Goal: Communication & Community: Answer question/provide support

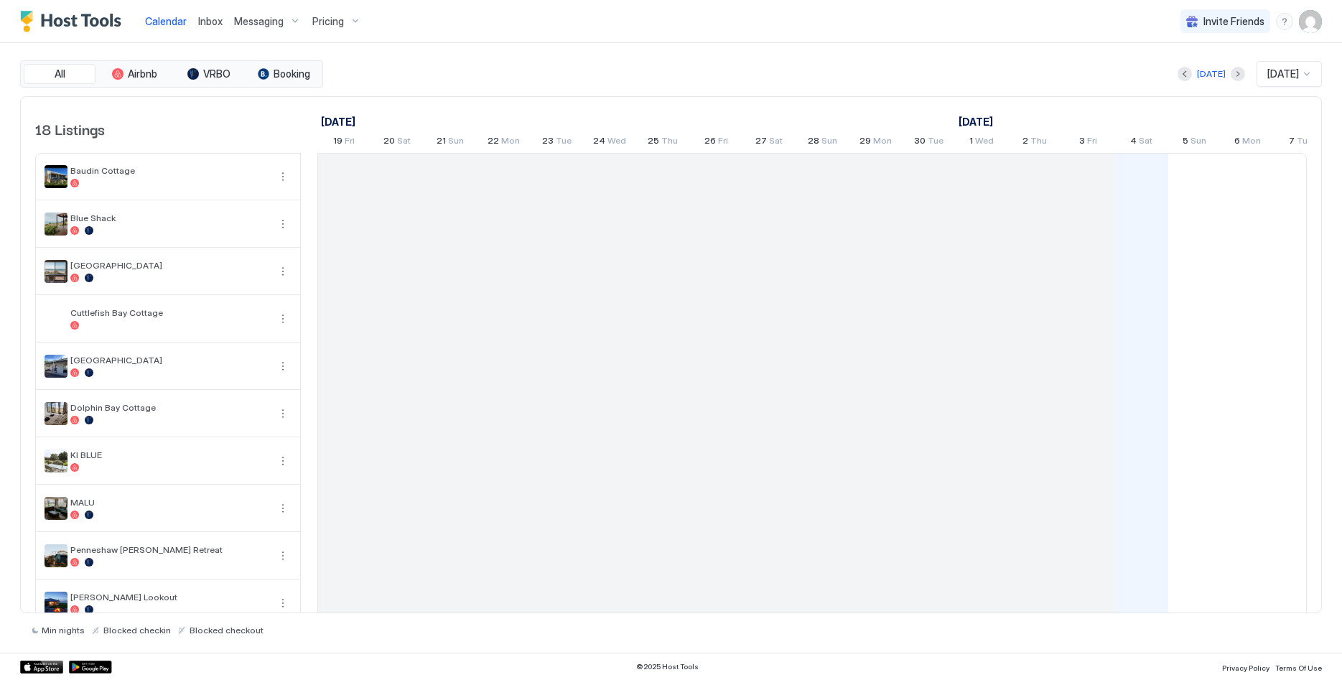
scroll to position [0, 798]
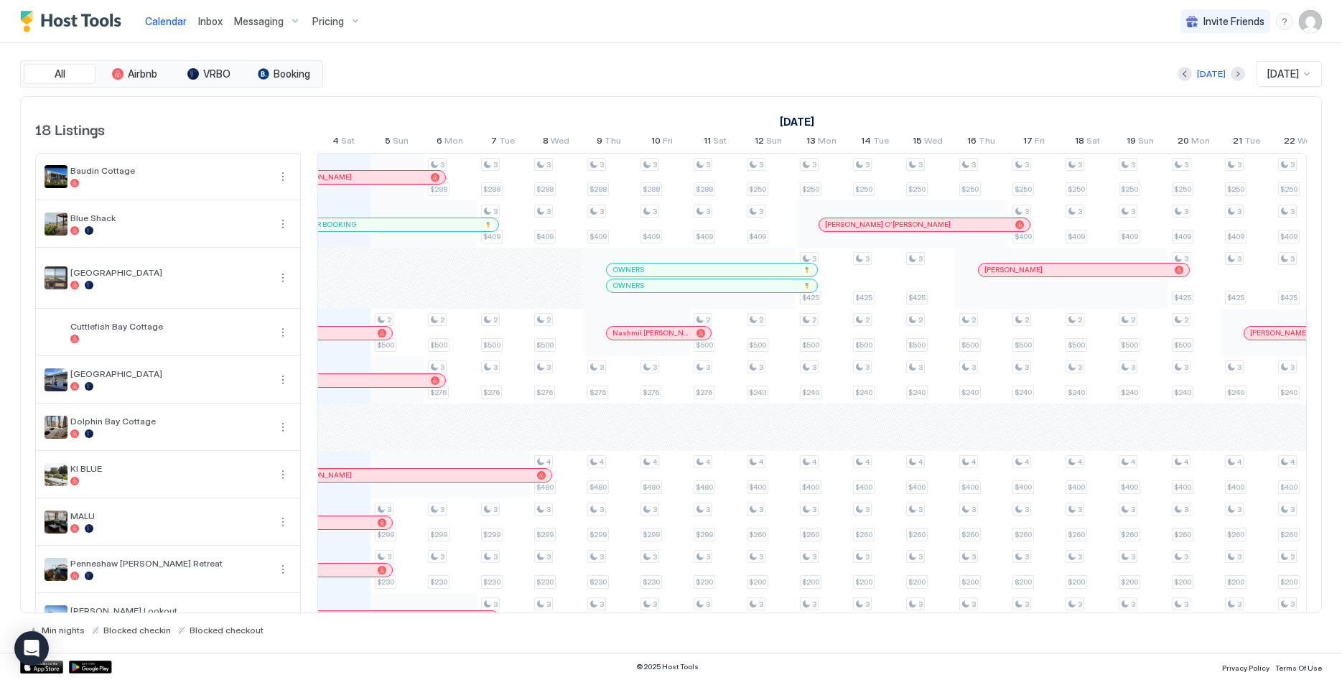
click at [208, 32] on div "Inbox" at bounding box center [210, 21] width 36 height 27
click at [213, 22] on span "Inbox" at bounding box center [210, 21] width 24 height 12
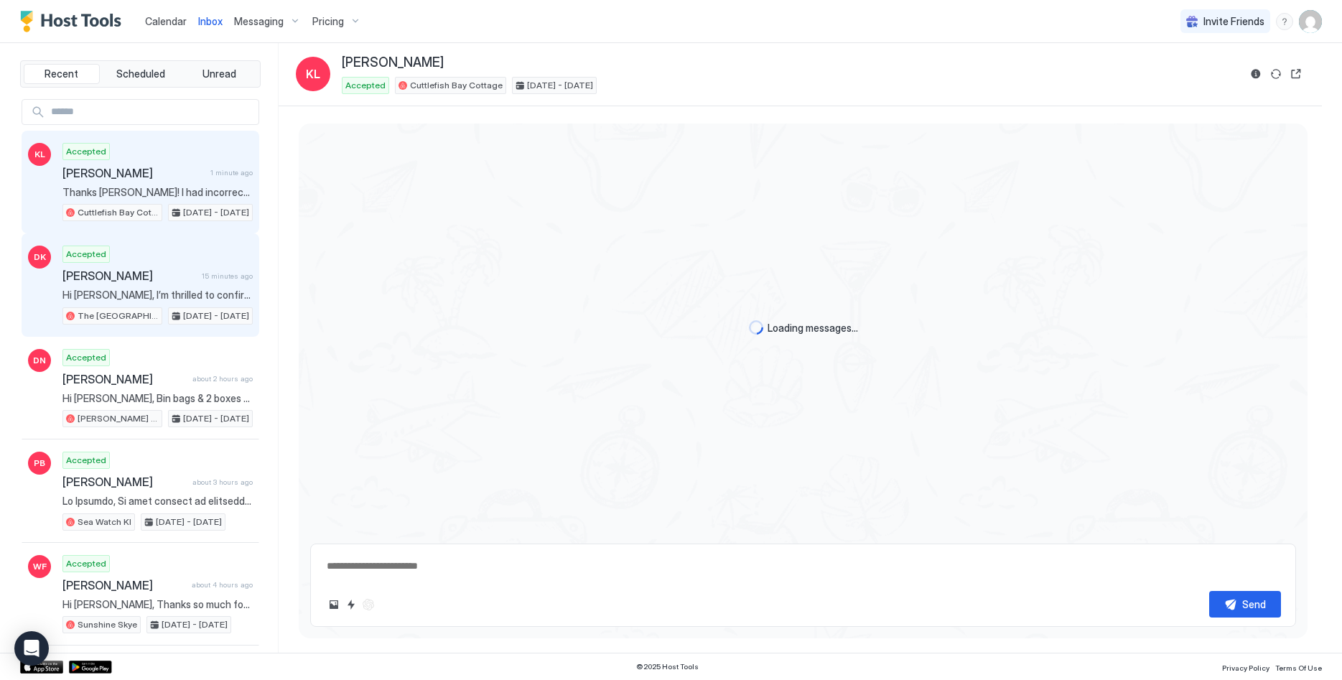
click at [162, 287] on div "Accepted David Khoury 15 minutes ago Hi David, I’m thrilled to confirm your boo…" at bounding box center [157, 285] width 190 height 79
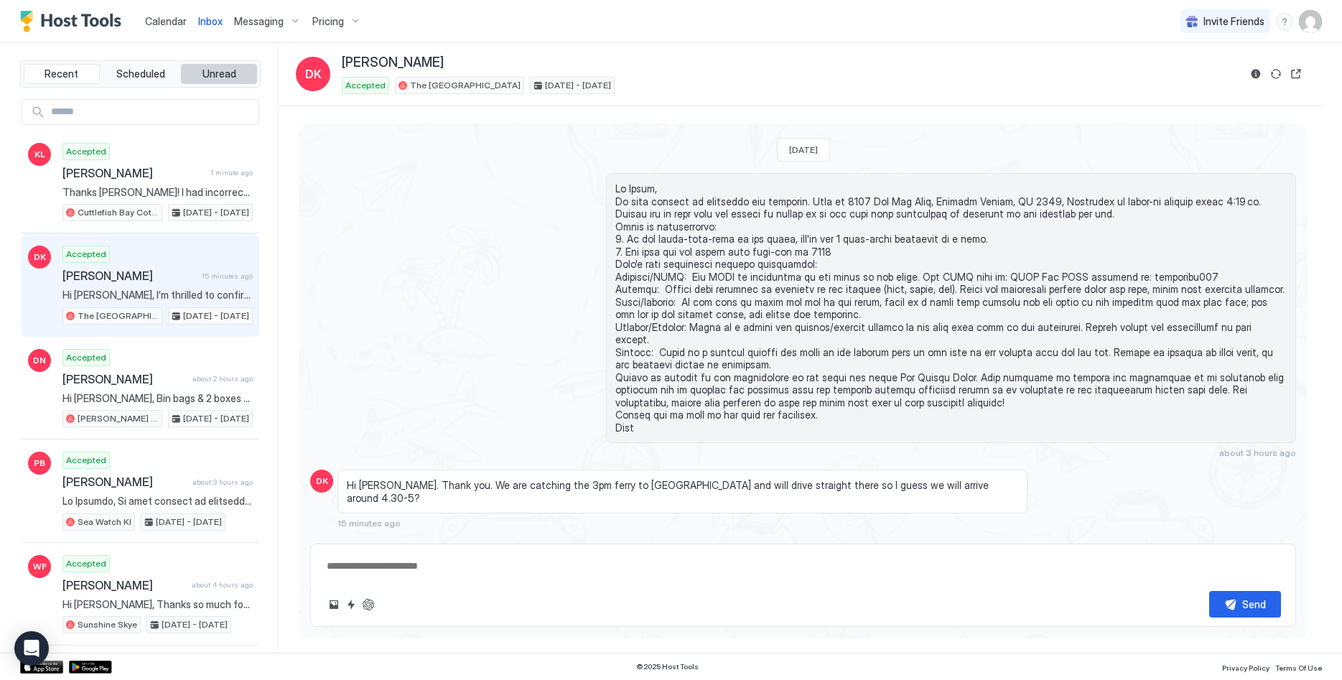
click at [208, 74] on span "Unread" at bounding box center [220, 74] width 34 height 13
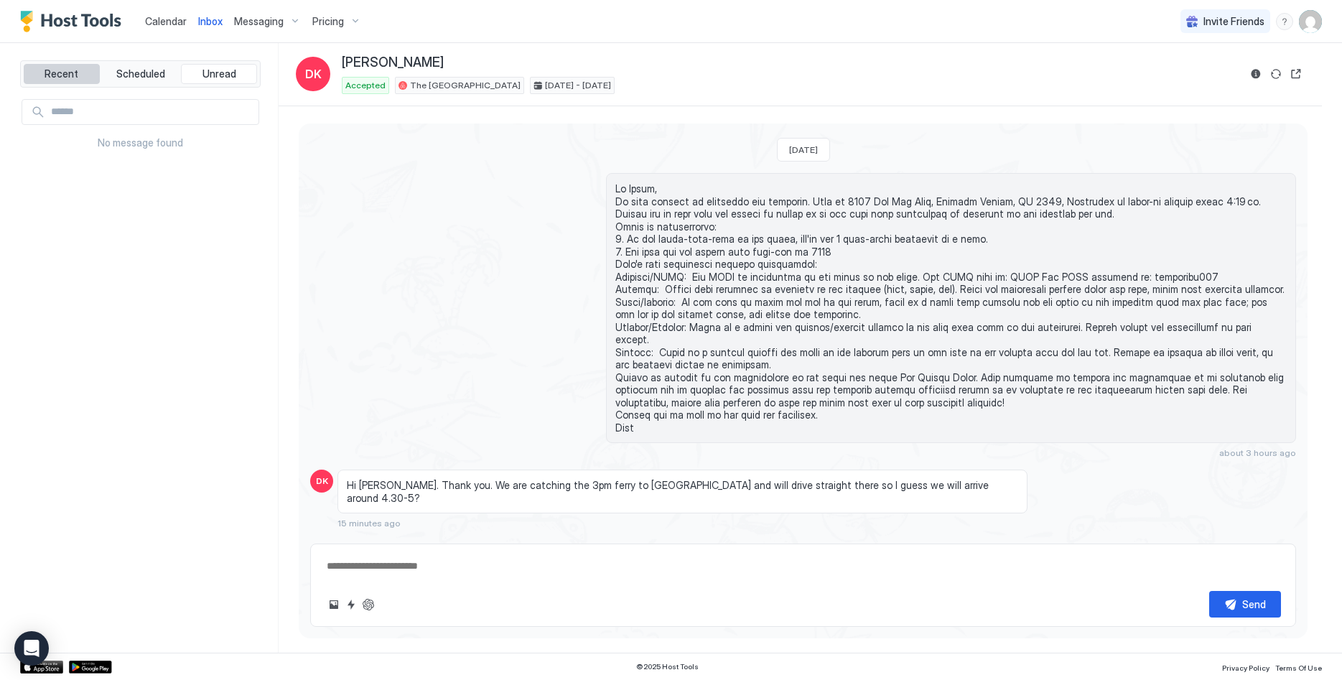
click at [61, 80] on span "Recent" at bounding box center [62, 74] width 34 height 13
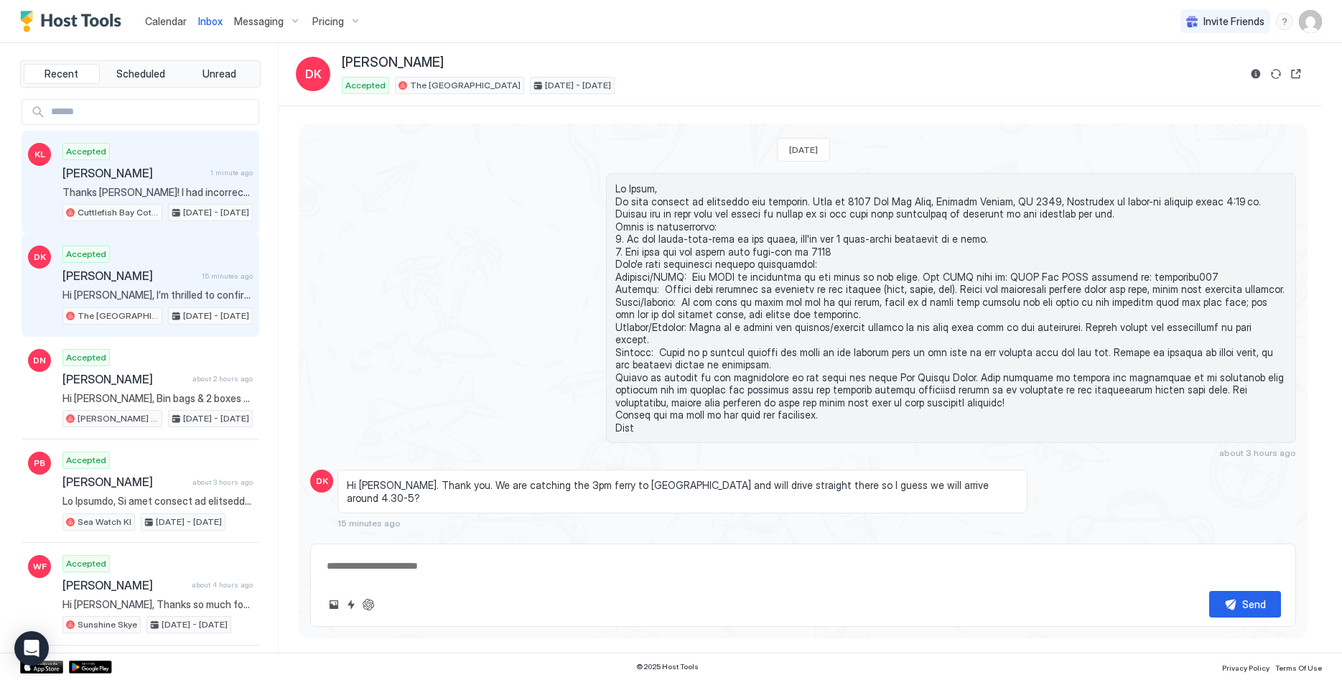
click at [149, 182] on div "Accepted Kursten Leins 1 minute ago Thanks Richard! I had incorrectly assumed t…" at bounding box center [157, 182] width 190 height 79
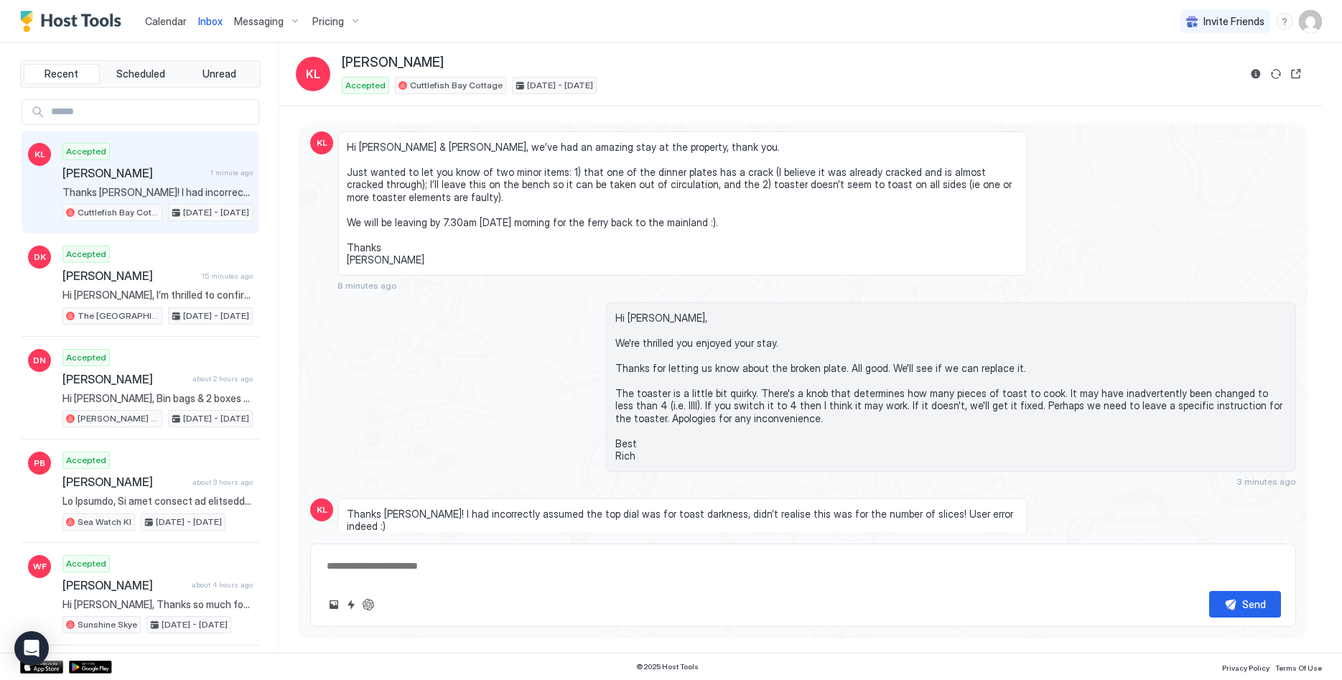
scroll to position [2825, 0]
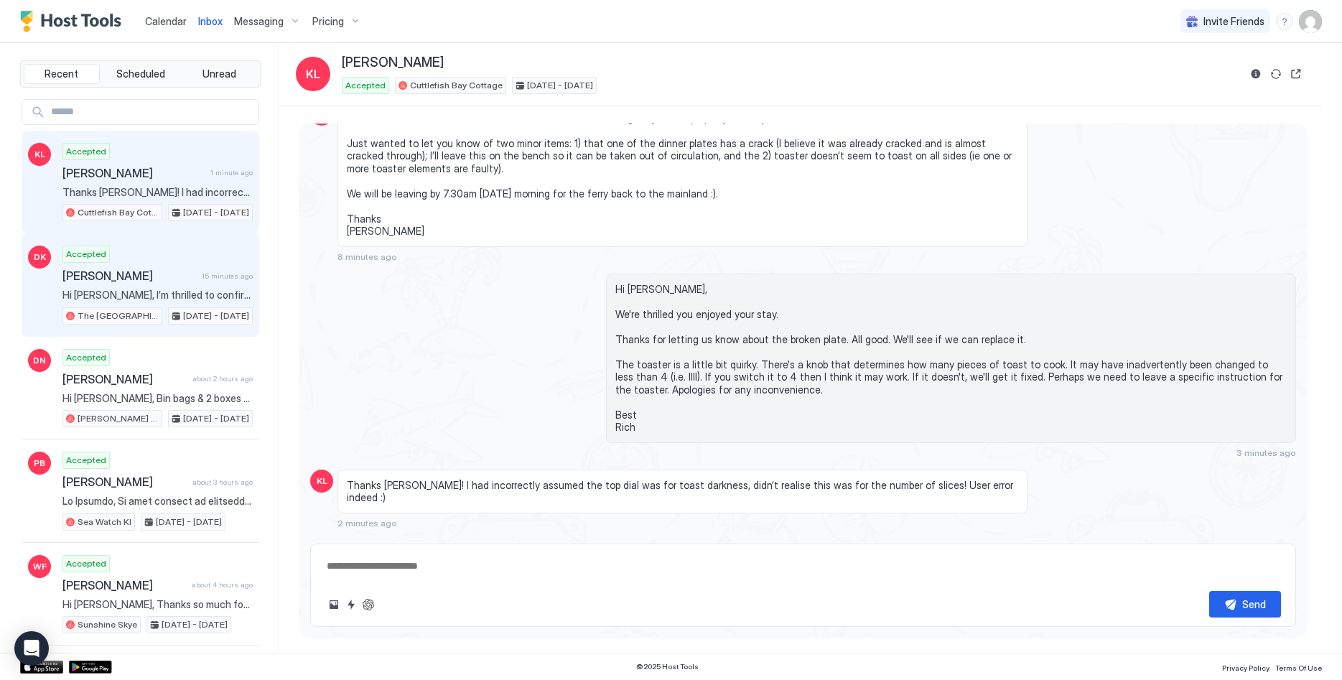
click at [187, 305] on div "Accepted David Khoury 15 minutes ago Hi David, I’m thrilled to confirm your boo…" at bounding box center [157, 285] width 190 height 79
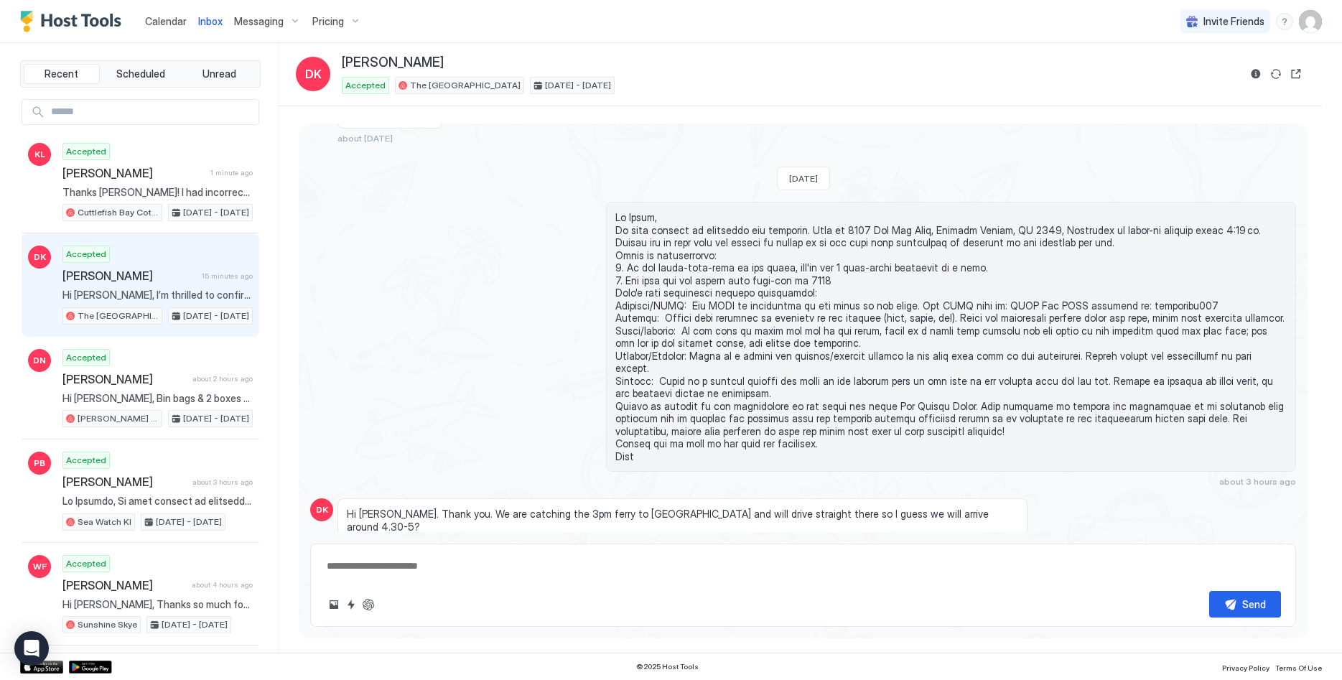
scroll to position [605, 0]
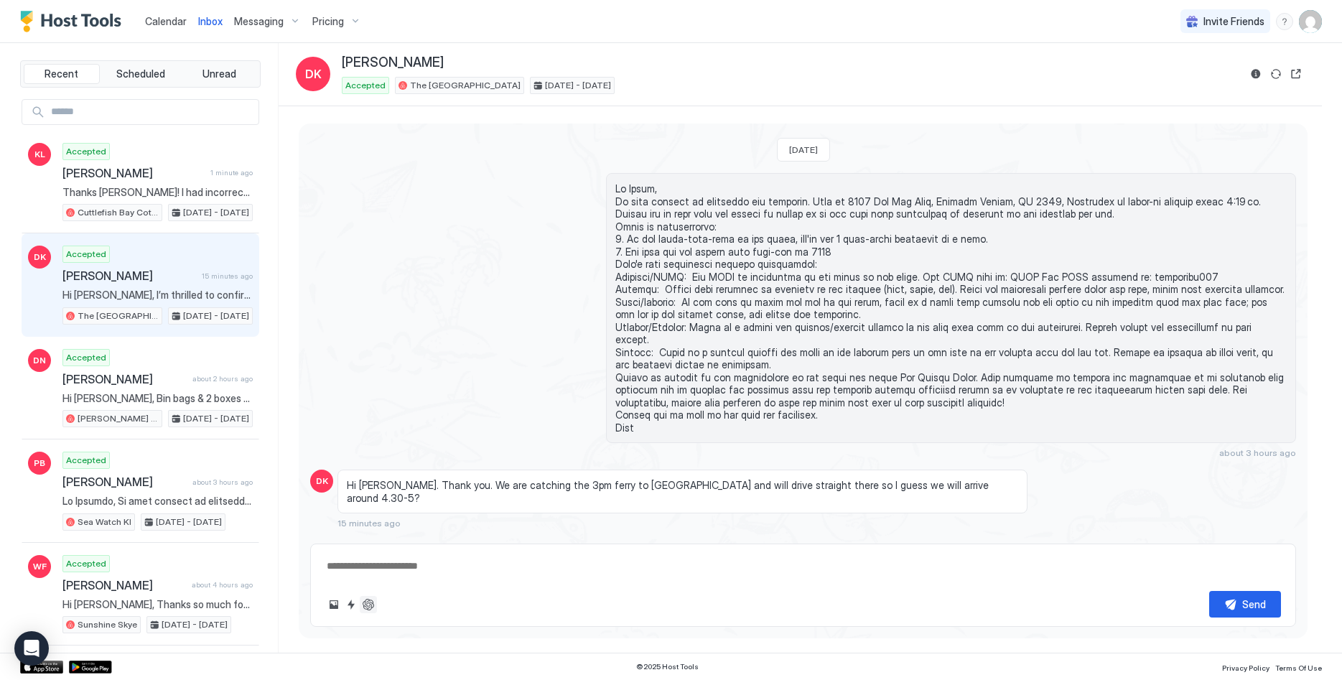
click at [369, 606] on button "ChatGPT Auto Reply" at bounding box center [368, 604] width 17 height 17
type textarea "*"
type textarea "**********"
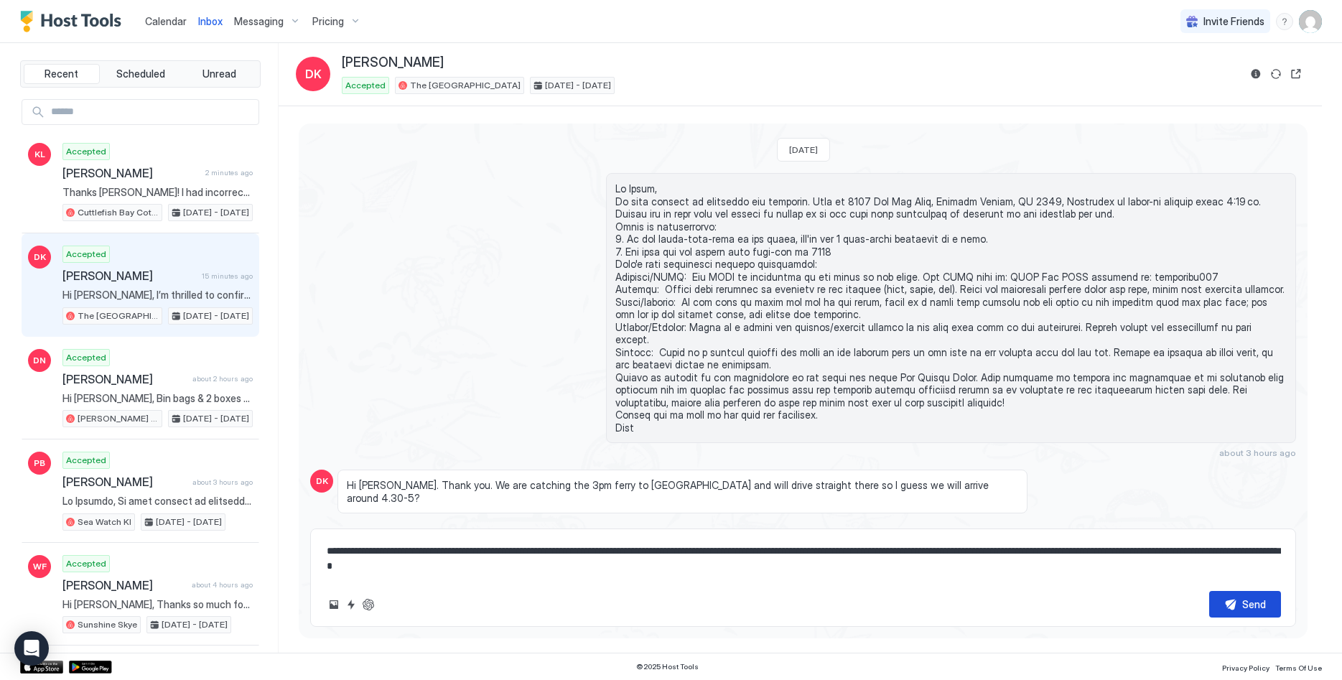
click at [1258, 607] on div "Send" at bounding box center [1255, 604] width 24 height 15
type textarea "*"
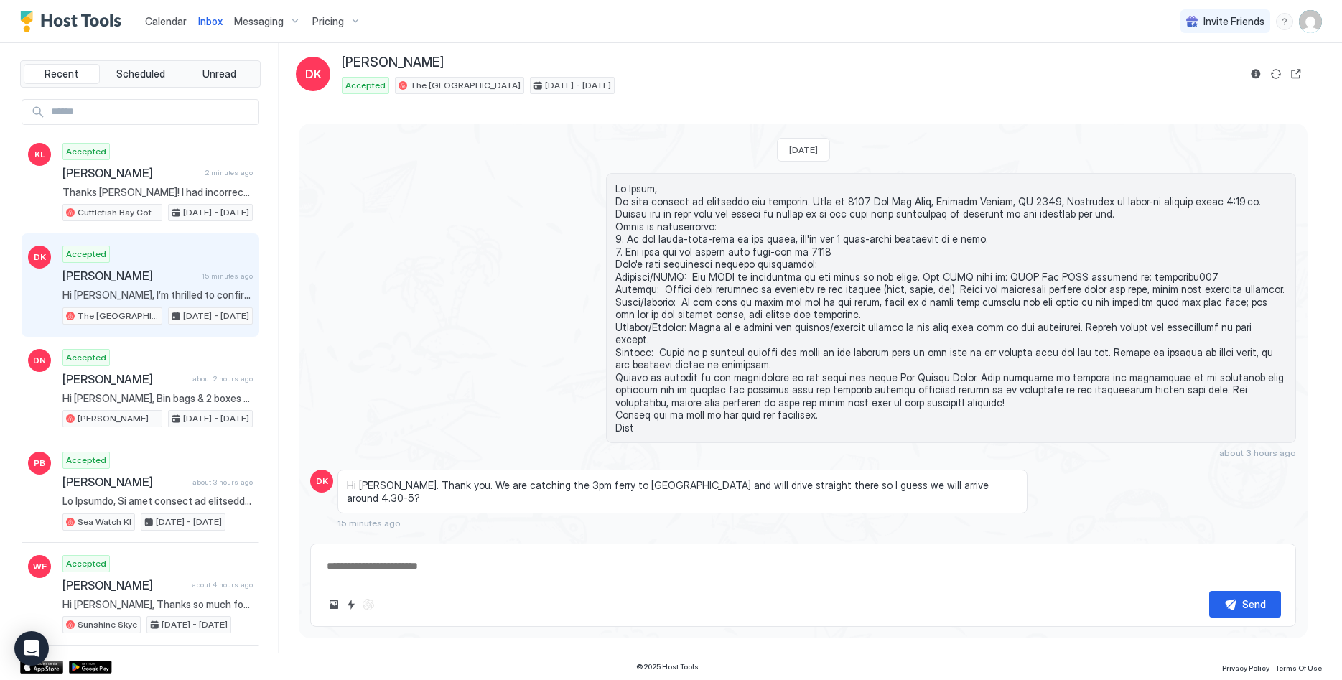
scroll to position [676, 0]
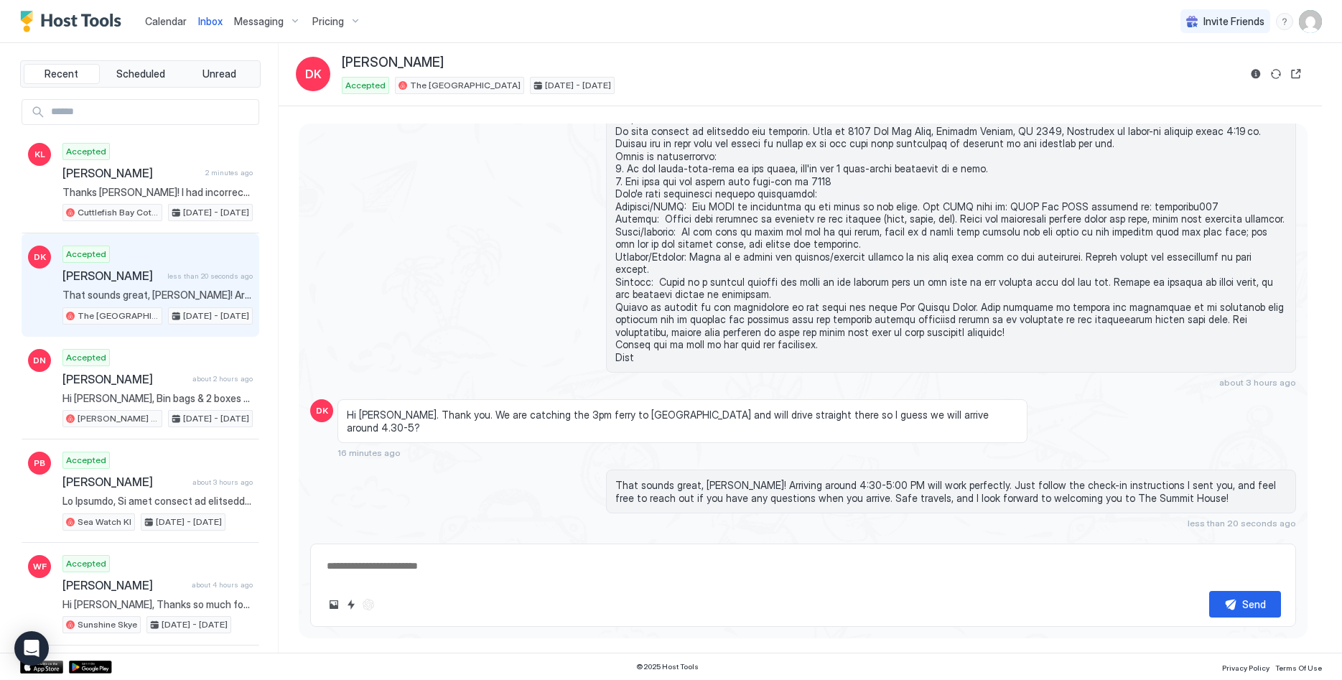
type textarea "*"
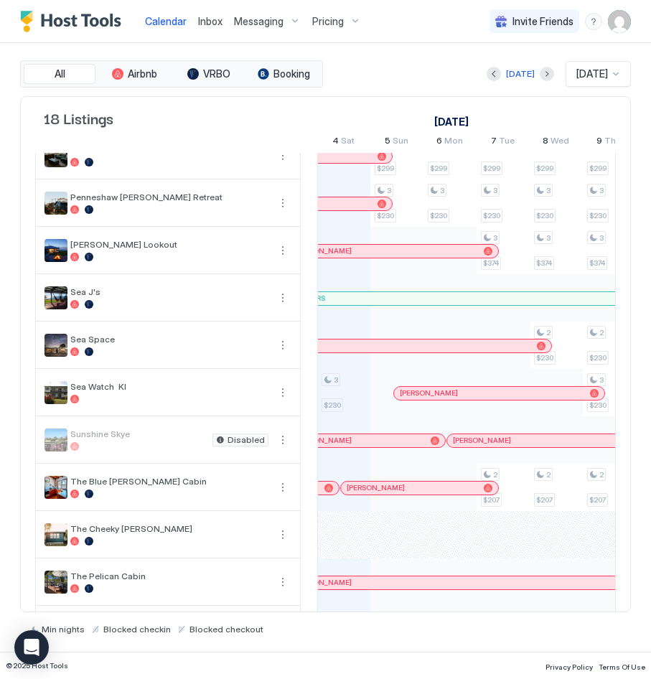
scroll to position [409, 0]
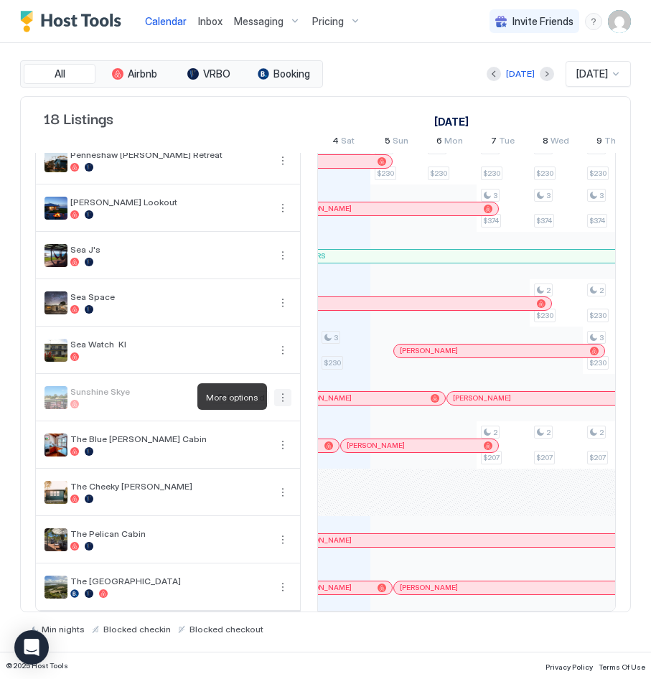
click at [283, 398] on button "More options" at bounding box center [282, 397] width 17 height 17
click at [269, 349] on div at bounding box center [325, 339] width 651 height 679
click at [634, 19] on div "Calendar Inbox Messaging Pricing Invite Friends LP" at bounding box center [325, 21] width 651 height 43
click at [626, 23] on img "User profile" at bounding box center [619, 21] width 23 height 23
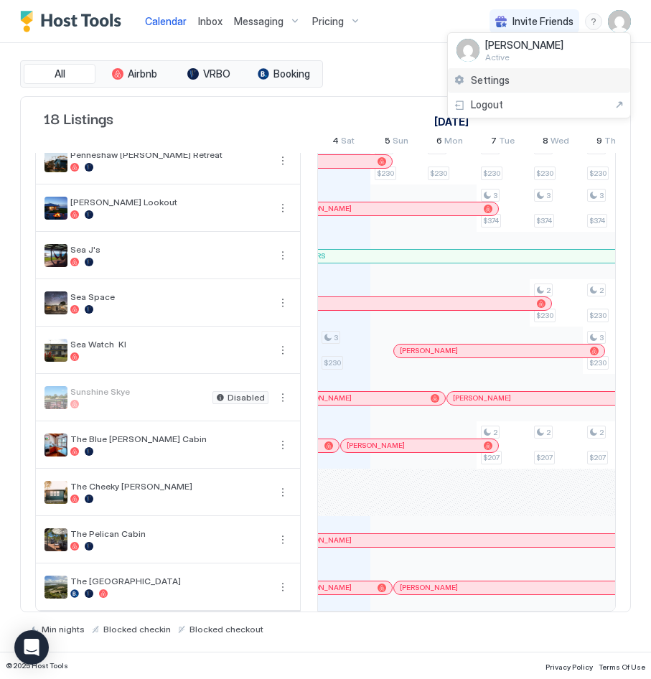
click at [503, 75] on span "Settings" at bounding box center [490, 80] width 39 height 13
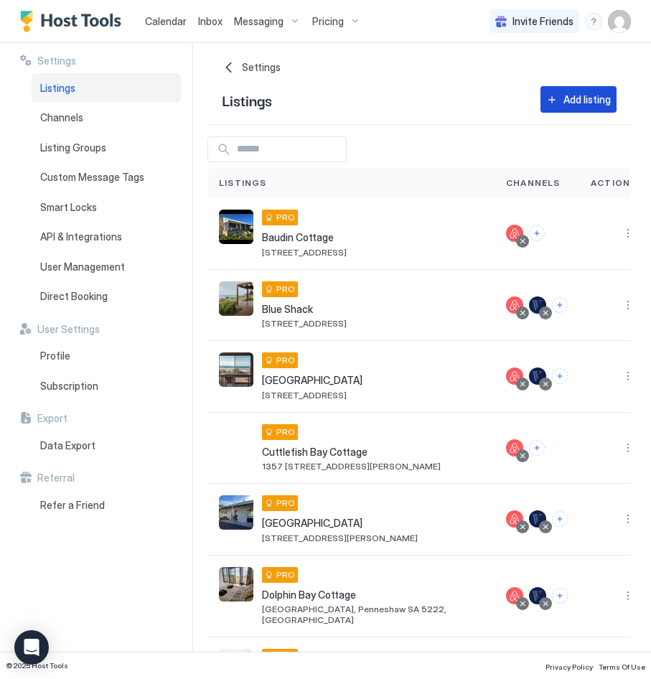
click at [560, 98] on button "Add listing" at bounding box center [579, 99] width 76 height 27
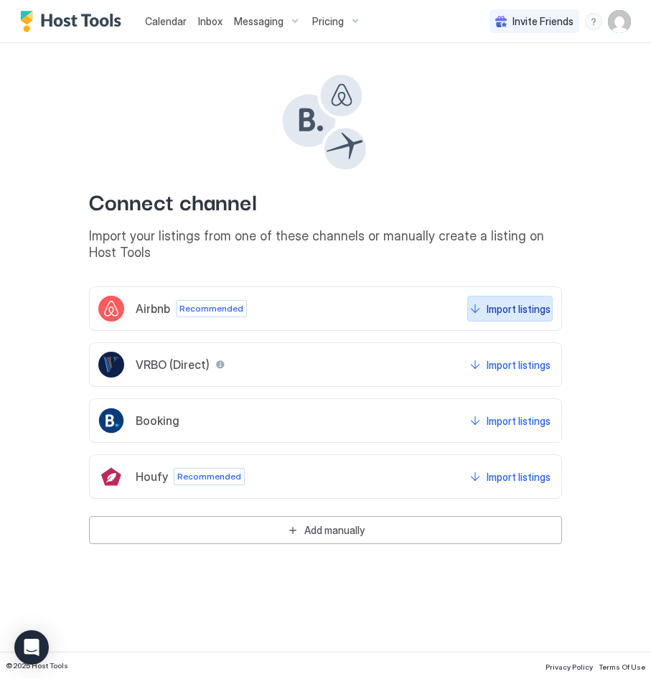
click at [515, 312] on div "Import listings" at bounding box center [519, 309] width 64 height 15
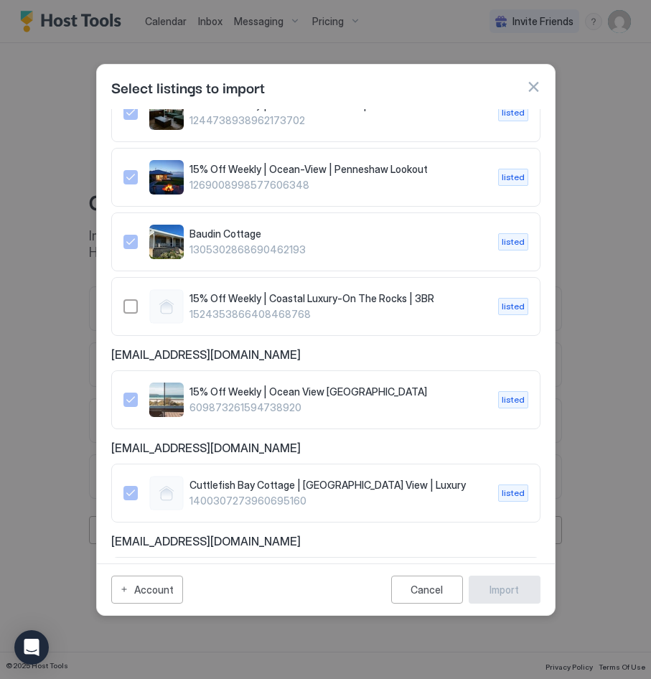
scroll to position [952, 0]
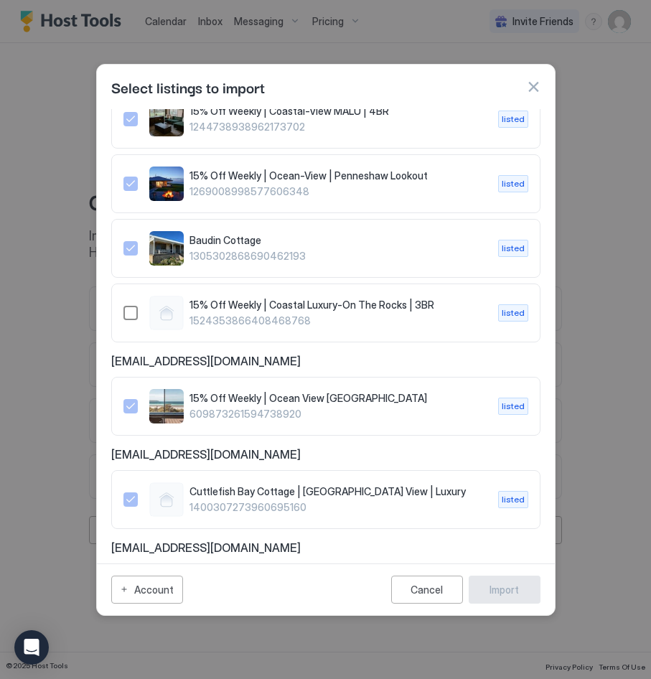
click at [134, 306] on div "1524353866408468768" at bounding box center [131, 313] width 14 height 14
click at [493, 591] on div "Import" at bounding box center [504, 590] width 29 height 15
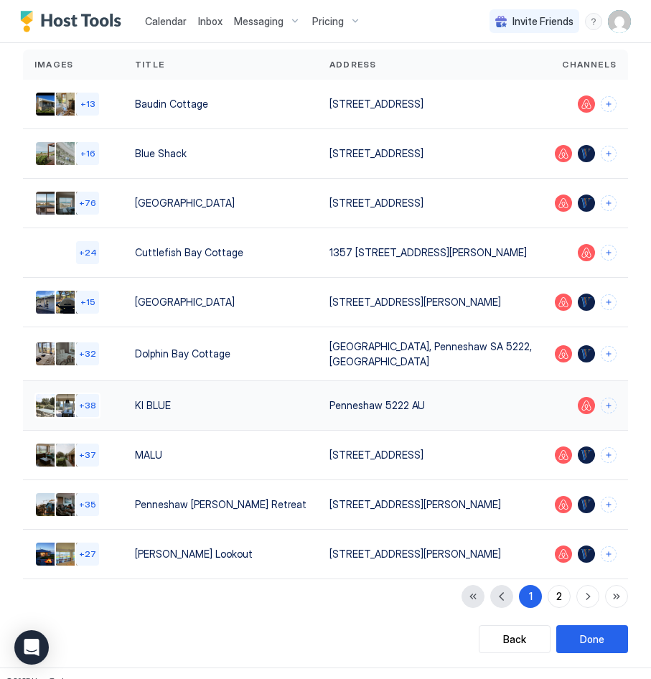
scroll to position [106, 0]
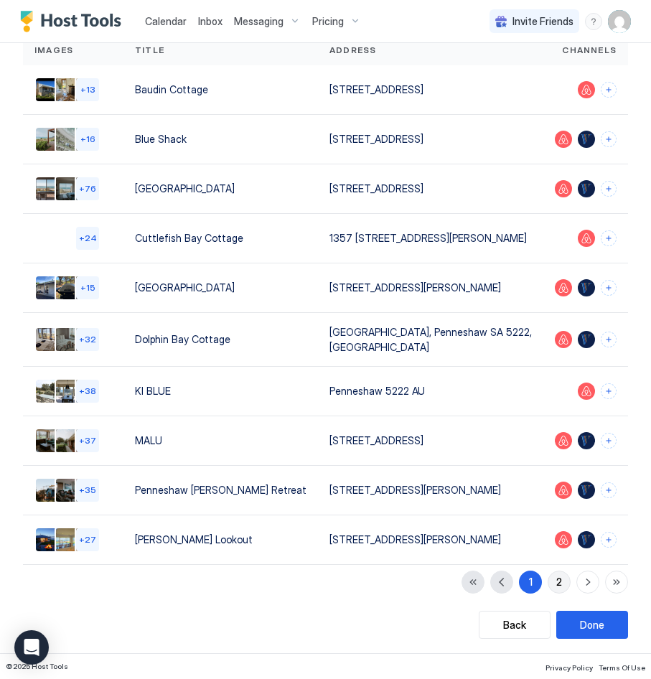
click at [562, 588] on div "2" at bounding box center [560, 582] width 6 height 15
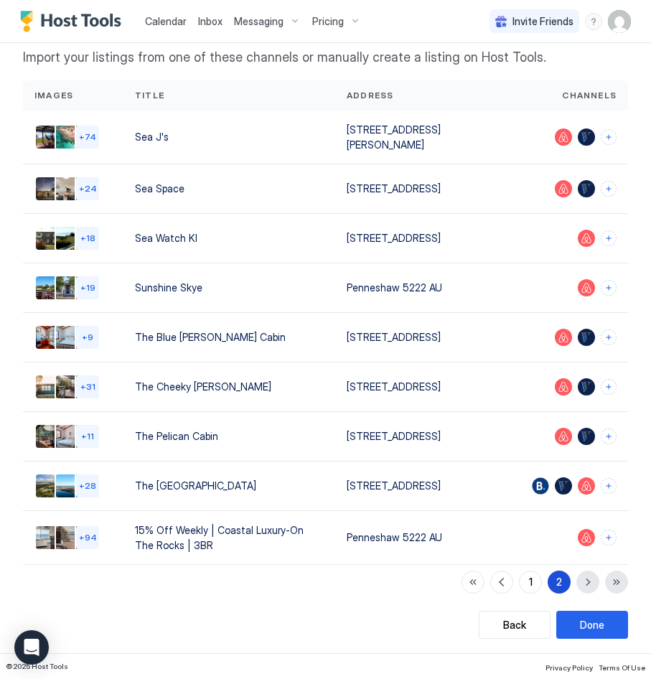
scroll to position [86, 0]
click at [612, 538] on button "Connect channels" at bounding box center [609, 538] width 16 height 16
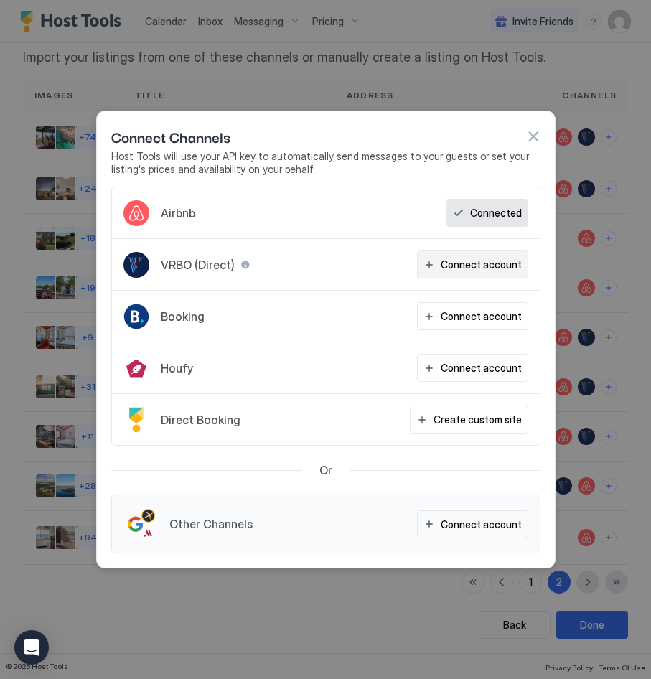
click at [470, 267] on div "Connect account" at bounding box center [481, 264] width 81 height 15
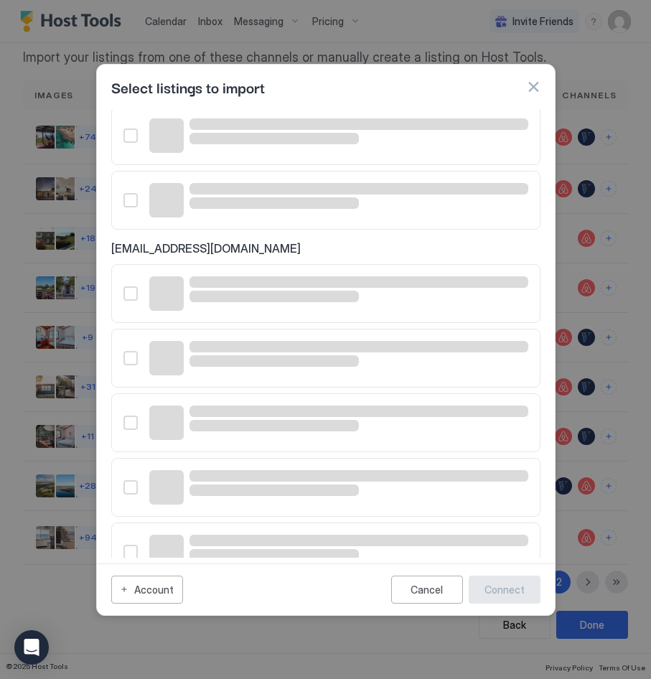
scroll to position [93, 0]
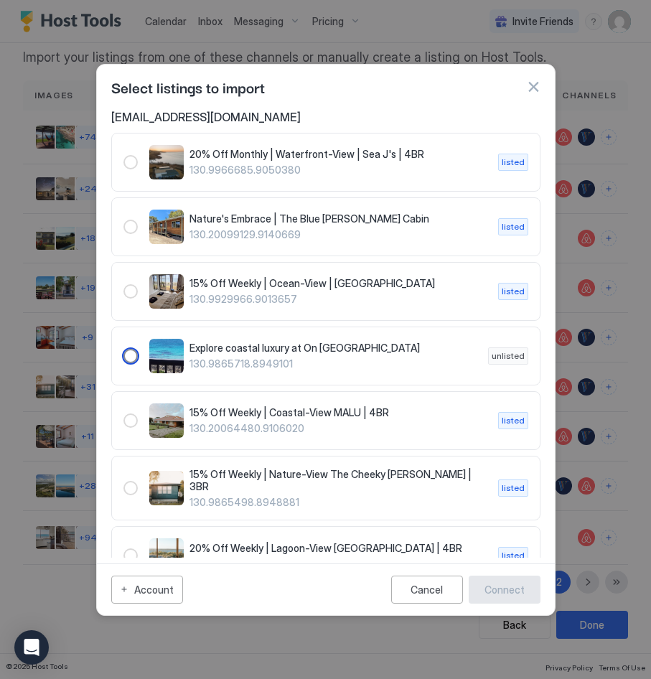
click at [130, 358] on div "130.9865718.8949101" at bounding box center [131, 356] width 14 height 14
click at [492, 591] on div "Connect" at bounding box center [505, 590] width 40 height 15
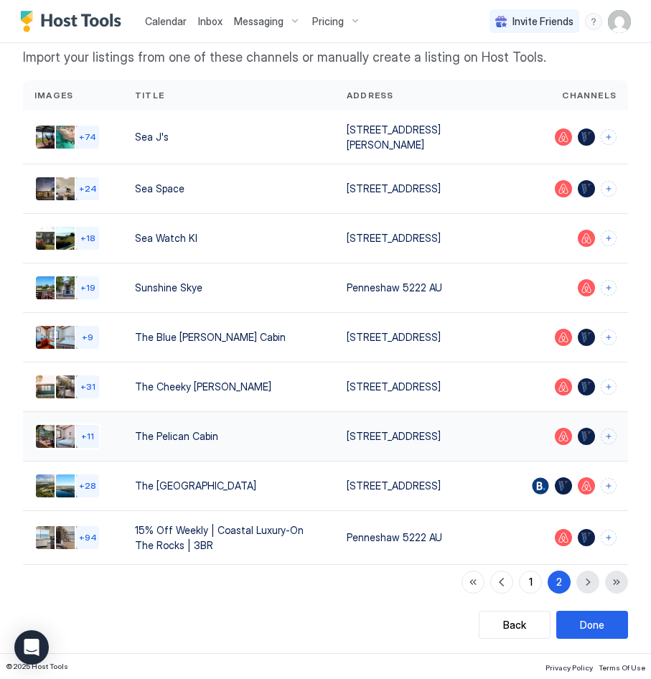
scroll to position [0, 0]
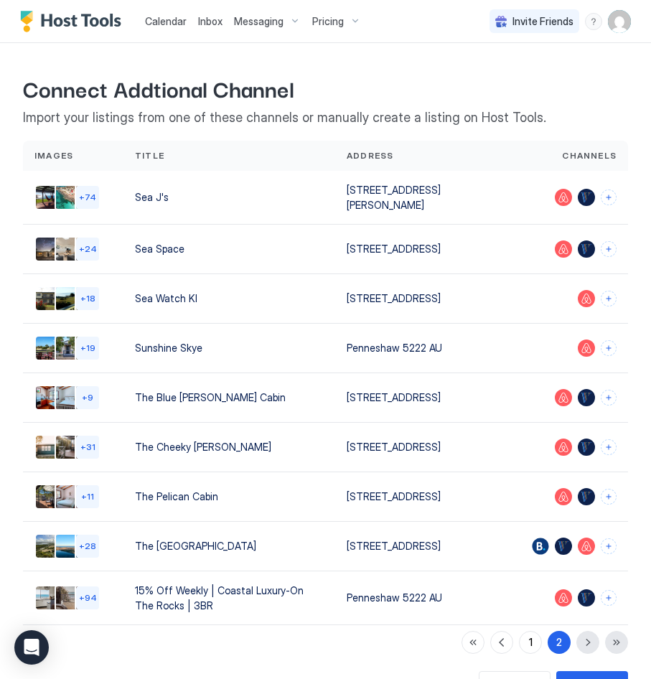
click at [631, 22] on img "User profile" at bounding box center [619, 21] width 23 height 23
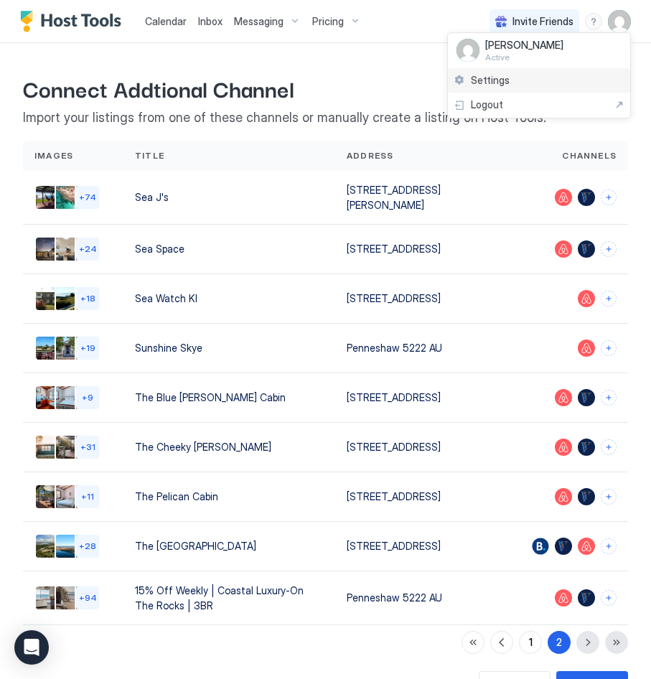
click at [521, 78] on div "Settings" at bounding box center [539, 80] width 182 height 25
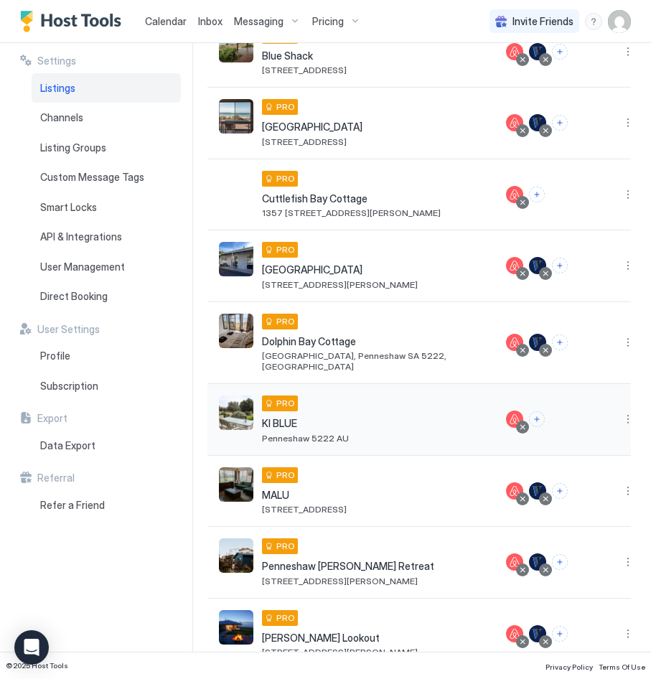
scroll to position [317, 0]
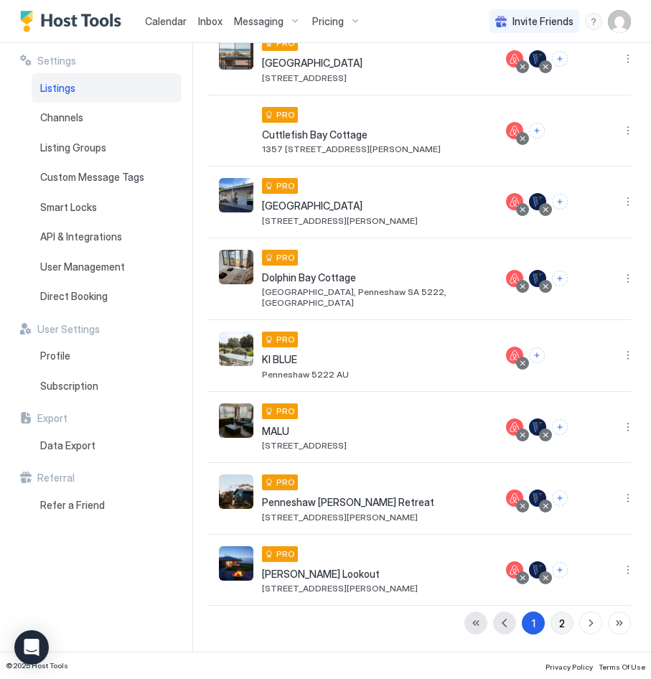
click at [555, 623] on button "2" at bounding box center [562, 623] width 23 height 23
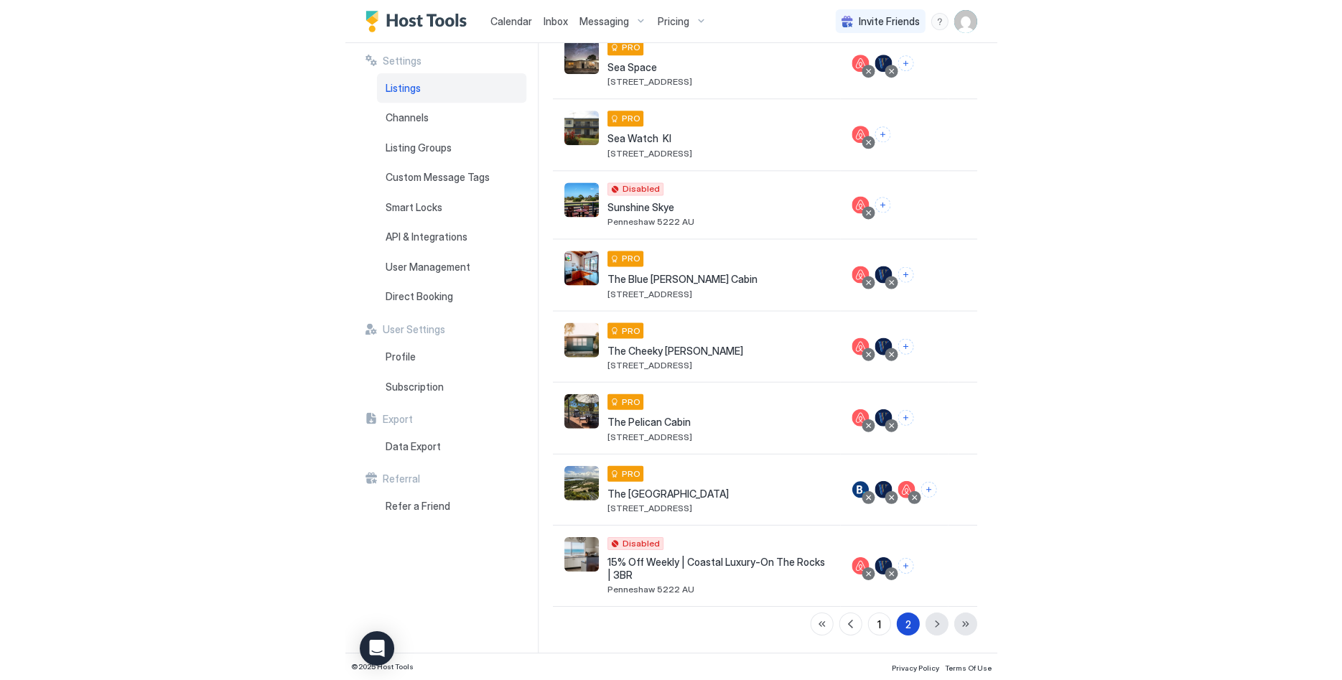
scroll to position [242, 0]
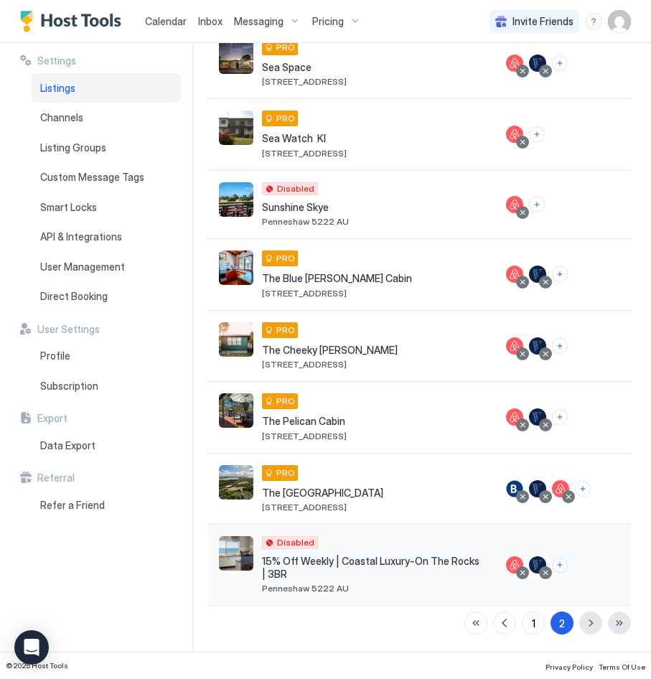
click at [235, 557] on img "listing image" at bounding box center [236, 554] width 34 height 34
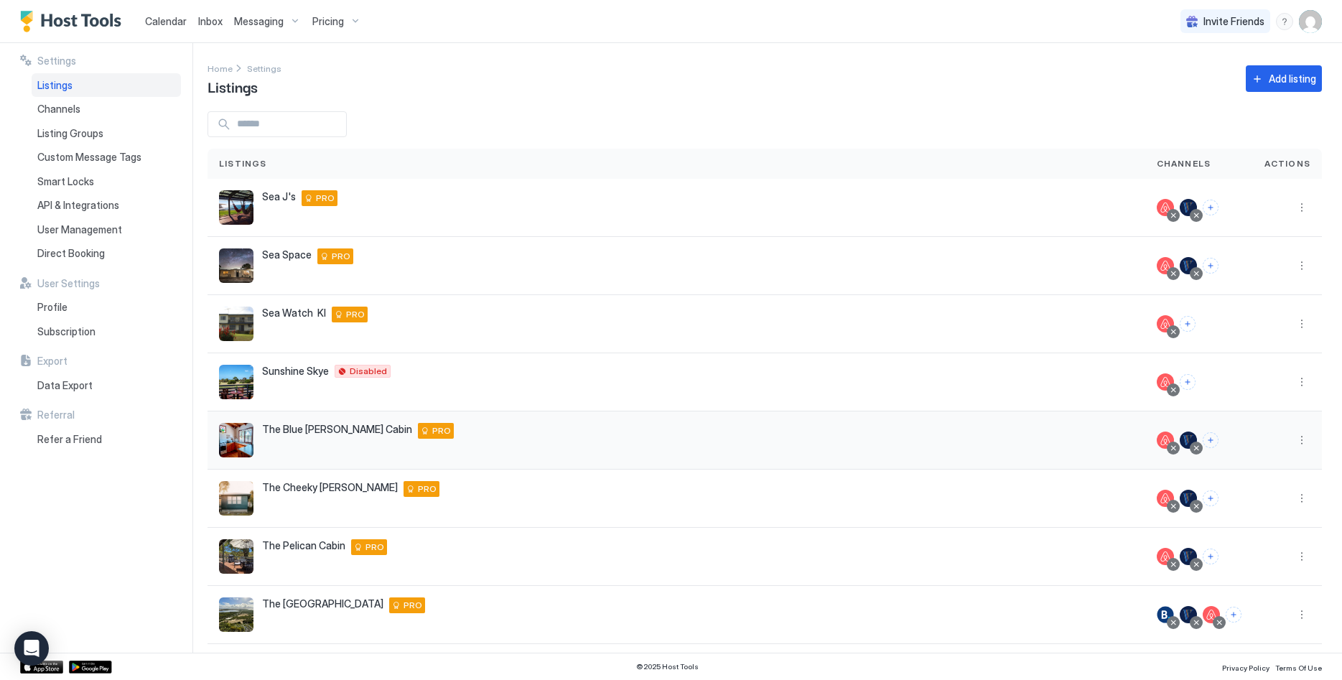
scroll to position [101, 0]
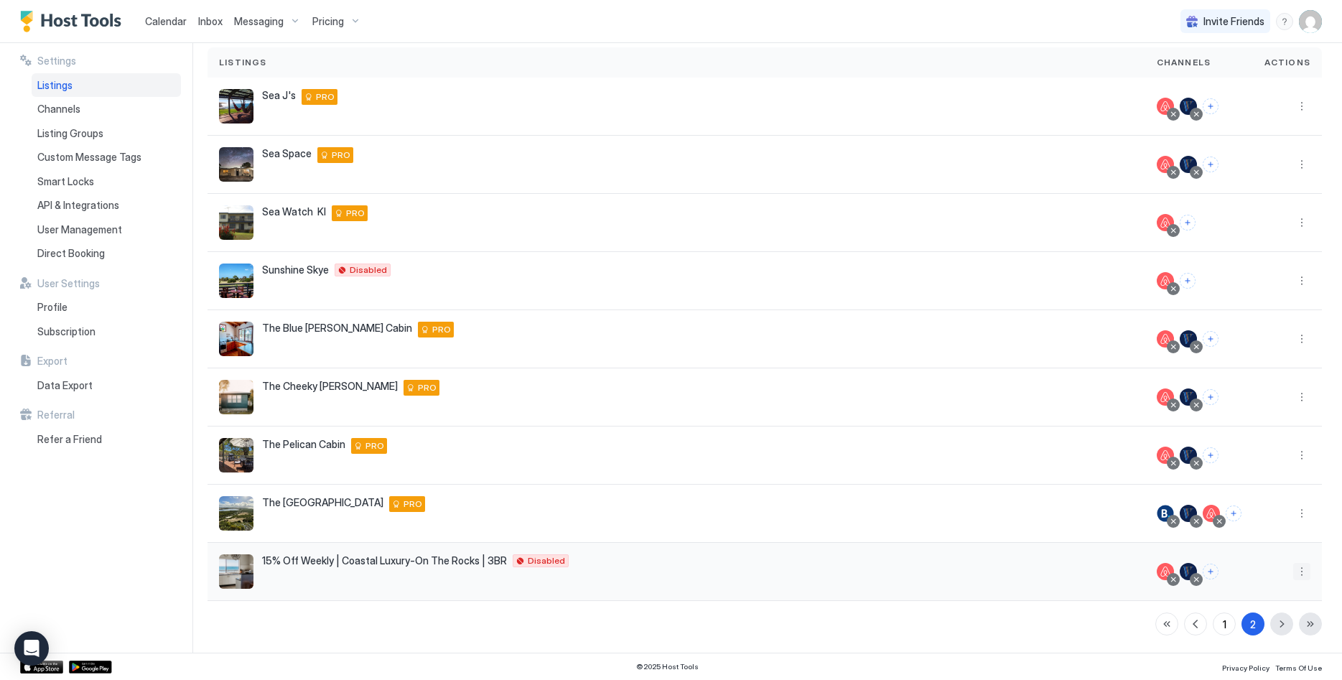
click at [1308, 567] on button "More options" at bounding box center [1302, 571] width 17 height 17
click at [887, 371] on div at bounding box center [671, 340] width 1342 height 680
click at [1308, 571] on button "More options" at bounding box center [1302, 571] width 17 height 17
click at [986, 416] on div at bounding box center [671, 340] width 1342 height 680
click at [1306, 280] on button "More options" at bounding box center [1302, 280] width 17 height 17
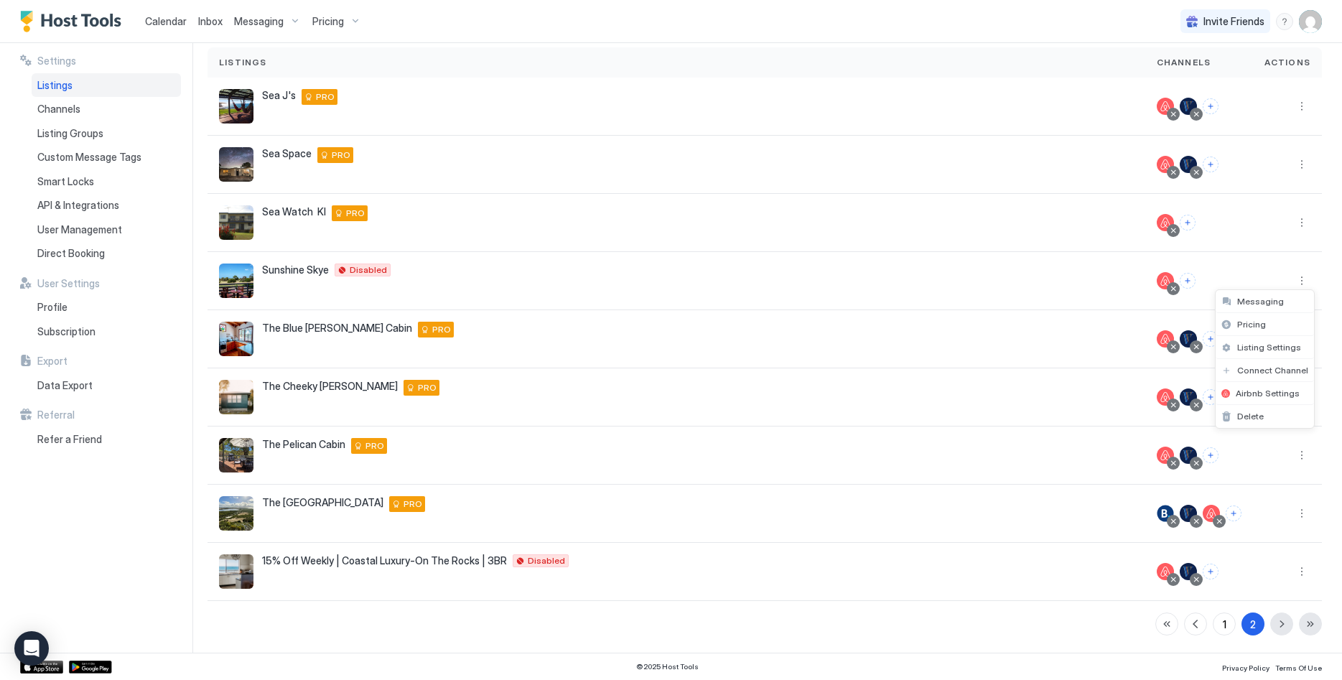
click at [407, 274] on div at bounding box center [671, 340] width 1342 height 680
click at [88, 83] on div "Listings" at bounding box center [106, 85] width 149 height 24
click at [249, 567] on img "listing image" at bounding box center [236, 571] width 34 height 34
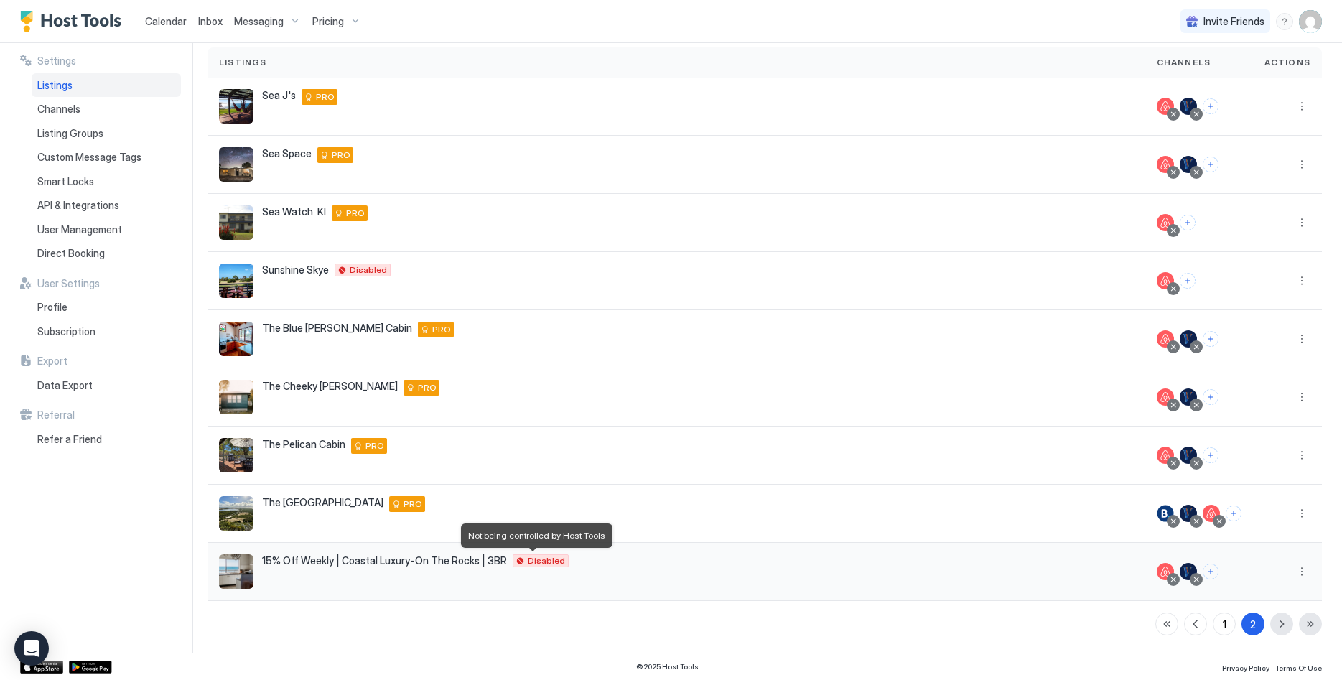
click at [513, 561] on div "Disabled" at bounding box center [541, 560] width 56 height 13
click at [1301, 573] on button "More options" at bounding box center [1302, 571] width 17 height 17
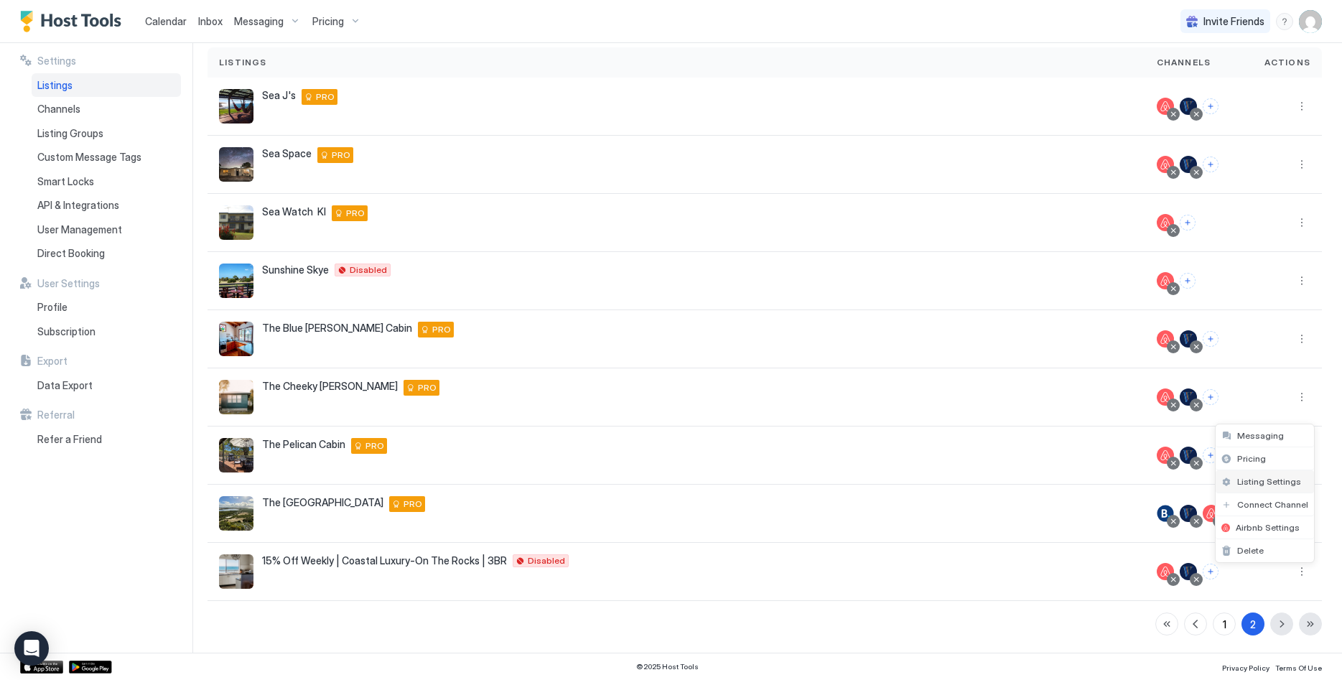
click at [1258, 473] on div "Listing Settings" at bounding box center [1265, 481] width 98 height 23
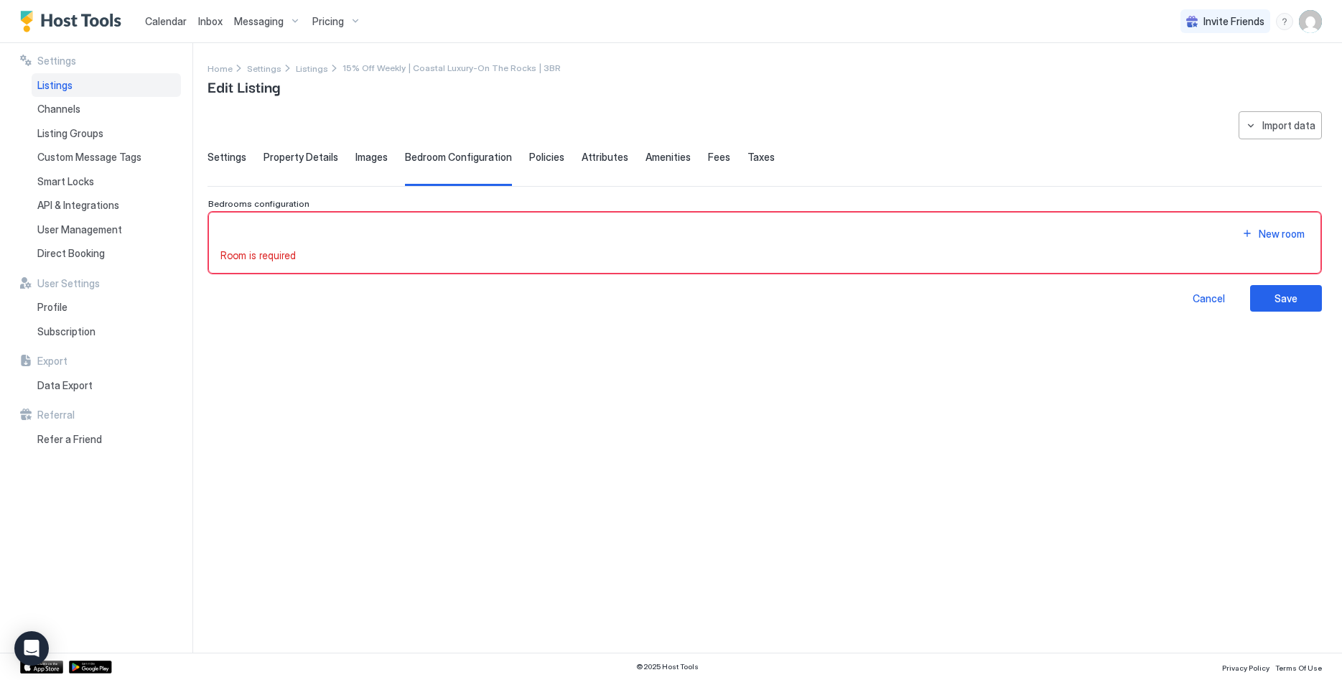
click at [371, 157] on span "Images" at bounding box center [372, 157] width 32 height 13
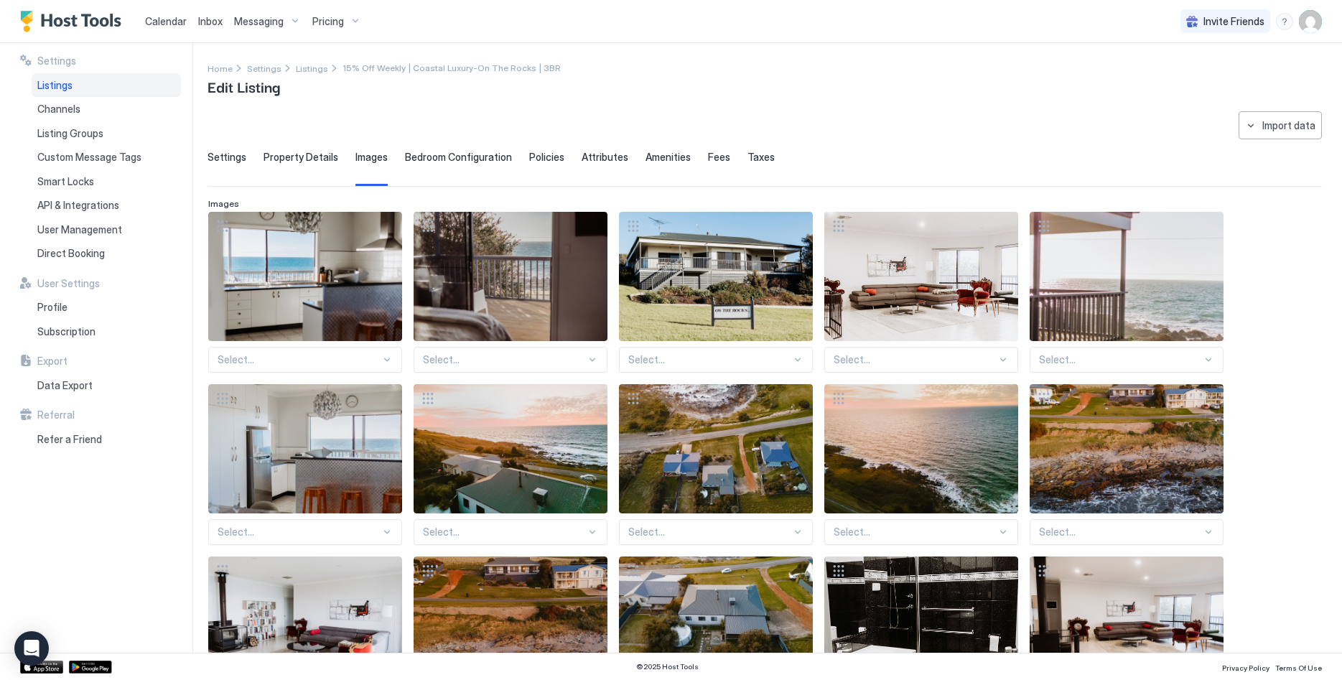
click at [214, 154] on span "Settings" at bounding box center [227, 157] width 39 height 13
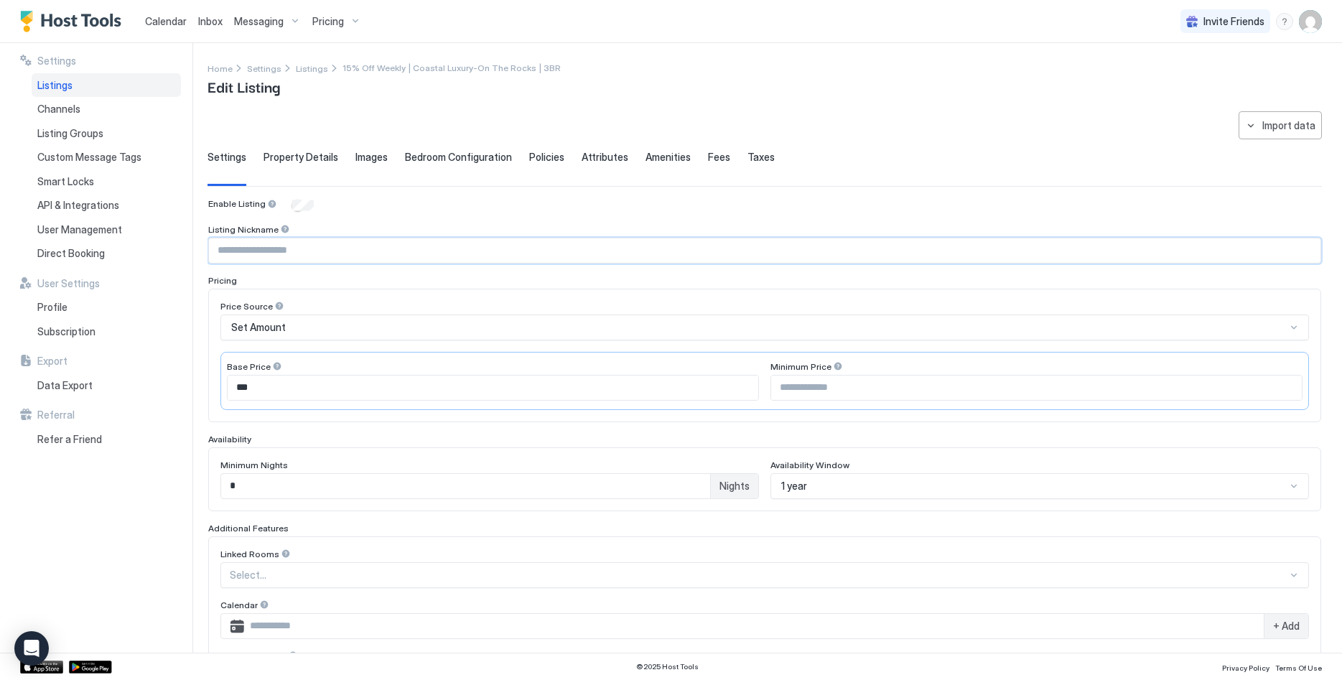
click at [259, 254] on input "Input Field" at bounding box center [765, 250] width 1112 height 24
type input "**********"
click at [927, 393] on input "Input Field" at bounding box center [1036, 388] width 531 height 24
type input "***"
click at [564, 481] on input "*" at bounding box center [465, 486] width 489 height 24
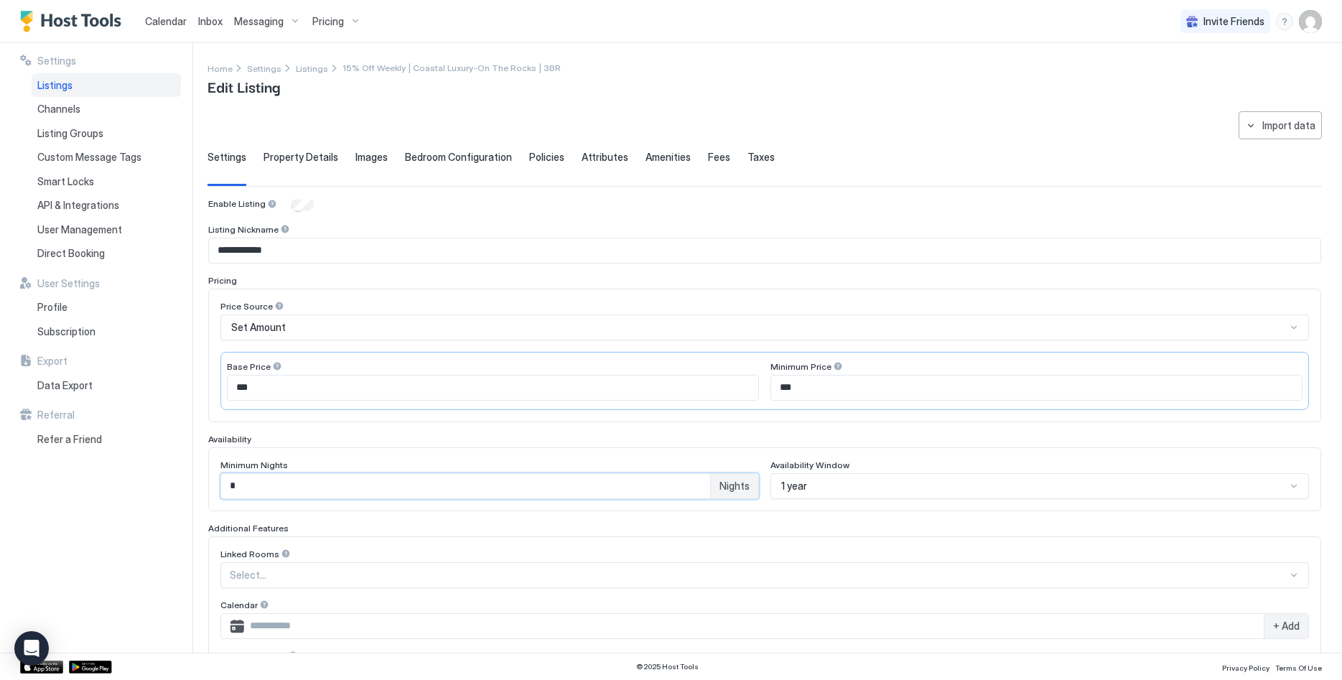
type input "*"
click at [307, 152] on span "Property Details" at bounding box center [301, 157] width 75 height 13
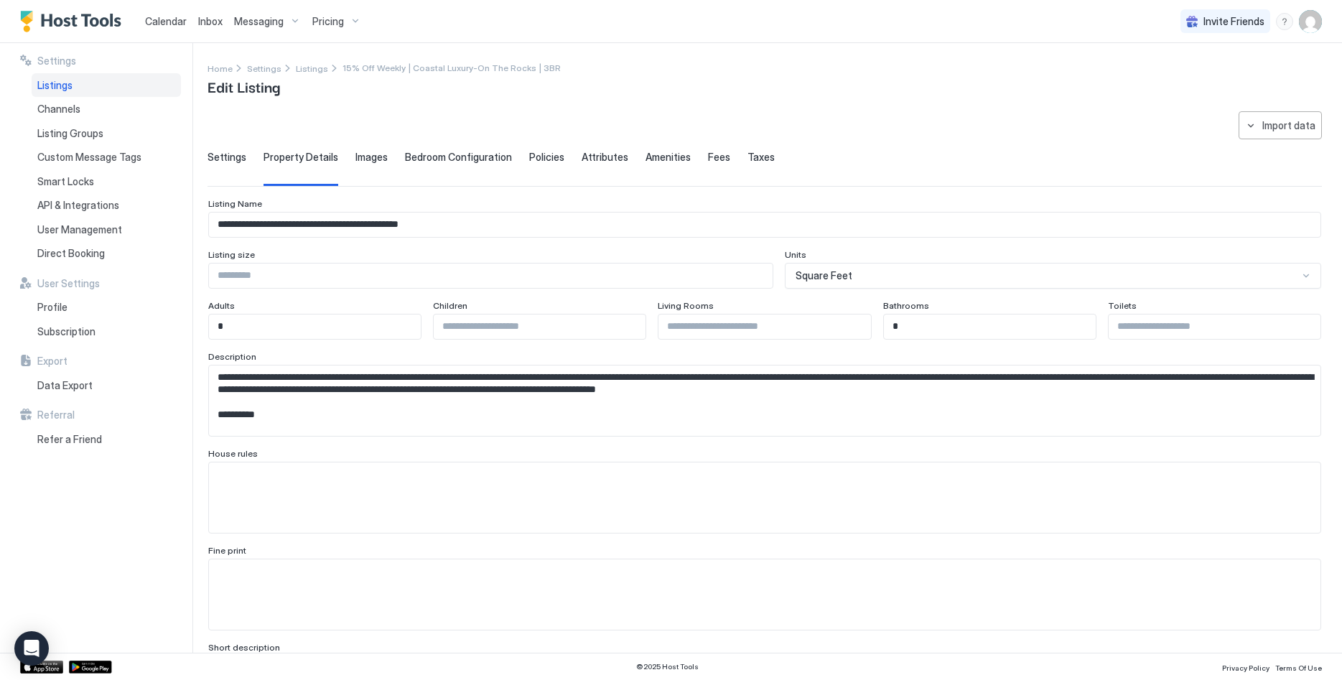
click at [287, 272] on input "Input Field" at bounding box center [491, 276] width 564 height 24
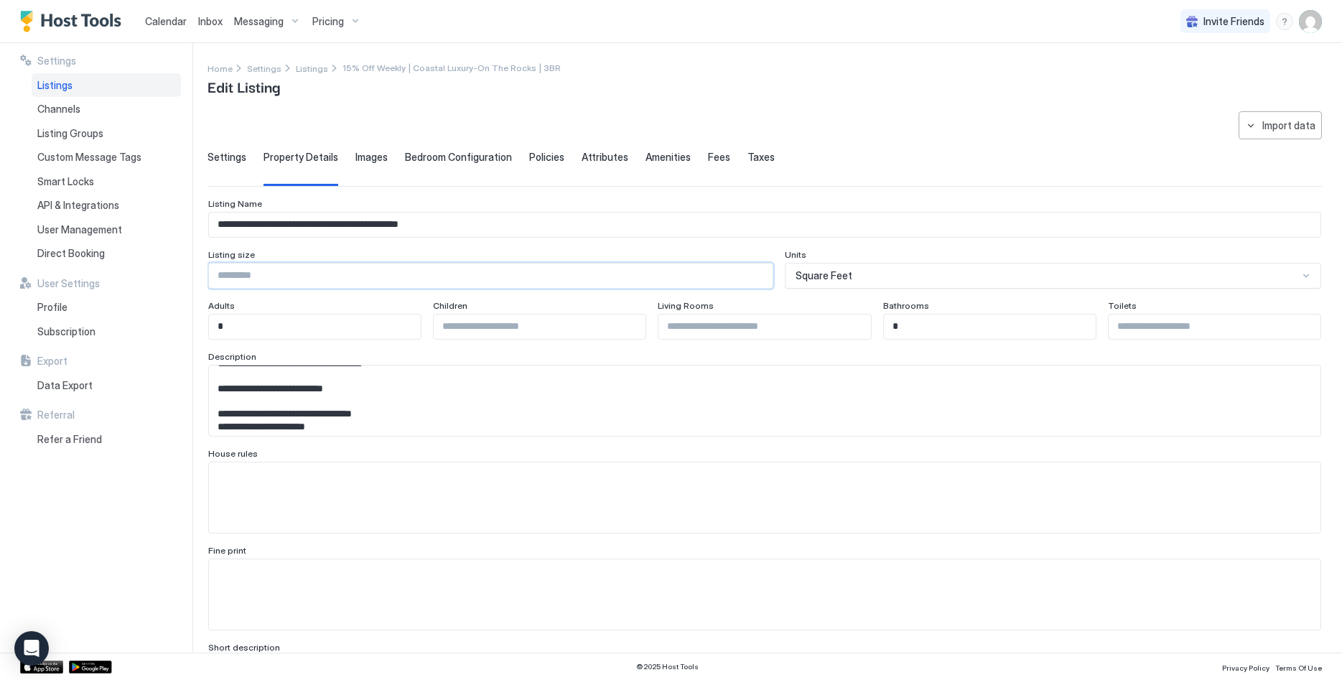
click at [362, 151] on span "Images" at bounding box center [372, 157] width 32 height 13
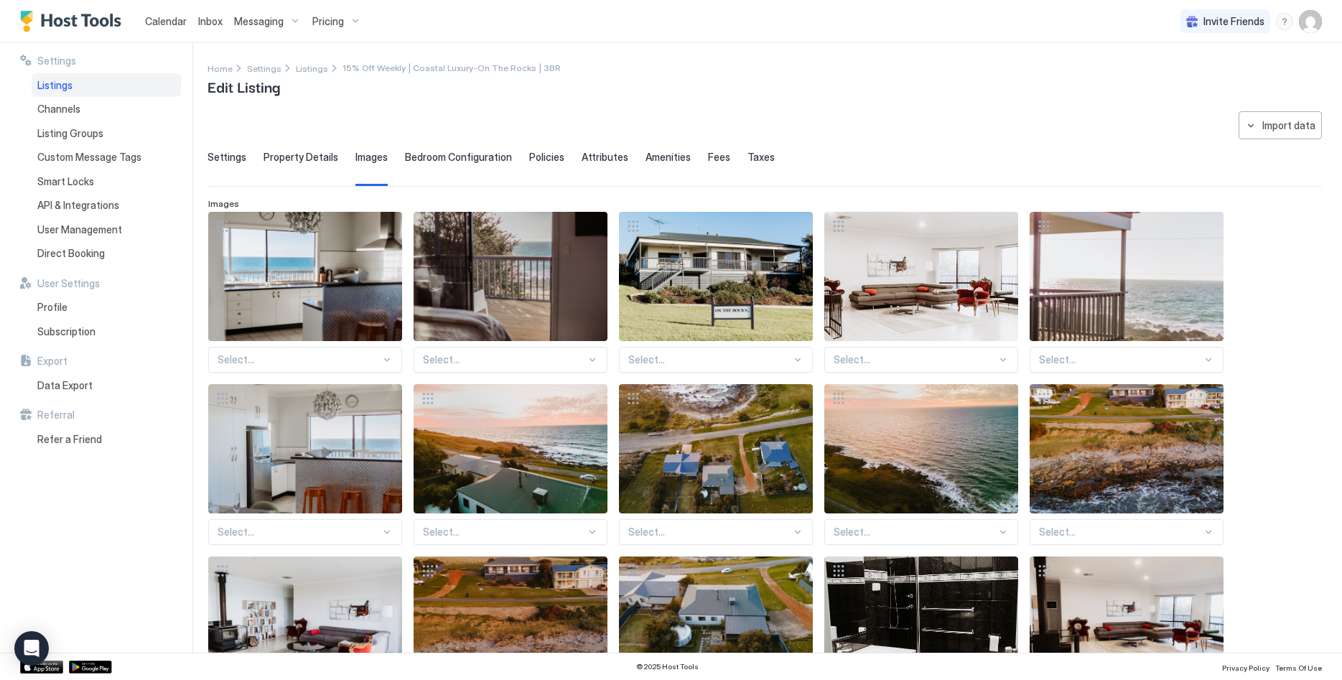
click at [424, 158] on span "Bedroom Configuration" at bounding box center [458, 157] width 107 height 13
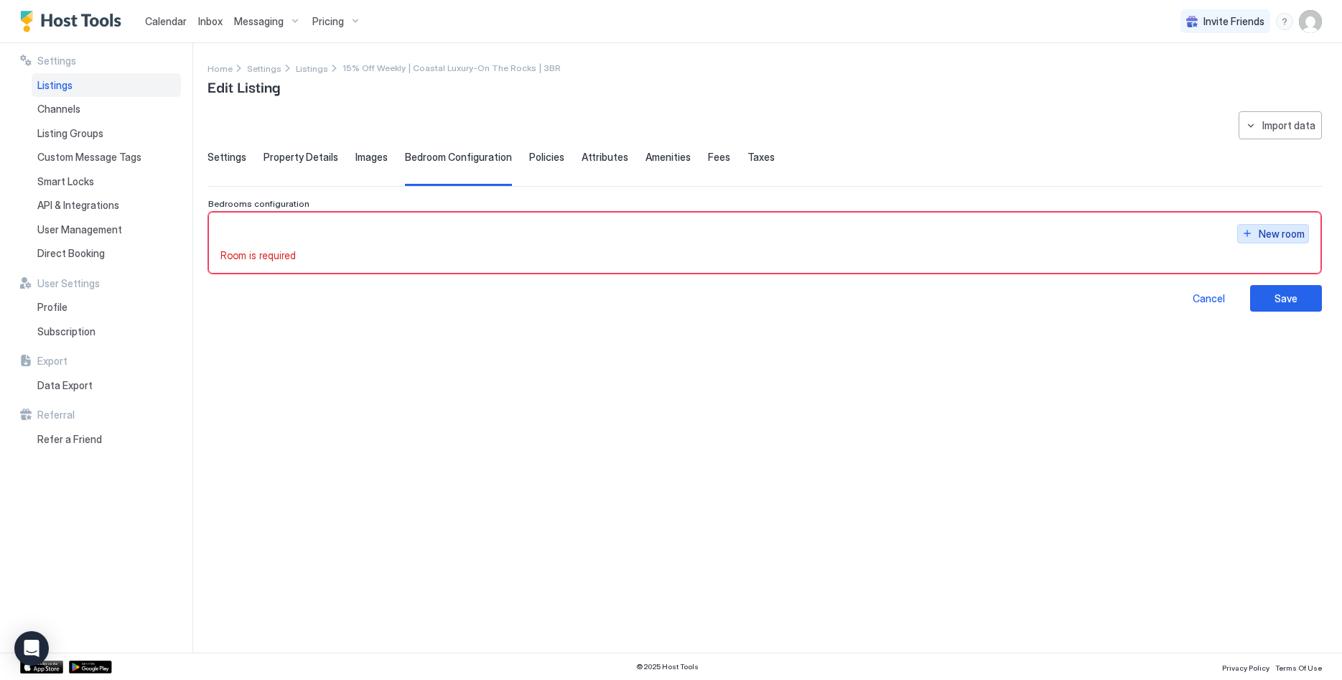
click at [1257, 238] on button "New room" at bounding box center [1274, 233] width 72 height 19
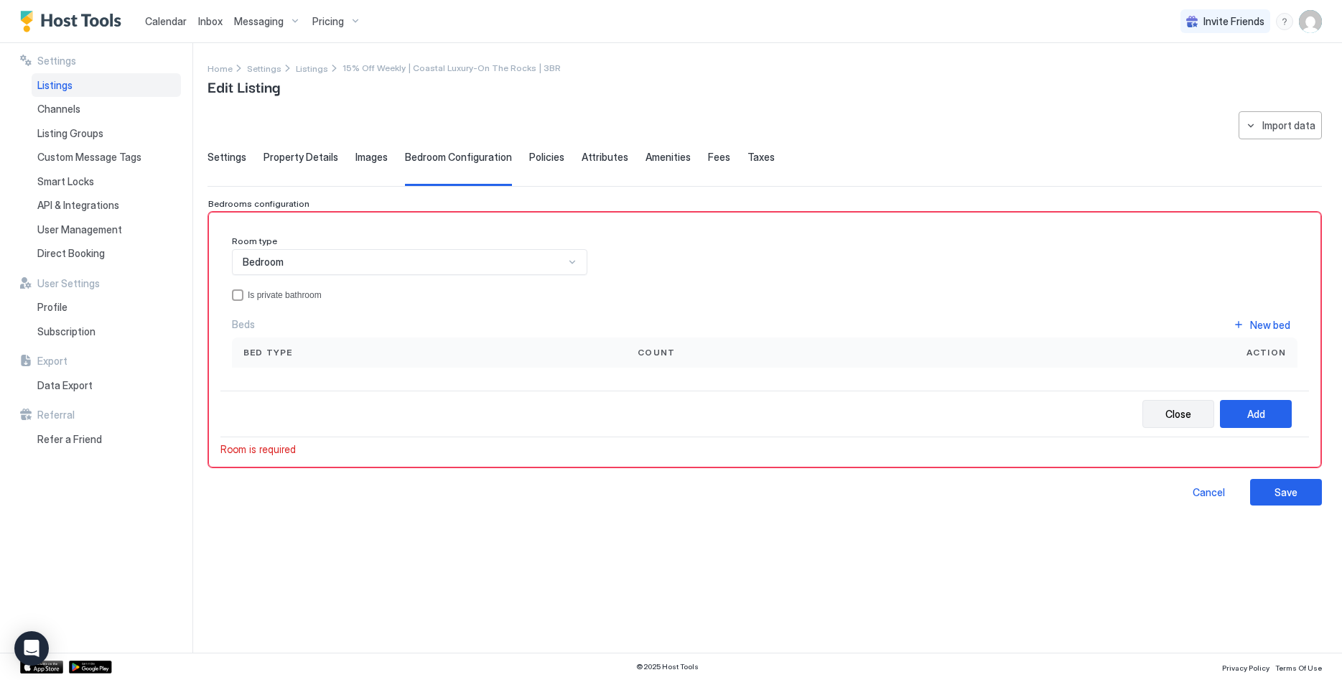
click at [1172, 422] on button "Close" at bounding box center [1179, 414] width 72 height 28
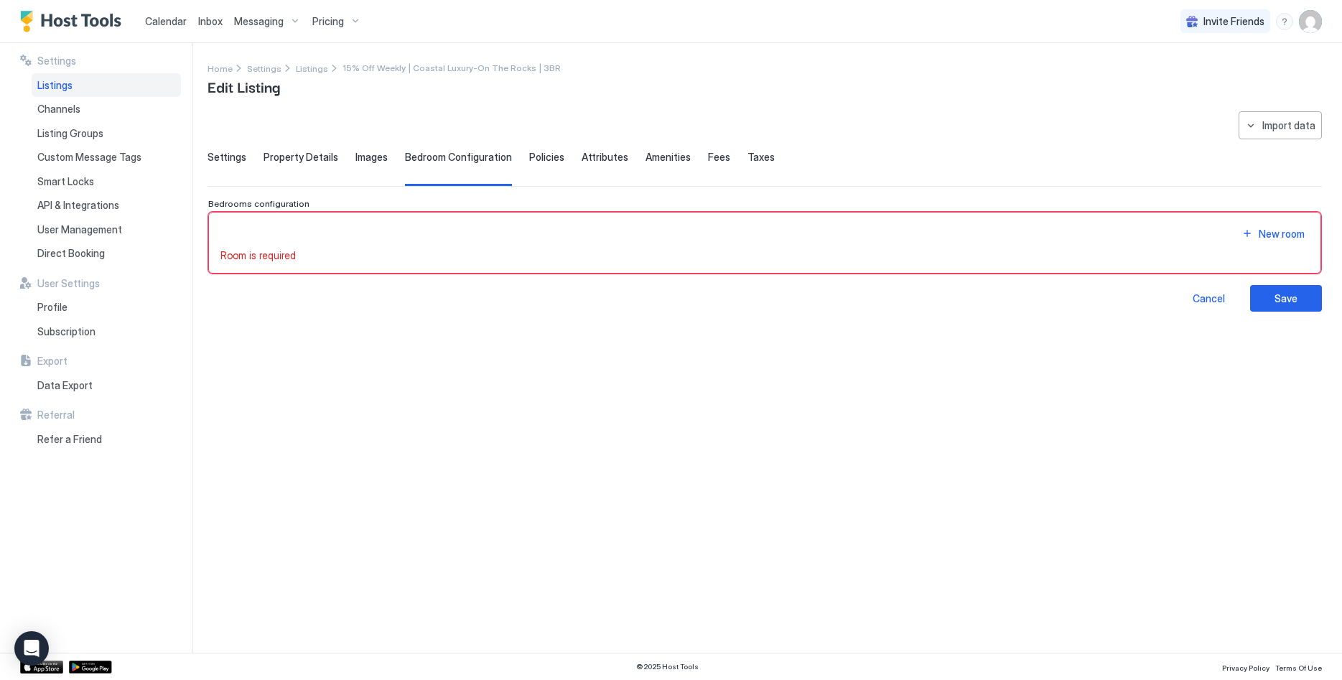
click at [511, 153] on div "Settings Property Details Images Bedroom Configuration Policies Attributes Amen…" at bounding box center [765, 168] width 1115 height 35
click at [542, 157] on span "Policies" at bounding box center [546, 157] width 35 height 13
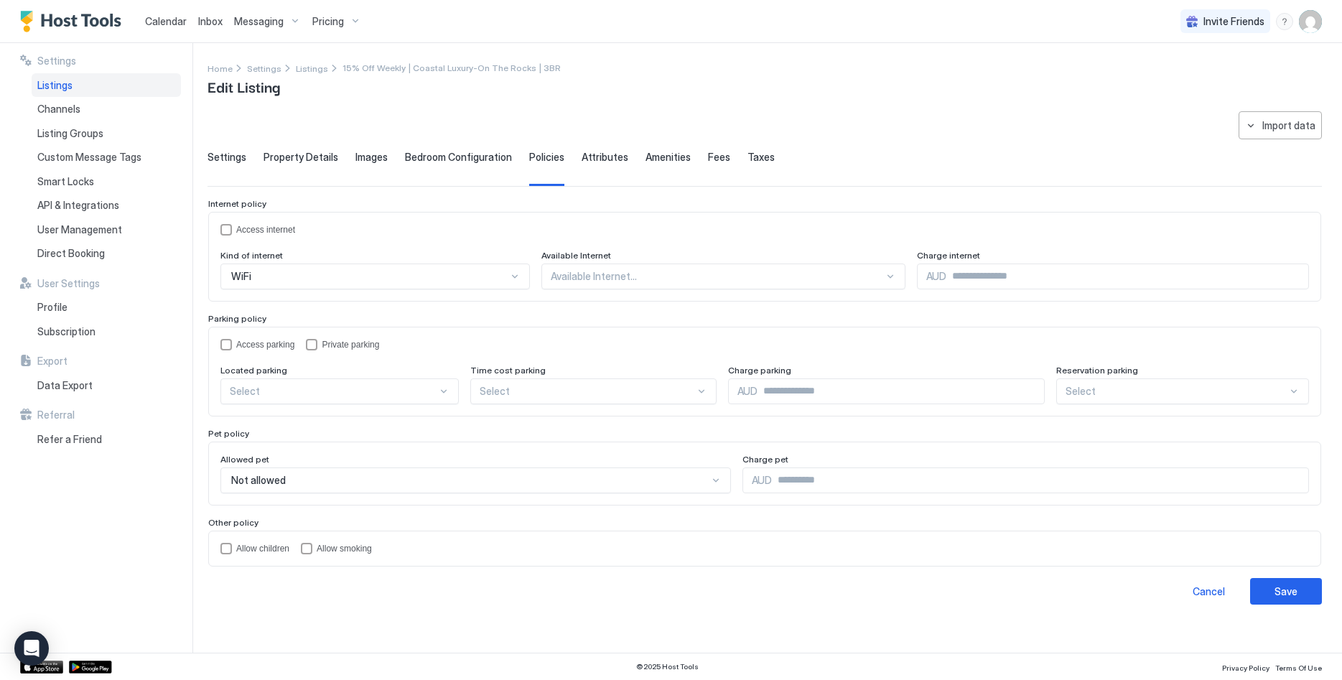
click at [595, 152] on span "Attributes" at bounding box center [605, 157] width 47 height 13
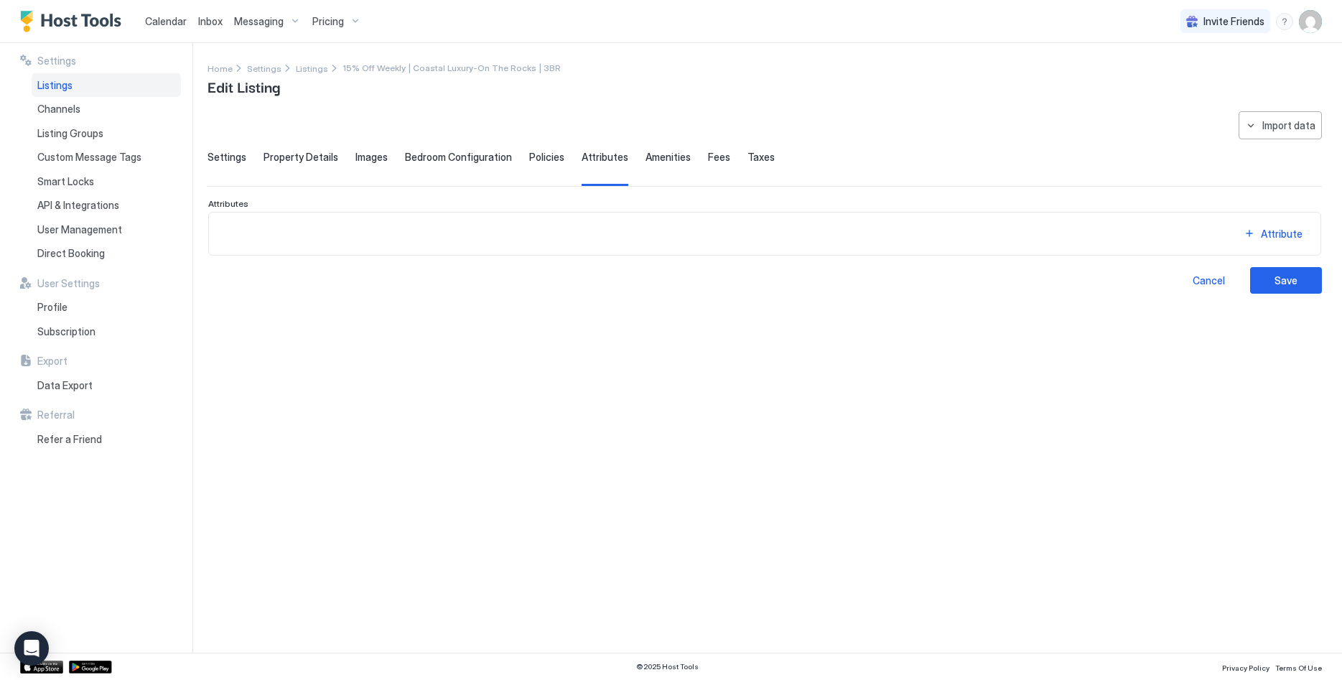
click at [650, 161] on span "Amenities" at bounding box center [668, 157] width 45 height 13
click at [709, 161] on span "Fees" at bounding box center [719, 157] width 22 height 13
click at [761, 154] on div "Settings Property Details Images Bedroom Configuration Policies Attributes Amen…" at bounding box center [765, 168] width 1115 height 35
click at [756, 157] on span "Taxes" at bounding box center [761, 157] width 27 height 13
click at [1275, 281] on button "Save" at bounding box center [1286, 280] width 72 height 27
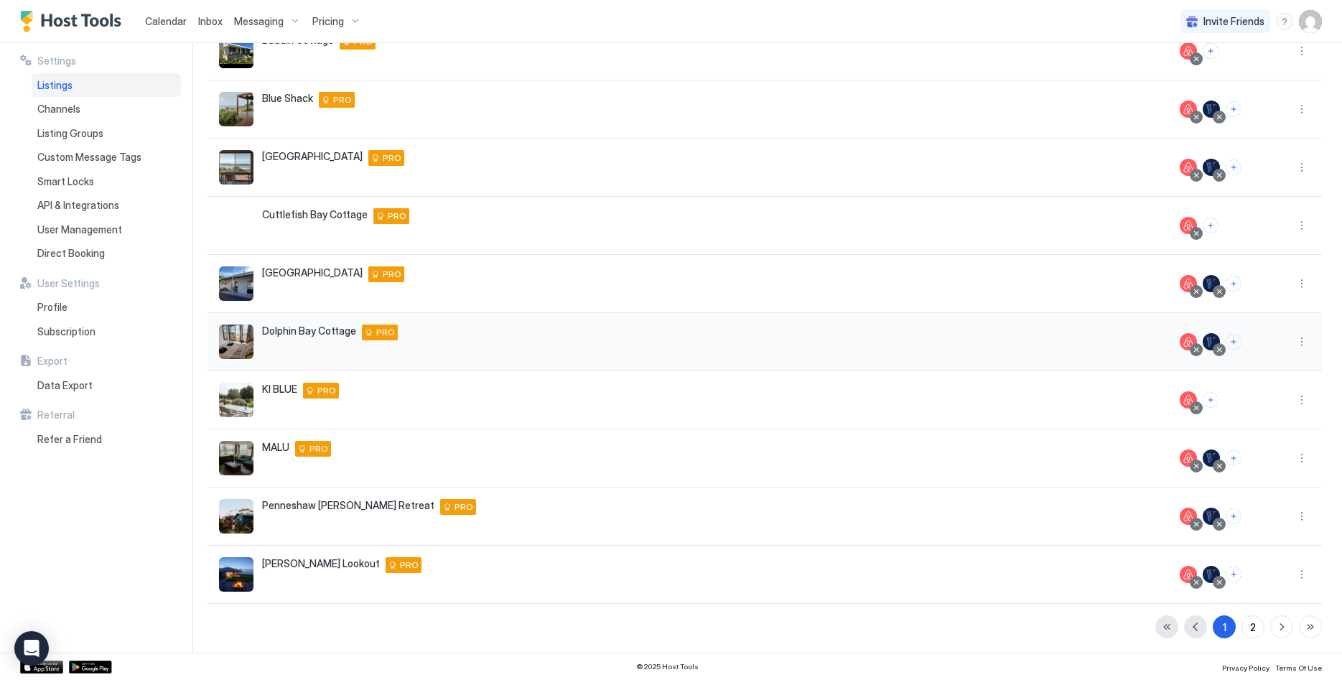
scroll to position [159, 0]
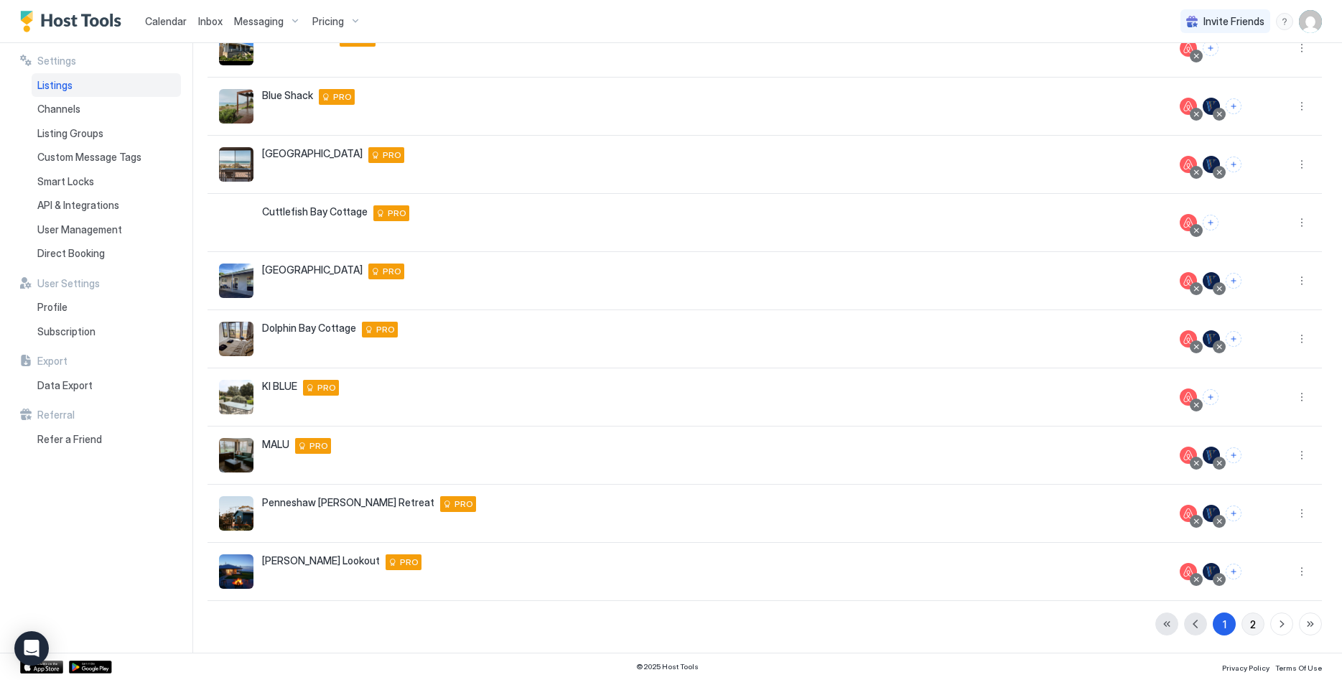
click at [1261, 622] on button "2" at bounding box center [1253, 624] width 23 height 23
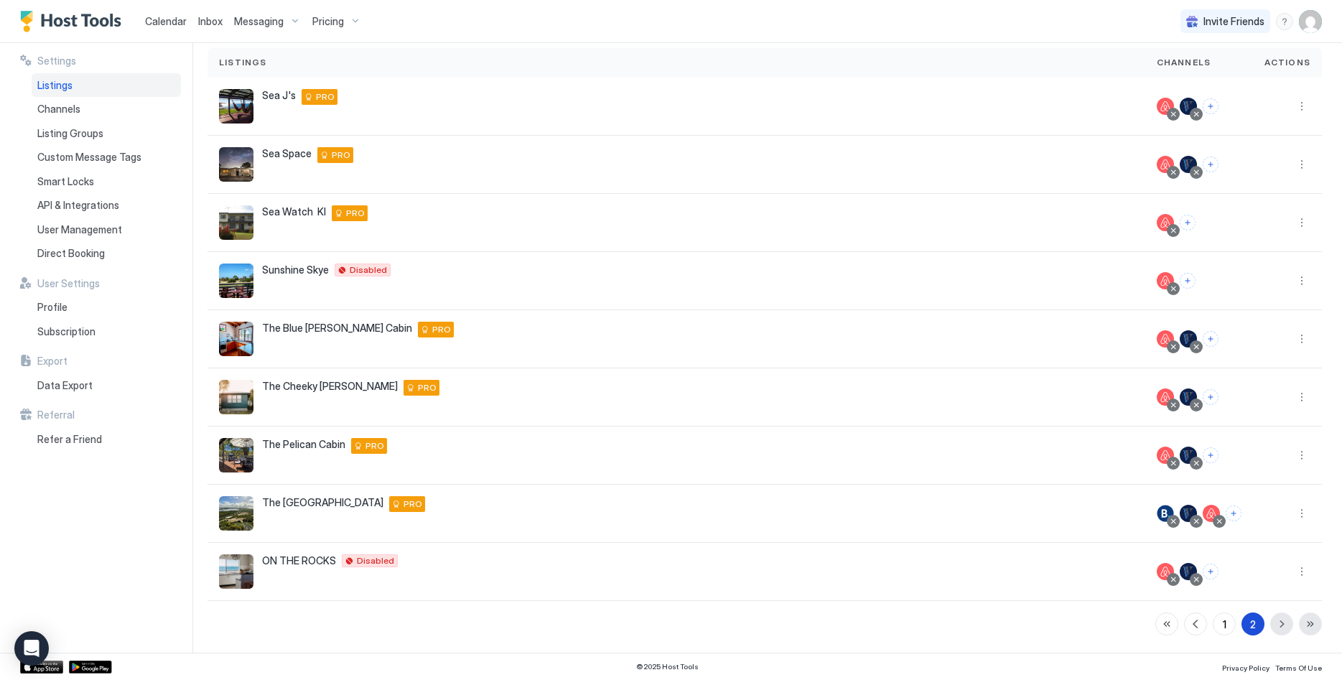
scroll to position [101, 0]
click at [1305, 570] on button "More options" at bounding box center [1302, 571] width 17 height 17
click at [1273, 476] on span "Listing Settings" at bounding box center [1270, 481] width 64 height 11
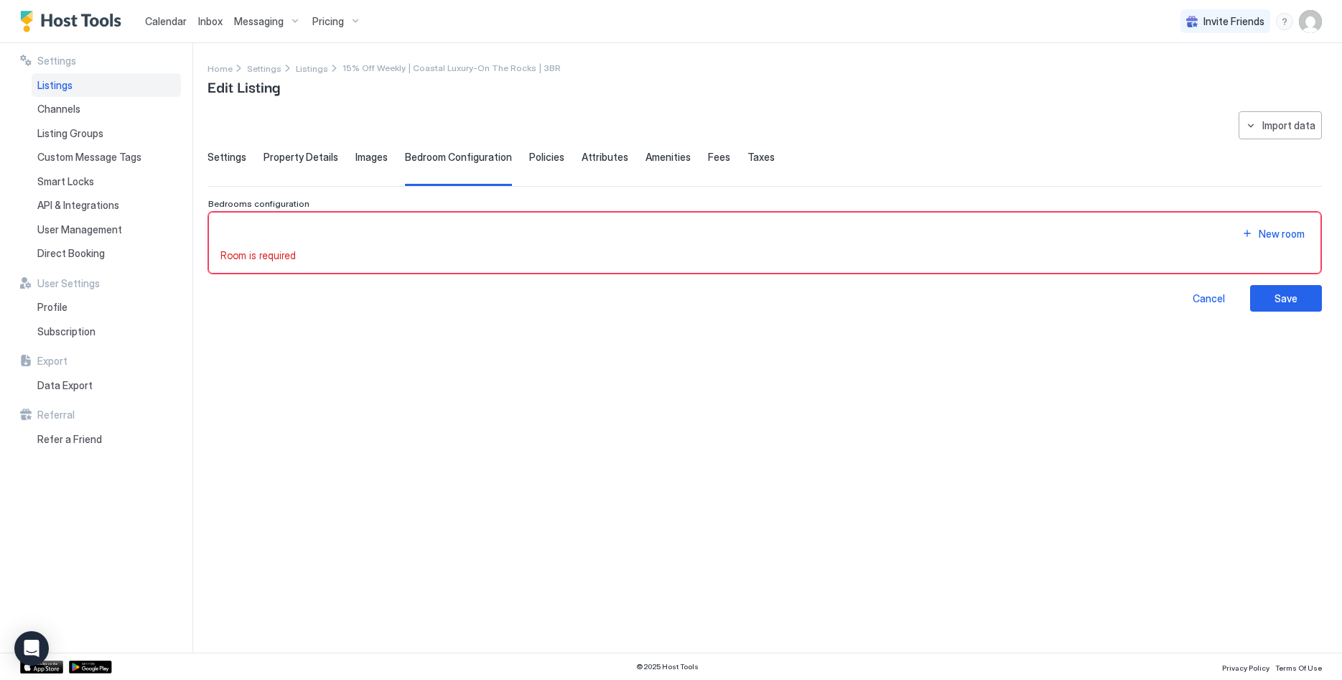
type input "**********"
type input "***"
type input "*"
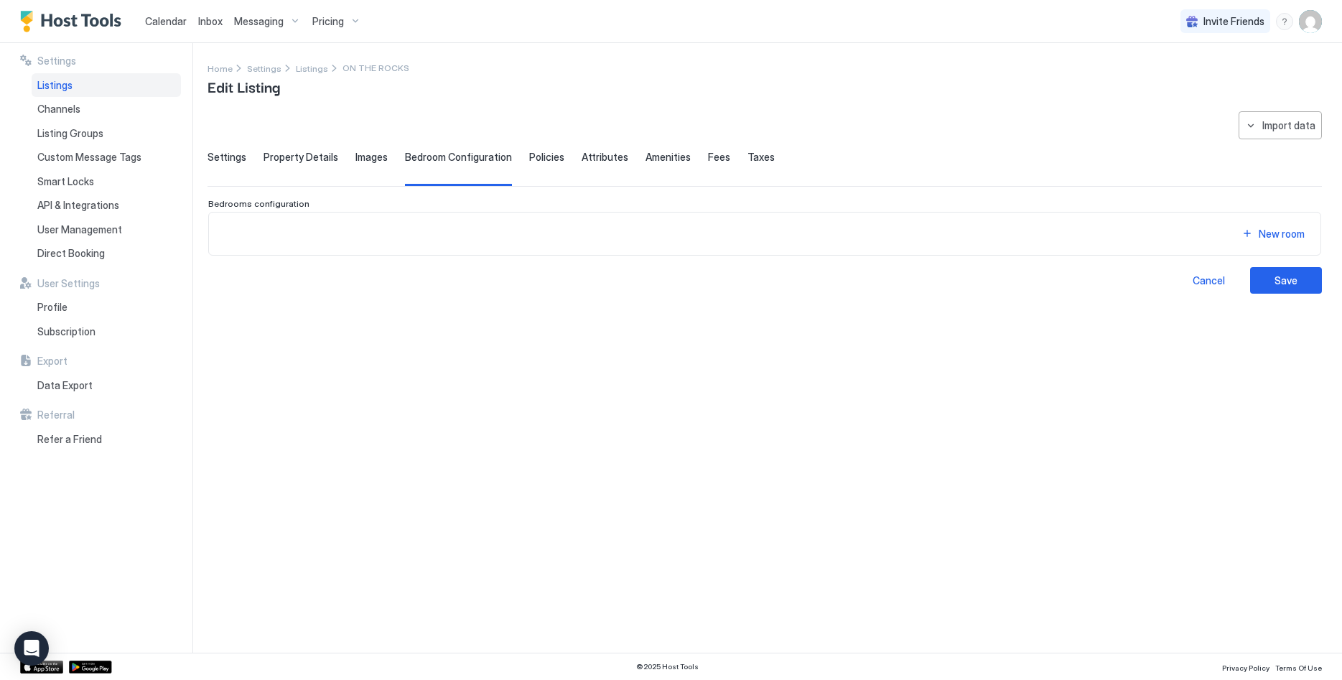
click at [230, 163] on span "Settings" at bounding box center [227, 157] width 39 height 13
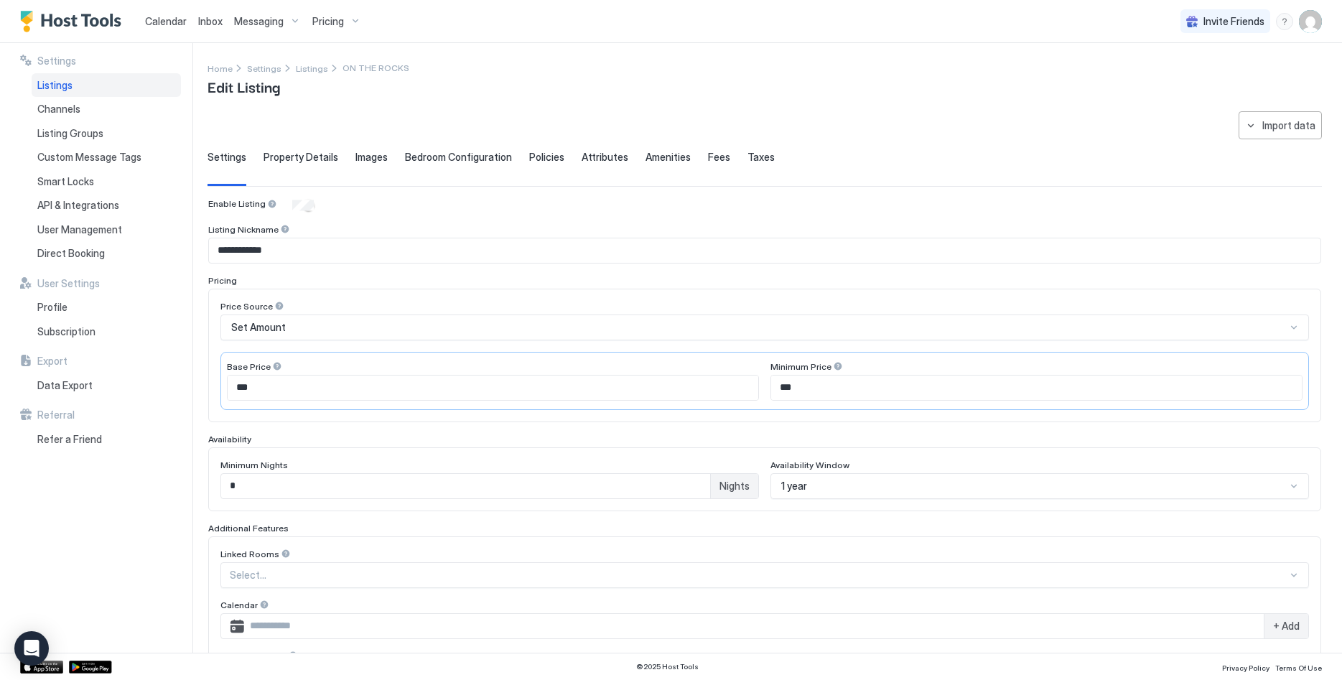
scroll to position [220, 0]
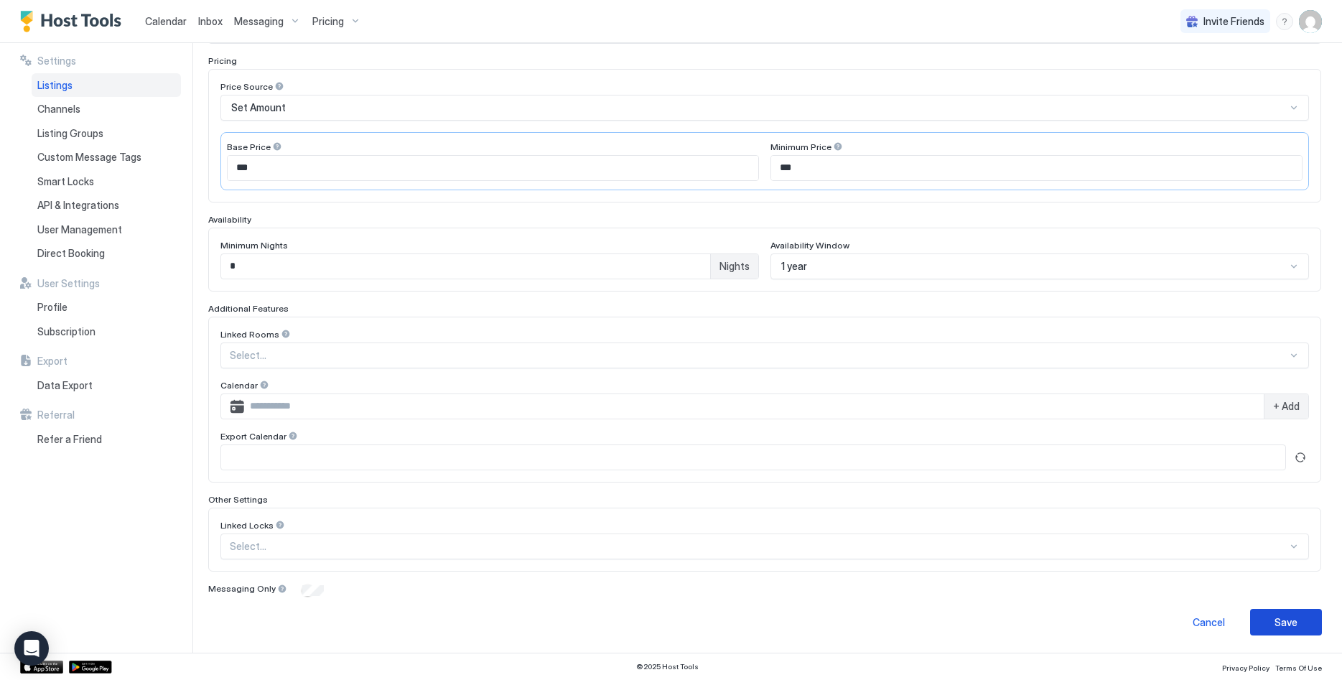
click at [1290, 616] on div "Save" at bounding box center [1286, 622] width 23 height 15
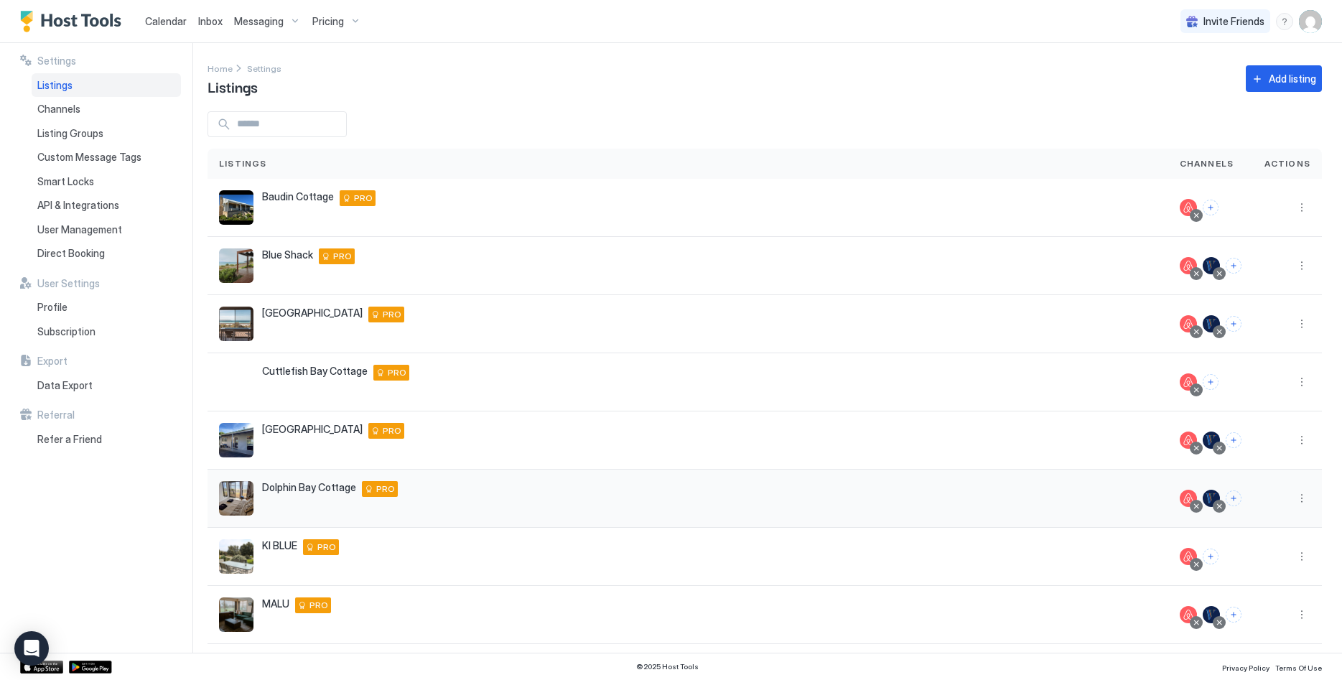
scroll to position [159, 0]
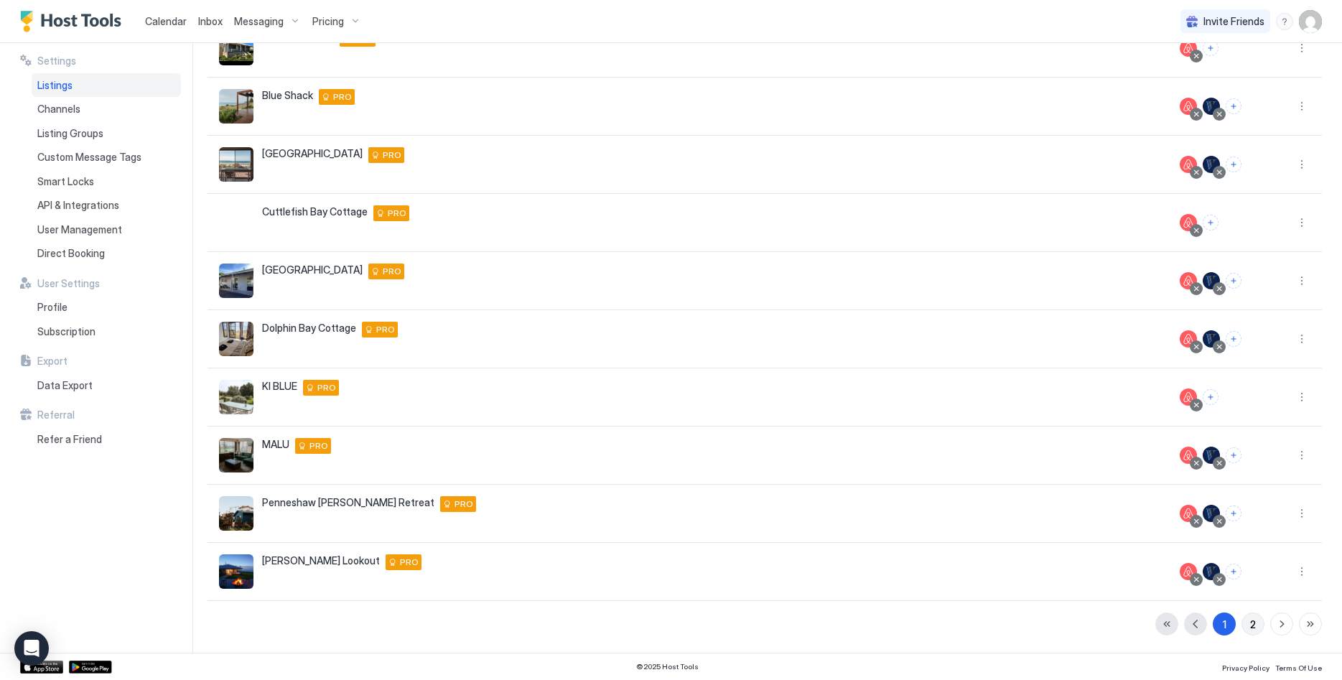
click at [1251, 626] on div "2" at bounding box center [1253, 624] width 6 height 15
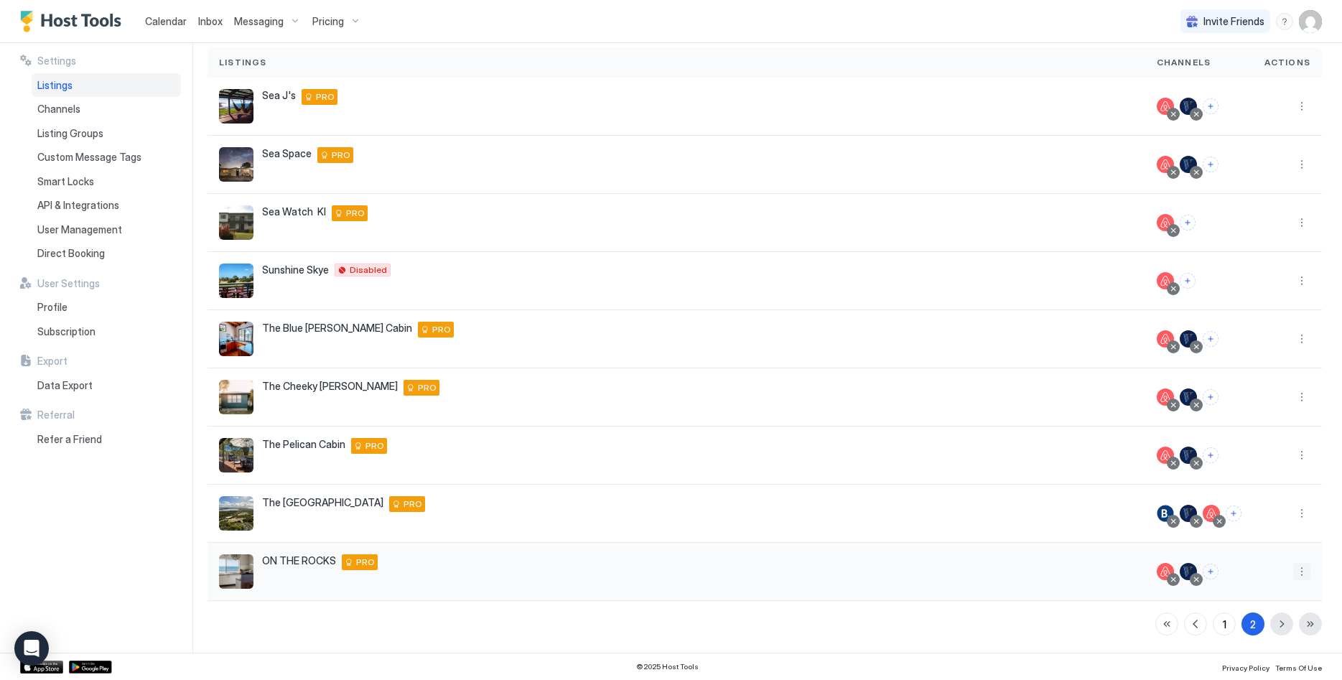
click at [1301, 567] on button "More options" at bounding box center [1302, 571] width 17 height 17
click at [1245, 483] on span "Listing Settings" at bounding box center [1270, 481] width 64 height 11
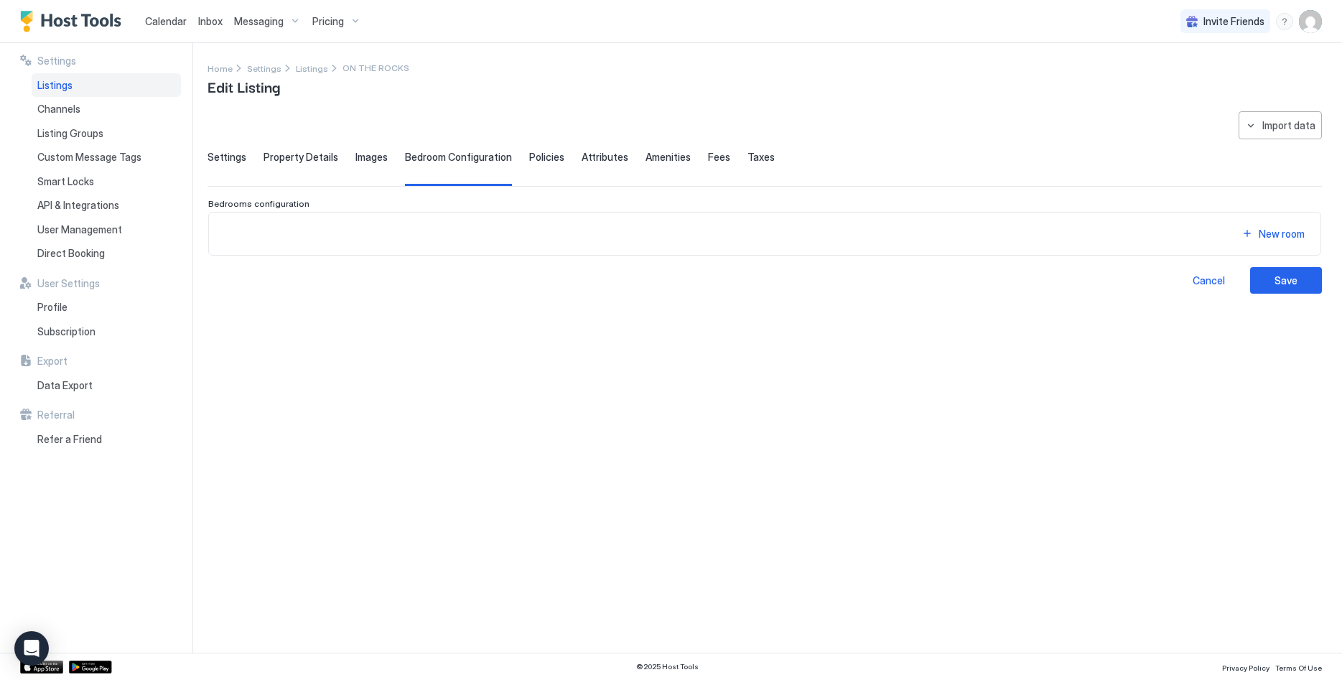
click at [308, 153] on span "Property Details" at bounding box center [301, 157] width 75 height 13
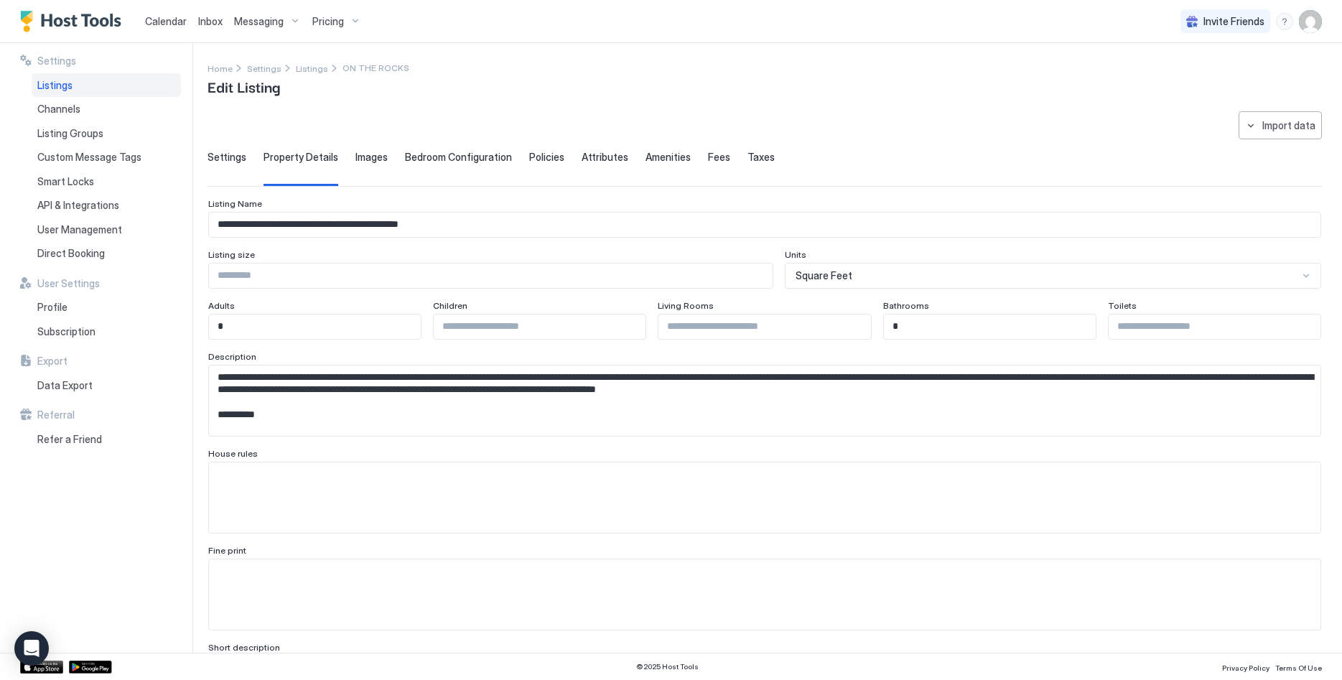
click at [228, 154] on span "Settings" at bounding box center [227, 157] width 39 height 13
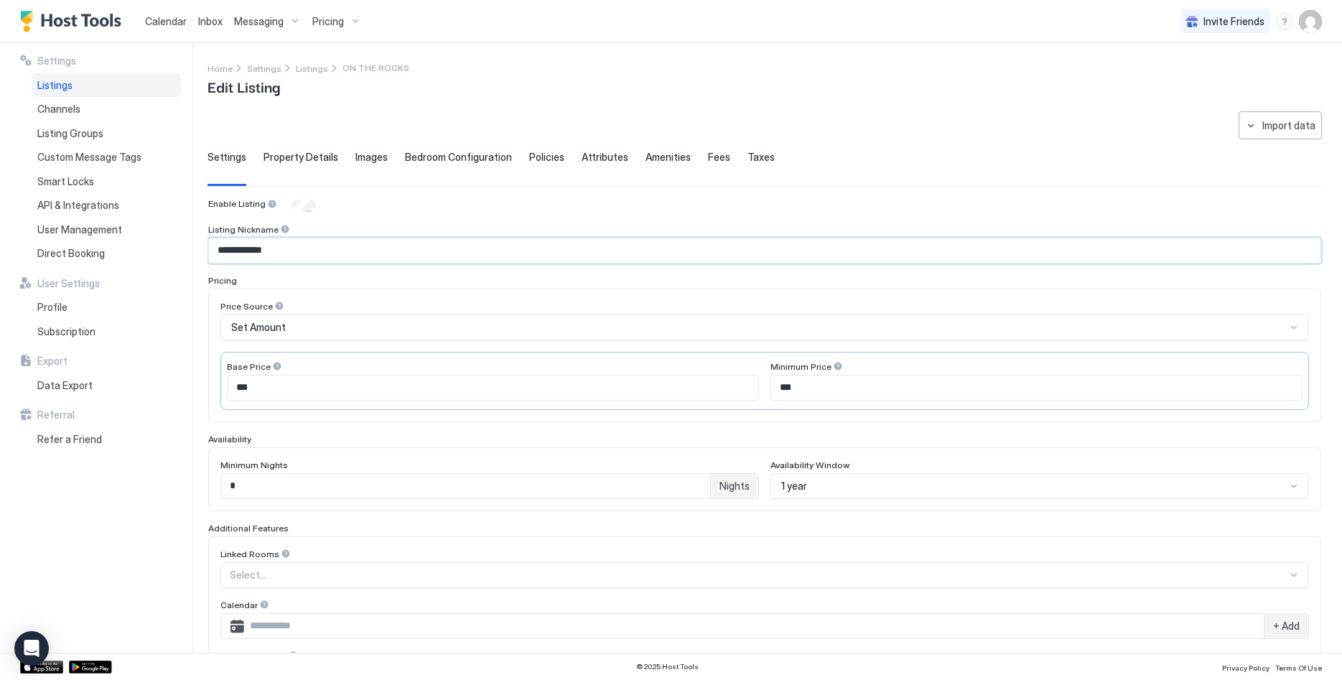
drag, startPoint x: 322, startPoint y: 253, endPoint x: 116, endPoint y: 240, distance: 205.8
click at [209, 240] on input "**********" at bounding box center [765, 250] width 1112 height 24
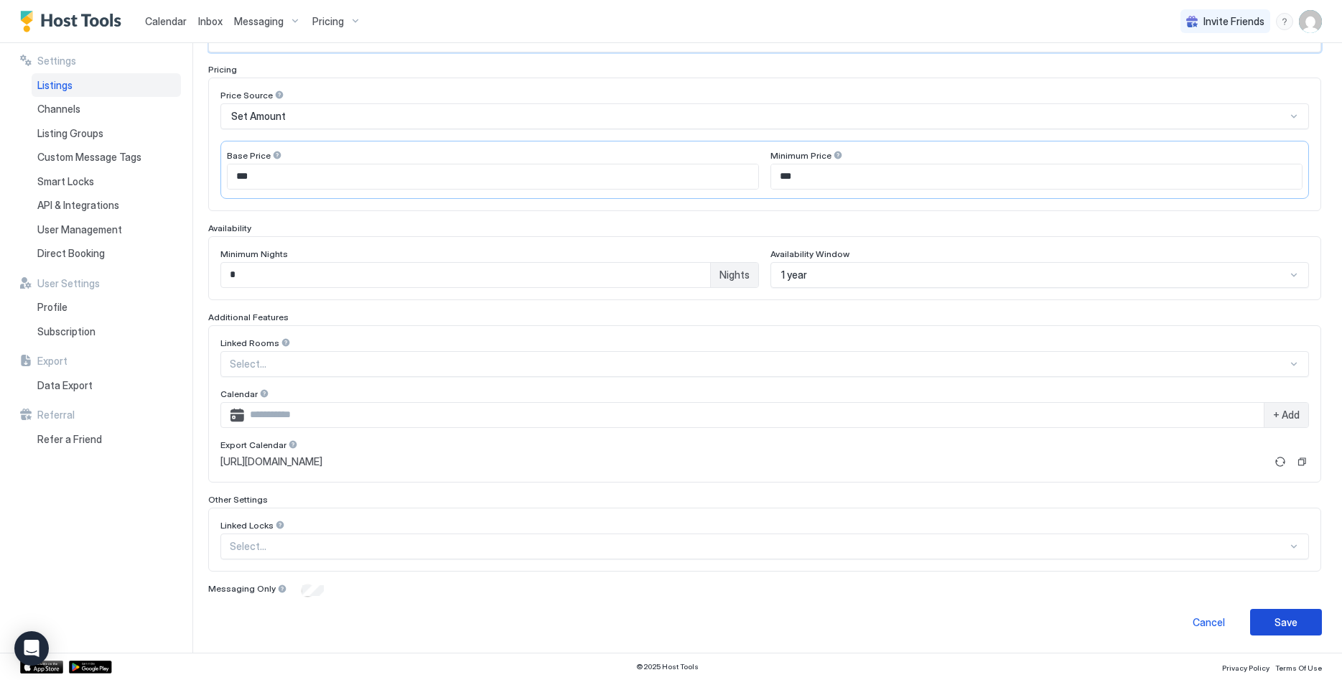
type input "**********"
click at [1286, 630] on button "Save" at bounding box center [1286, 622] width 72 height 27
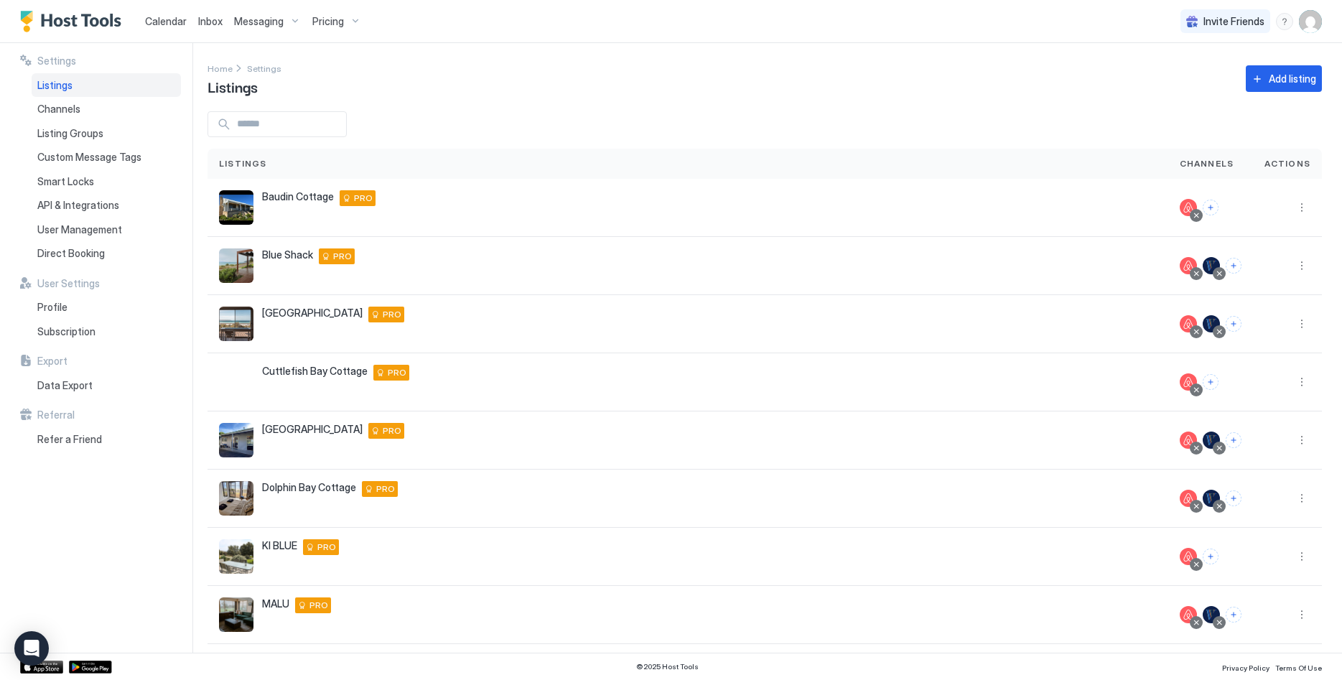
click at [243, 20] on span "Messaging" at bounding box center [259, 21] width 50 height 13
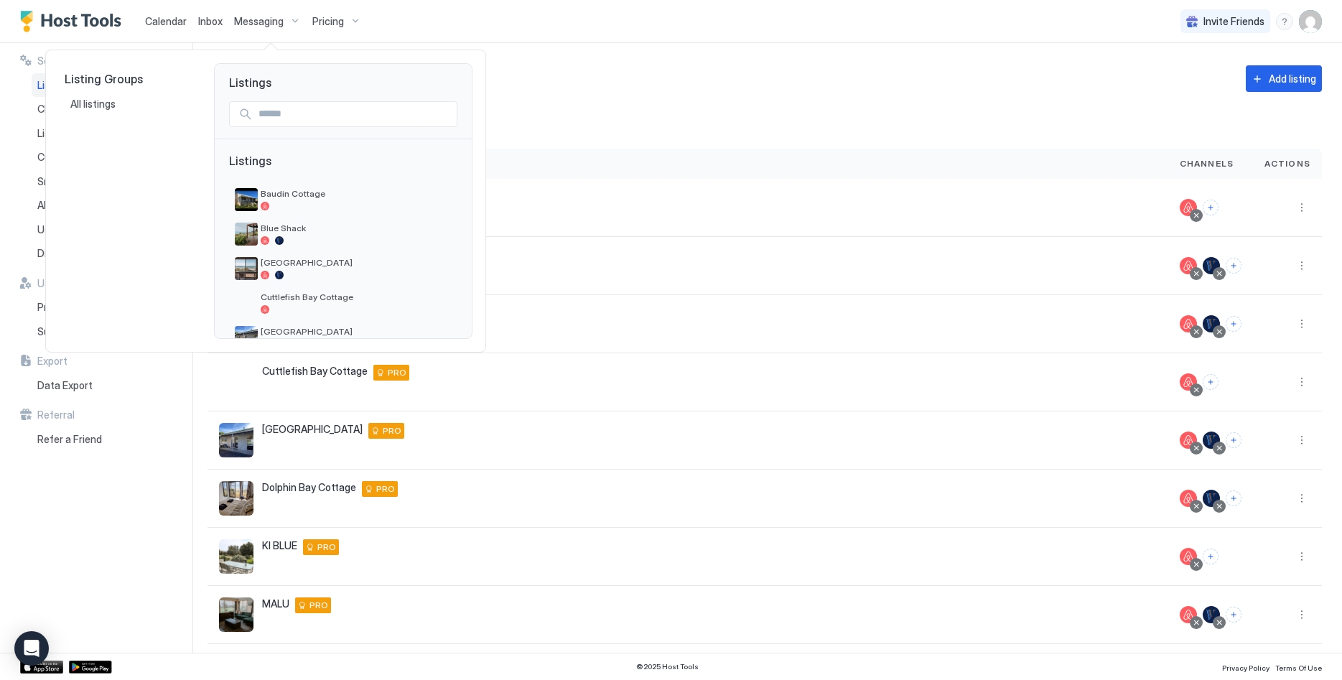
click at [292, 126] on input "Input Field" at bounding box center [355, 114] width 204 height 24
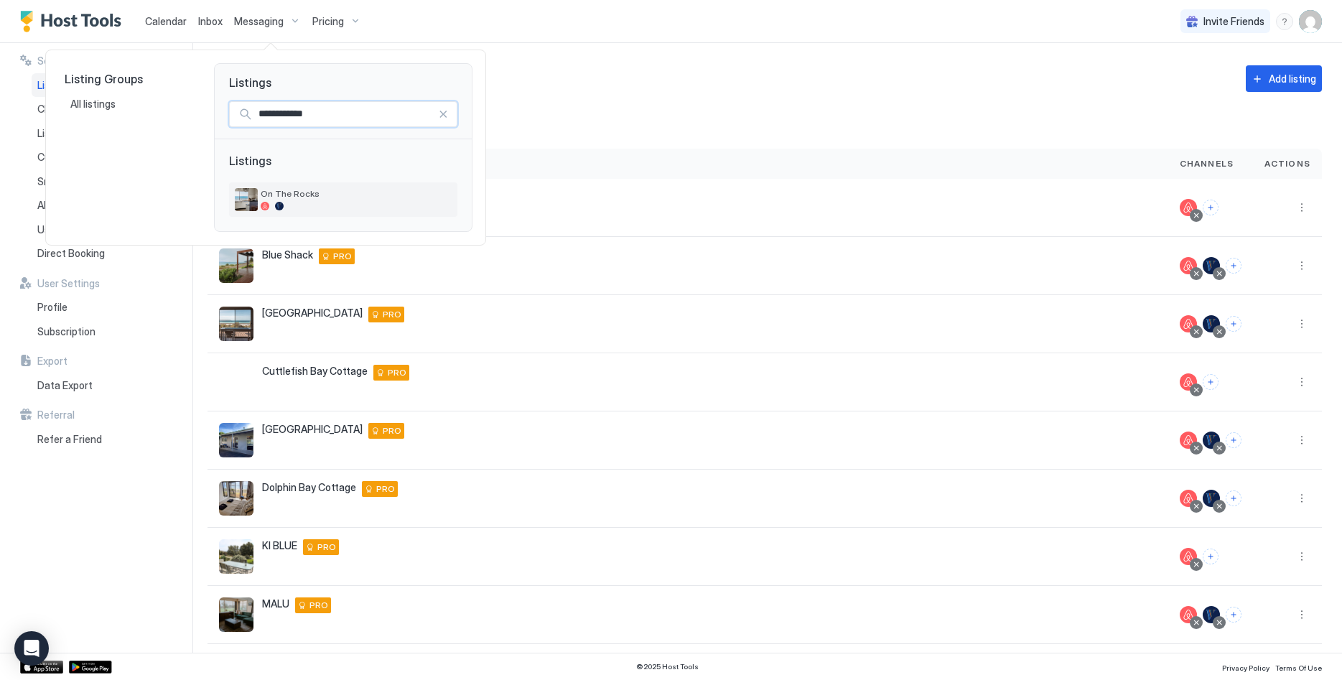
type input "**********"
click at [270, 189] on span "On The Rocks" at bounding box center [356, 193] width 191 height 11
click at [271, 186] on div "On The Rocks" at bounding box center [343, 199] width 228 height 34
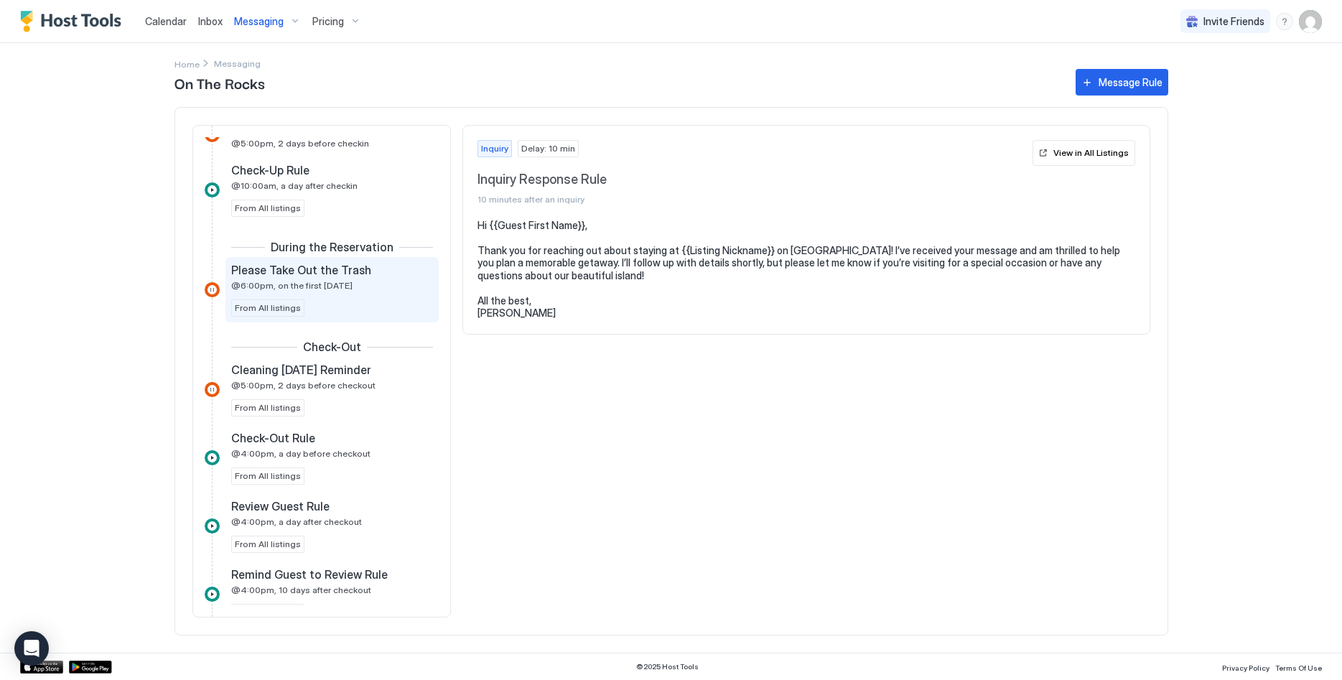
scroll to position [586, 0]
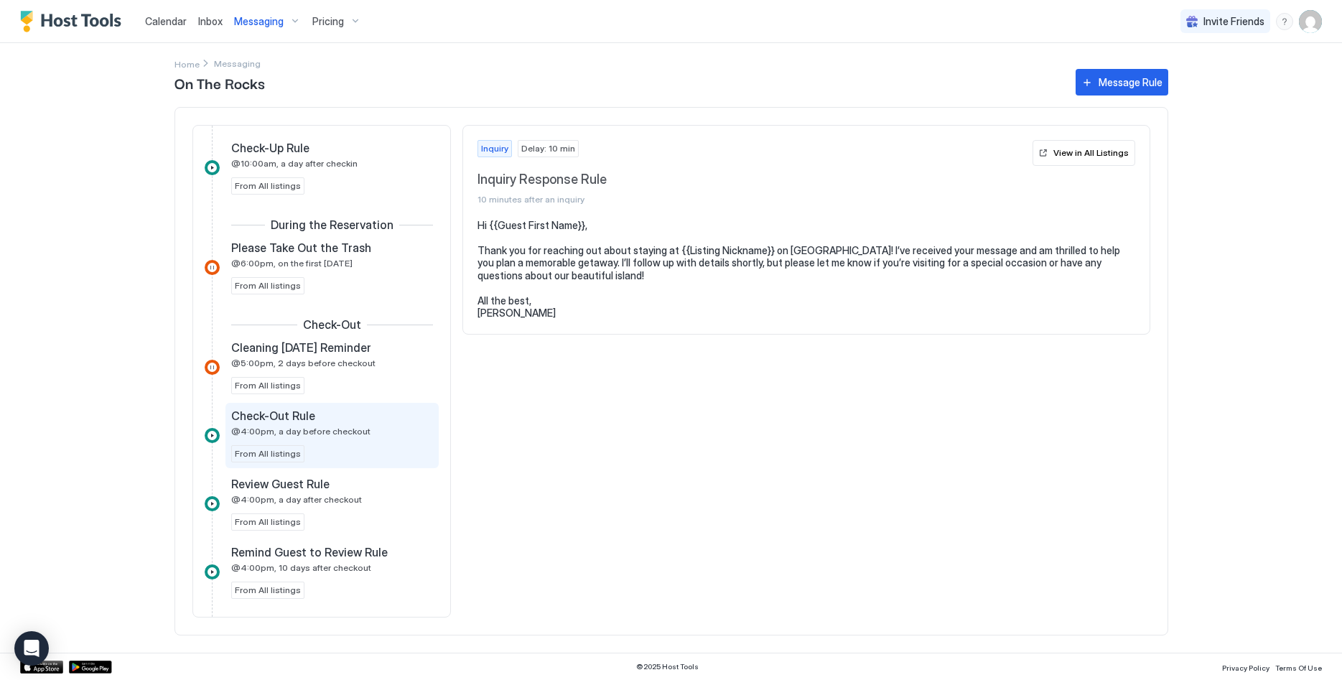
click at [345, 445] on div "Check-Out Rule @4:00pm, a day before checkout From All listings" at bounding box center [332, 436] width 202 height 54
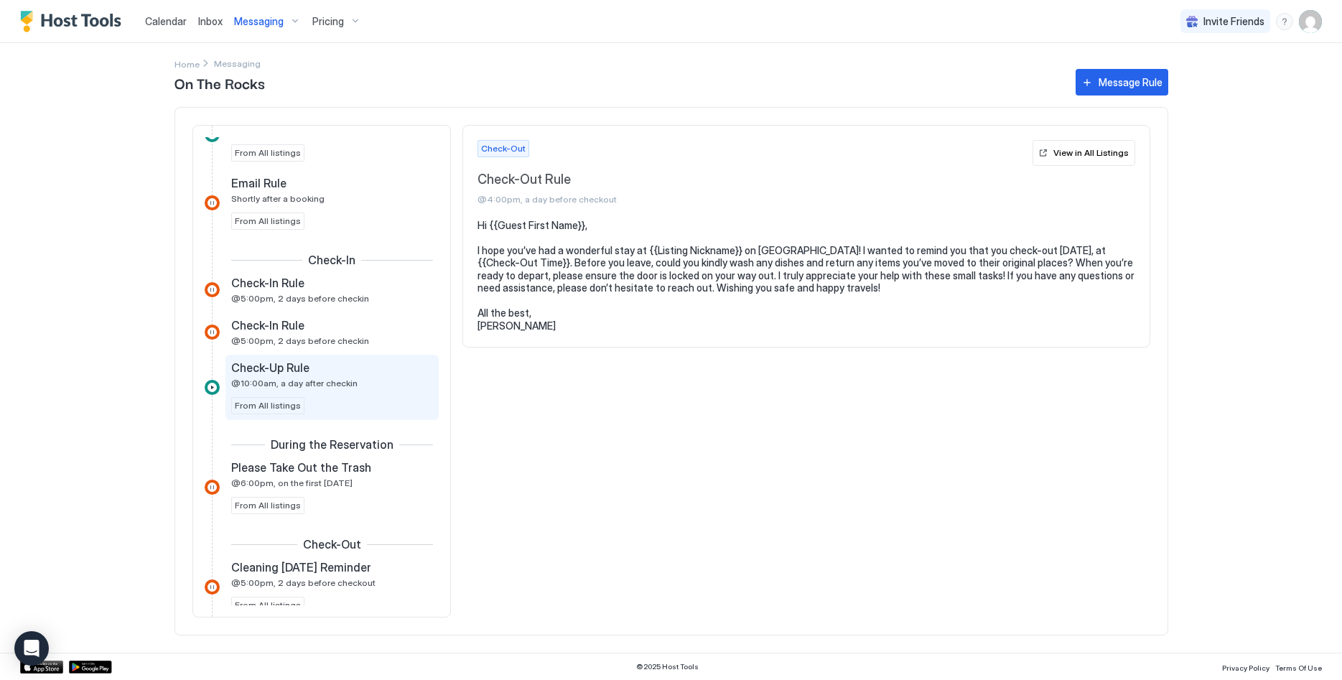
scroll to position [293, 0]
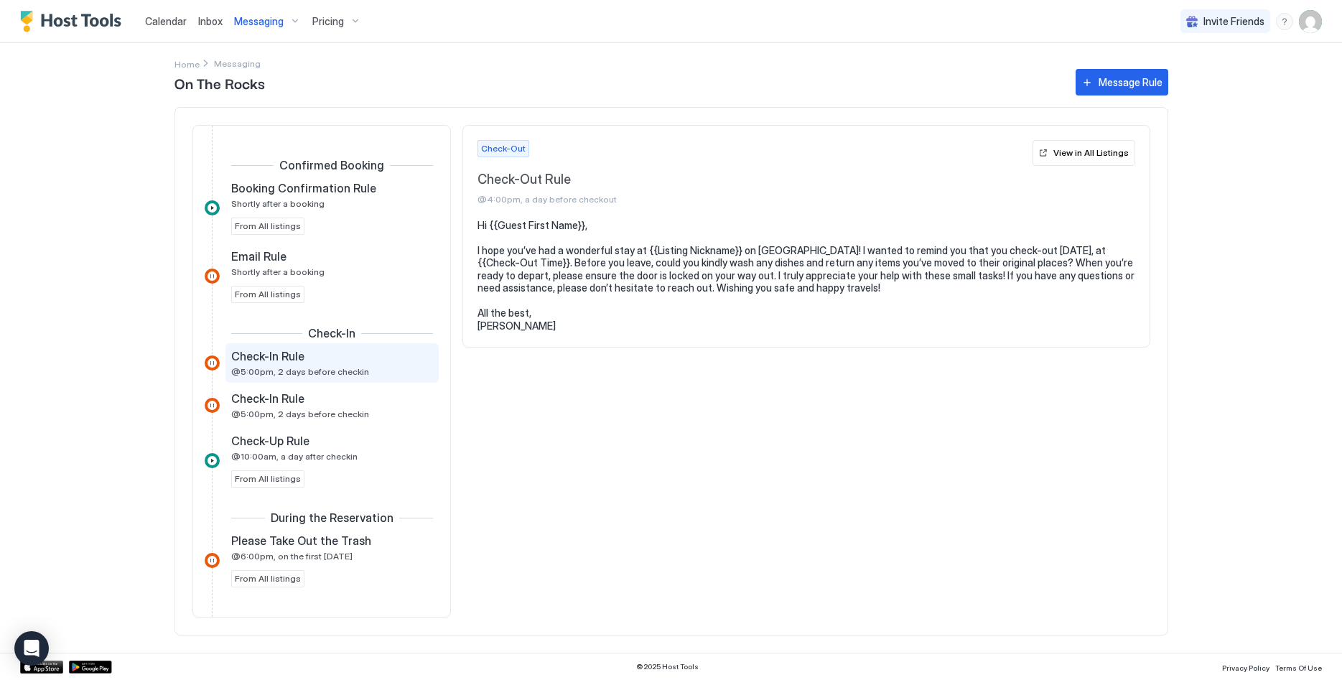
click at [327, 365] on div "Check-In Rule @5:00pm, 2 days before checkin" at bounding box center [322, 363] width 182 height 28
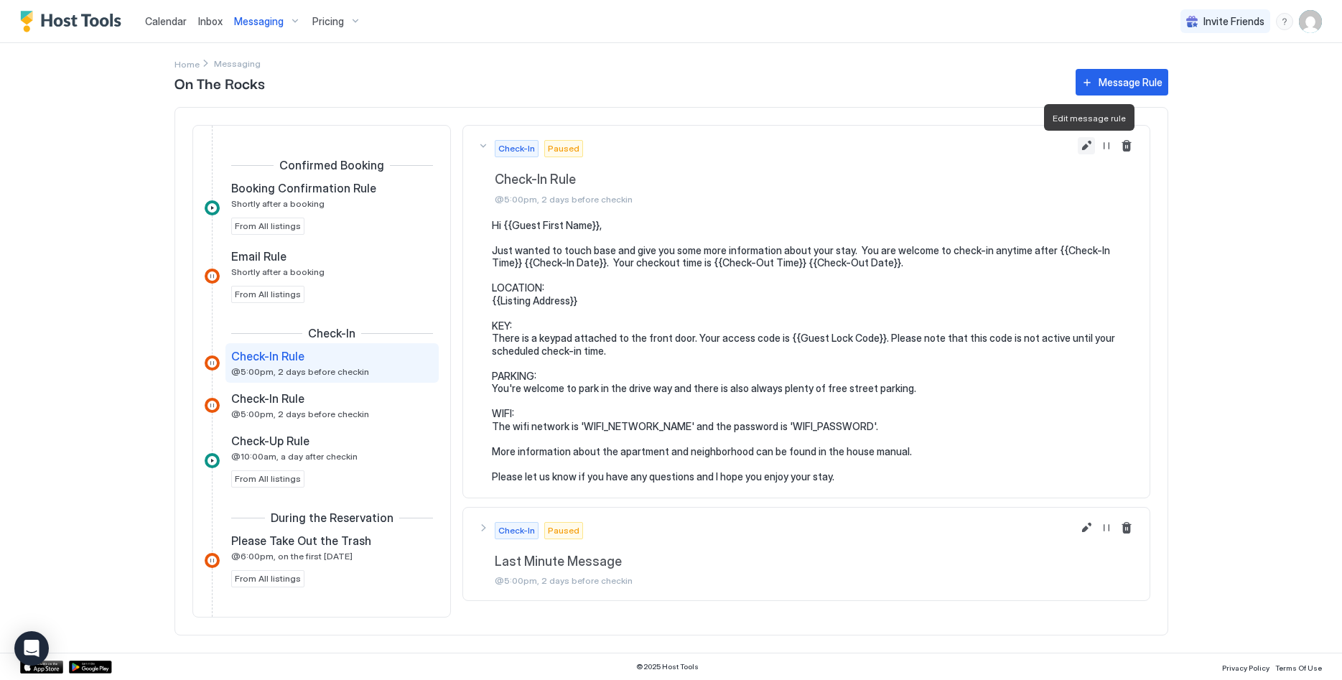
click at [1084, 145] on button "Edit message rule" at bounding box center [1086, 145] width 17 height 17
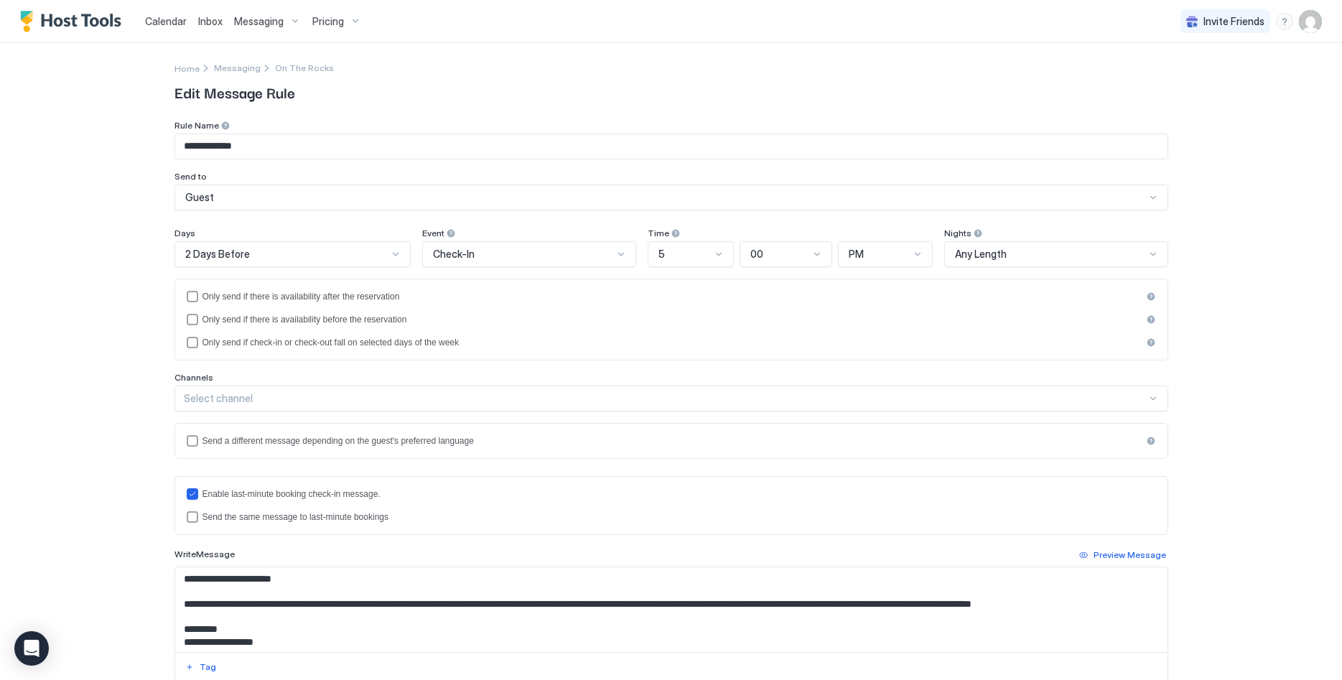
click at [289, 251] on div "2 Days Before" at bounding box center [286, 254] width 203 height 13
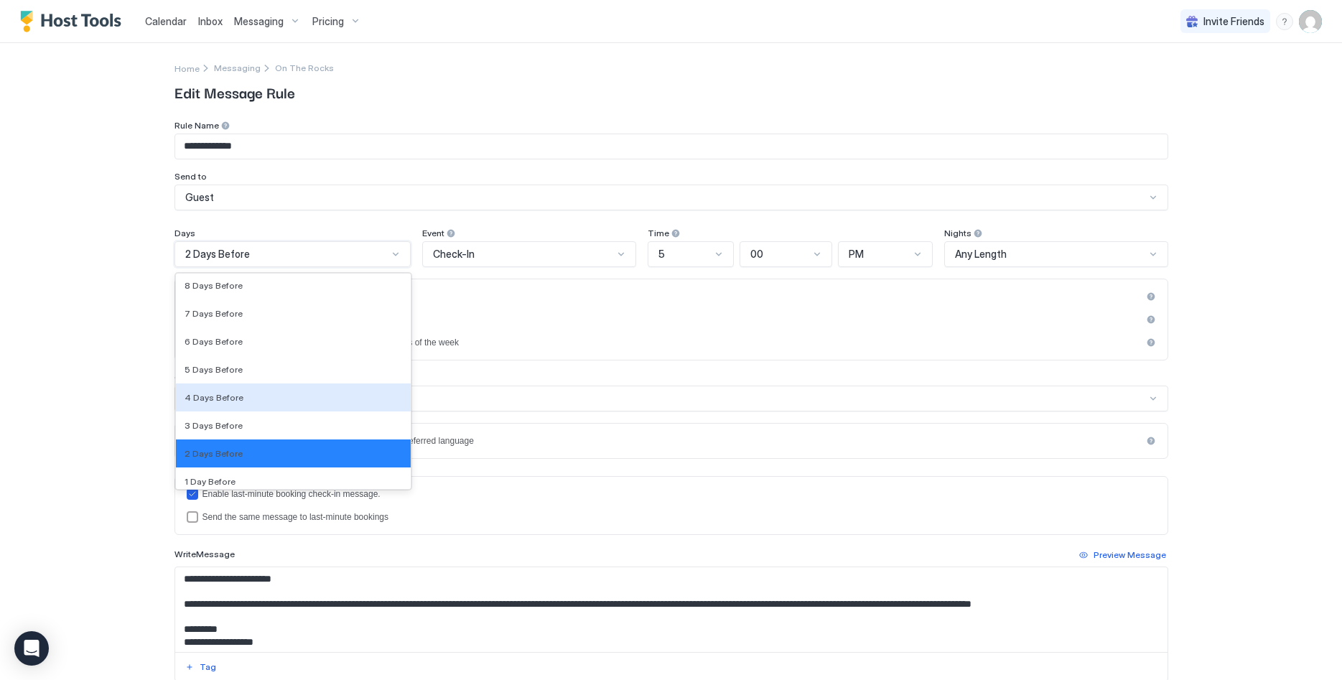
scroll to position [2099, 0]
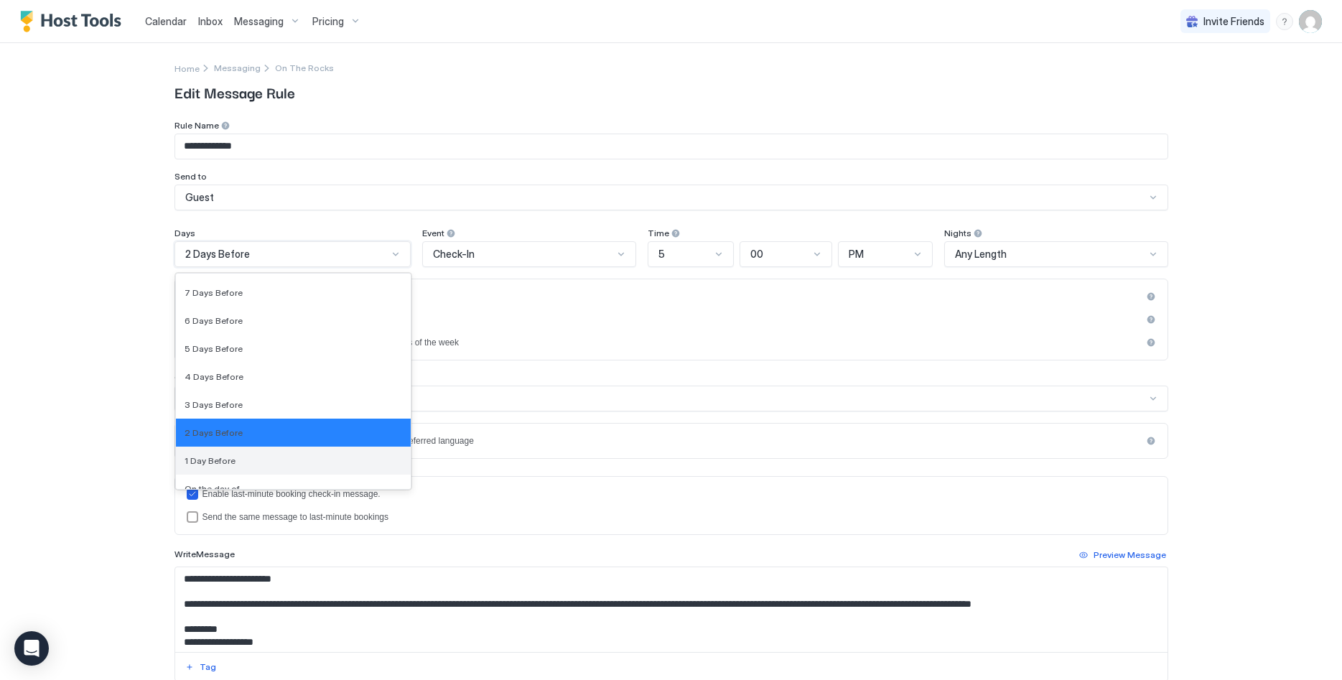
click at [255, 456] on div "1 Day Before" at bounding box center [294, 460] width 218 height 11
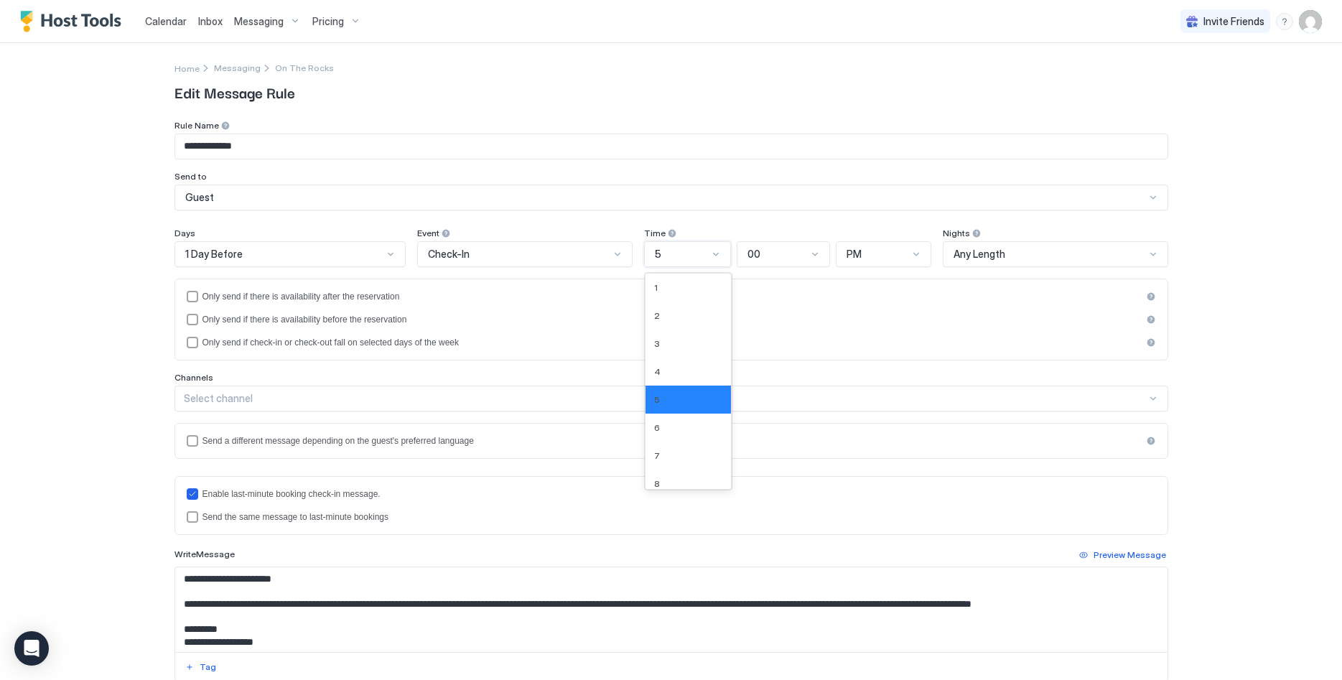
click at [725, 254] on div "5" at bounding box center [687, 254] width 87 height 26
click at [685, 464] on div "10" at bounding box center [688, 466] width 68 height 11
click at [894, 242] on div "PM" at bounding box center [885, 254] width 96 height 26
click at [881, 291] on div "AM" at bounding box center [885, 287] width 77 height 11
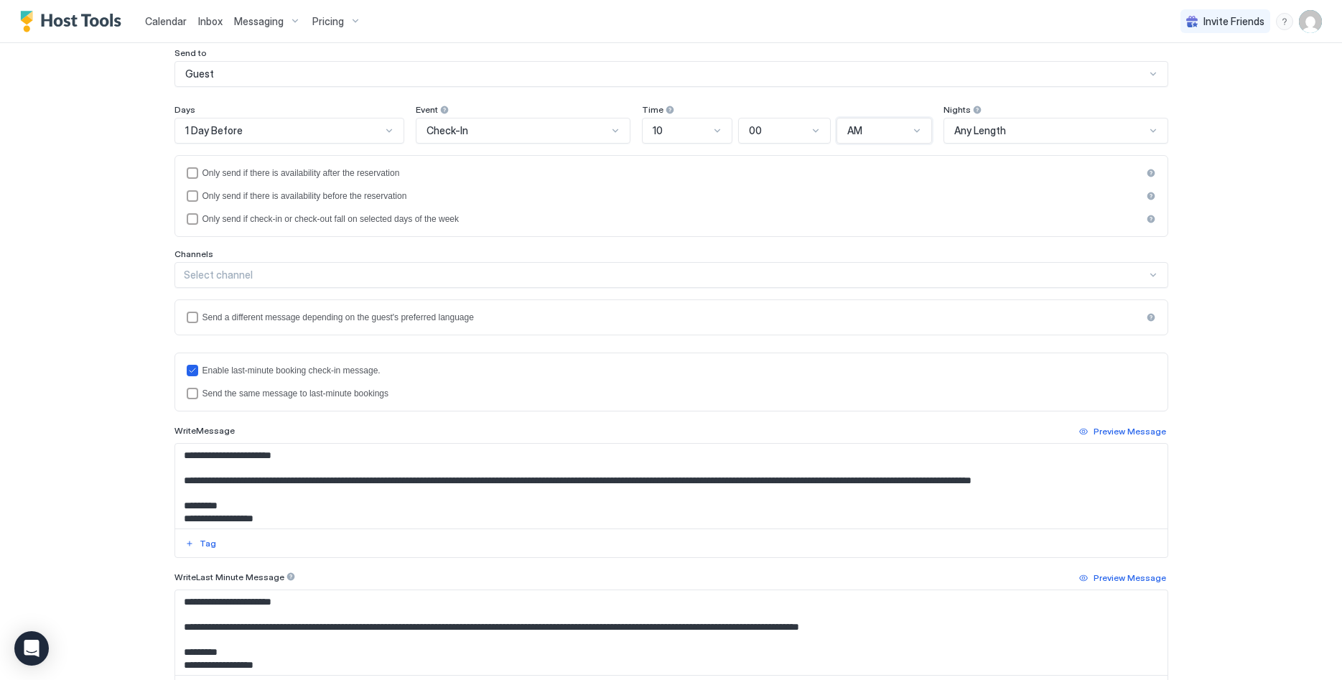
scroll to position [147, 0]
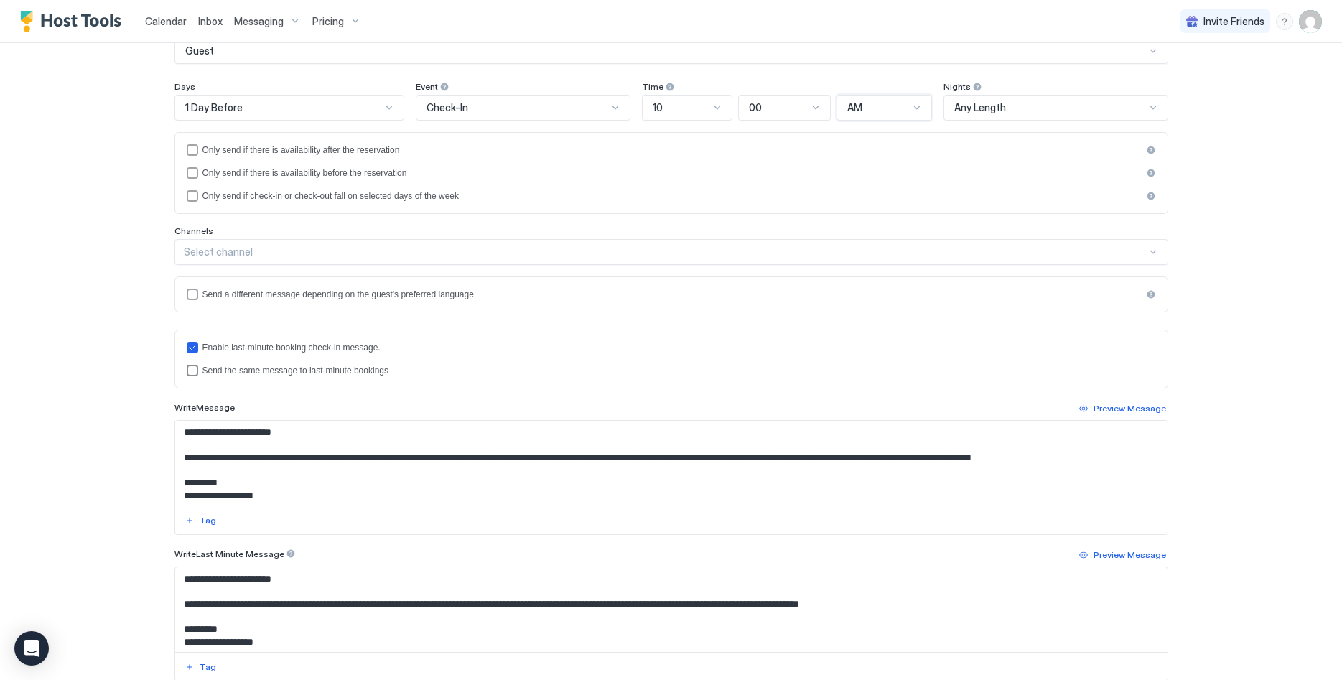
click at [194, 371] on div "lastMinuteMessageIsTheSame" at bounding box center [192, 370] width 11 height 11
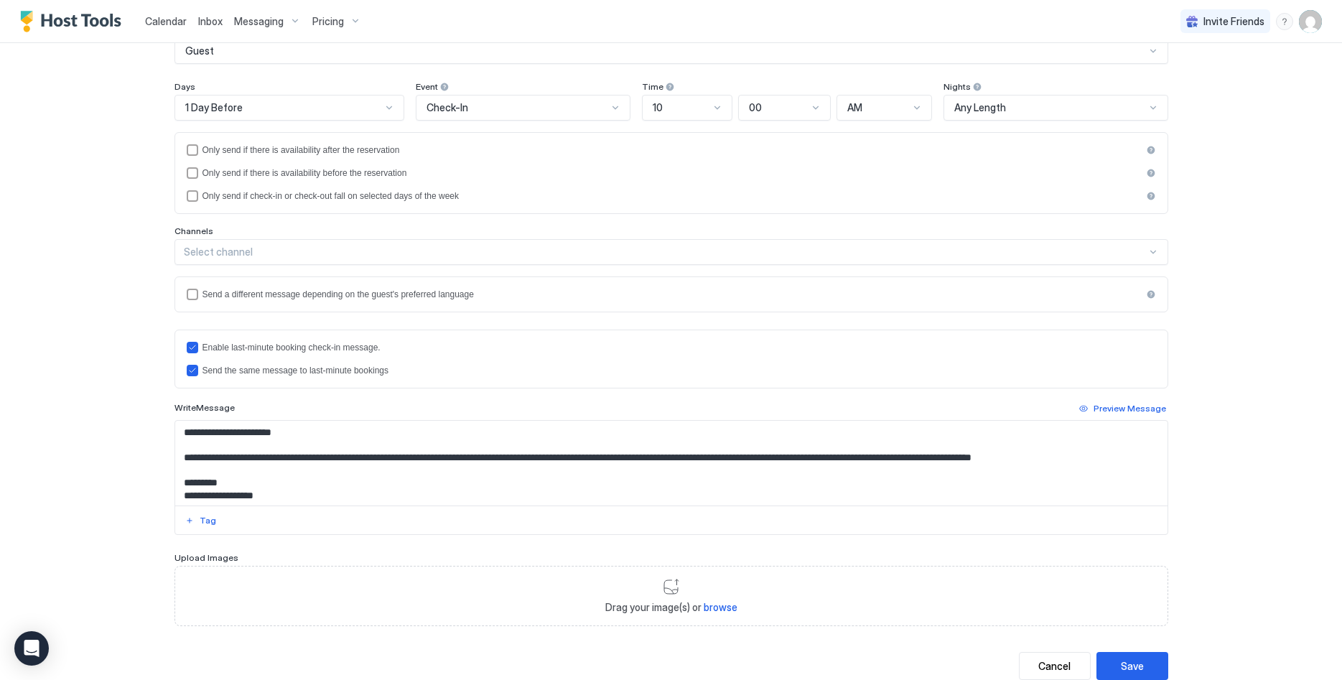
scroll to position [73, 0]
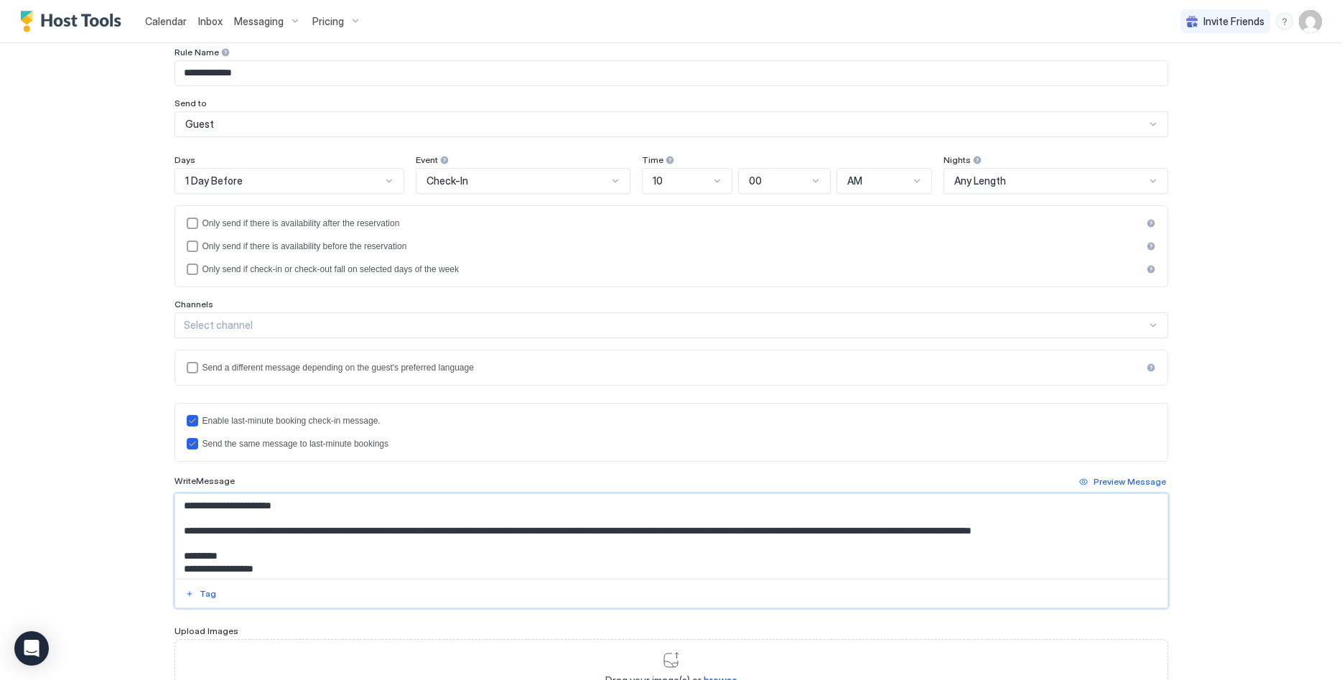
click at [182, 504] on textarea "**********" at bounding box center [671, 536] width 993 height 85
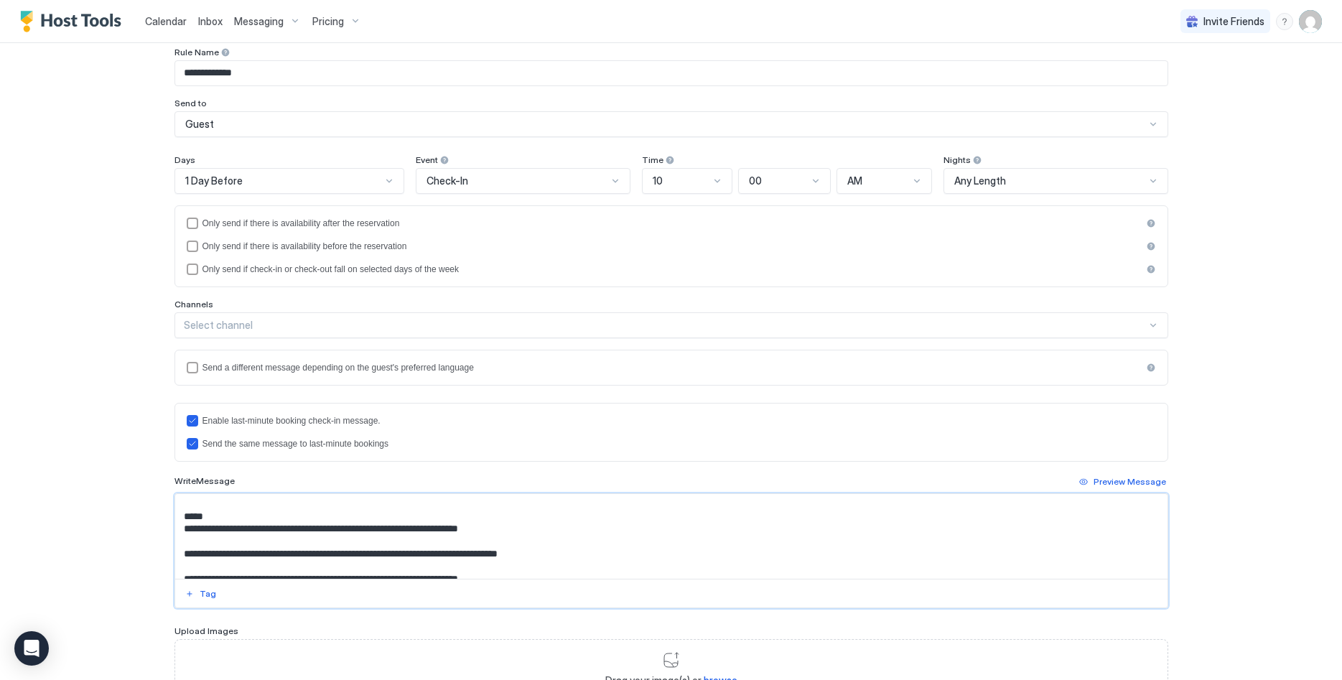
scroll to position [178, 0]
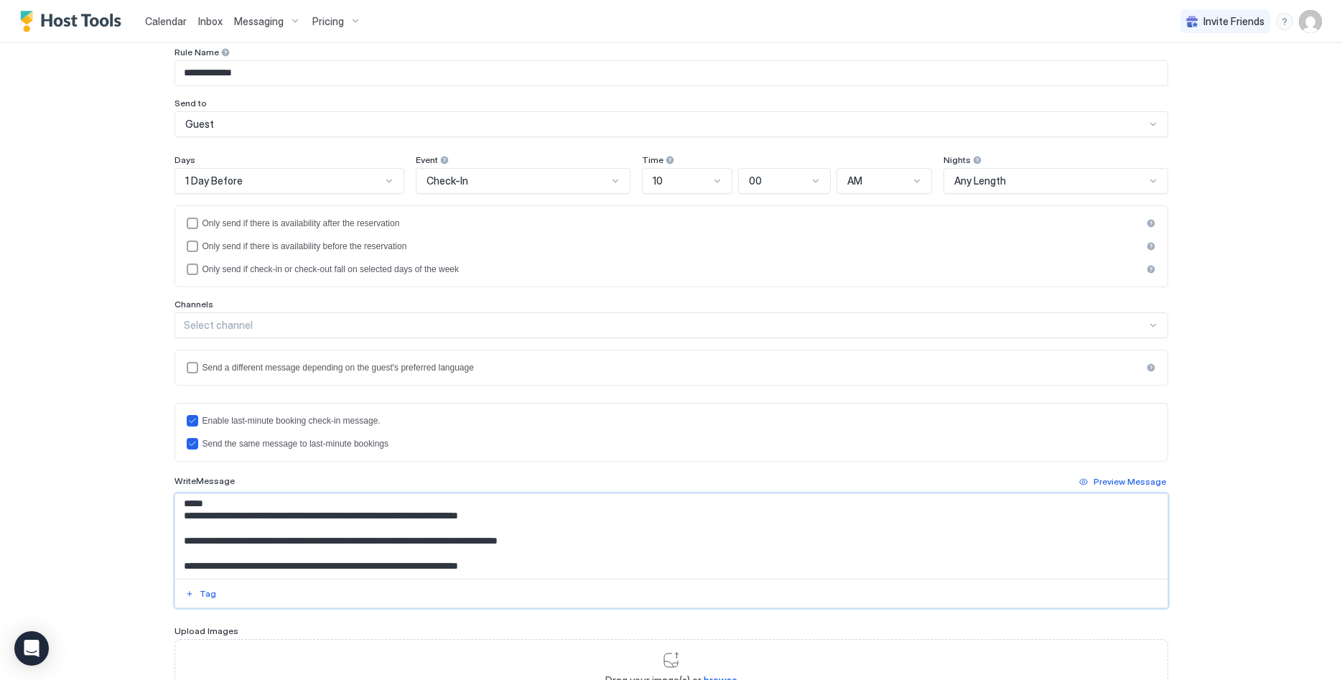
drag, startPoint x: 183, startPoint y: 506, endPoint x: 649, endPoint y: 642, distance: 485.5
click at [649, 579] on textarea "**********" at bounding box center [671, 536] width 993 height 85
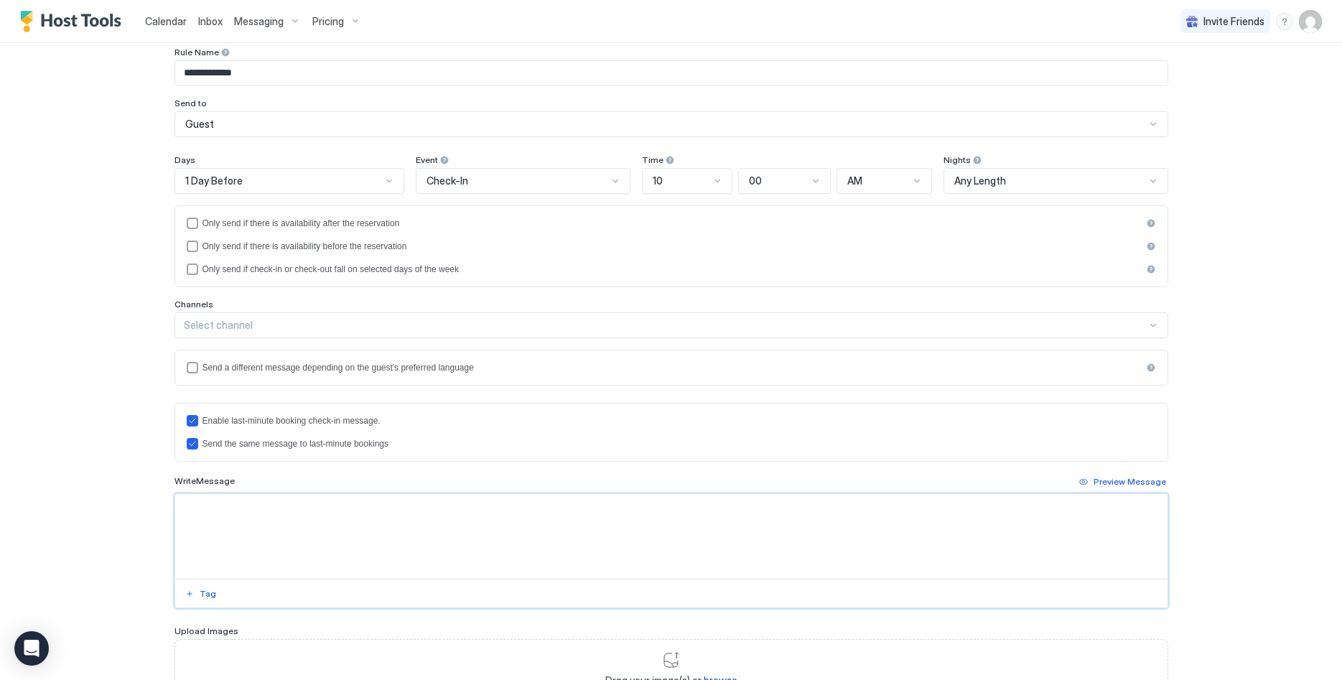
scroll to position [0, 0]
paste textarea "**********"
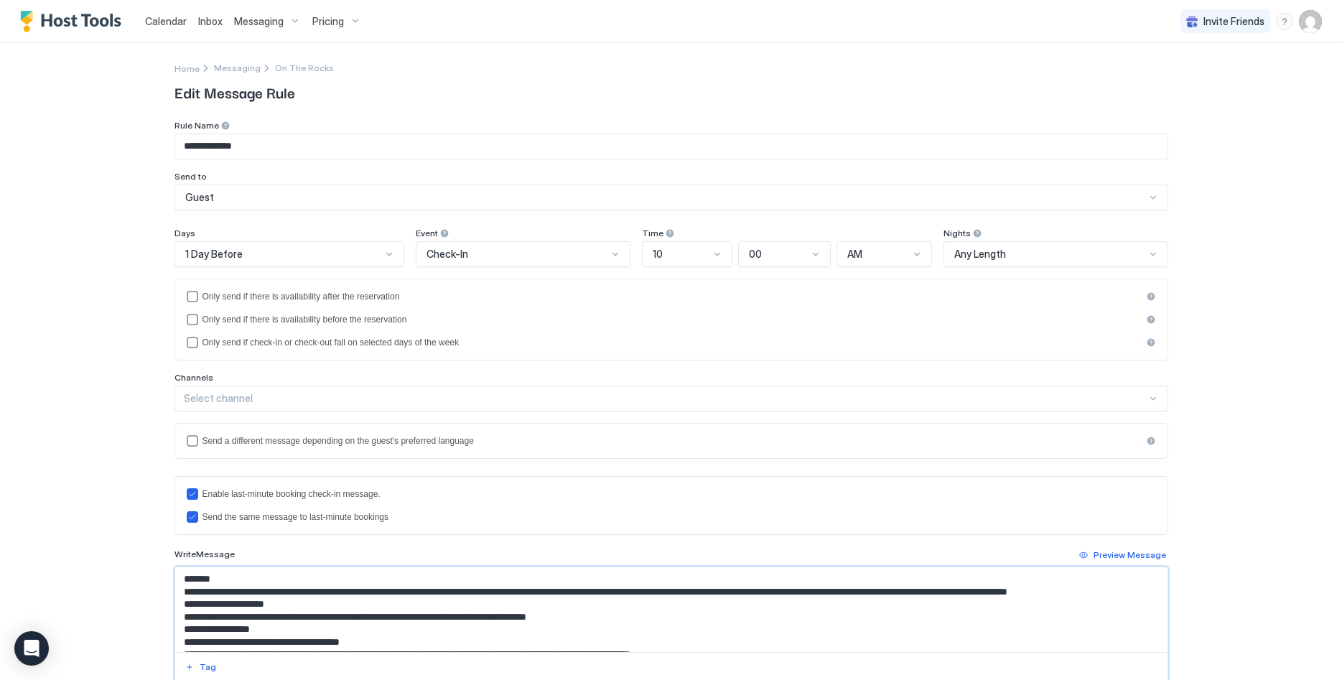
click at [220, 585] on textarea "Input Field" at bounding box center [671, 609] width 993 height 85
click at [210, 664] on div "Tag" at bounding box center [208, 667] width 17 height 13
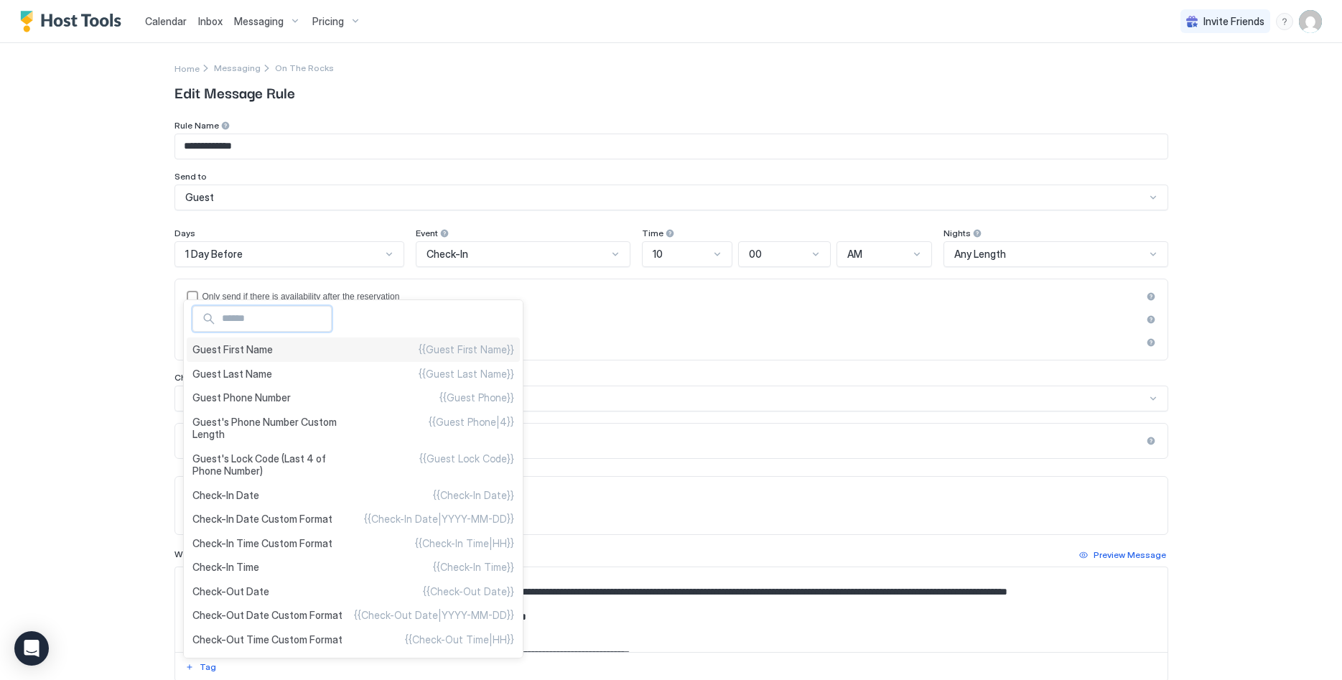
click at [320, 352] on div "Guest First Name {{Guest First Name}}" at bounding box center [353, 350] width 333 height 24
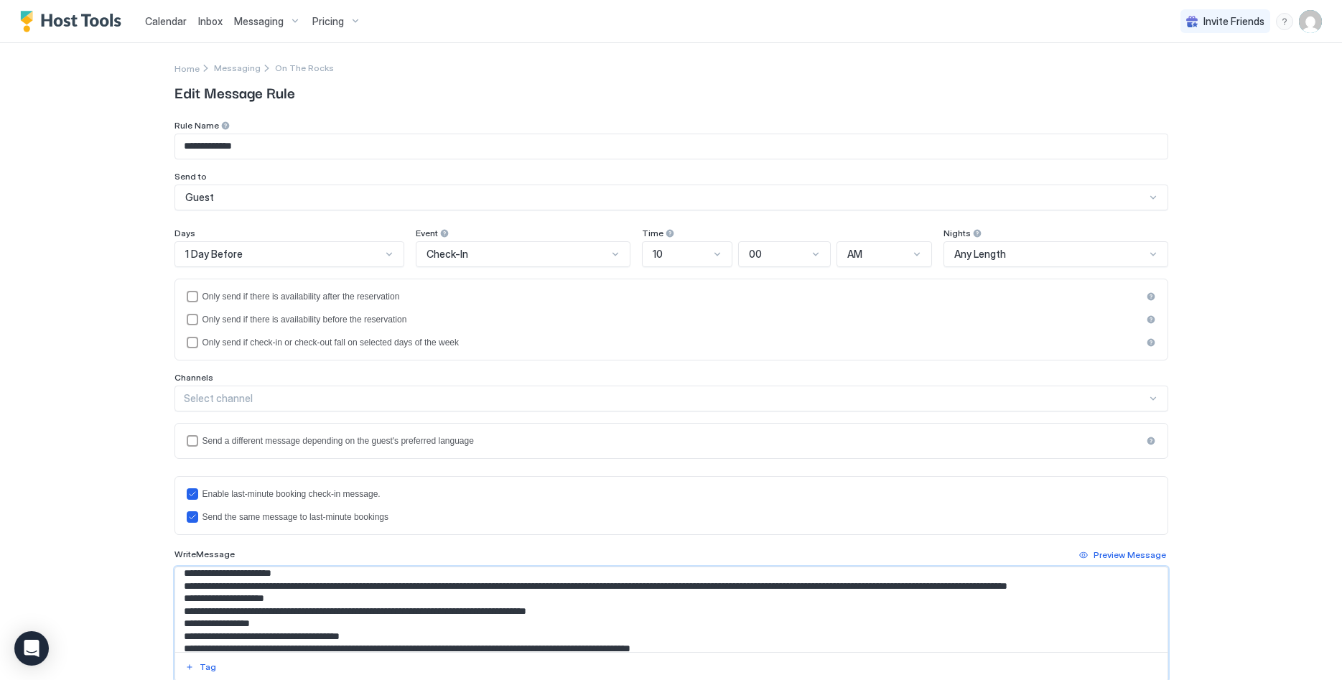
click at [357, 586] on textarea "Input Field" at bounding box center [671, 609] width 993 height 85
click at [735, 582] on textarea "Input Field" at bounding box center [671, 609] width 993 height 85
click at [725, 586] on textarea "Input Field" at bounding box center [671, 609] width 993 height 85
click at [267, 636] on textarea "Input Field" at bounding box center [671, 609] width 993 height 85
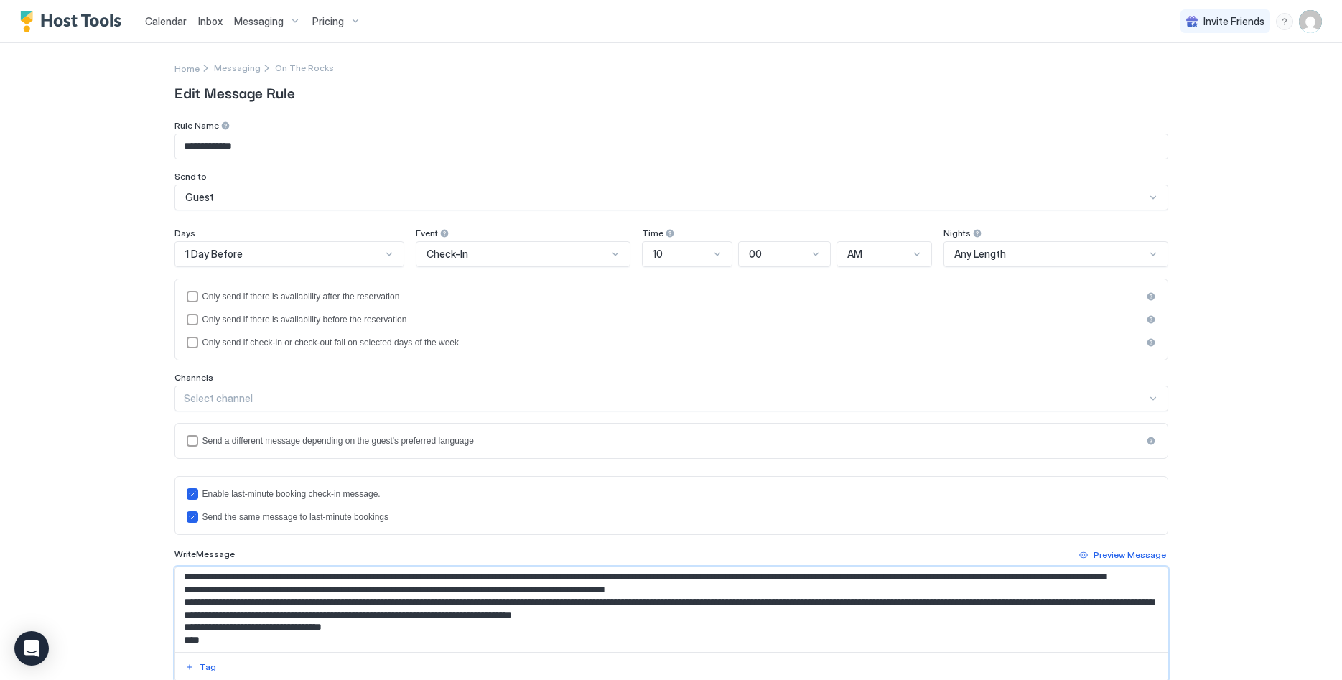
scroll to position [79, 0]
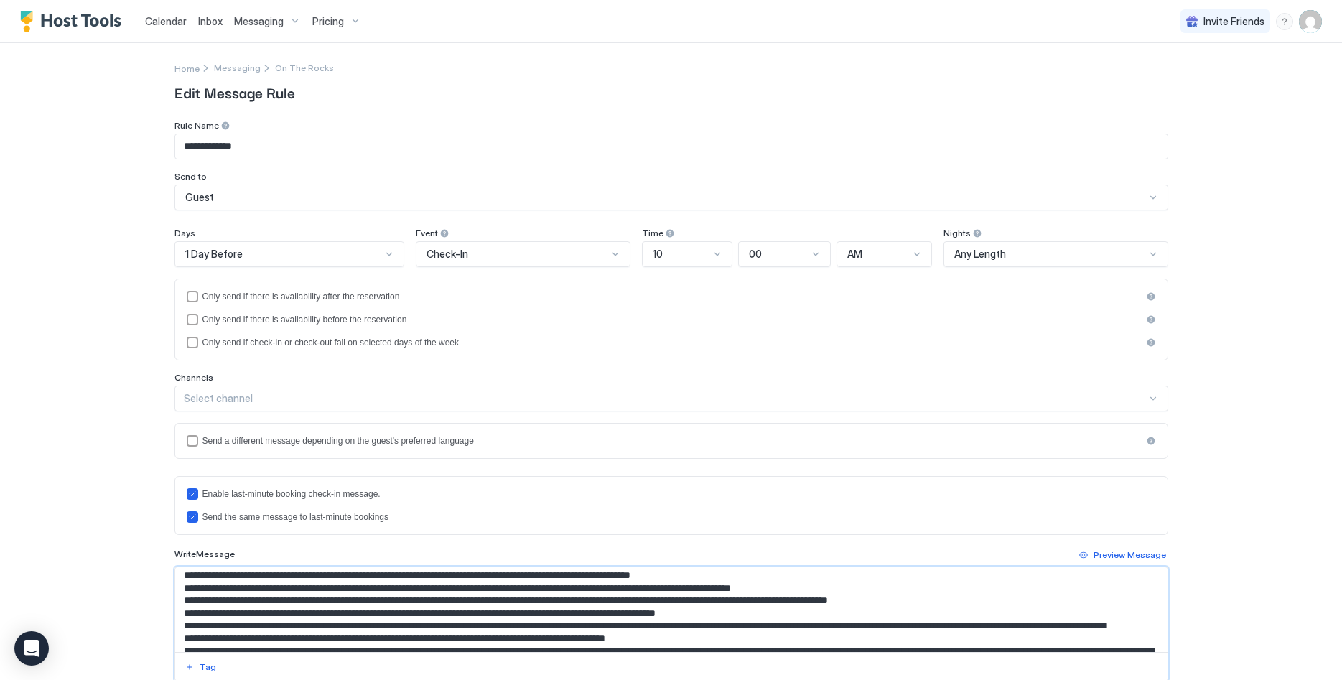
drag, startPoint x: 613, startPoint y: 613, endPoint x: 557, endPoint y: 615, distance: 56.1
click at [557, 615] on textarea "Input Field" at bounding box center [671, 609] width 993 height 85
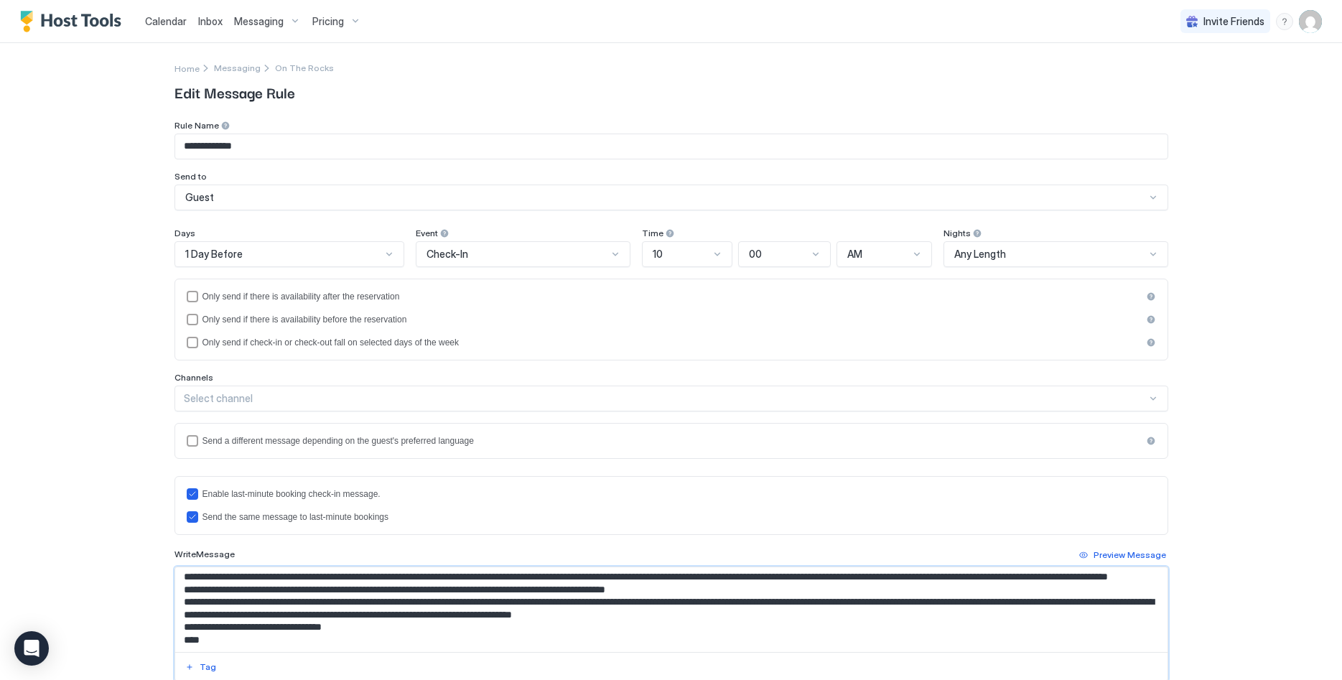
scroll to position [153, 0]
drag, startPoint x: 753, startPoint y: 602, endPoint x: 702, endPoint y: 603, distance: 51.0
click at [702, 603] on textarea "Input Field" at bounding box center [671, 609] width 993 height 85
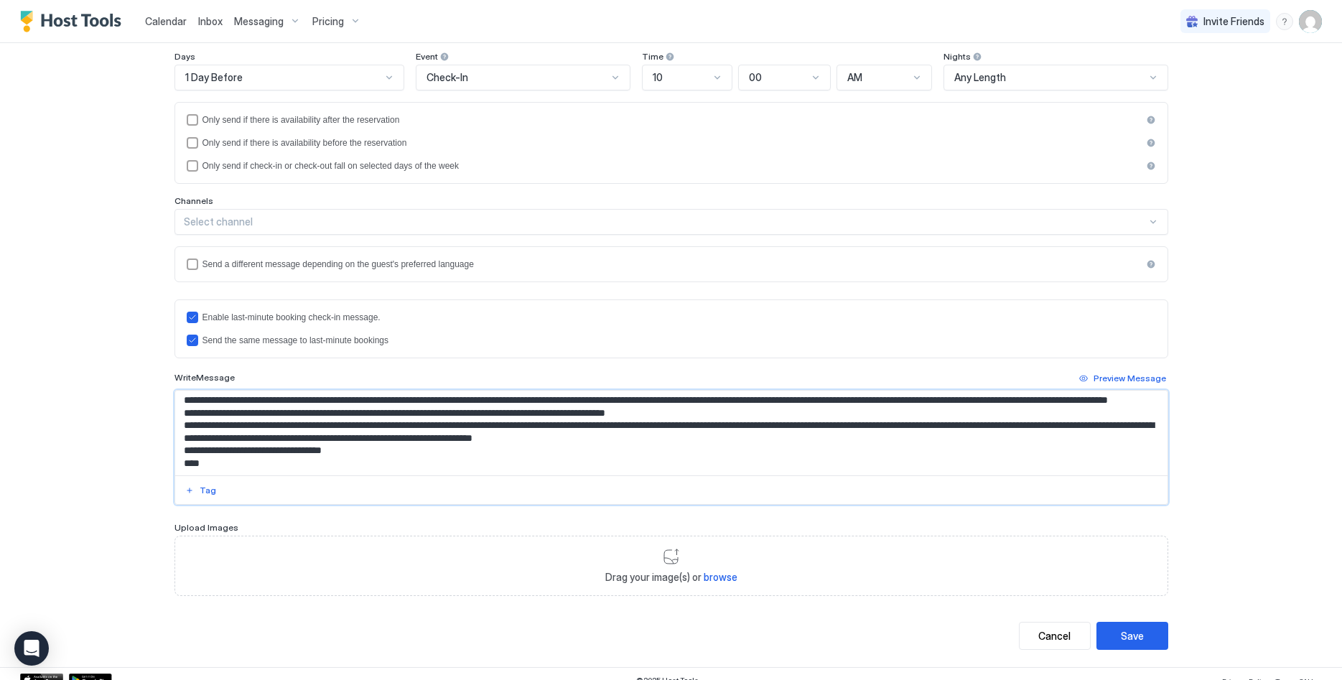
scroll to position [190, 0]
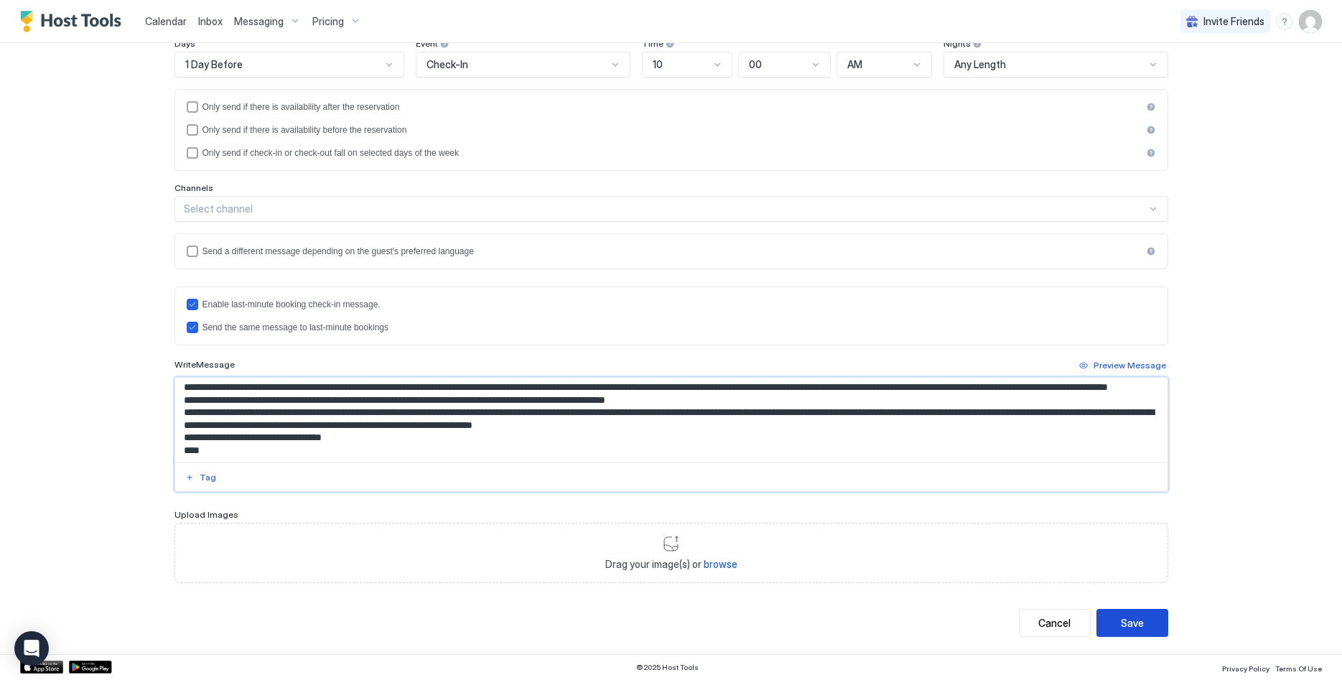
type textarea "**********"
click at [1132, 615] on button "Save" at bounding box center [1133, 623] width 72 height 28
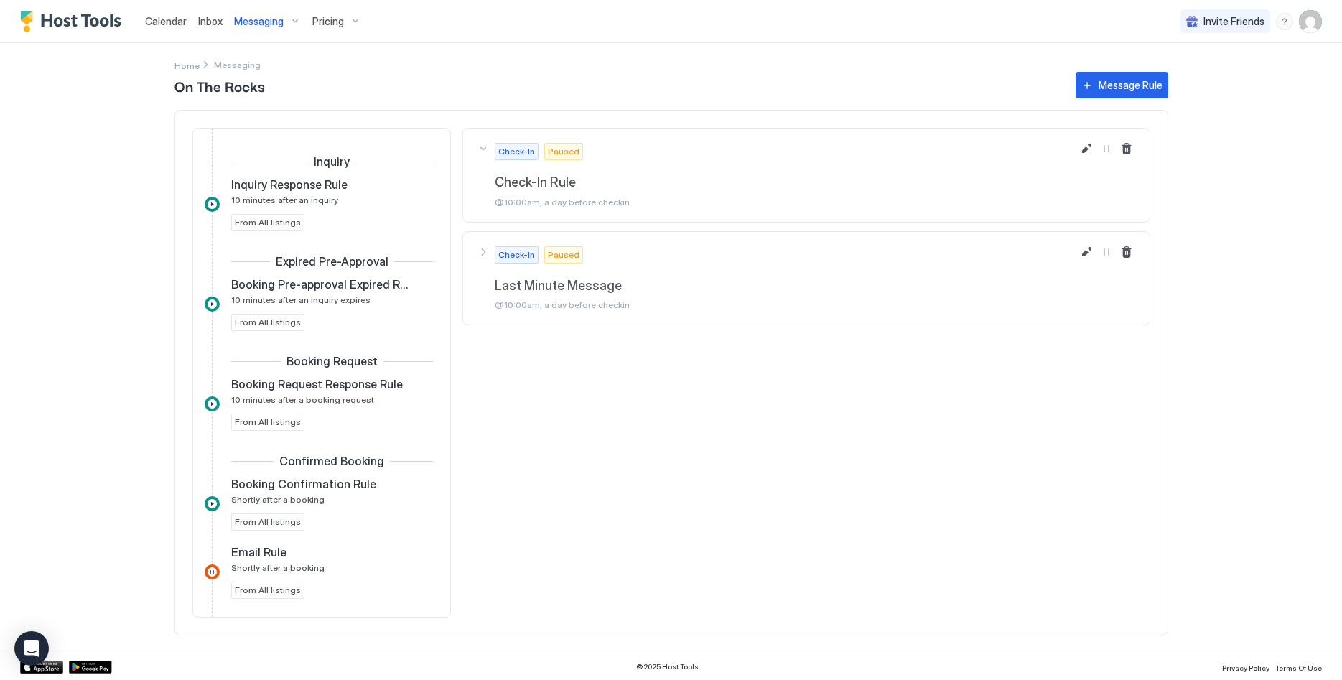
scroll to position [329, 0]
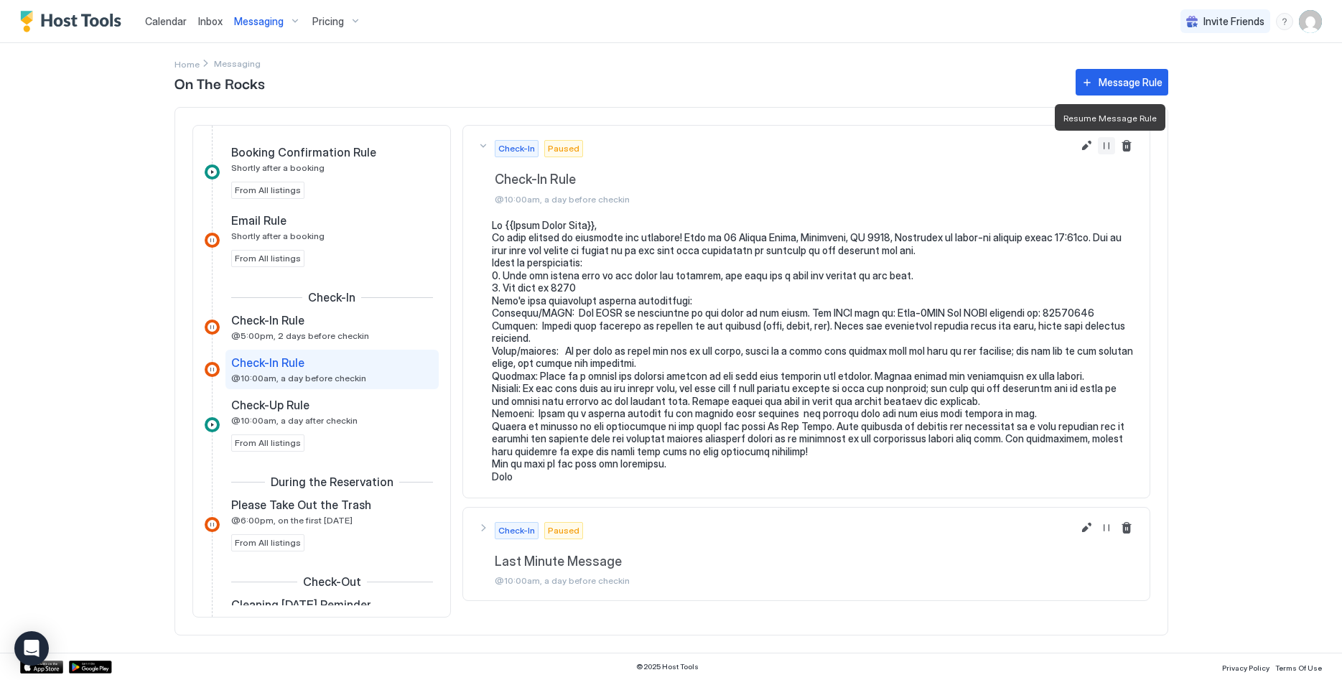
click at [1104, 140] on button "Resume Message Rule" at bounding box center [1106, 145] width 17 height 17
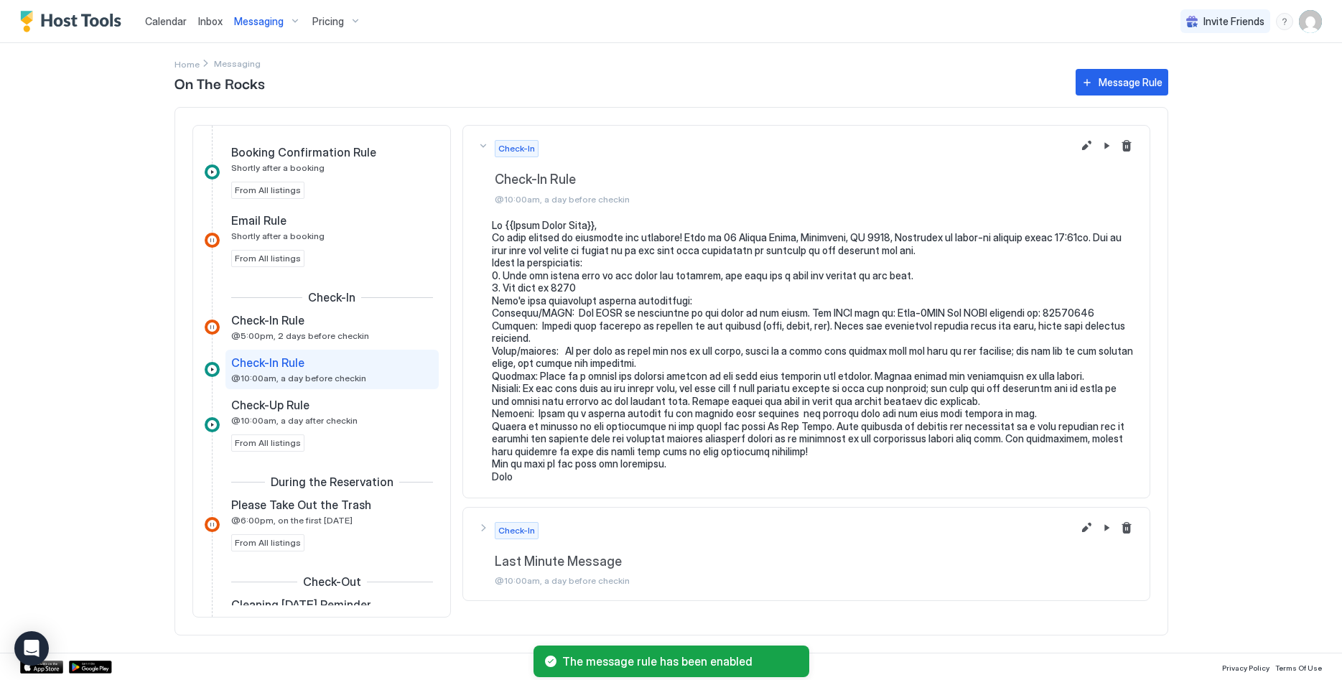
click at [581, 260] on pre at bounding box center [814, 351] width 644 height 264
click at [1083, 144] on button "Edit message rule" at bounding box center [1086, 145] width 17 height 17
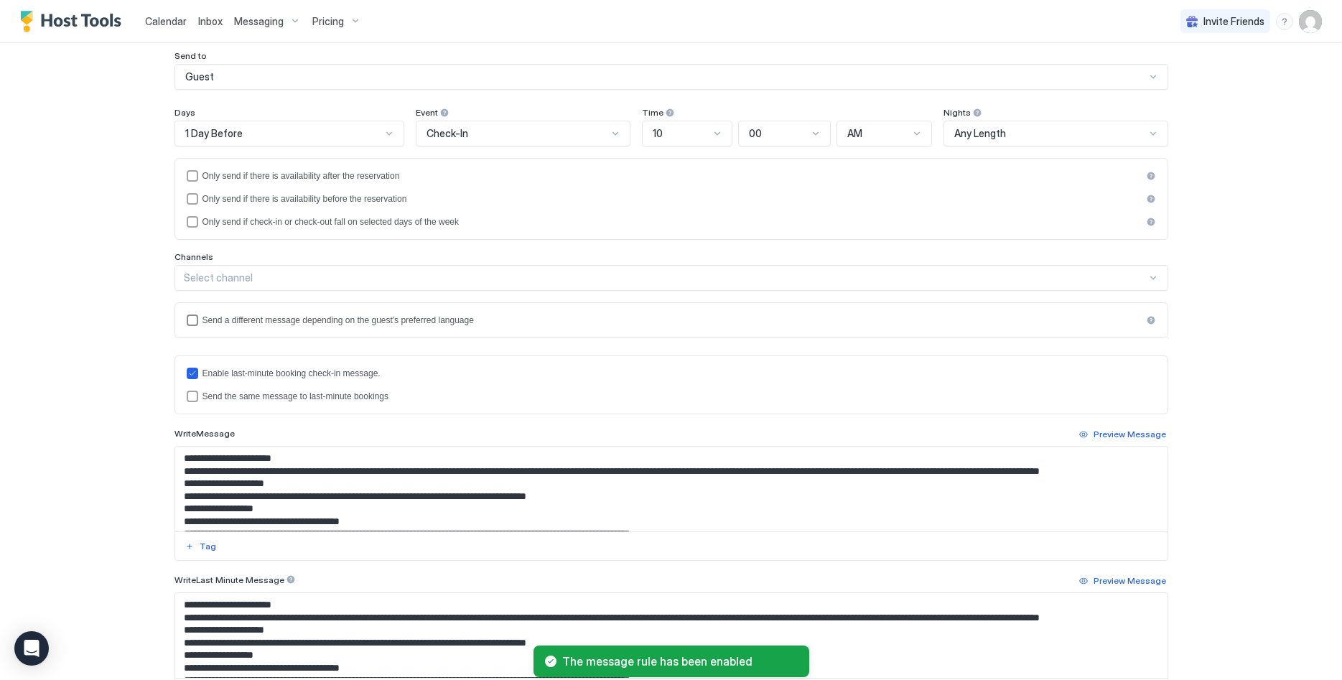
scroll to position [220, 0]
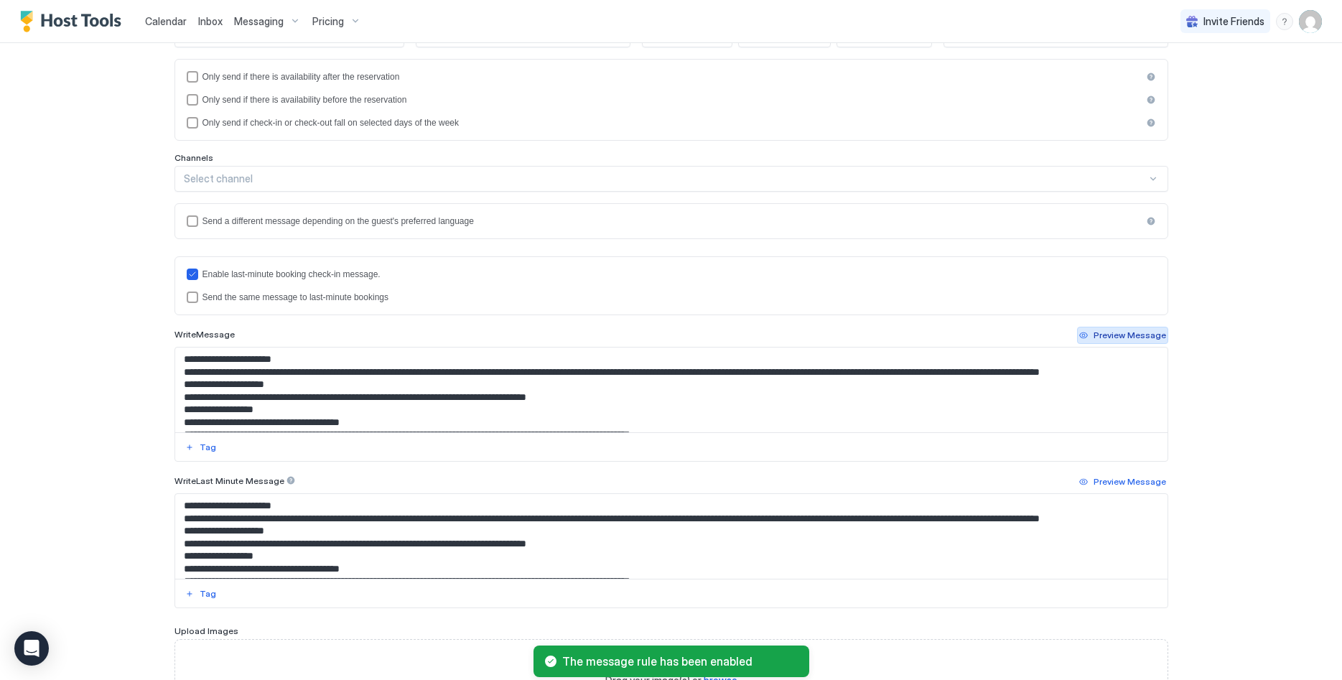
click at [1117, 335] on div "Preview Message" at bounding box center [1130, 335] width 73 height 13
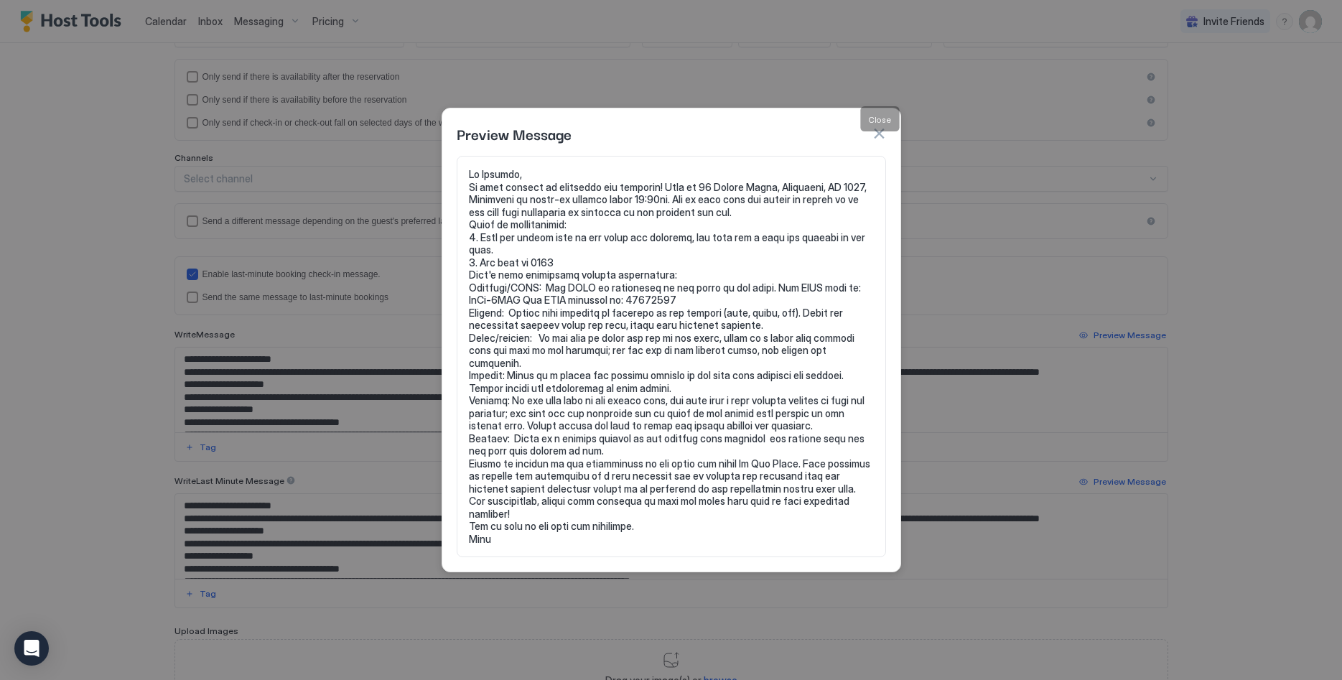
click at [877, 141] on button "button" at bounding box center [879, 133] width 14 height 14
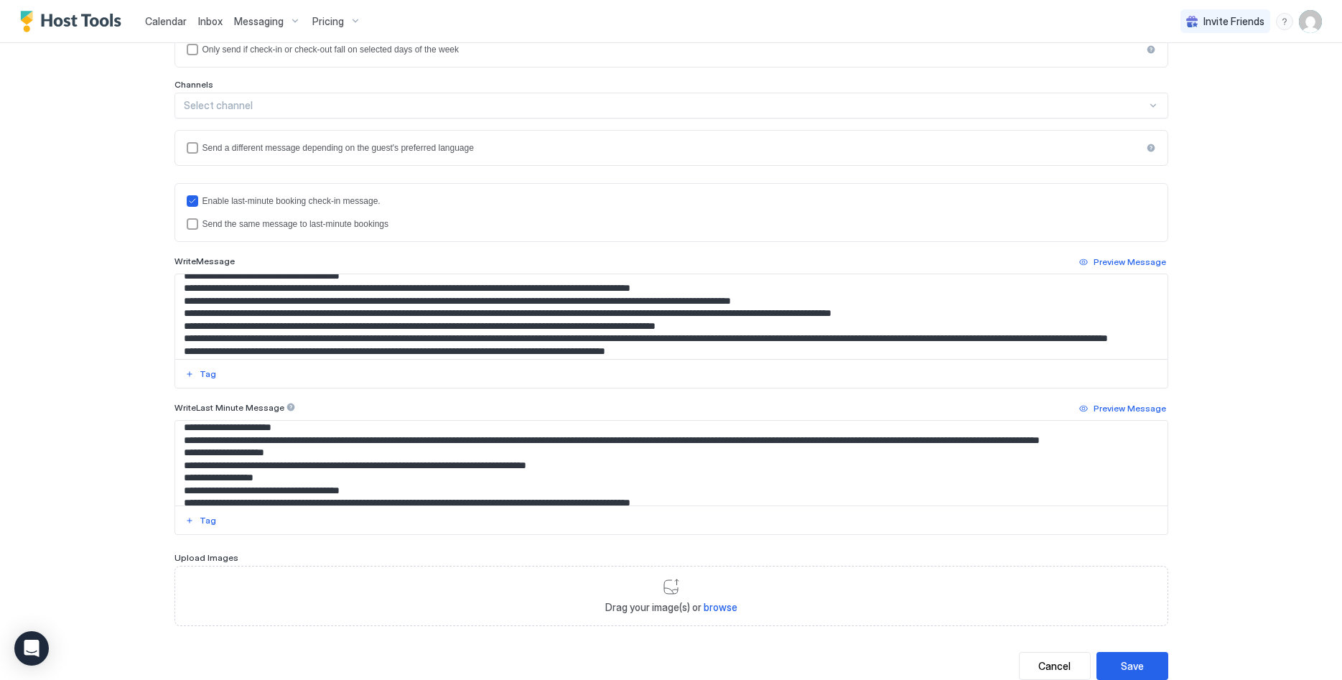
scroll to position [0, 0]
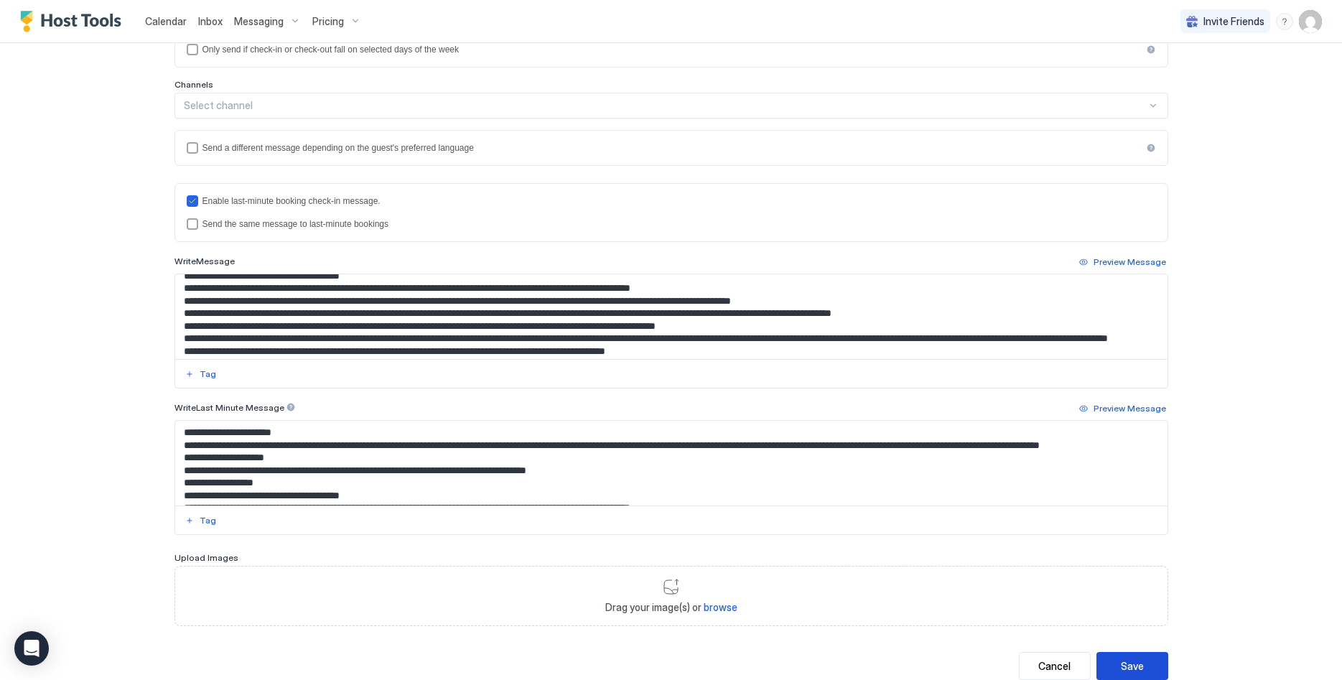
click at [1128, 658] on button "Save" at bounding box center [1133, 666] width 72 height 28
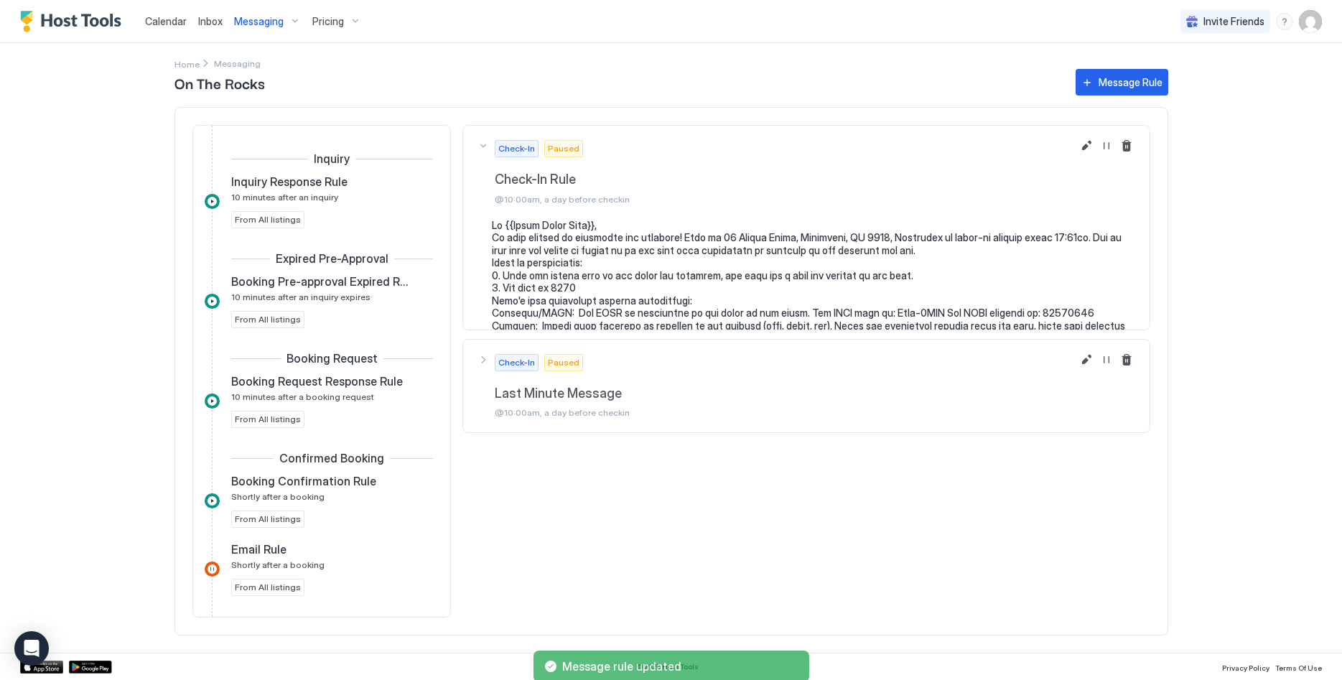
scroll to position [329, 0]
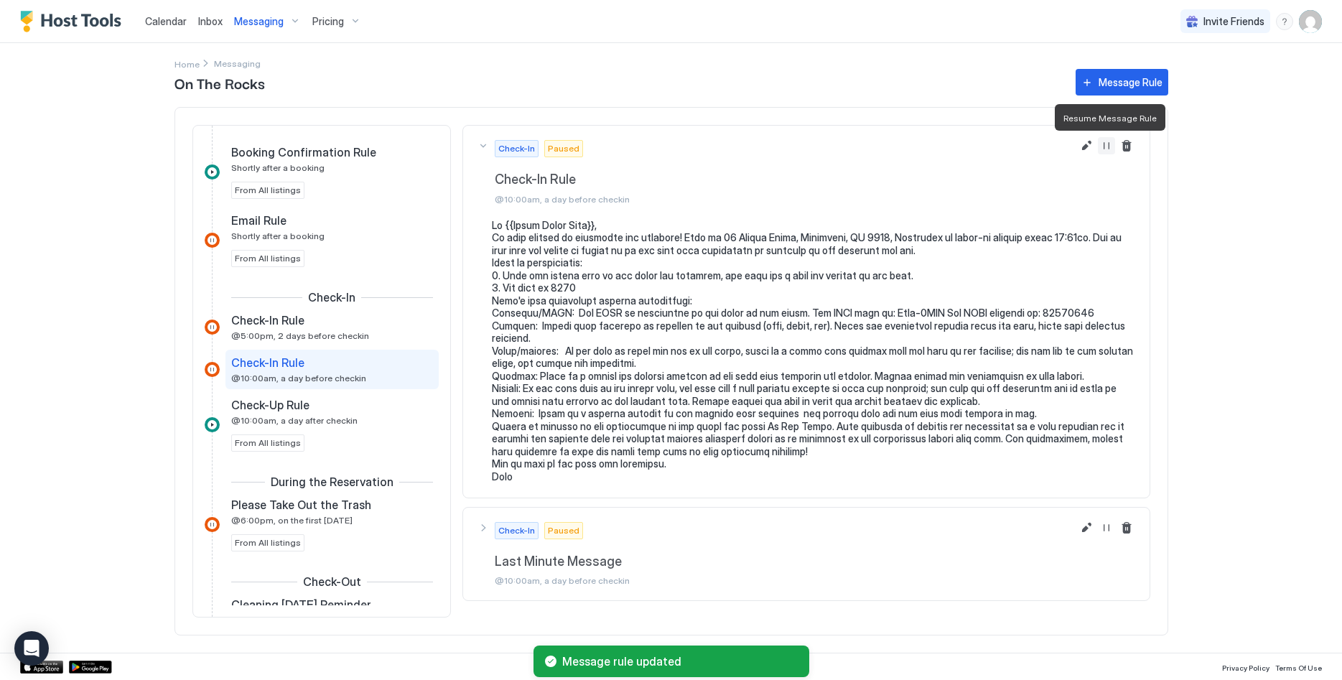
click at [1111, 145] on button "Resume Message Rule" at bounding box center [1106, 145] width 17 height 17
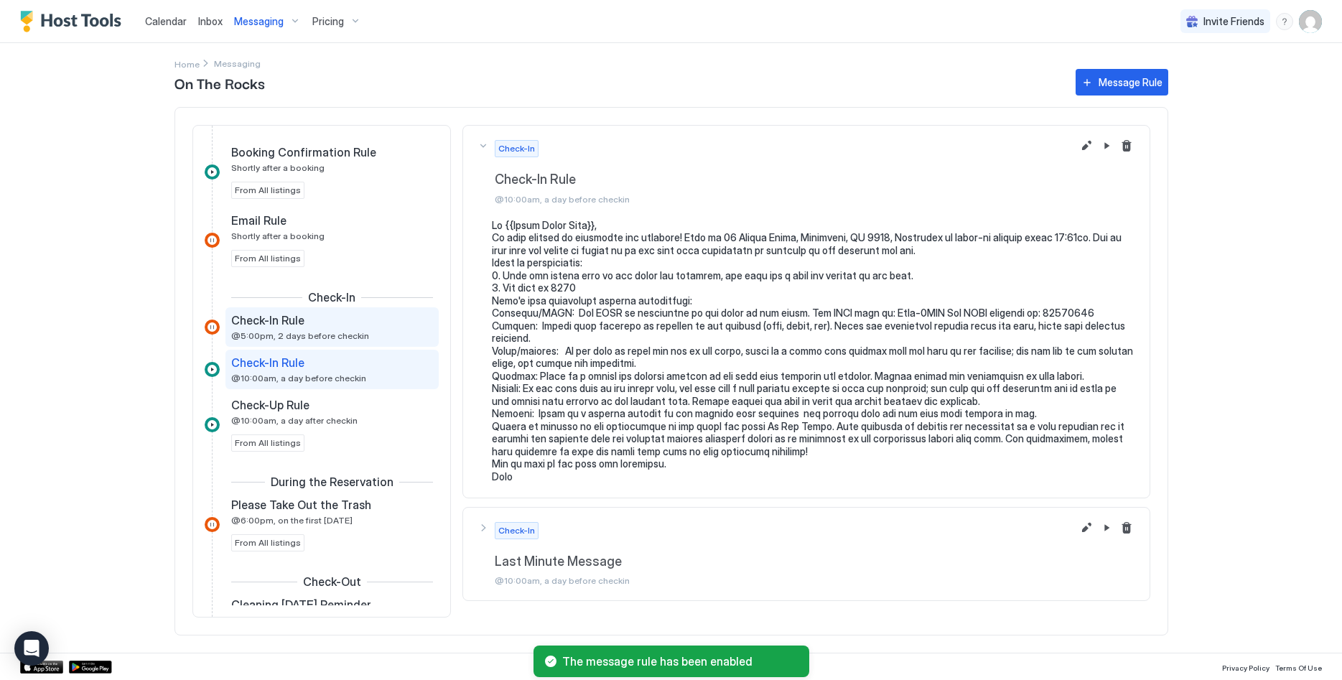
click at [365, 325] on div "Check-In Rule" at bounding box center [322, 320] width 182 height 14
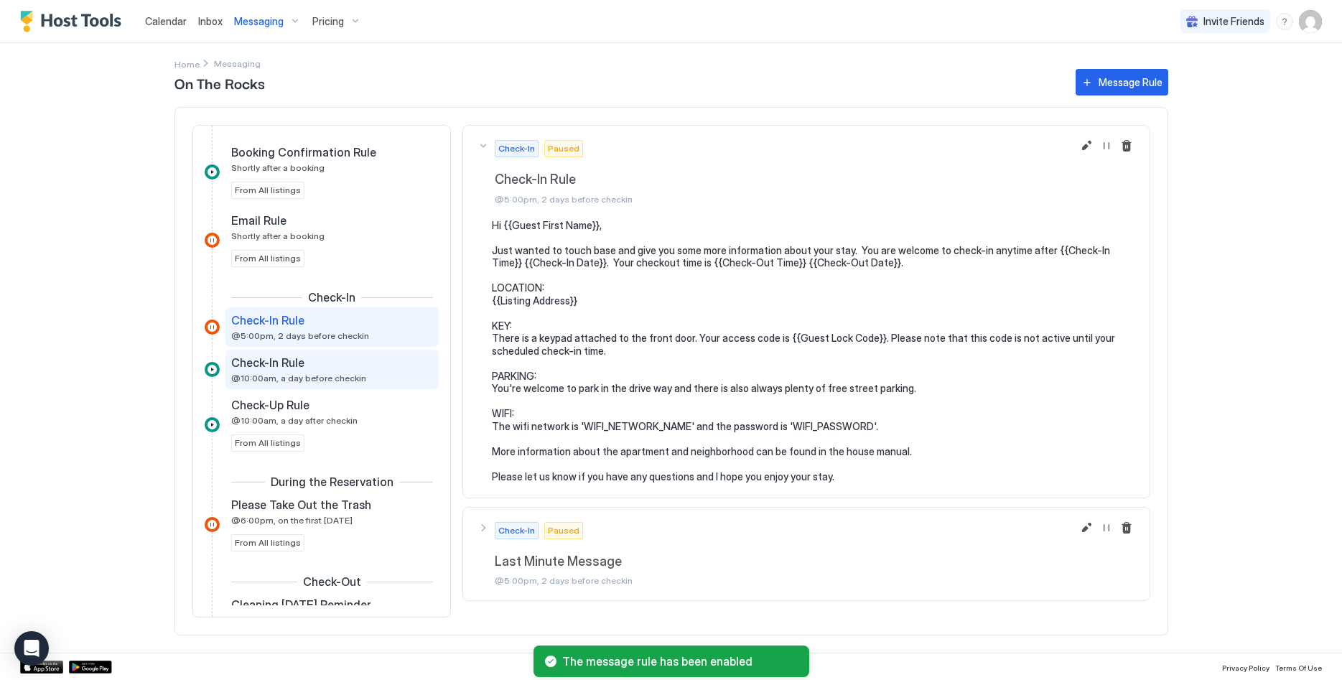
click at [351, 356] on div "Check-In Rule" at bounding box center [322, 363] width 182 height 14
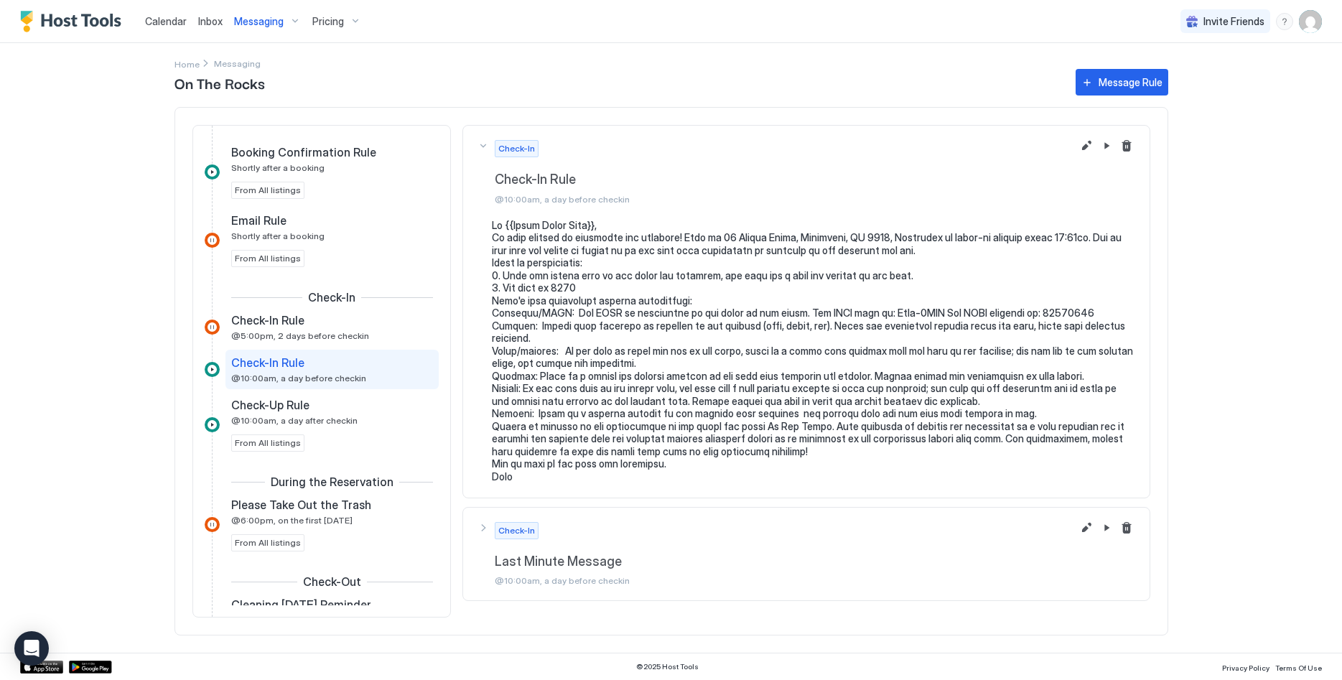
click at [252, 20] on span "Messaging" at bounding box center [259, 21] width 50 height 13
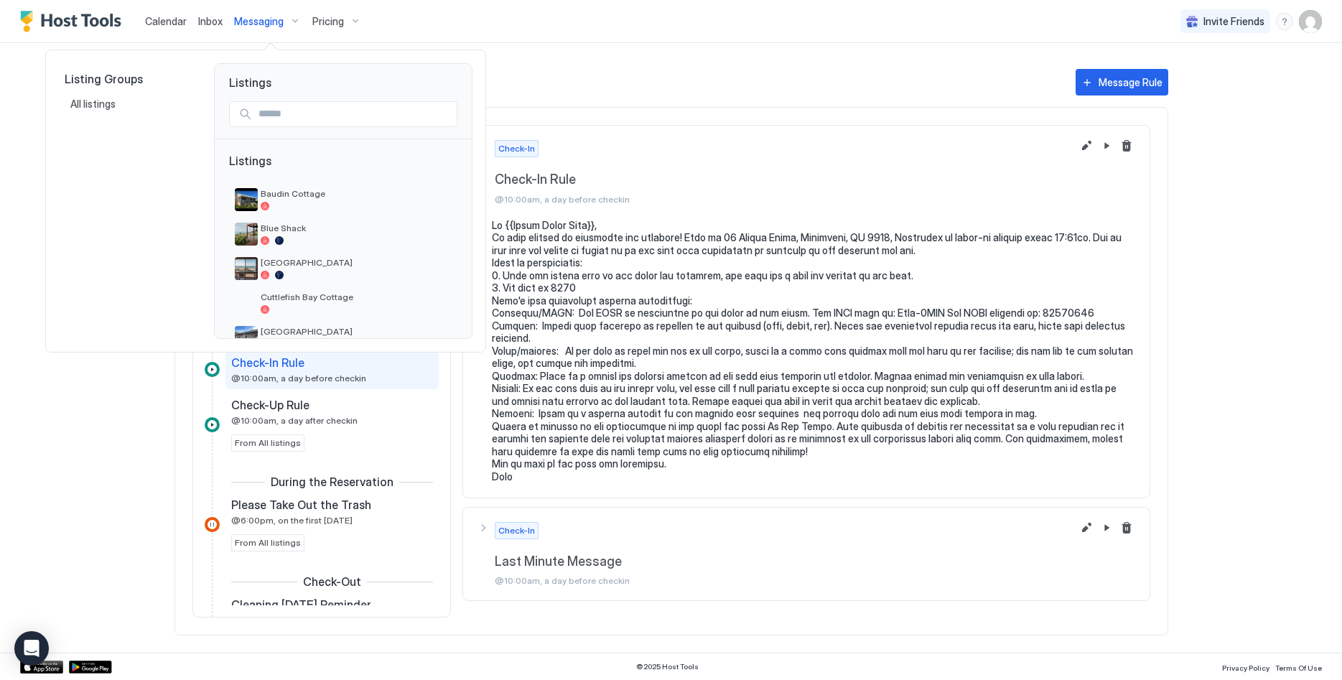
click at [333, 118] on input "Input Field" at bounding box center [355, 114] width 204 height 24
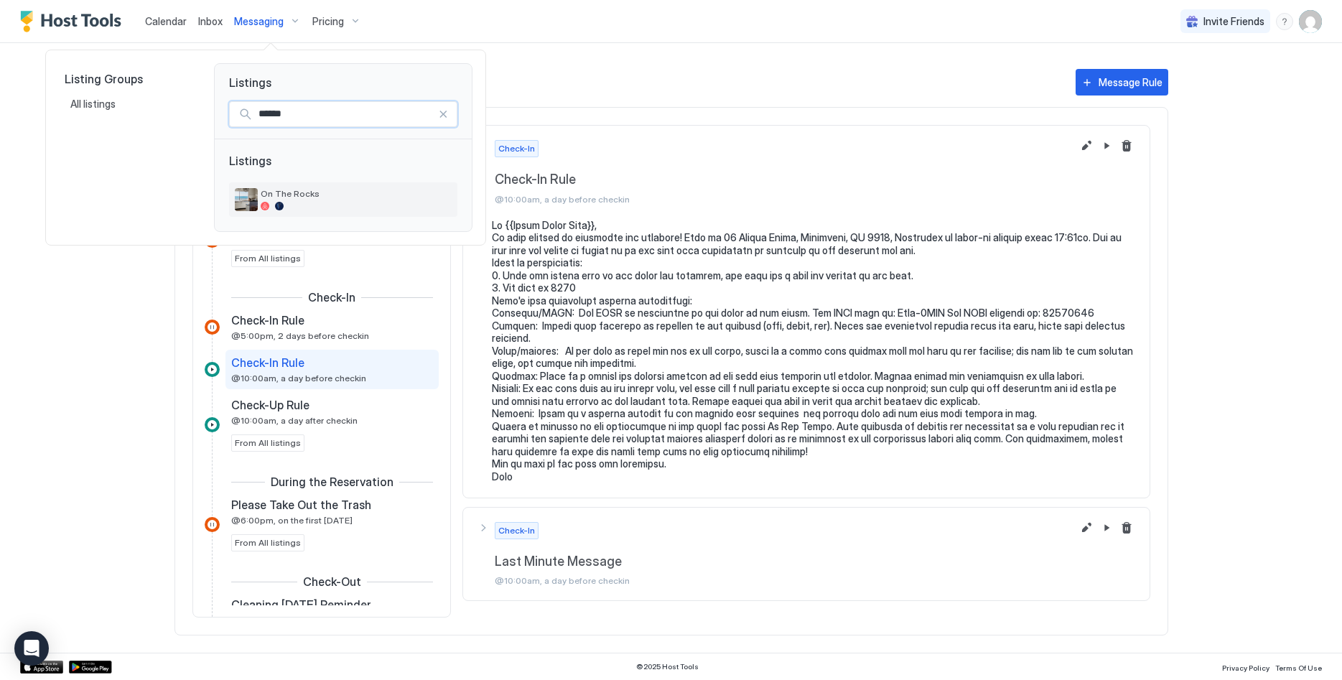
type input "******"
click at [366, 192] on span "On The Rocks" at bounding box center [356, 193] width 191 height 11
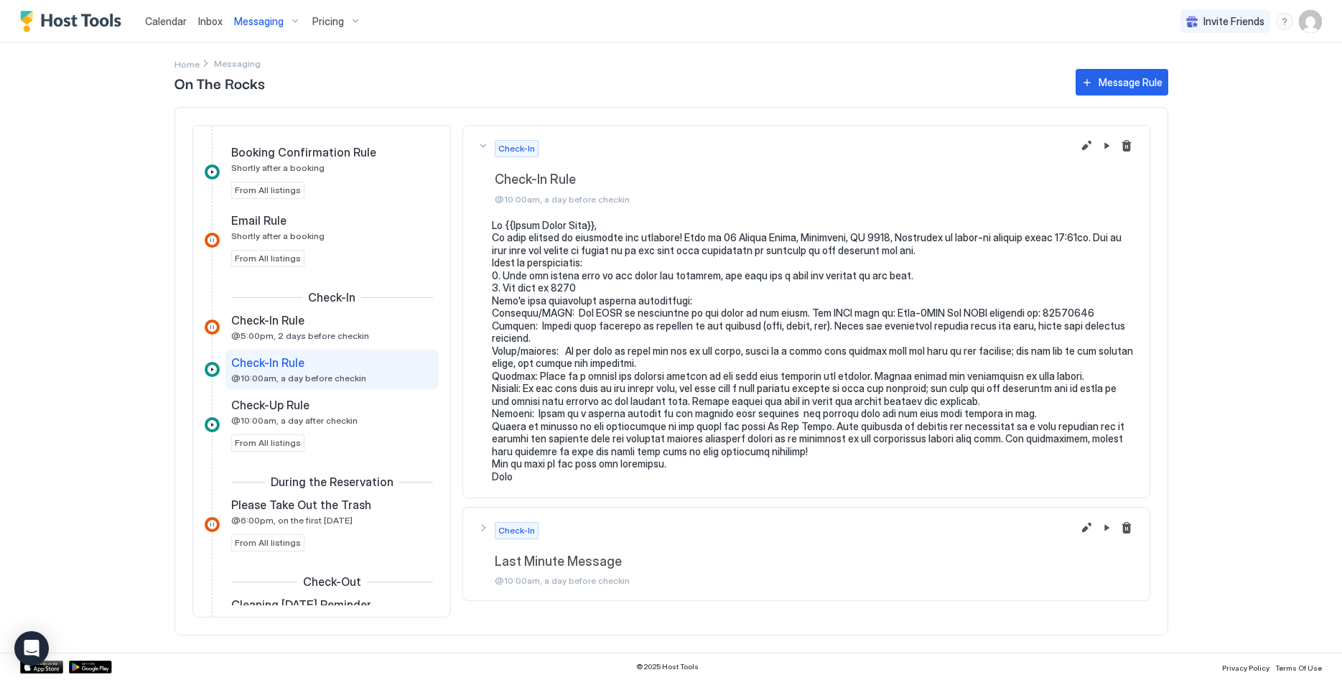
click at [164, 15] on span "Calendar" at bounding box center [166, 21] width 42 height 12
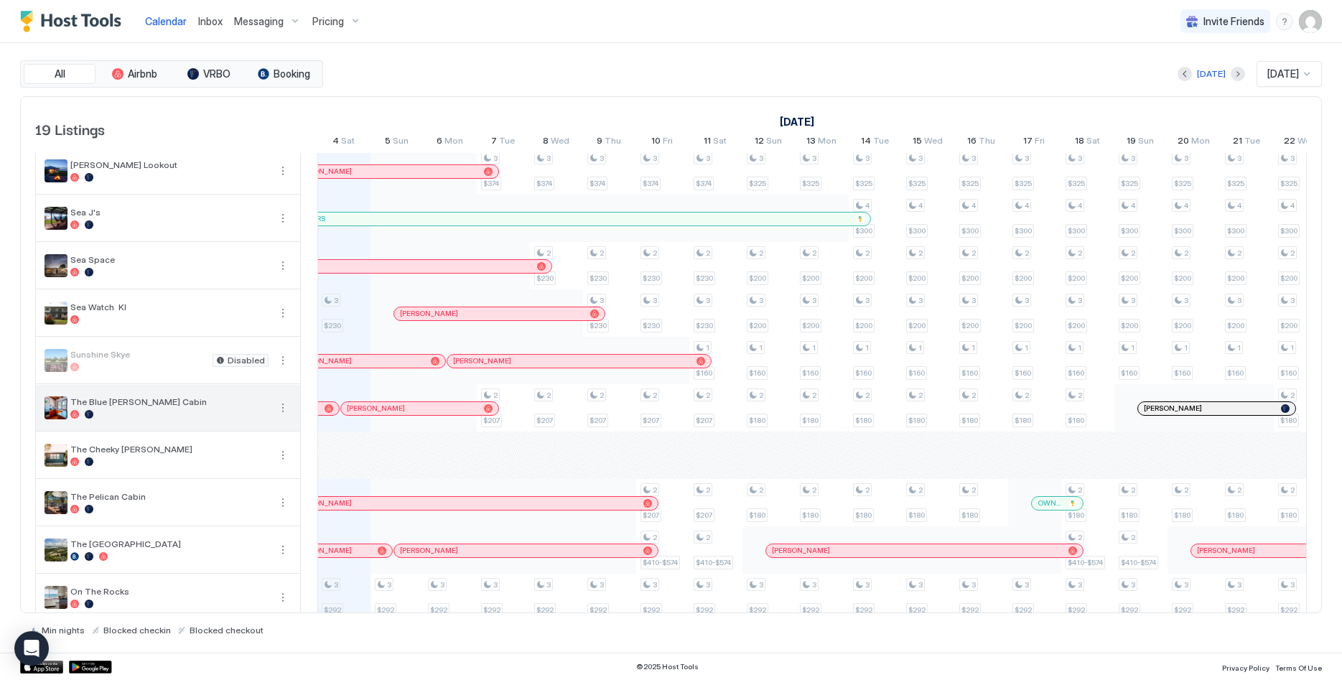
scroll to position [456, 0]
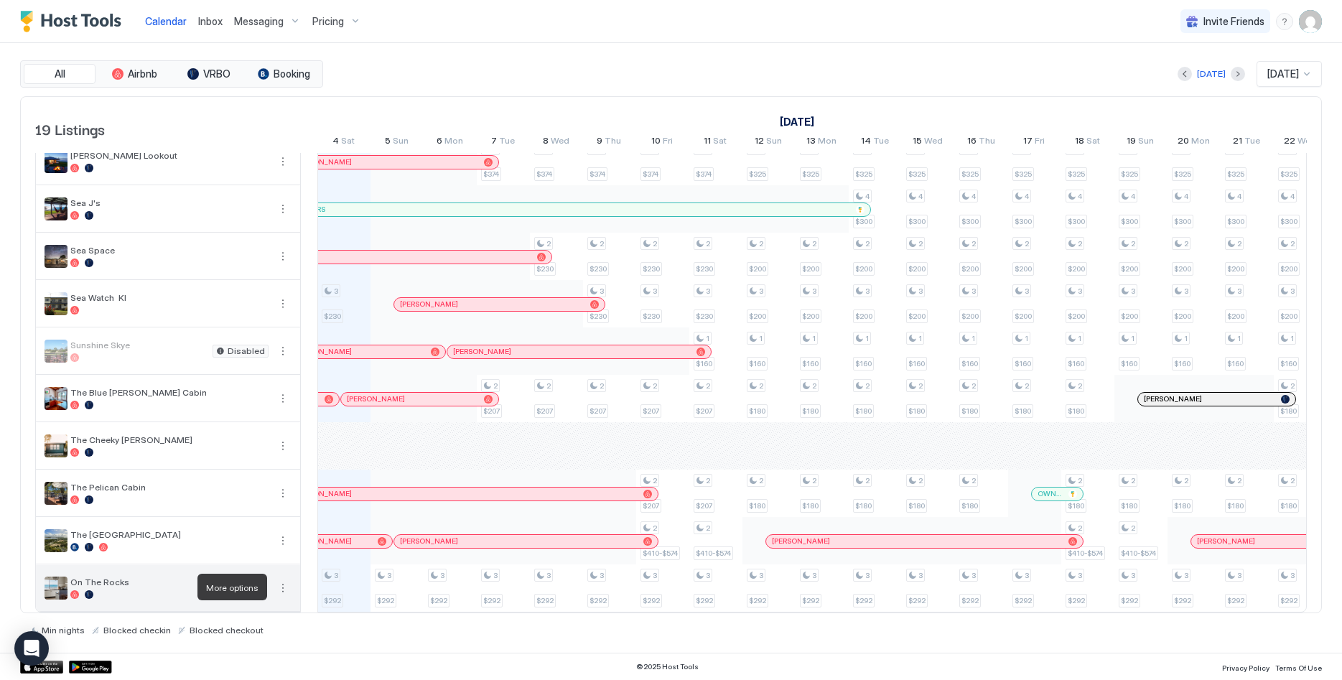
click at [287, 585] on button "More options" at bounding box center [282, 588] width 17 height 17
click at [251, 501] on span "Messaging" at bounding box center [249, 497] width 47 height 11
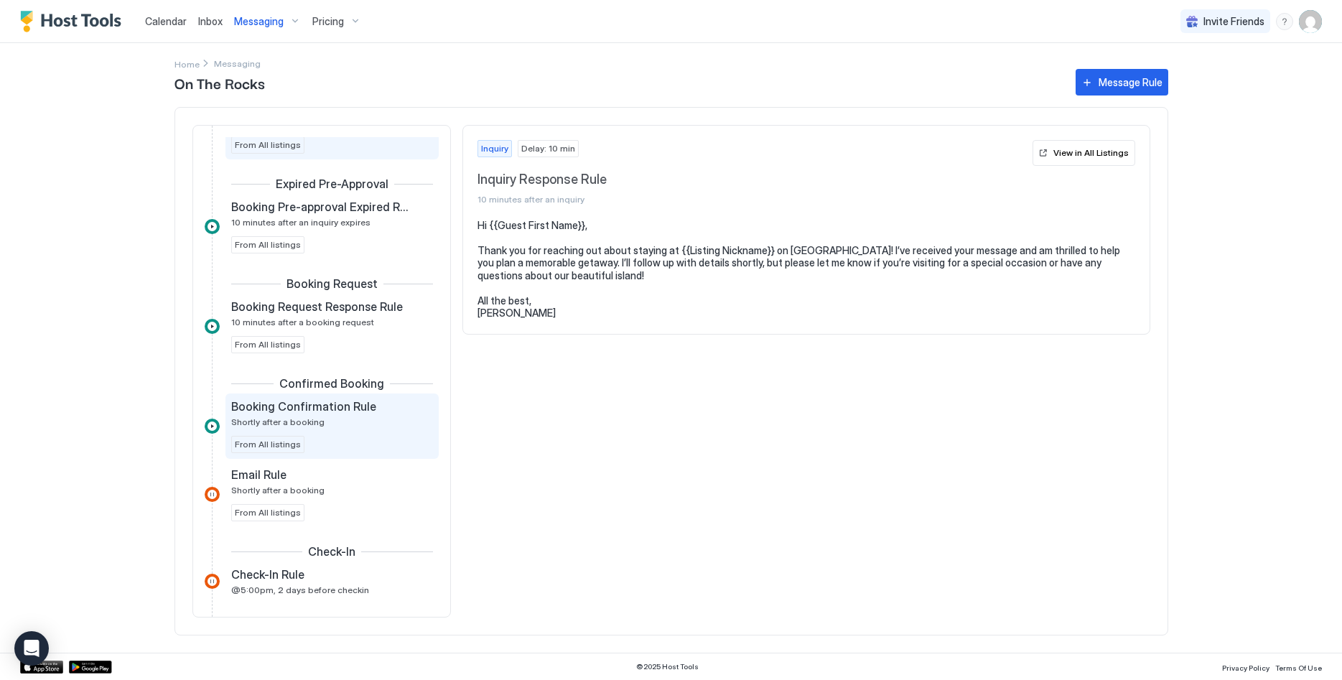
scroll to position [147, 0]
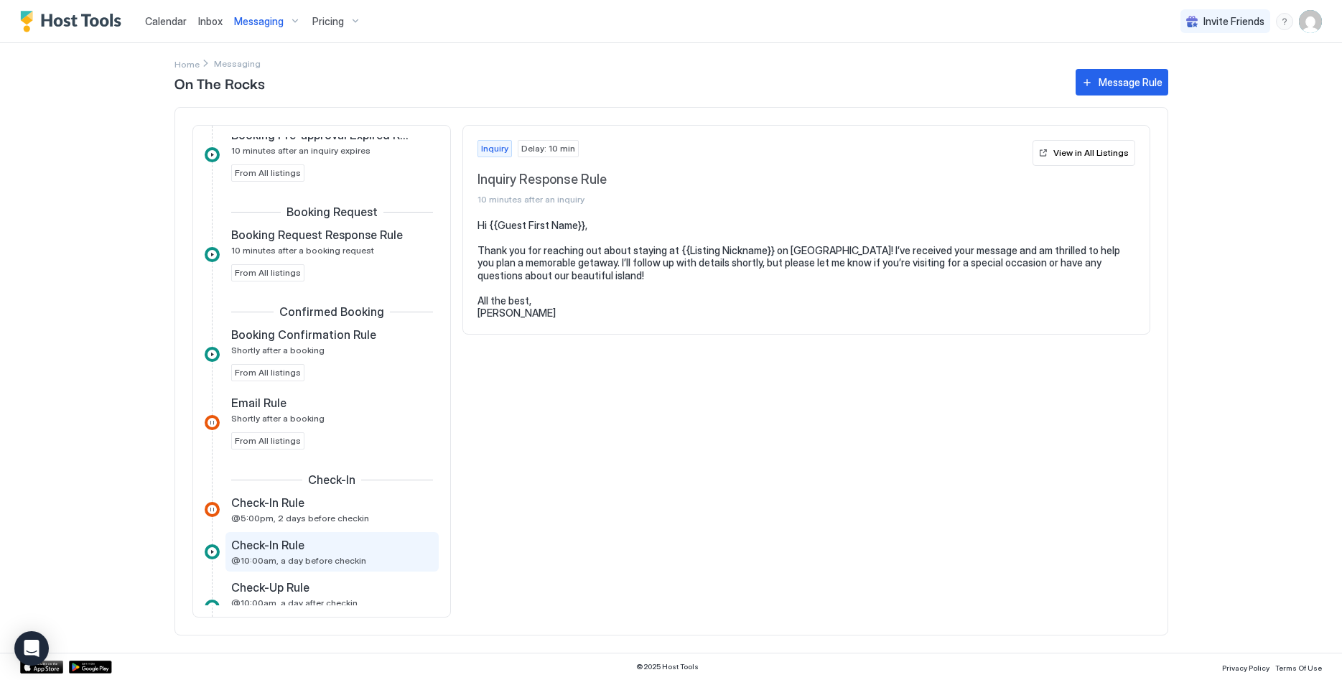
click at [358, 560] on div "Check-In Rule @10:00am, a day before checkin" at bounding box center [322, 552] width 182 height 28
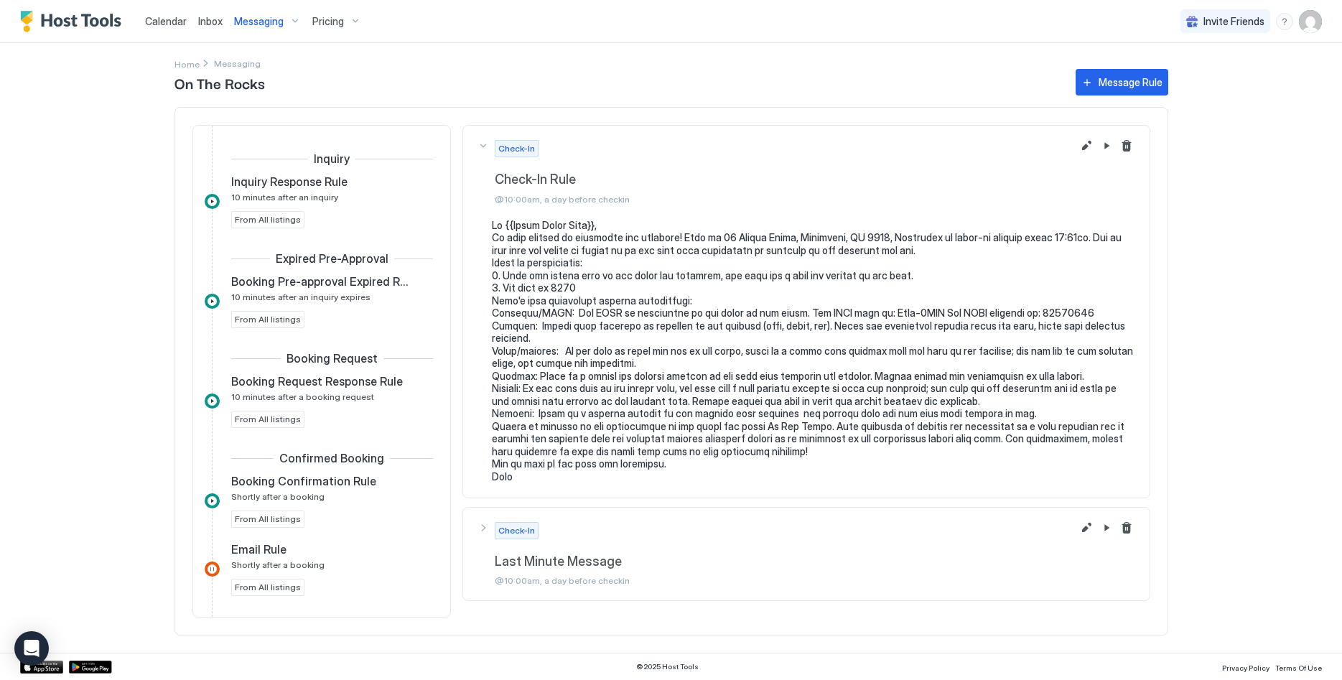
click at [320, 24] on span "Pricing" at bounding box center [328, 21] width 32 height 13
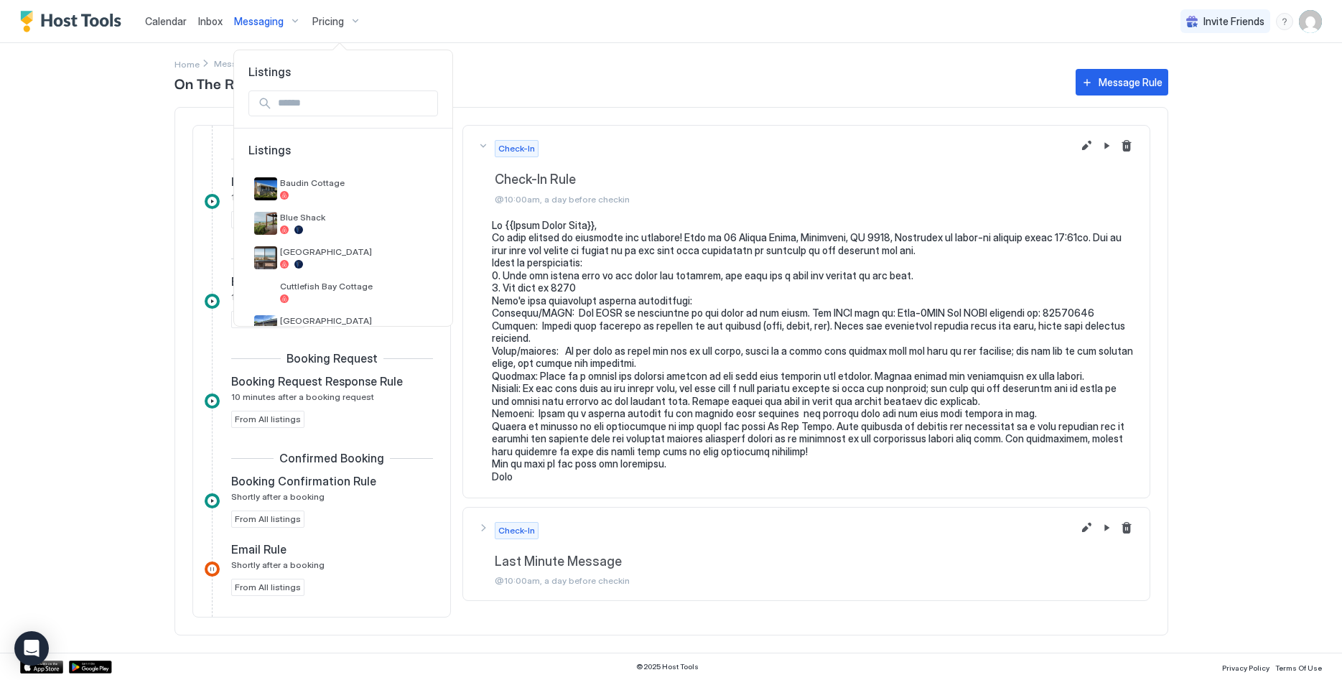
click at [322, 106] on input "Input Field" at bounding box center [354, 103] width 165 height 24
type input "**"
click at [333, 267] on div at bounding box center [339, 264] width 118 height 9
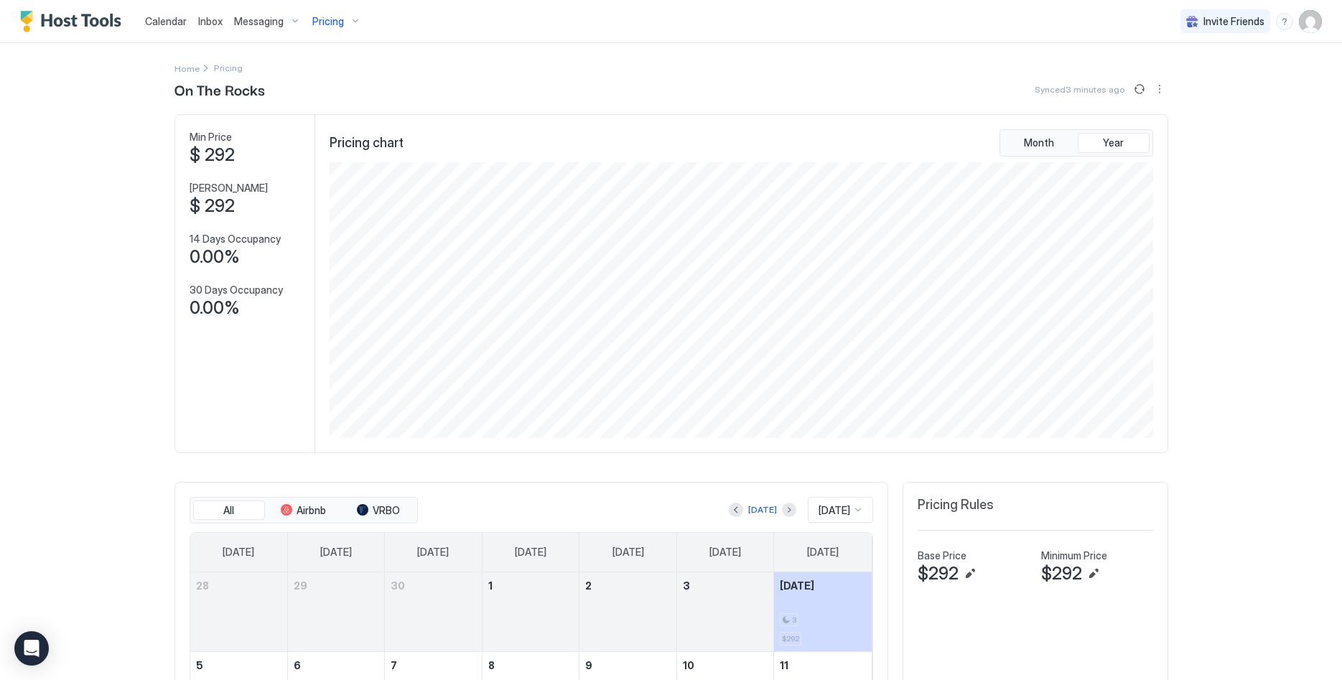
scroll to position [147, 0]
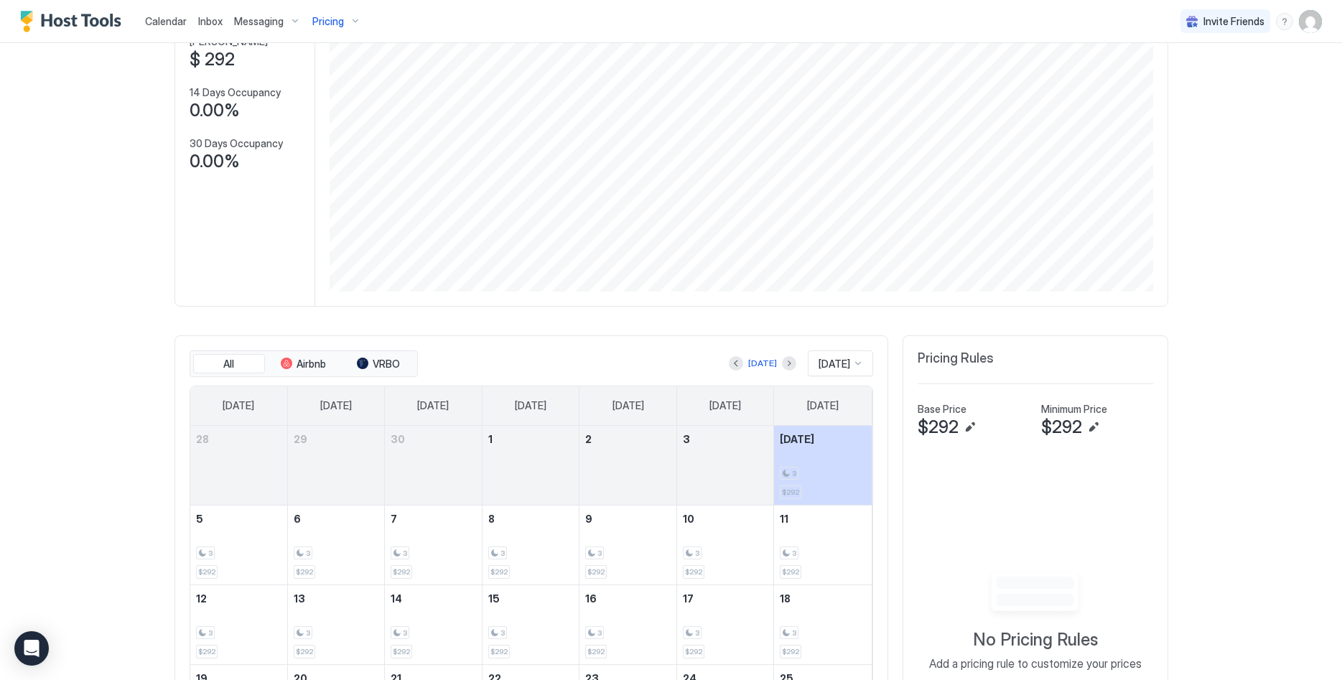
click at [1054, 576] on div at bounding box center [671, 340] width 1342 height 680
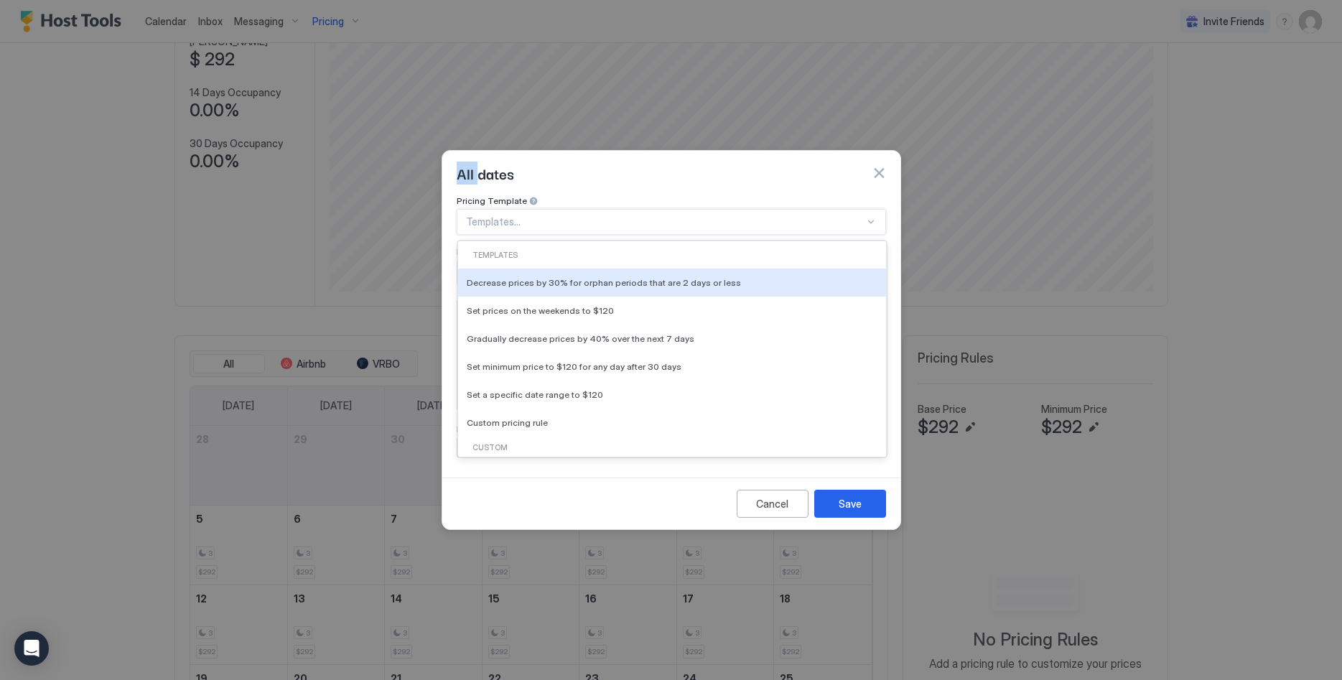
click at [569, 215] on div at bounding box center [665, 221] width 399 height 13
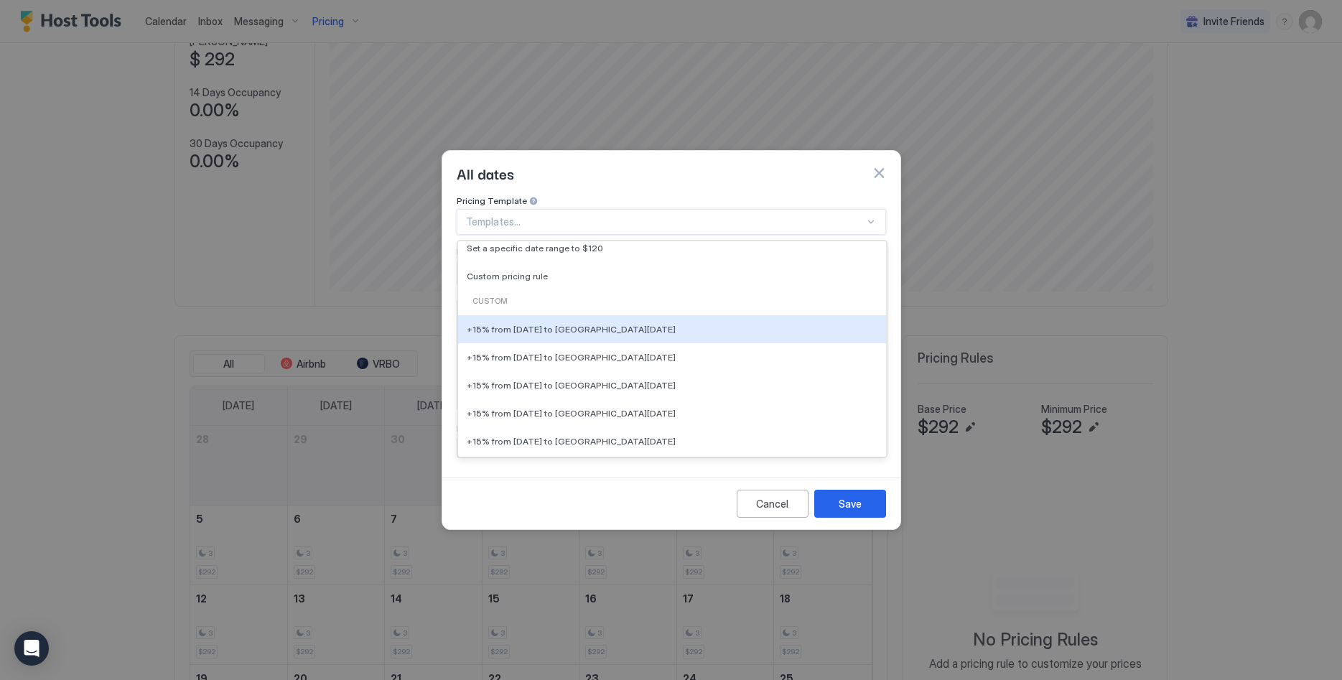
click at [611, 322] on div "+15% from [DATE] to [GEOGRAPHIC_DATA][DATE]" at bounding box center [672, 329] width 428 height 28
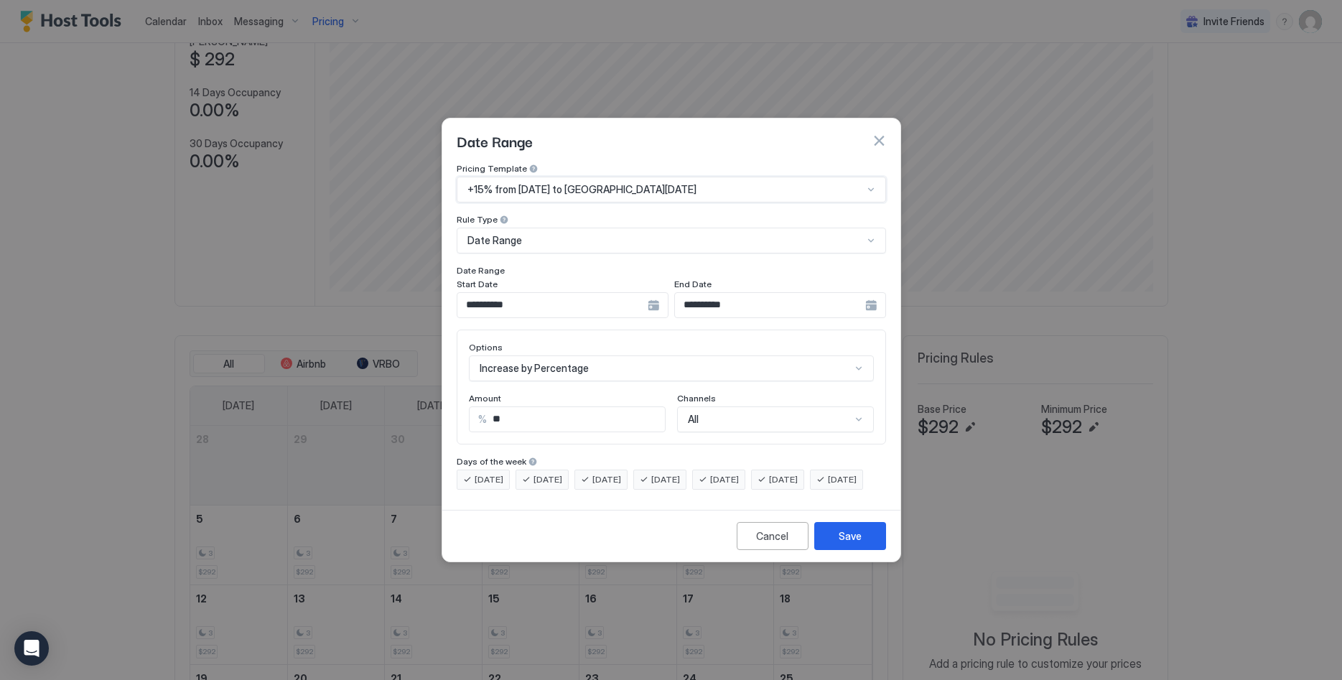
type input "**"
click at [842, 544] on div "Save" at bounding box center [850, 536] width 23 height 15
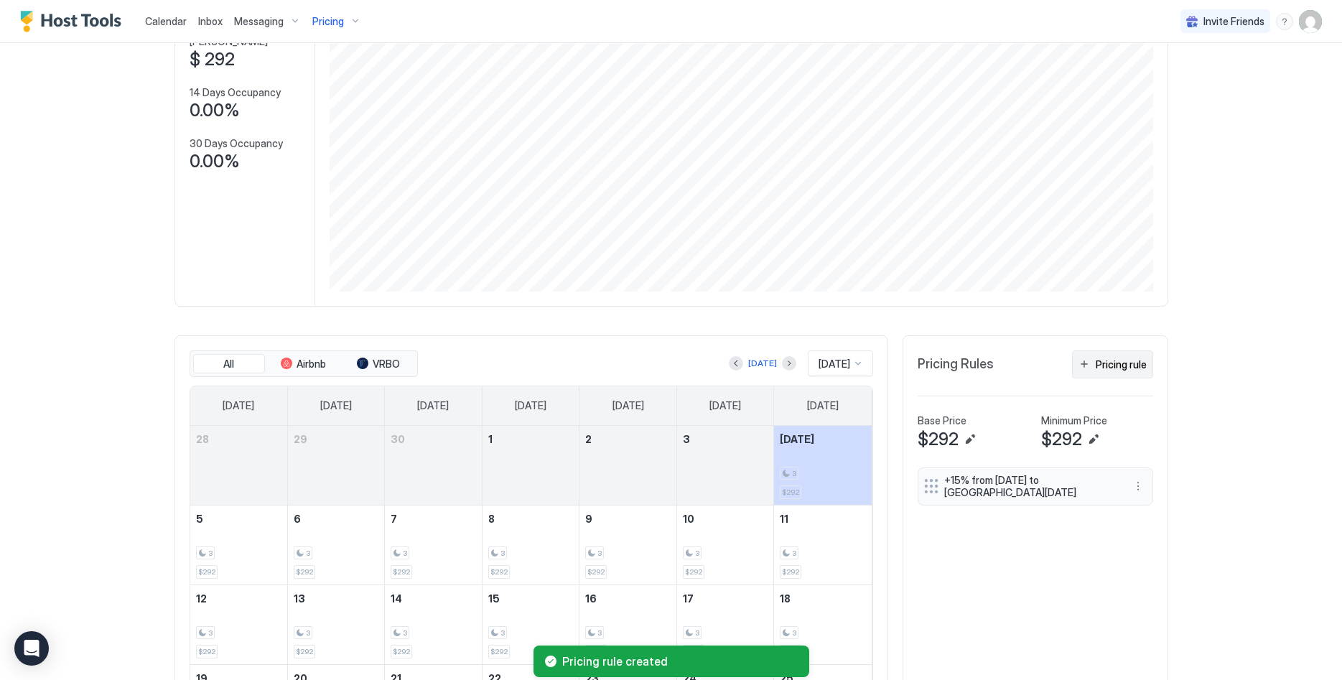
click at [1087, 367] on button "Pricing rule" at bounding box center [1112, 365] width 81 height 28
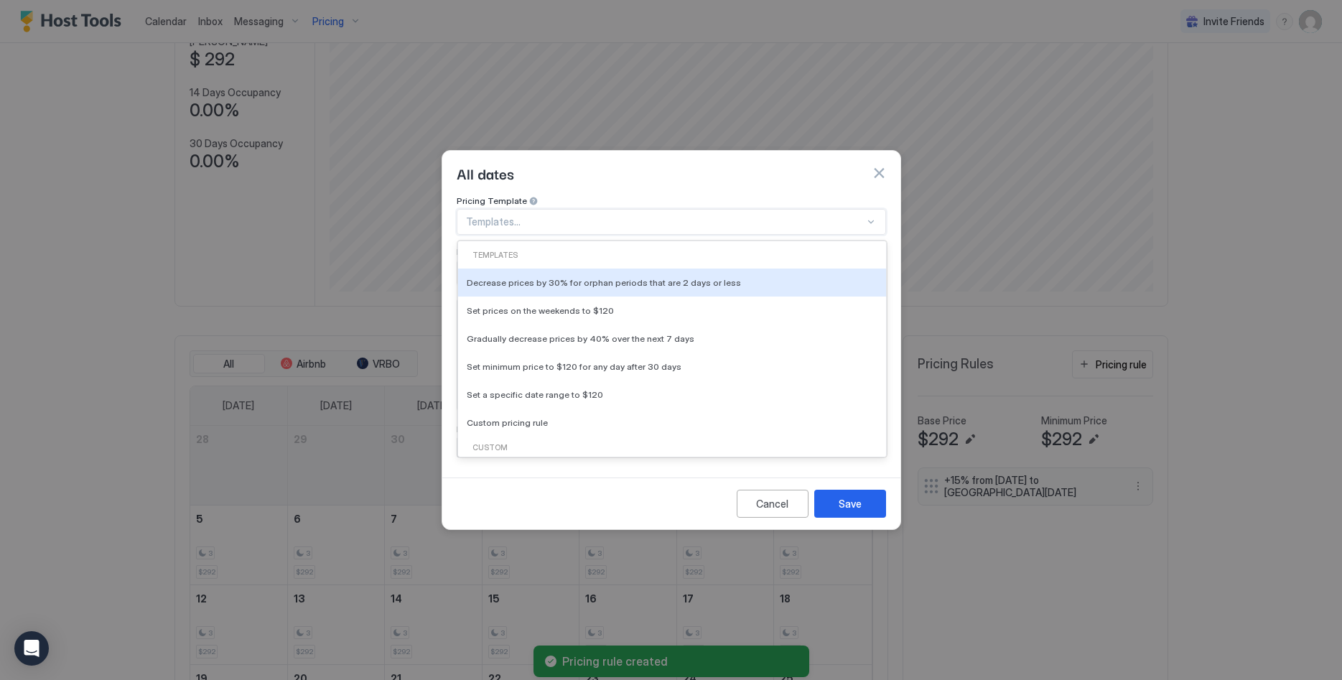
click at [554, 215] on div at bounding box center [665, 221] width 399 height 13
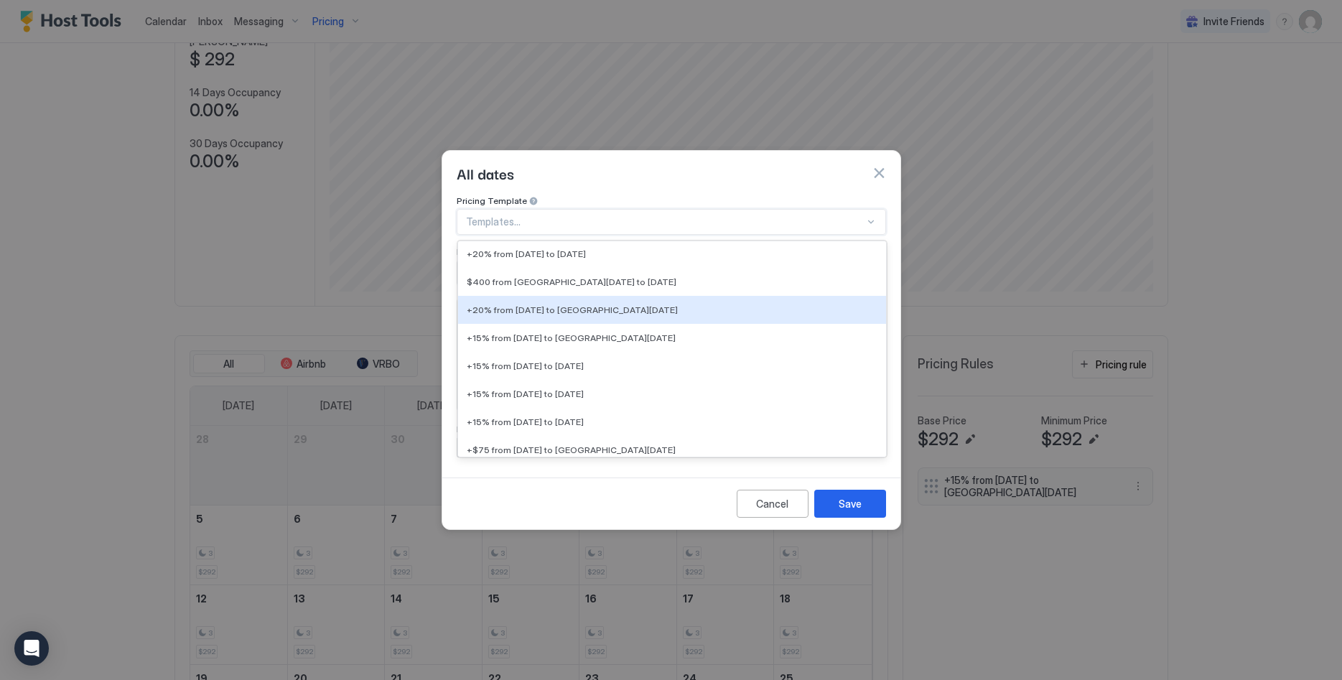
scroll to position [659, 0]
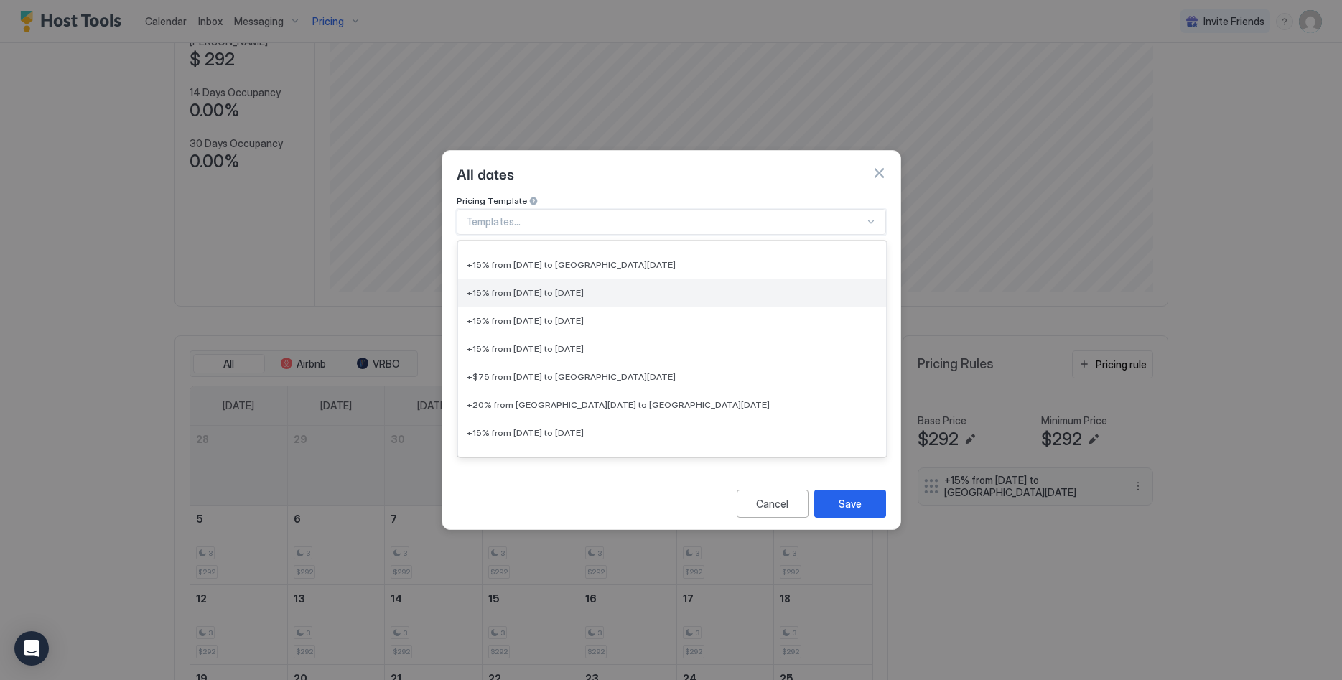
click at [603, 286] on div "+15% from [DATE] to [DATE]" at bounding box center [672, 293] width 428 height 28
type input "**"
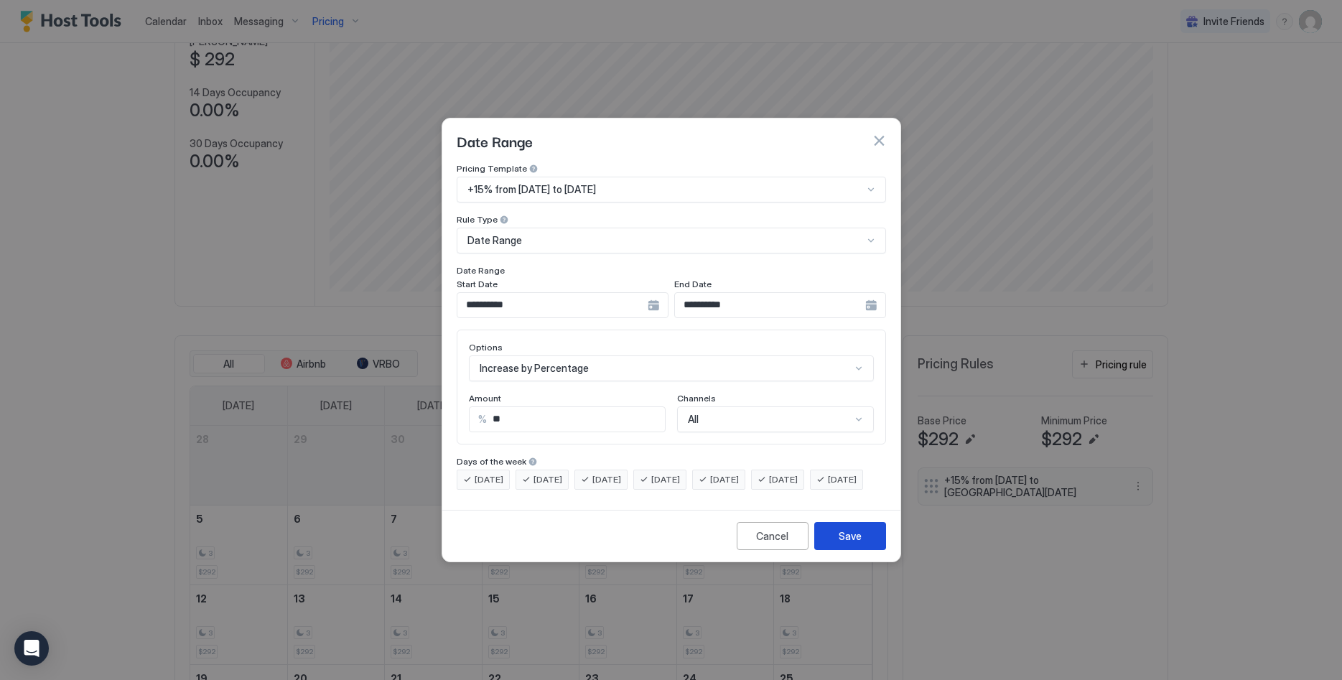
click at [850, 544] on div "Save" at bounding box center [850, 536] width 23 height 15
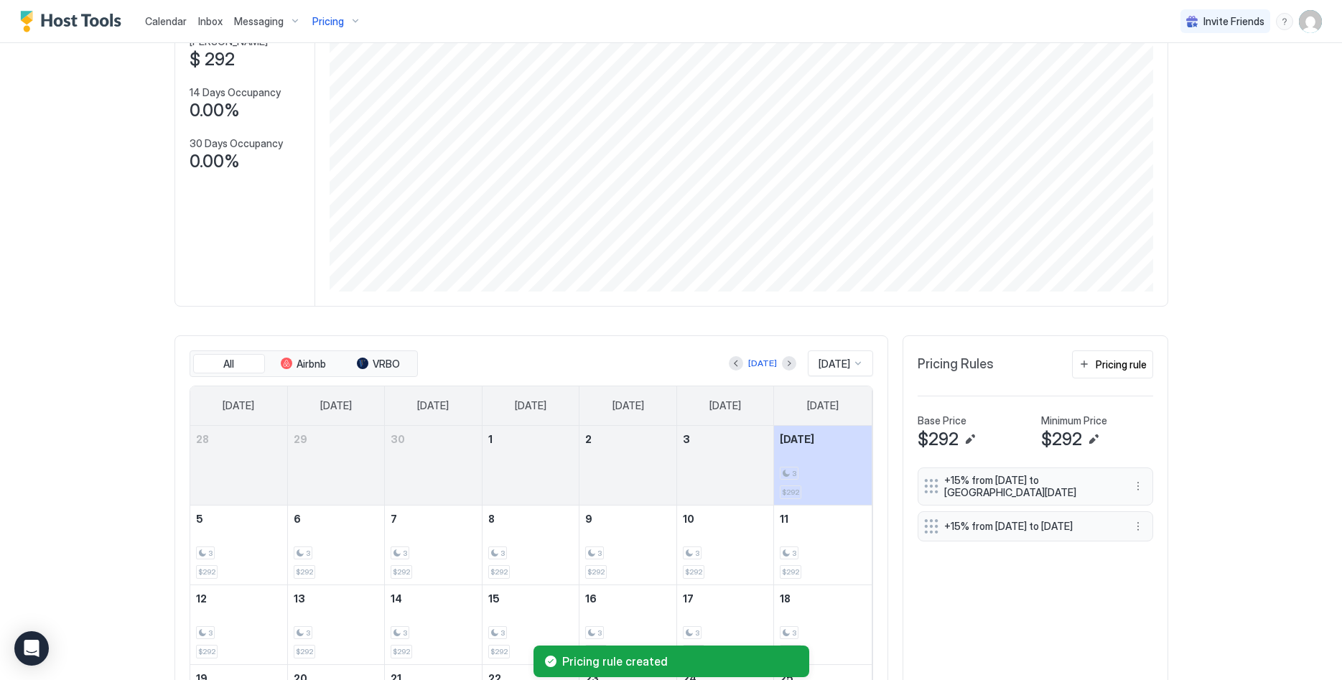
click at [1106, 365] on div "Pricing rule" at bounding box center [1121, 364] width 51 height 15
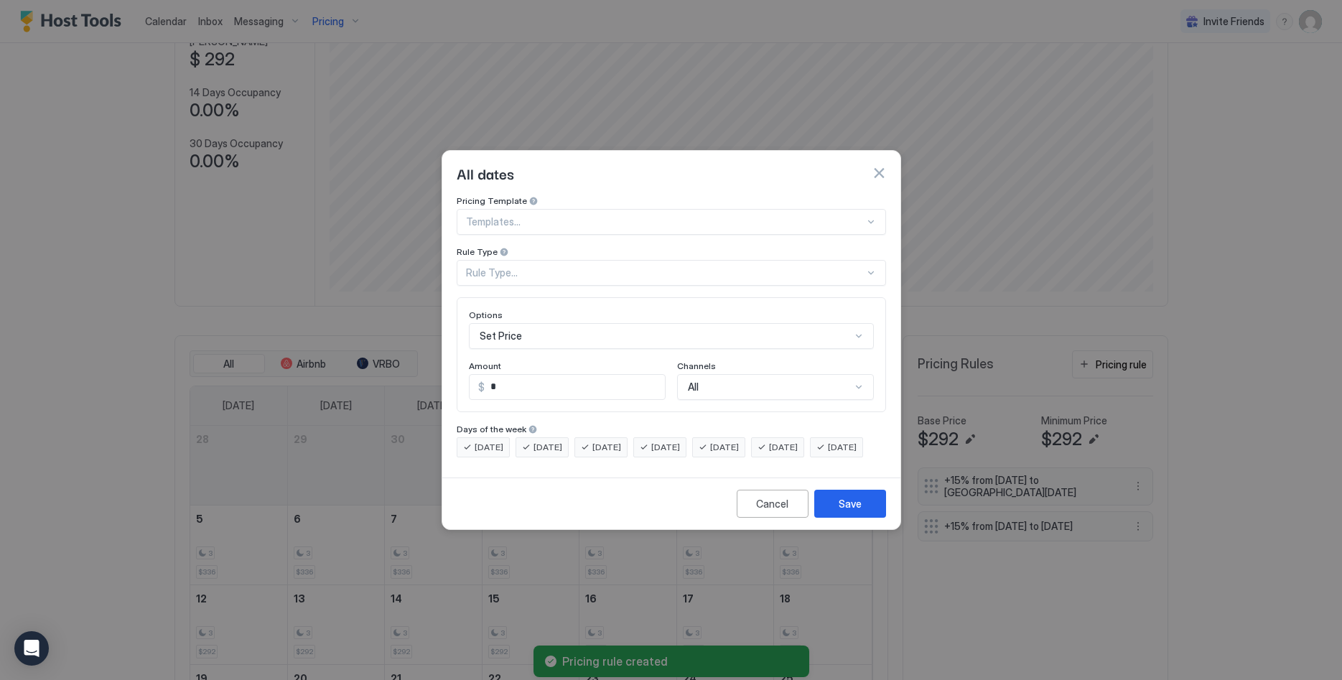
click at [529, 215] on div at bounding box center [665, 221] width 399 height 13
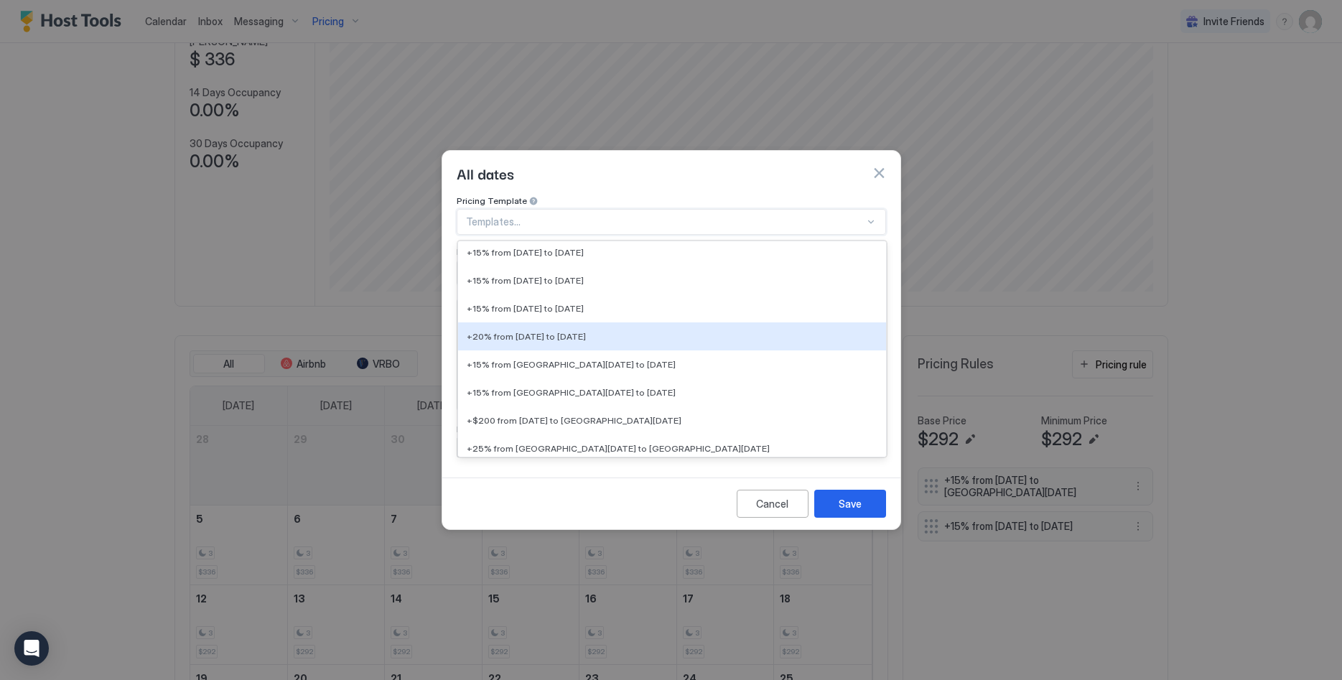
scroll to position [1099, 0]
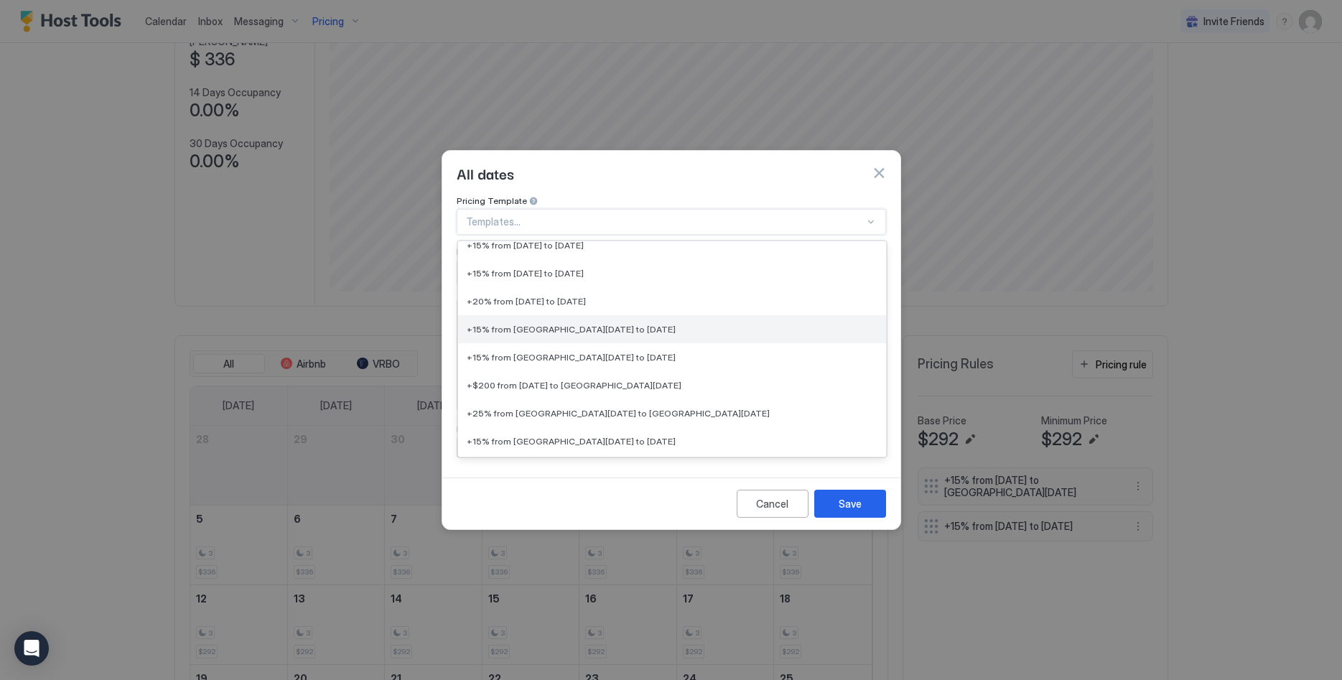
click at [602, 325] on div "+15% from [GEOGRAPHIC_DATA][DATE] to [DATE]" at bounding box center [672, 329] width 428 height 28
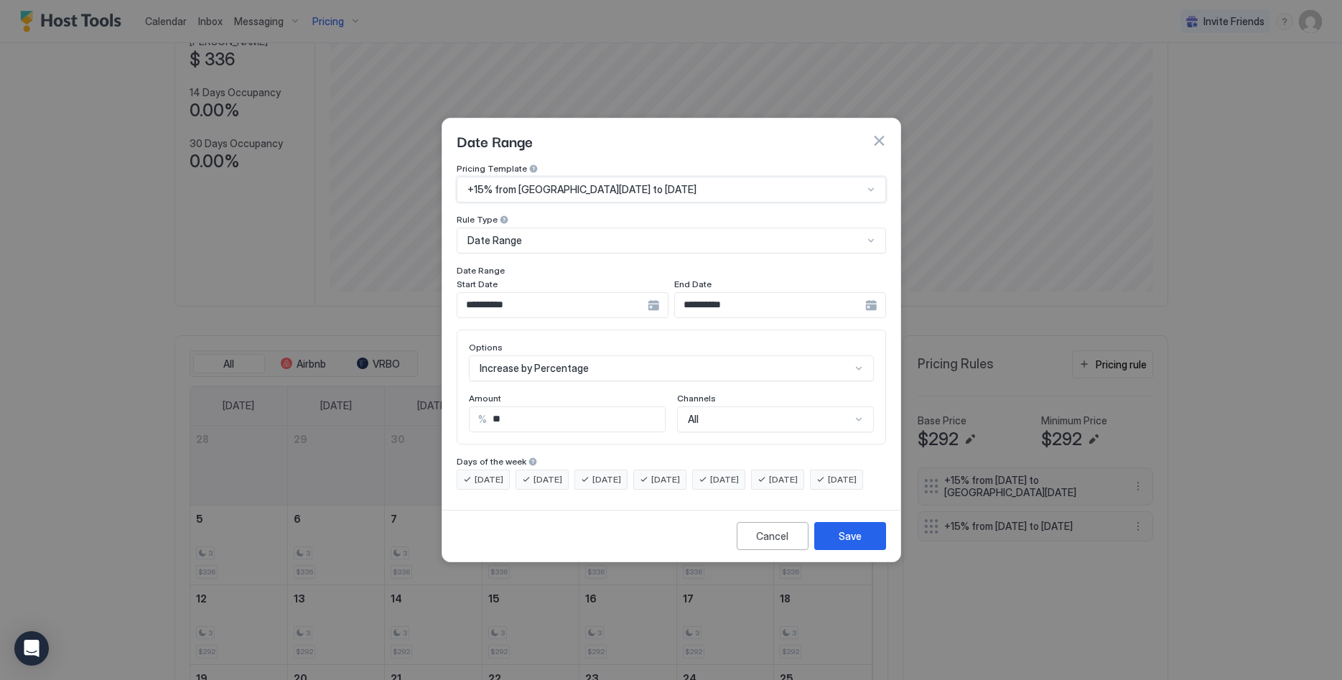
type input "**"
click at [850, 544] on div "Save" at bounding box center [850, 536] width 23 height 15
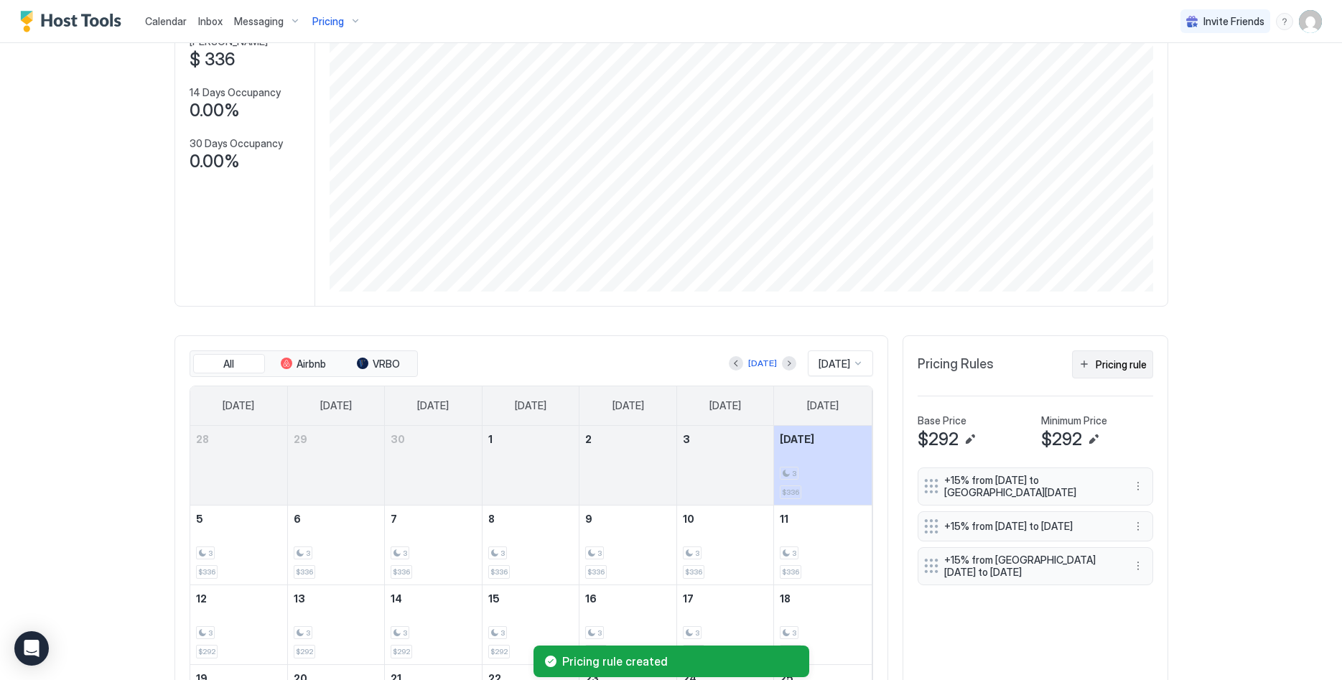
click at [1123, 358] on div "Pricing rule" at bounding box center [1121, 364] width 51 height 15
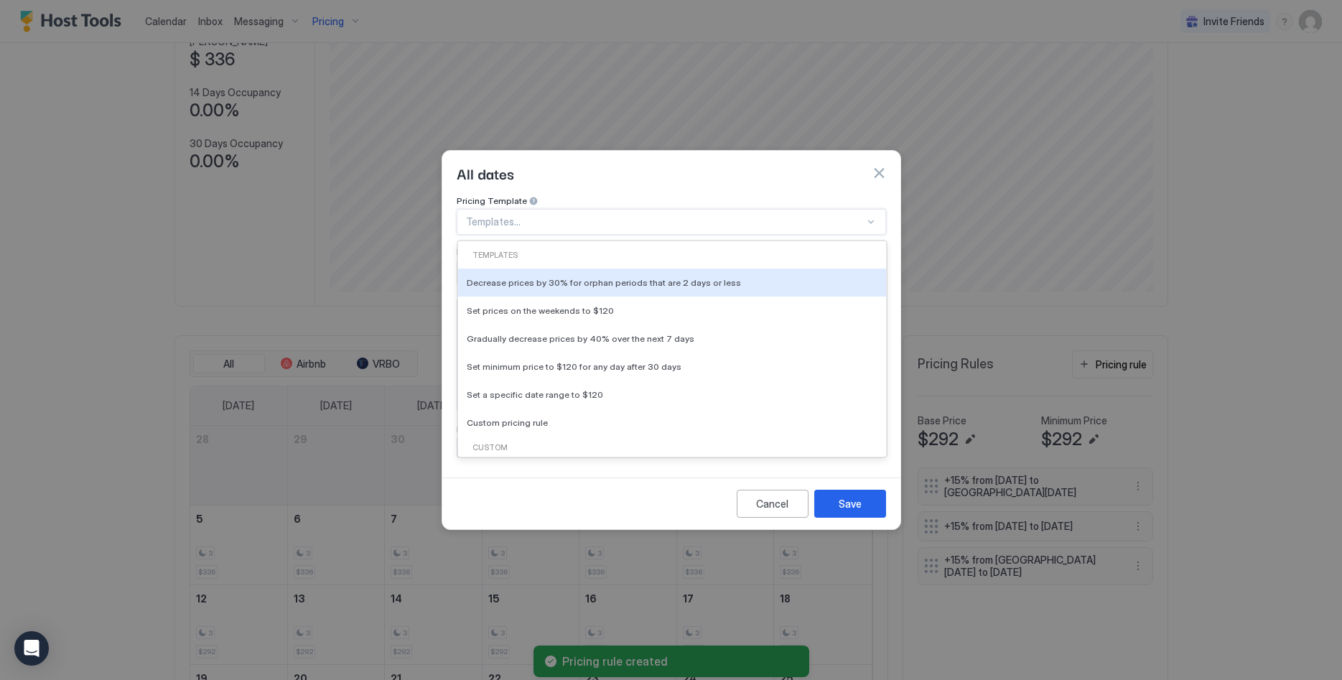
click at [542, 215] on div at bounding box center [665, 221] width 399 height 13
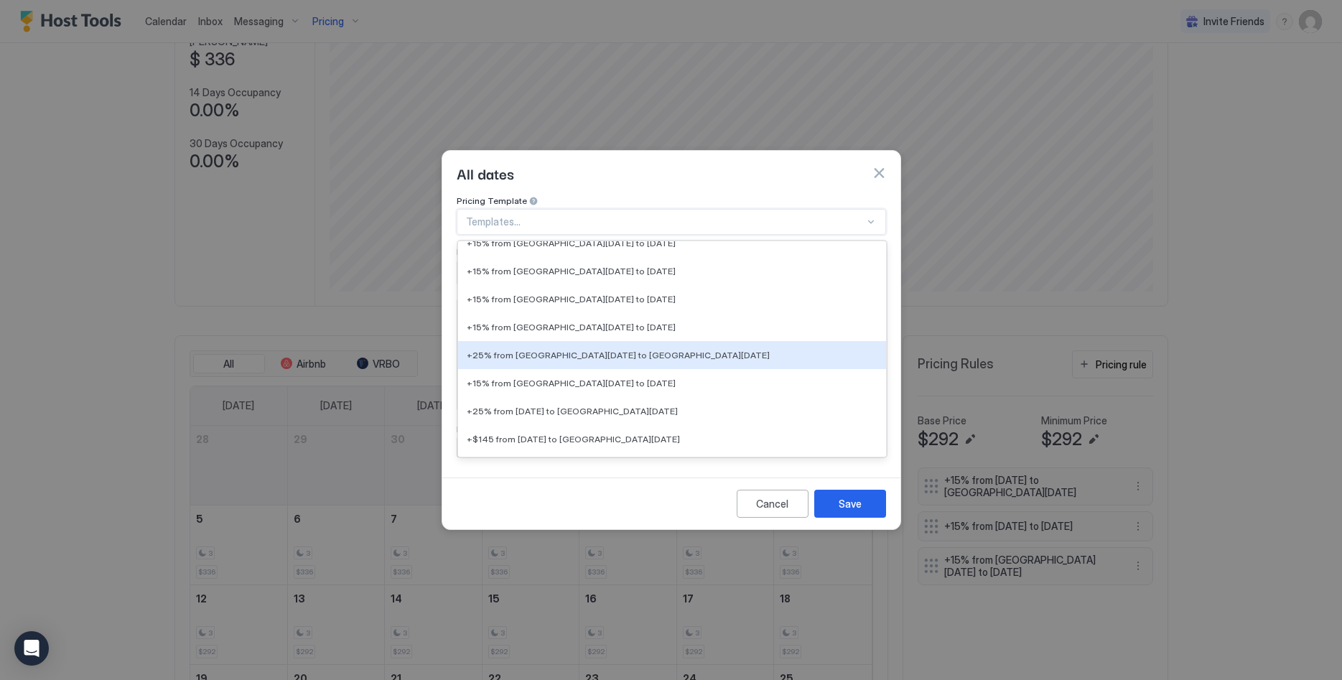
scroll to position [1538, 0]
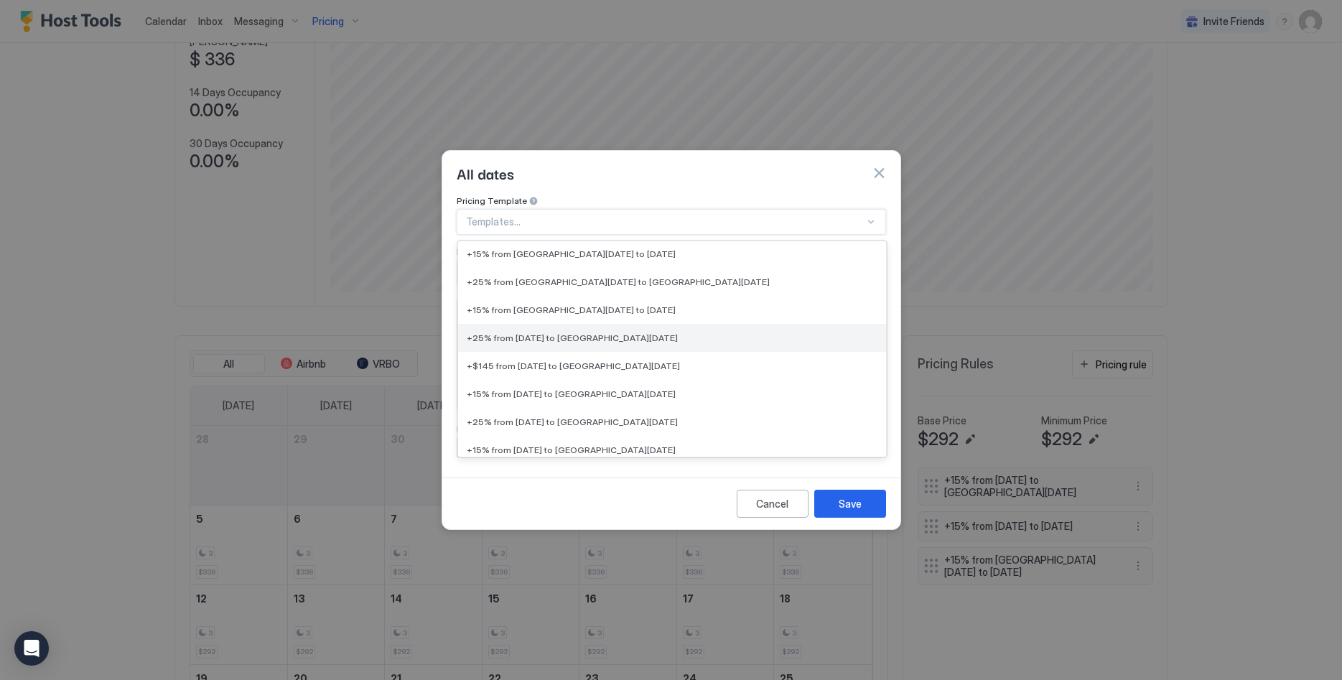
click at [596, 333] on span "+25% from [DATE] to [GEOGRAPHIC_DATA][DATE]" at bounding box center [572, 338] width 211 height 11
type input "**"
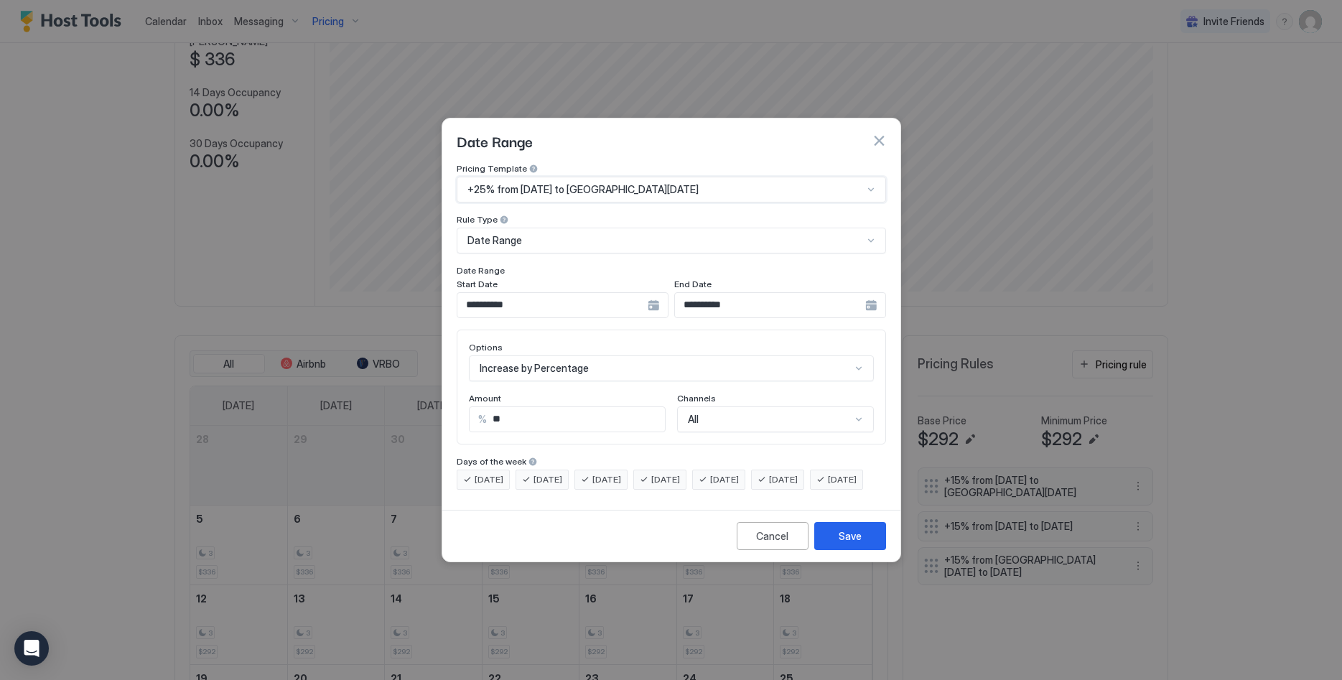
click at [859, 544] on div "Save" at bounding box center [850, 536] width 23 height 15
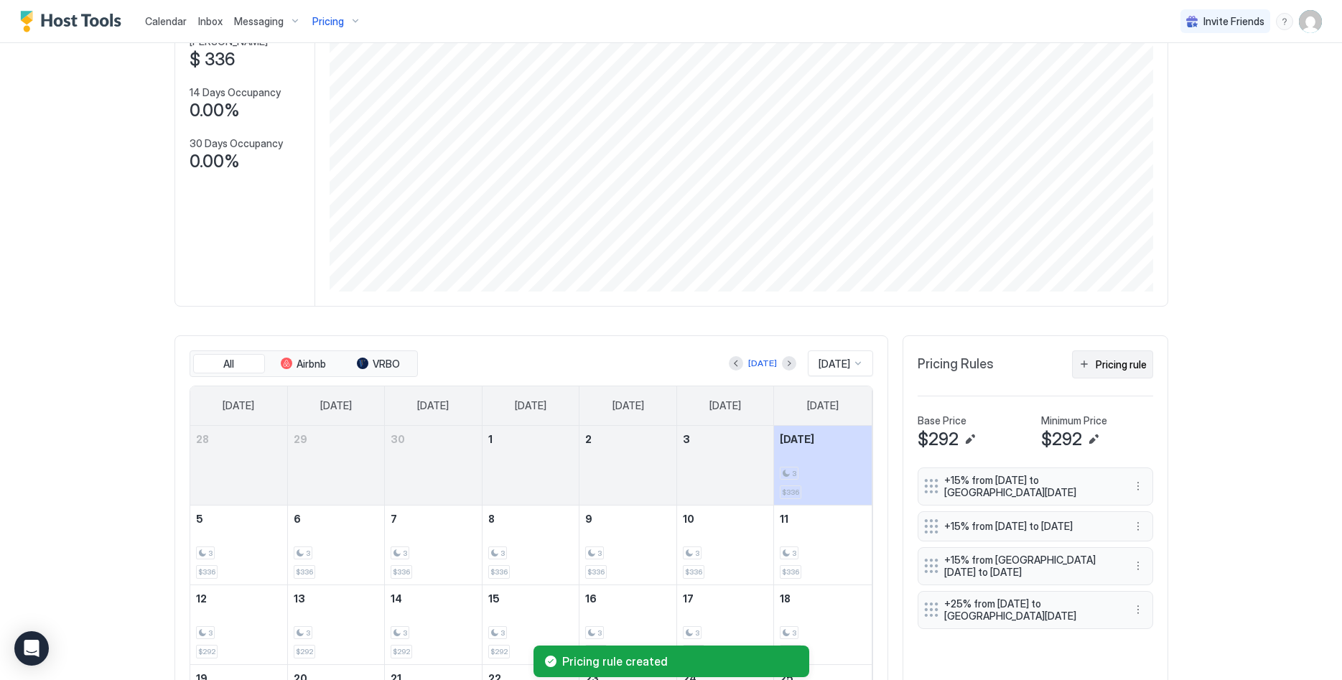
click at [1127, 360] on div "Pricing rule" at bounding box center [1121, 364] width 51 height 15
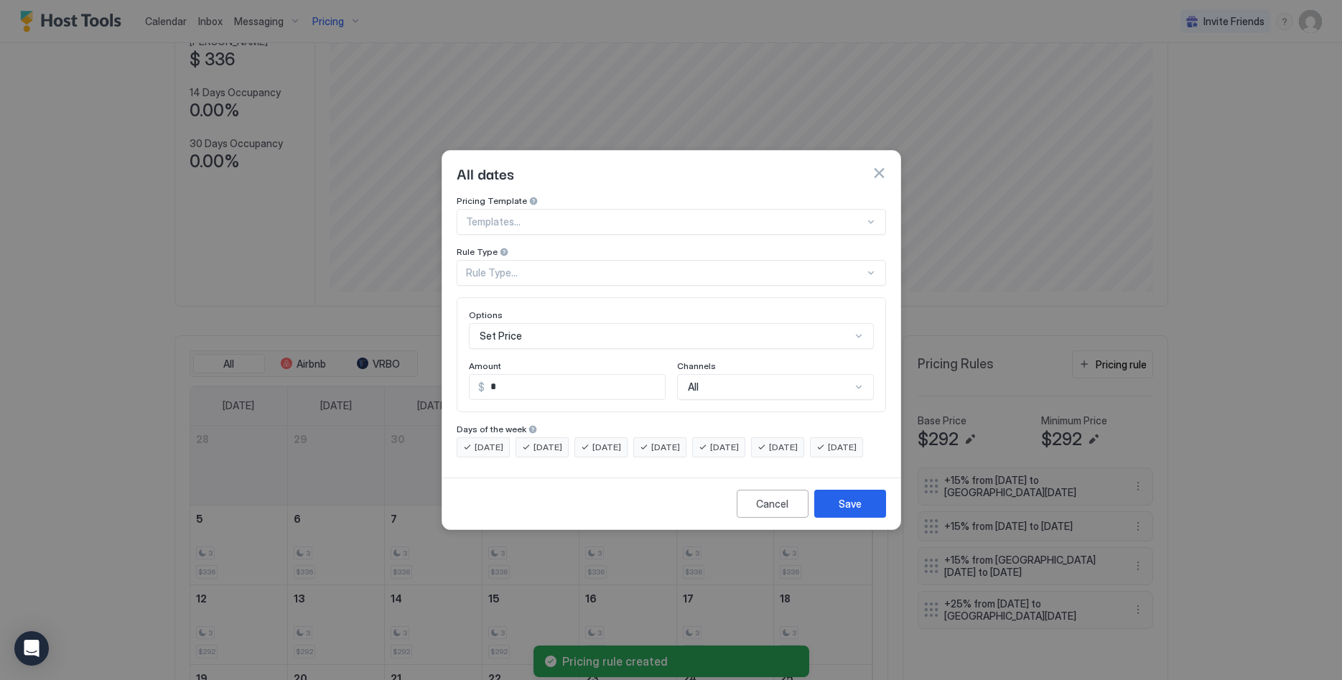
click at [596, 215] on div at bounding box center [665, 221] width 399 height 13
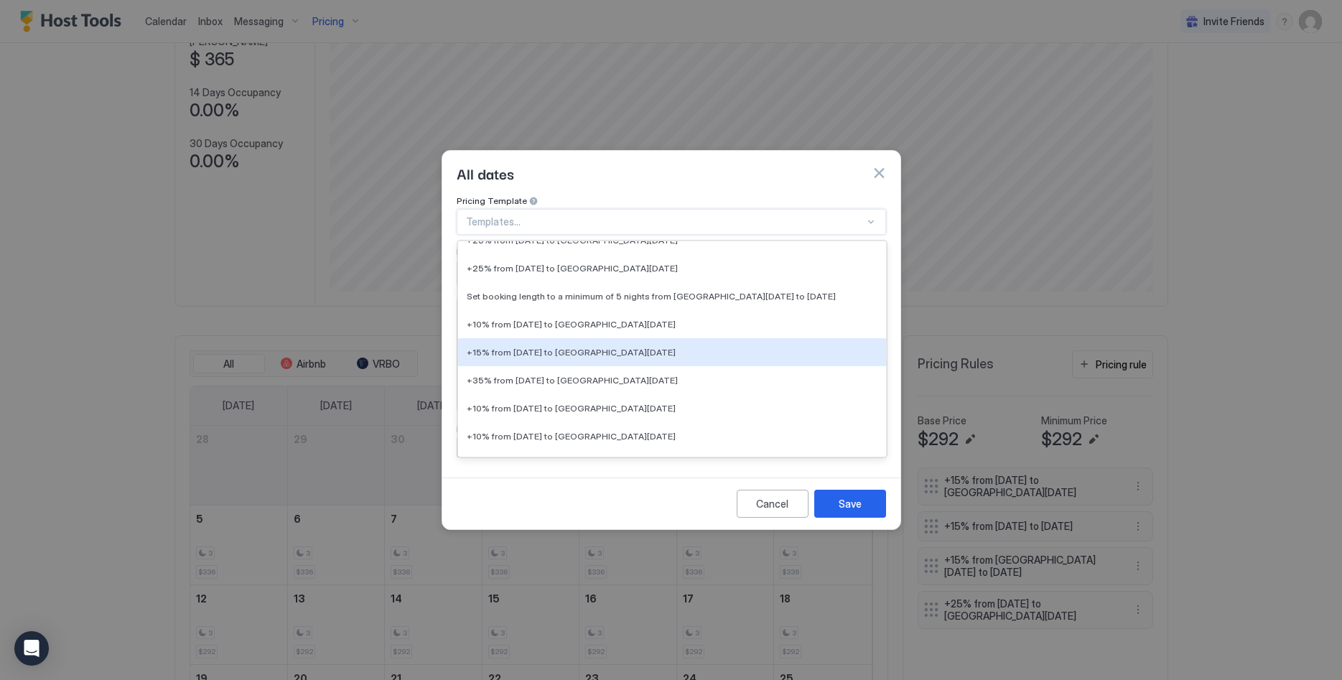
scroll to position [2051, 0]
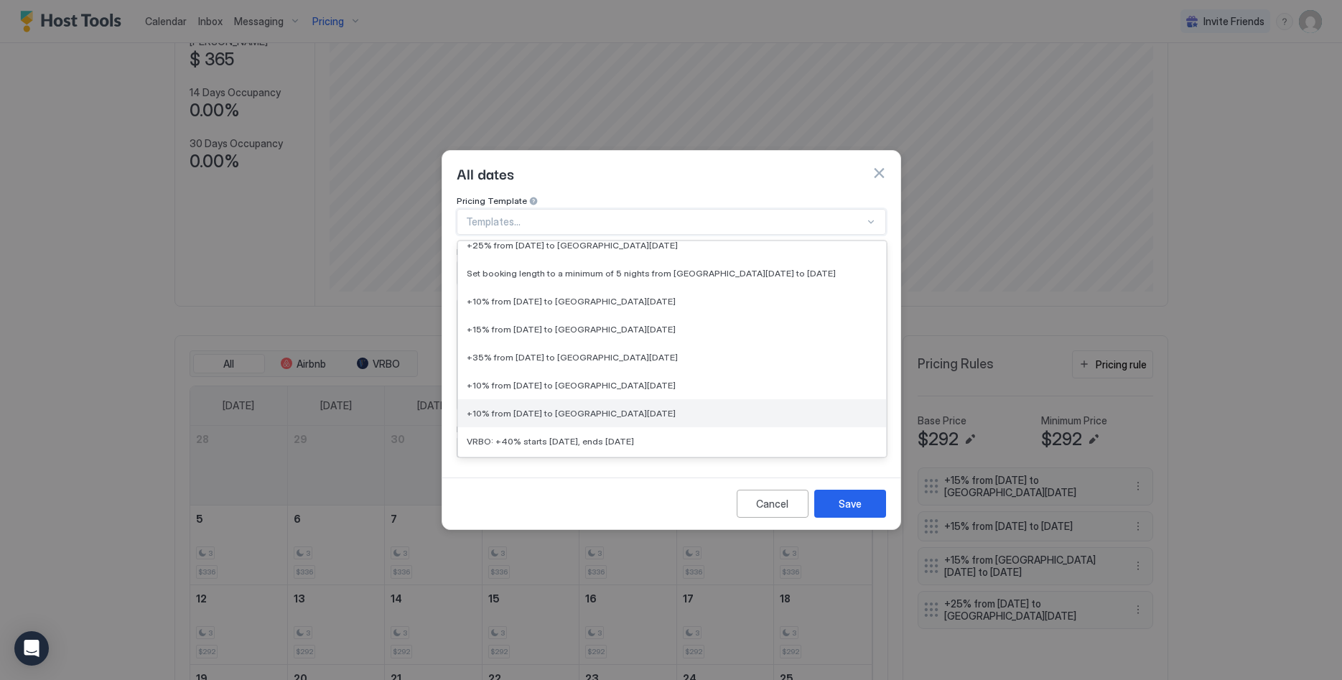
click at [625, 408] on span "+10% from [DATE] to [GEOGRAPHIC_DATA][DATE]" at bounding box center [571, 413] width 209 height 11
type input "**"
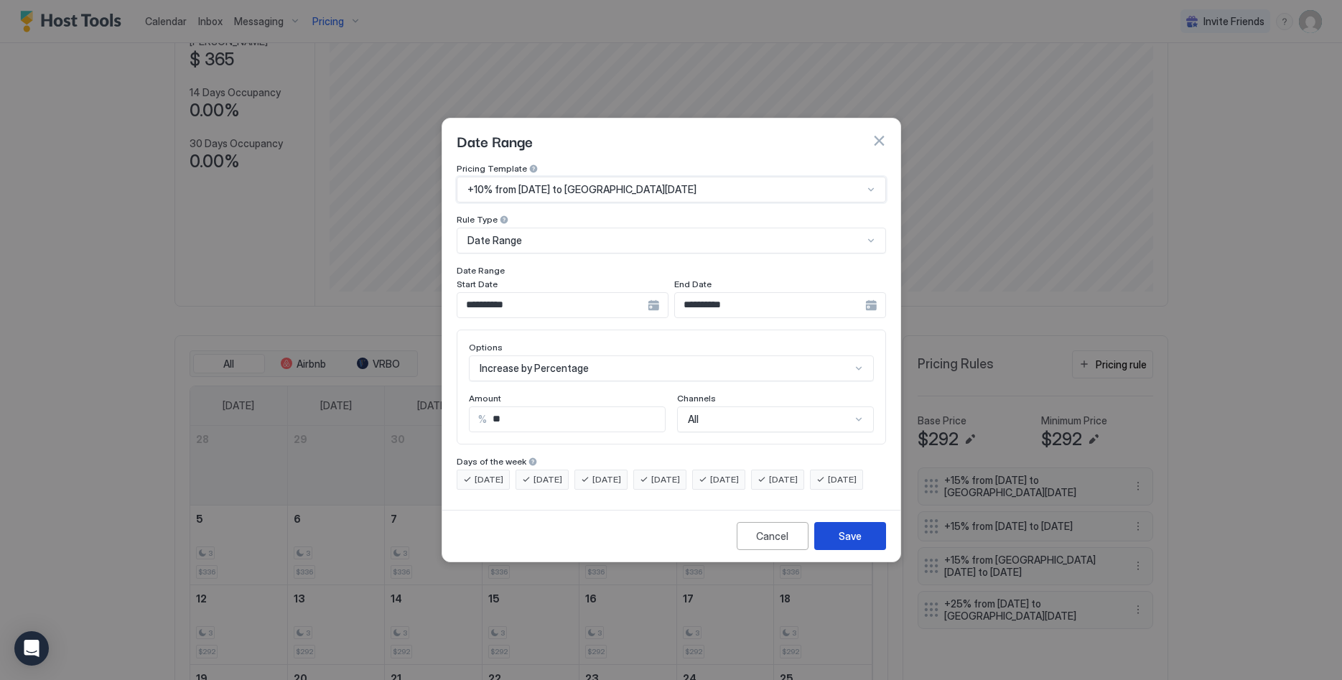
click at [852, 544] on div "Save" at bounding box center [850, 536] width 23 height 15
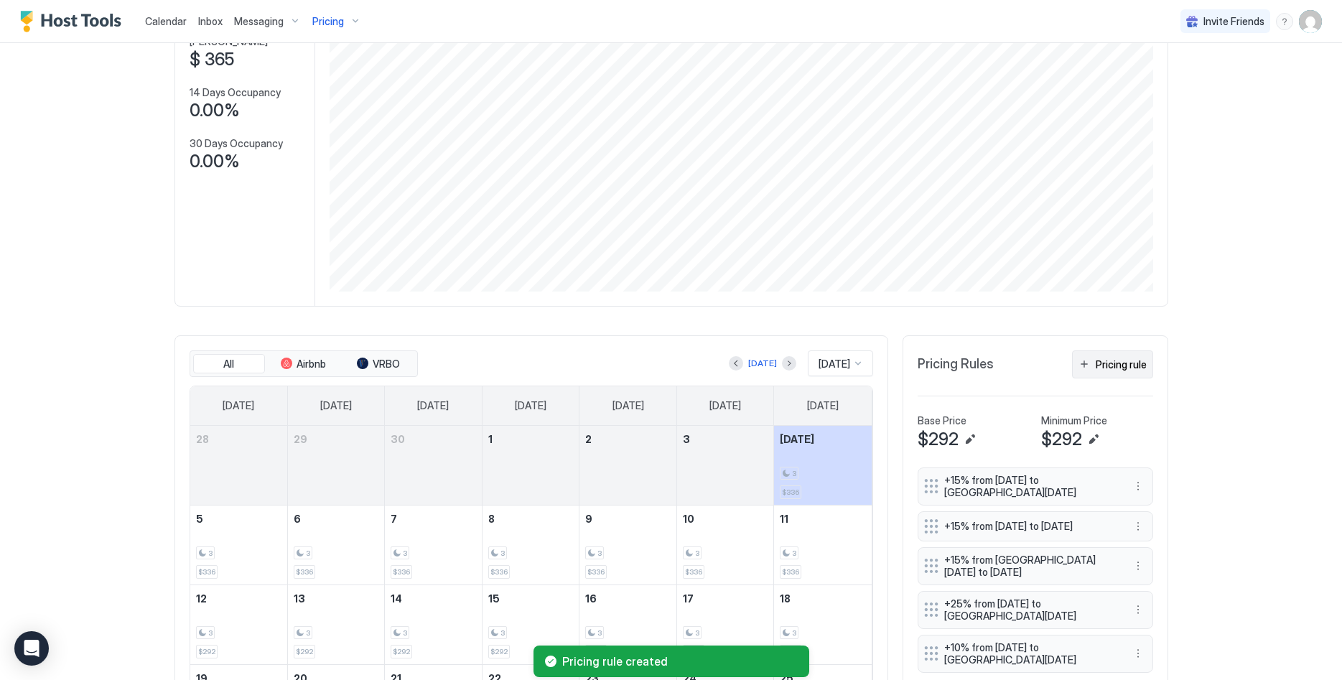
click at [1124, 369] on div "Pricing rule" at bounding box center [1121, 364] width 51 height 15
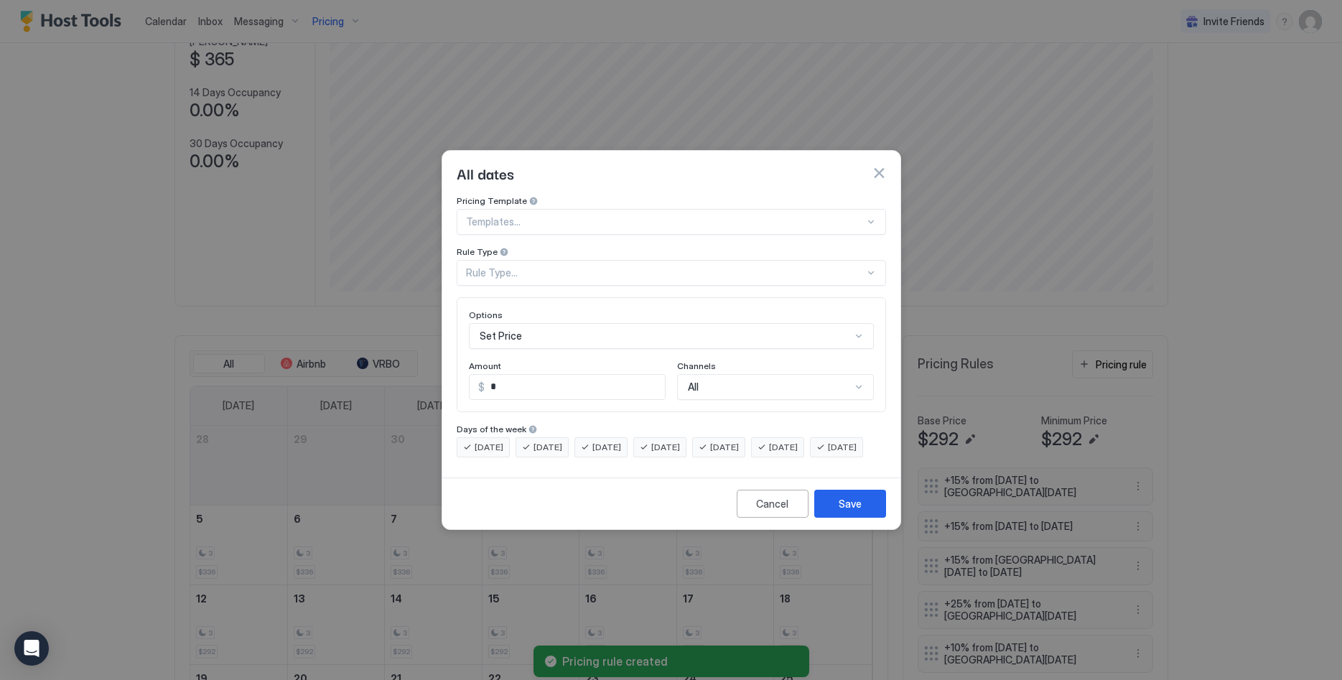
click at [564, 215] on div at bounding box center [665, 221] width 399 height 13
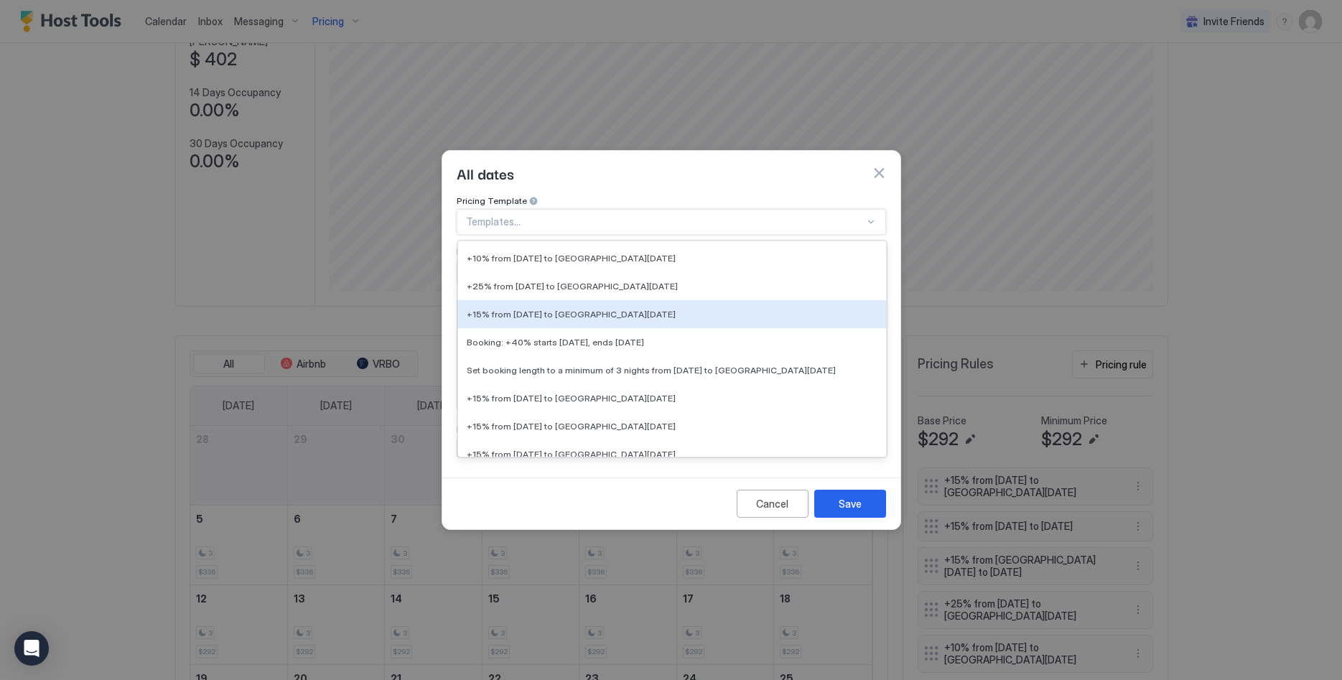
scroll to position [2564, 0]
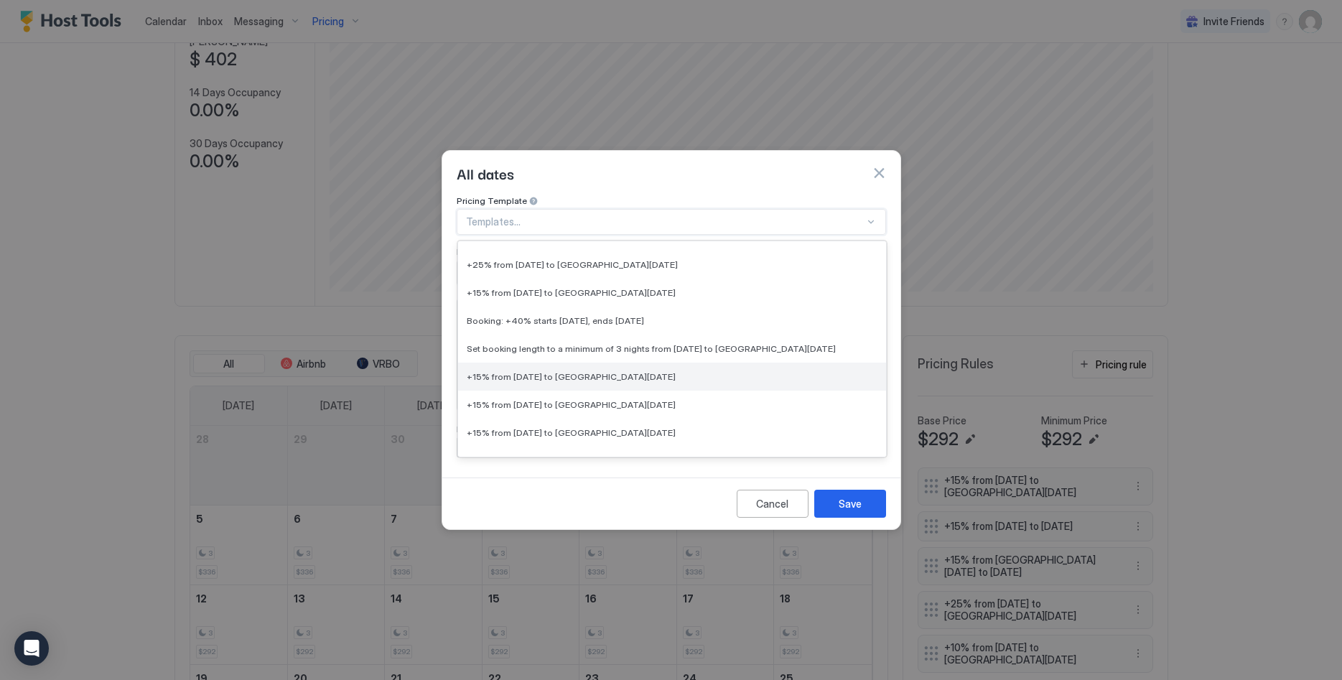
click at [649, 371] on span "+15% from [DATE] to [GEOGRAPHIC_DATA][DATE]" at bounding box center [571, 376] width 209 height 11
type input "**"
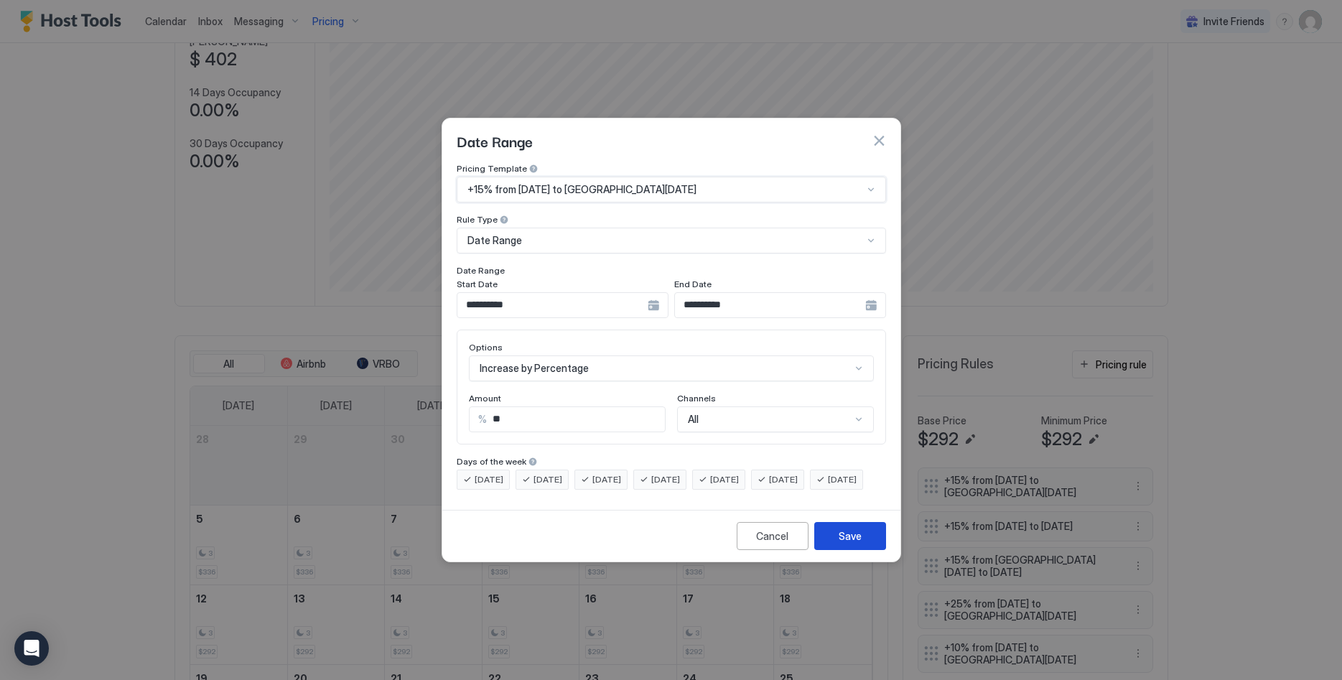
click at [855, 544] on div "Save" at bounding box center [850, 536] width 23 height 15
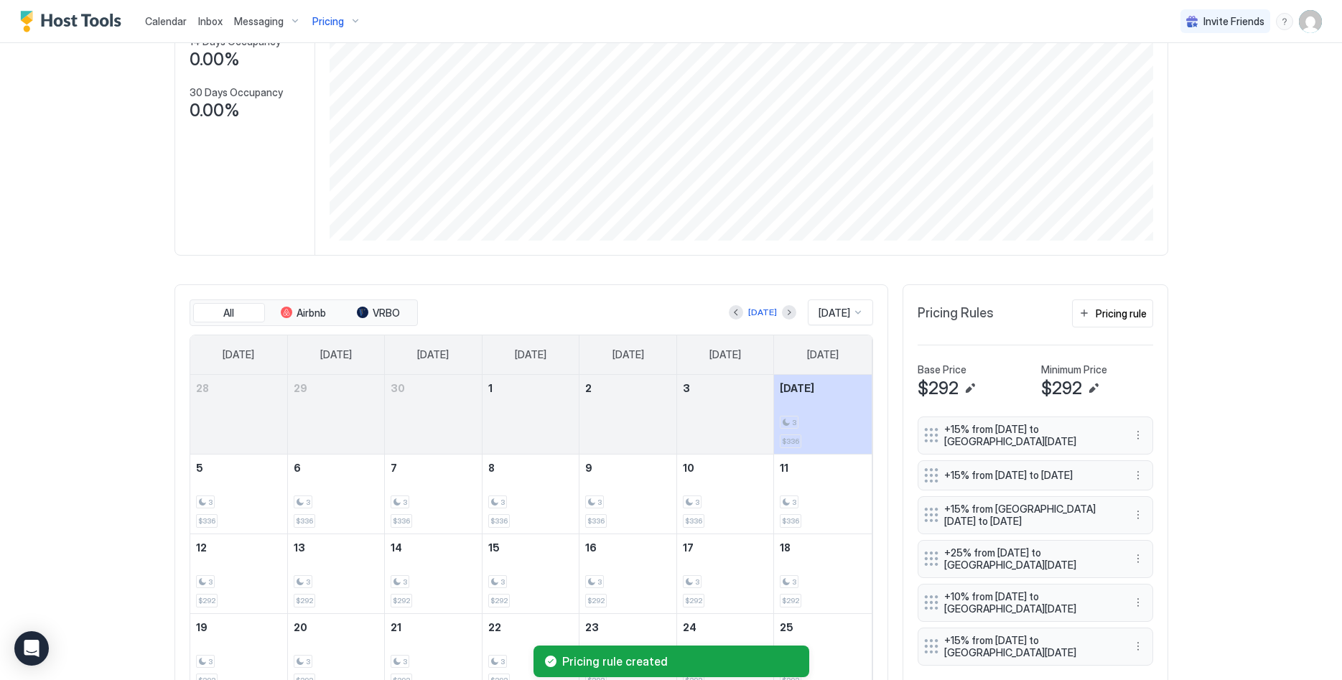
scroll to position [220, 0]
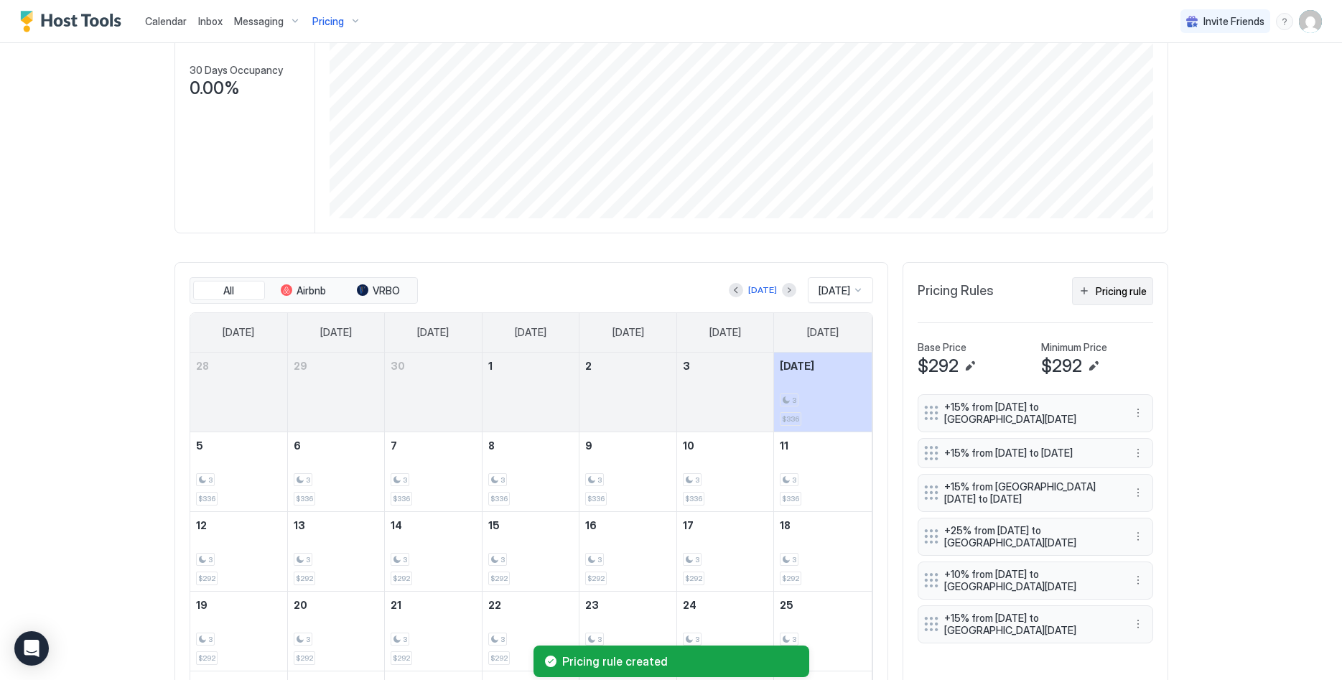
click at [1111, 295] on div "Pricing rule" at bounding box center [1121, 291] width 51 height 15
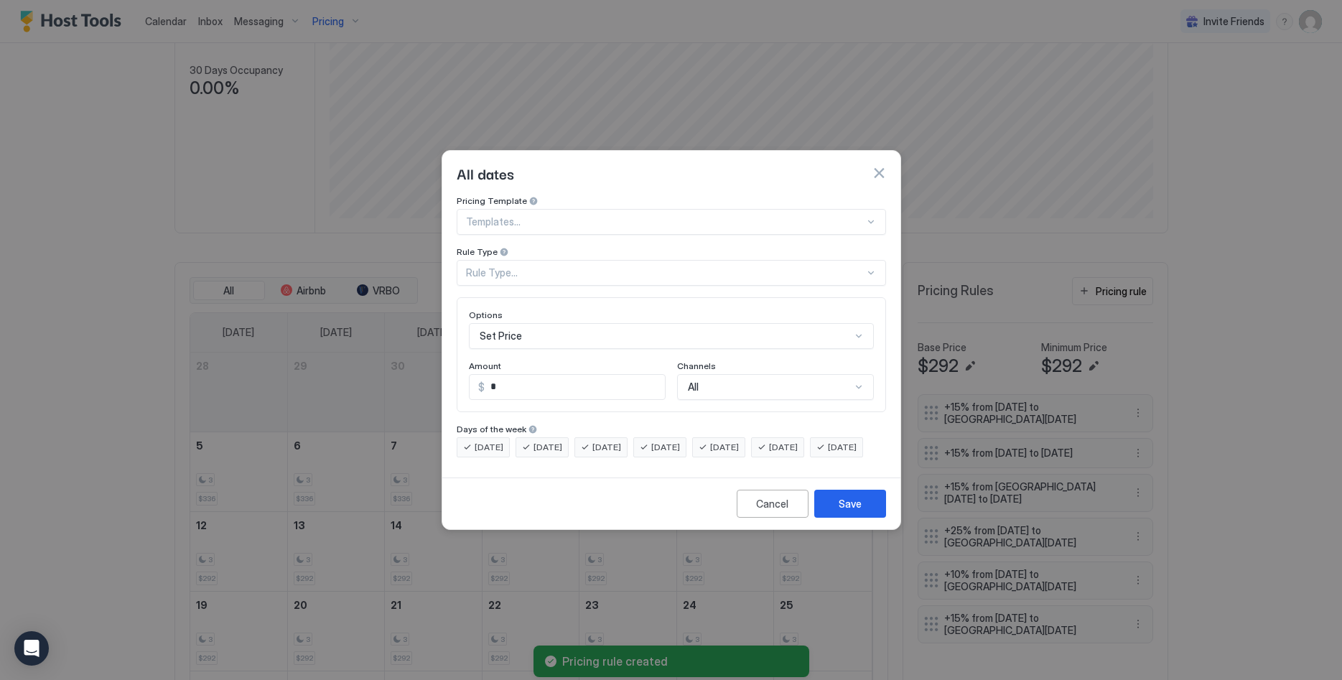
click at [512, 216] on div "Templates..." at bounding box center [672, 222] width 430 height 26
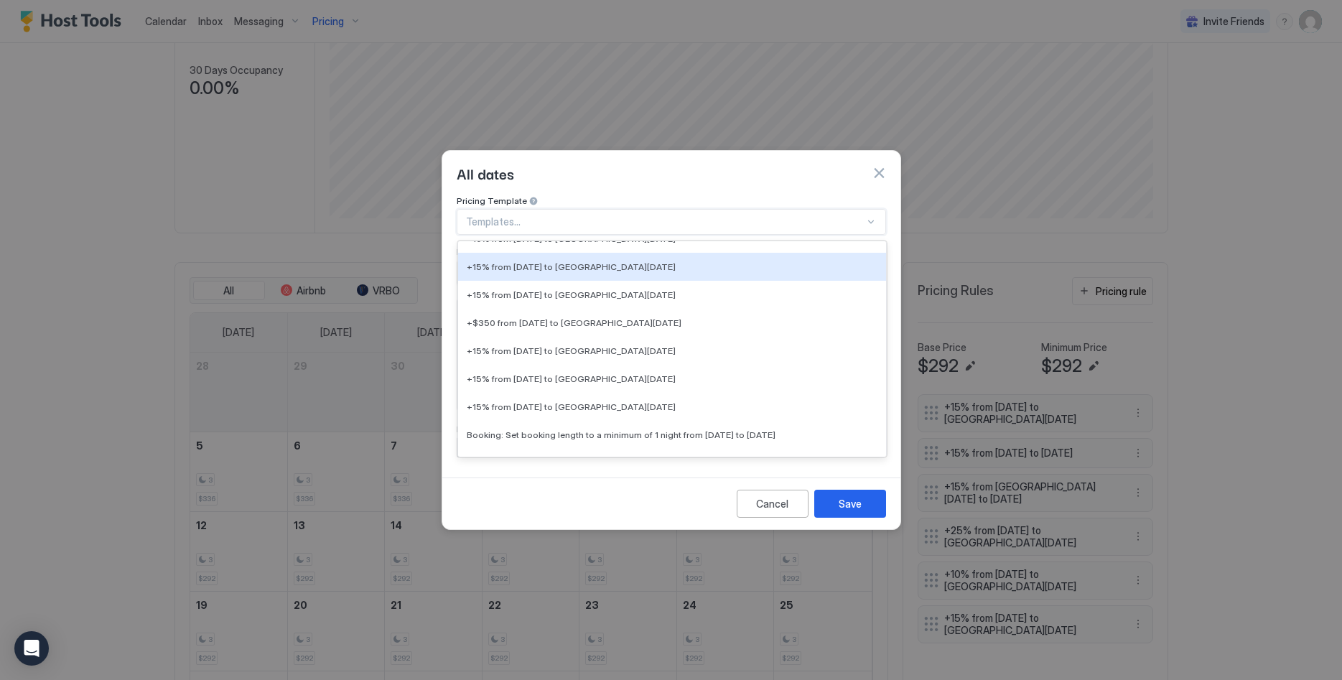
scroll to position [3077, 0]
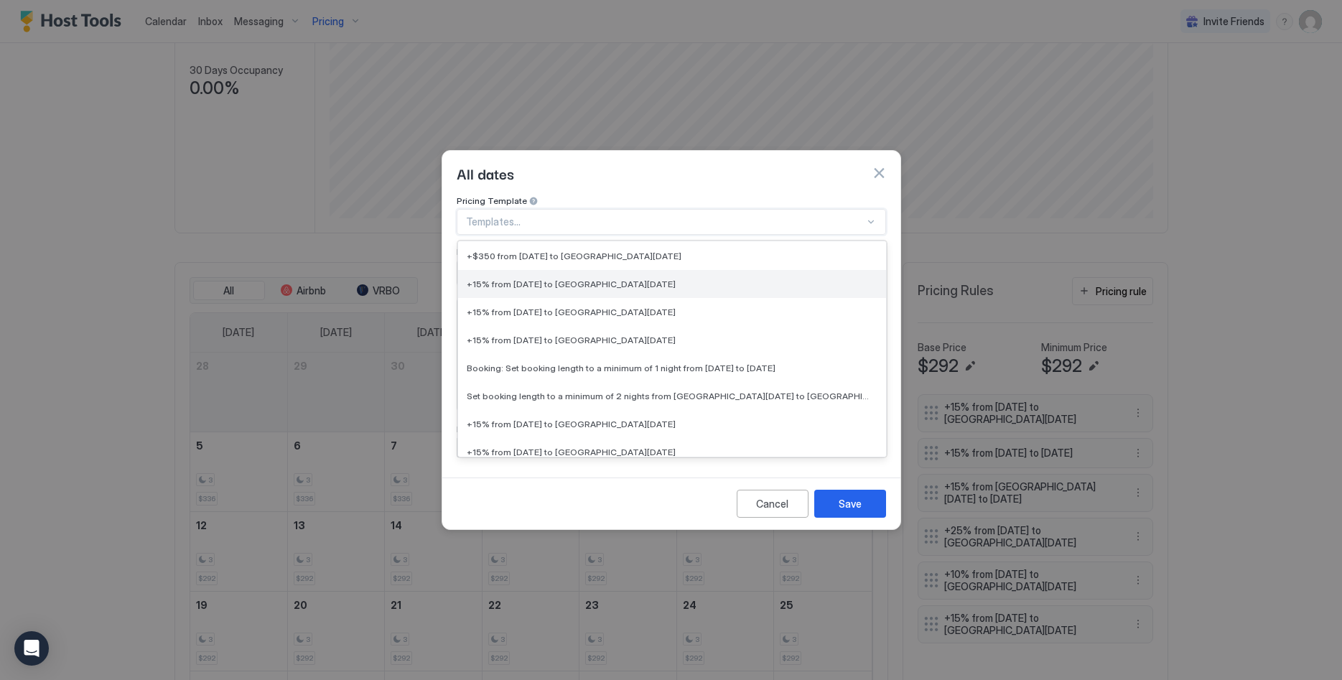
click at [603, 277] on div "+15% from [DATE] to [GEOGRAPHIC_DATA][DATE]" at bounding box center [672, 284] width 428 height 28
type input "**"
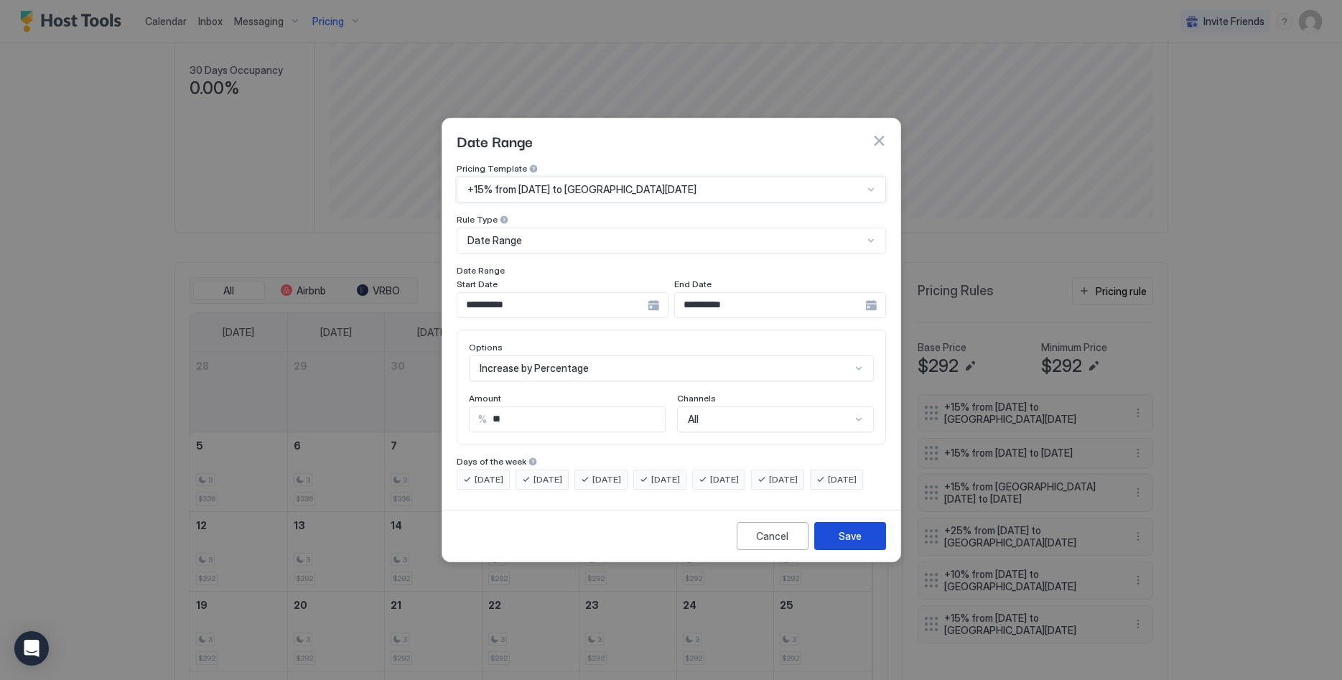
click at [836, 550] on button "Save" at bounding box center [850, 536] width 72 height 28
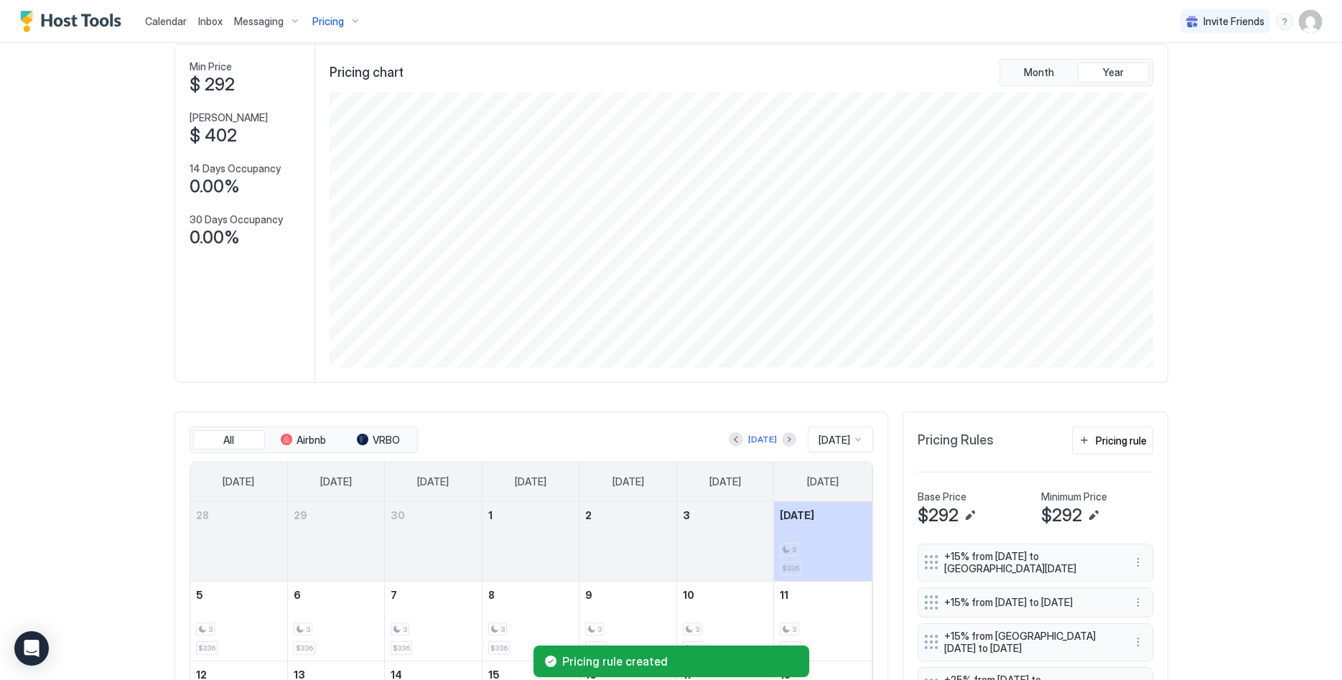
scroll to position [0, 0]
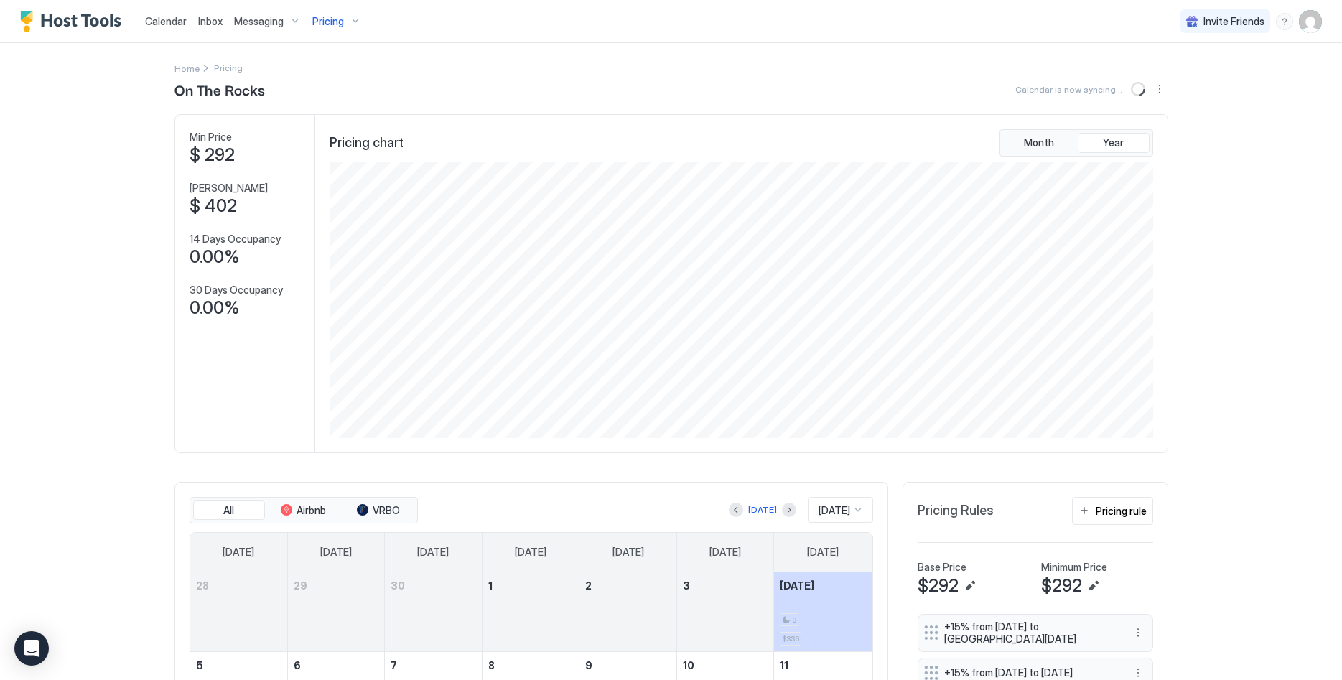
click at [162, 25] on span "Calendar" at bounding box center [166, 21] width 42 height 12
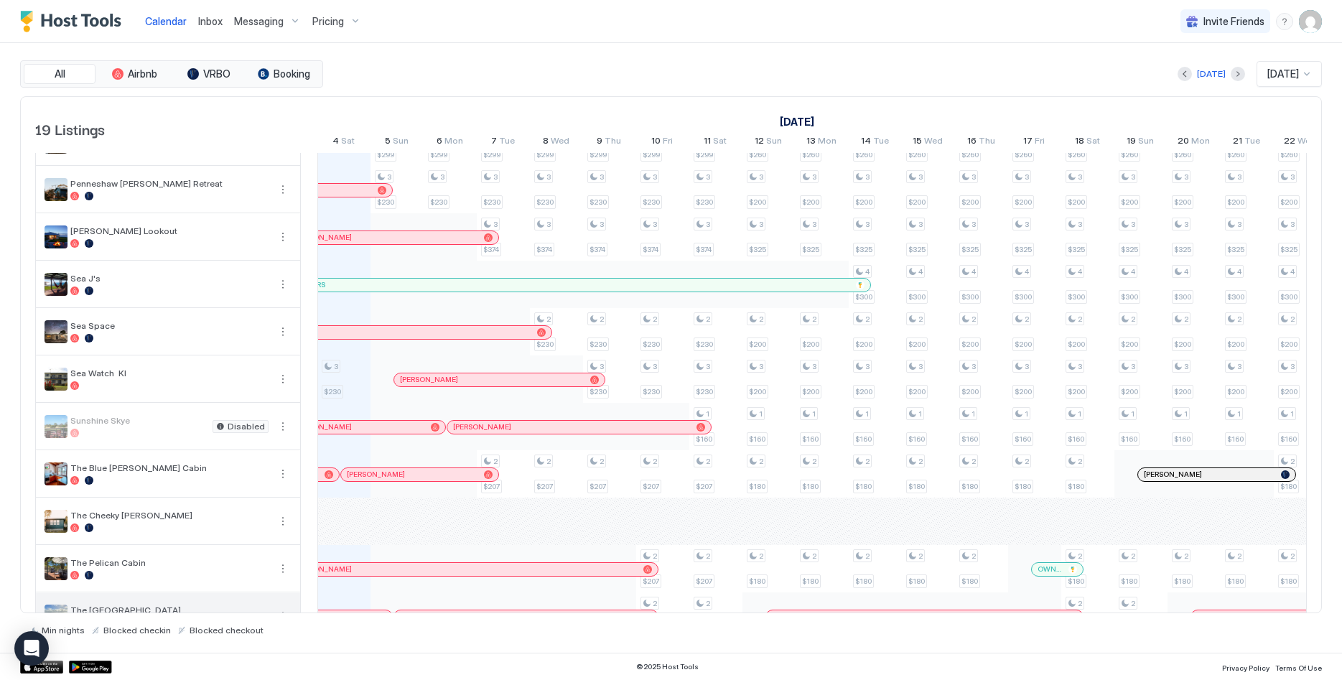
scroll to position [456, 0]
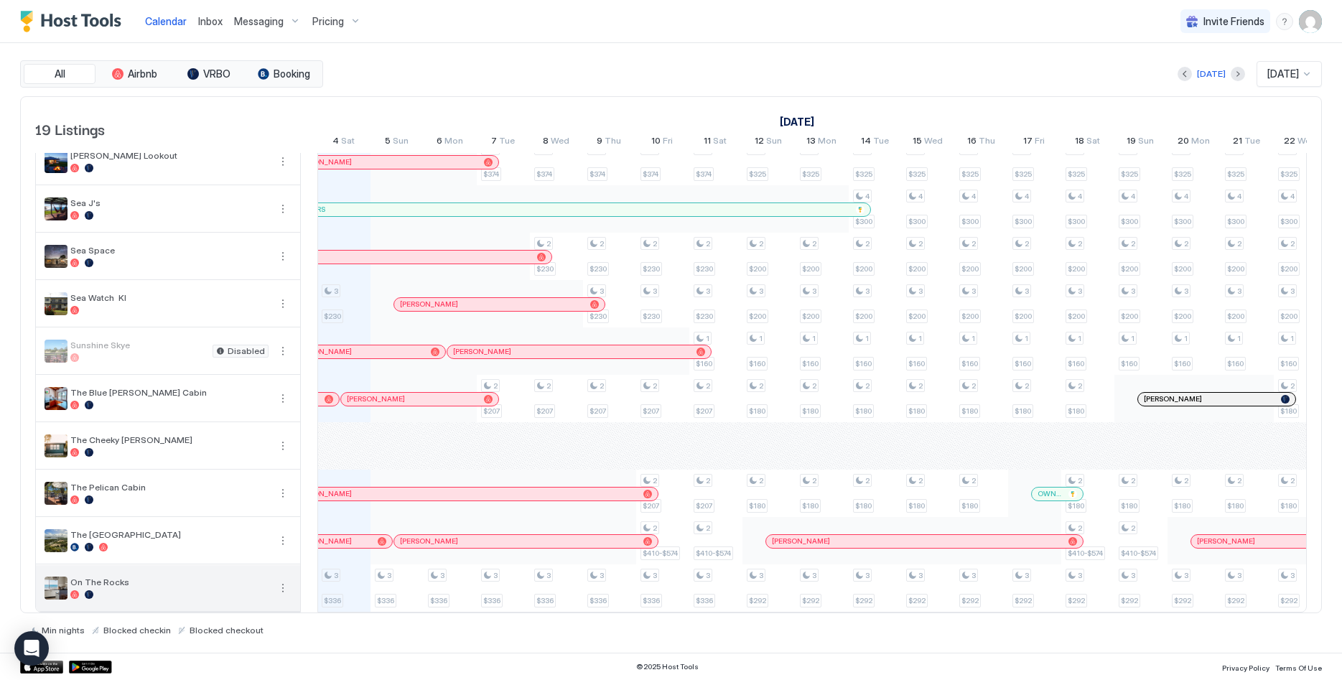
click at [286, 586] on button "More options" at bounding box center [282, 588] width 17 height 17
click at [263, 569] on span "Airbnb Settings" at bounding box center [257, 566] width 64 height 11
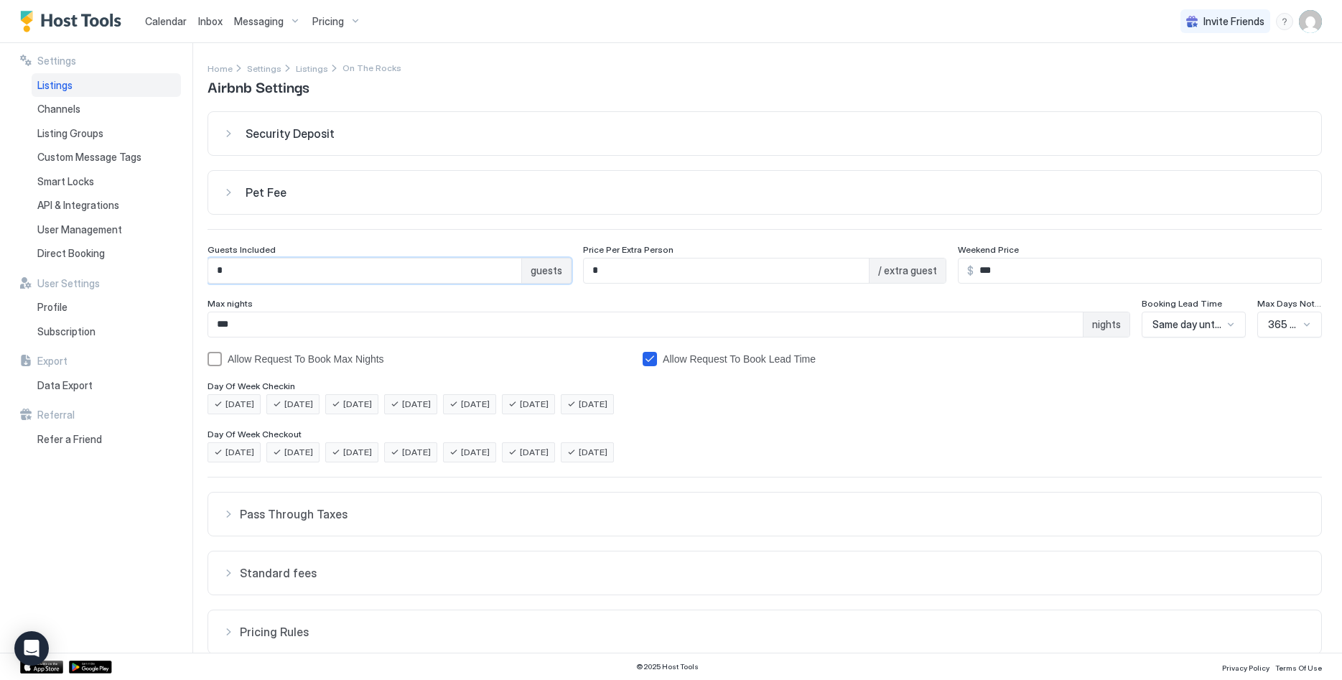
click at [375, 278] on input "*" at bounding box center [364, 271] width 313 height 24
click at [665, 273] on input "*" at bounding box center [727, 271] width 286 height 24
click at [387, 274] on input "*" at bounding box center [364, 271] width 313 height 24
type input "*"
click at [689, 274] on input "*" at bounding box center [727, 271] width 286 height 24
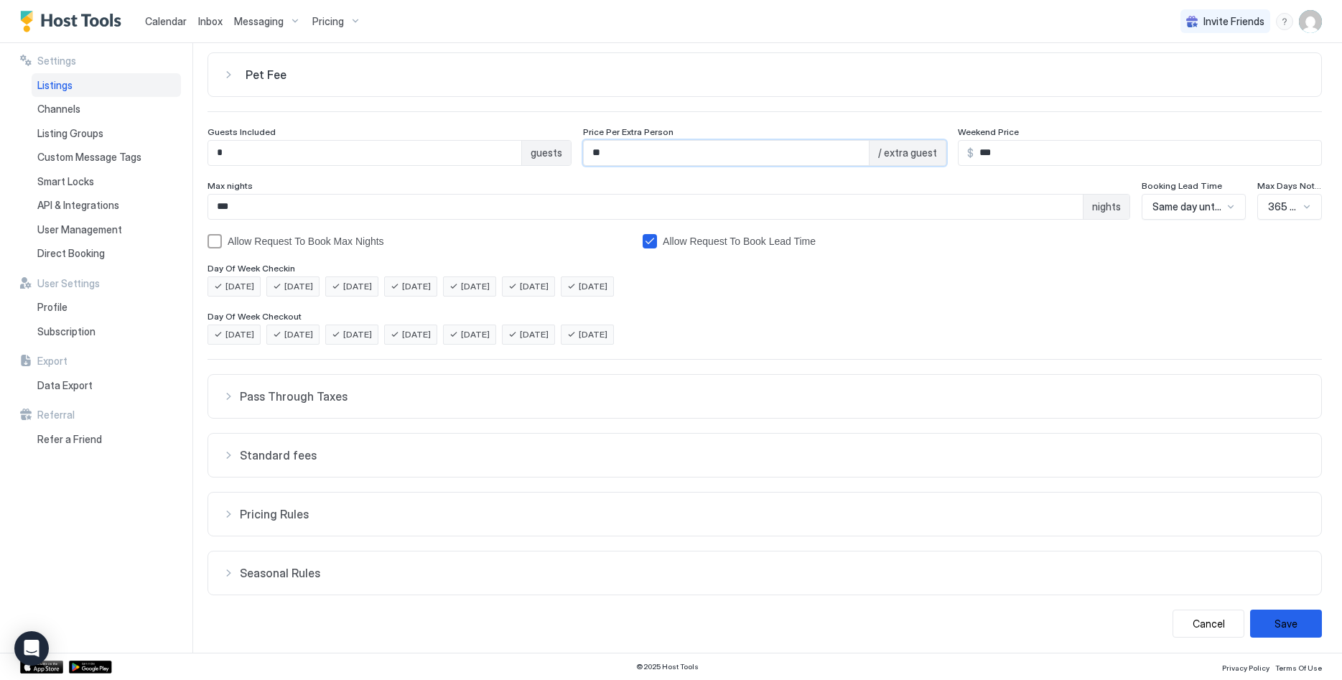
scroll to position [120, 0]
type input "**"
click at [353, 402] on button "Pass Through Taxes" at bounding box center [764, 394] width 1113 height 43
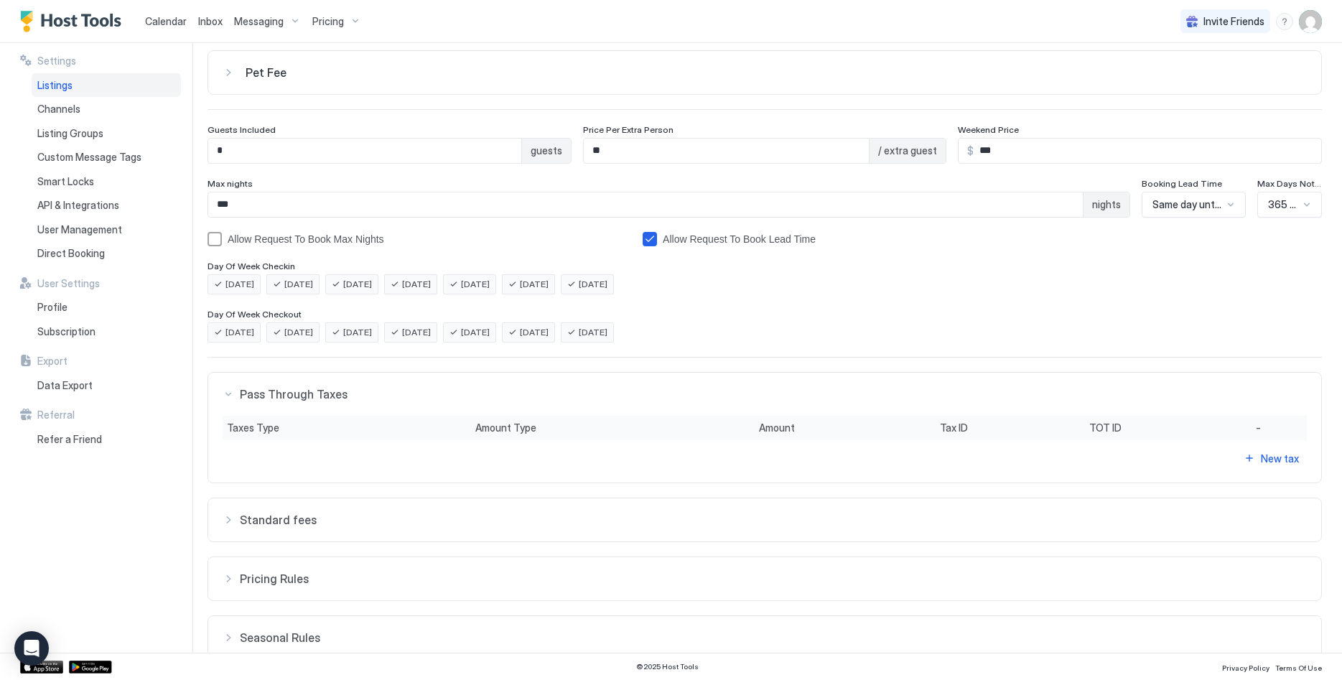
click at [406, 529] on button "Standard fees" at bounding box center [764, 519] width 1113 height 43
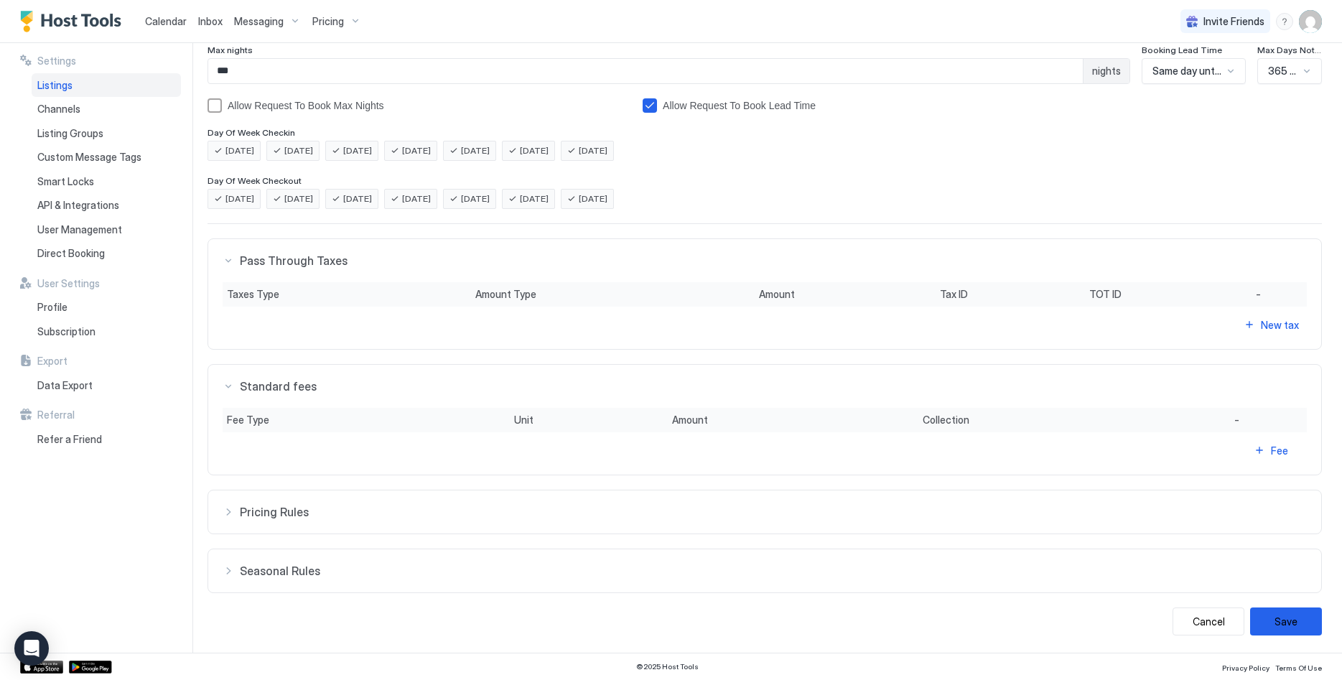
click at [422, 512] on span "Pricing Rules" at bounding box center [773, 512] width 1067 height 14
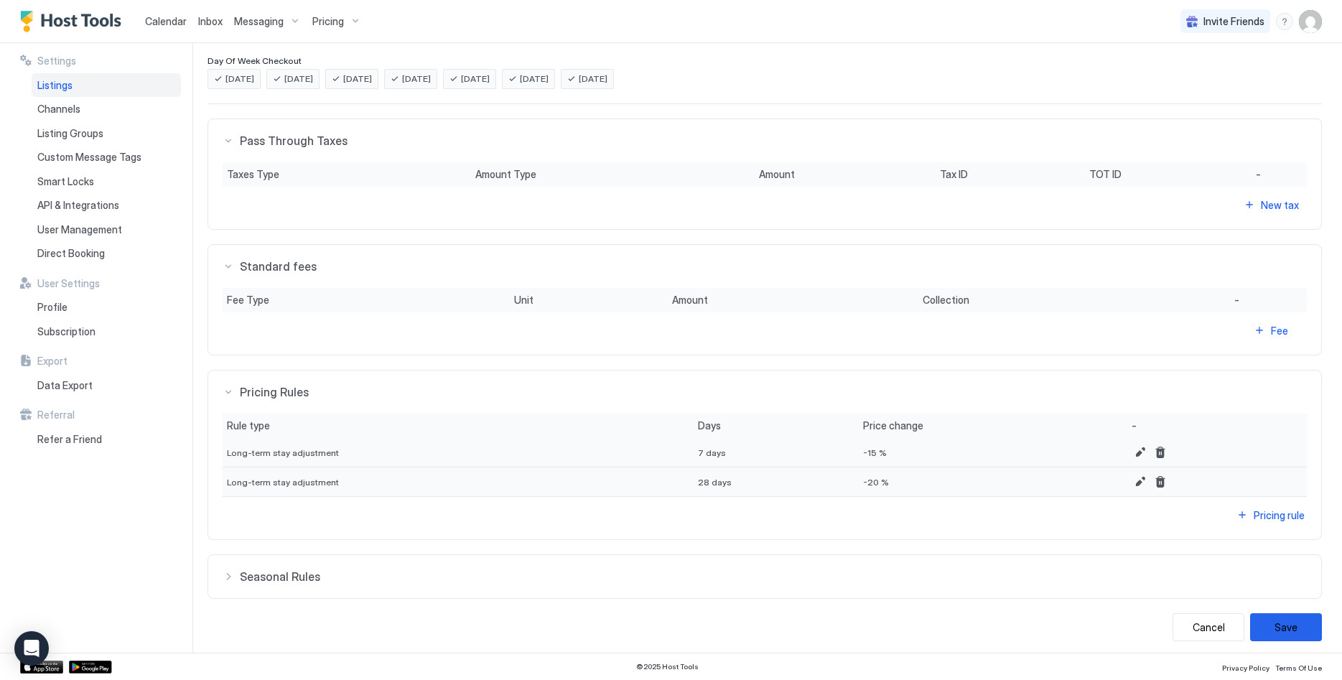
scroll to position [379, 0]
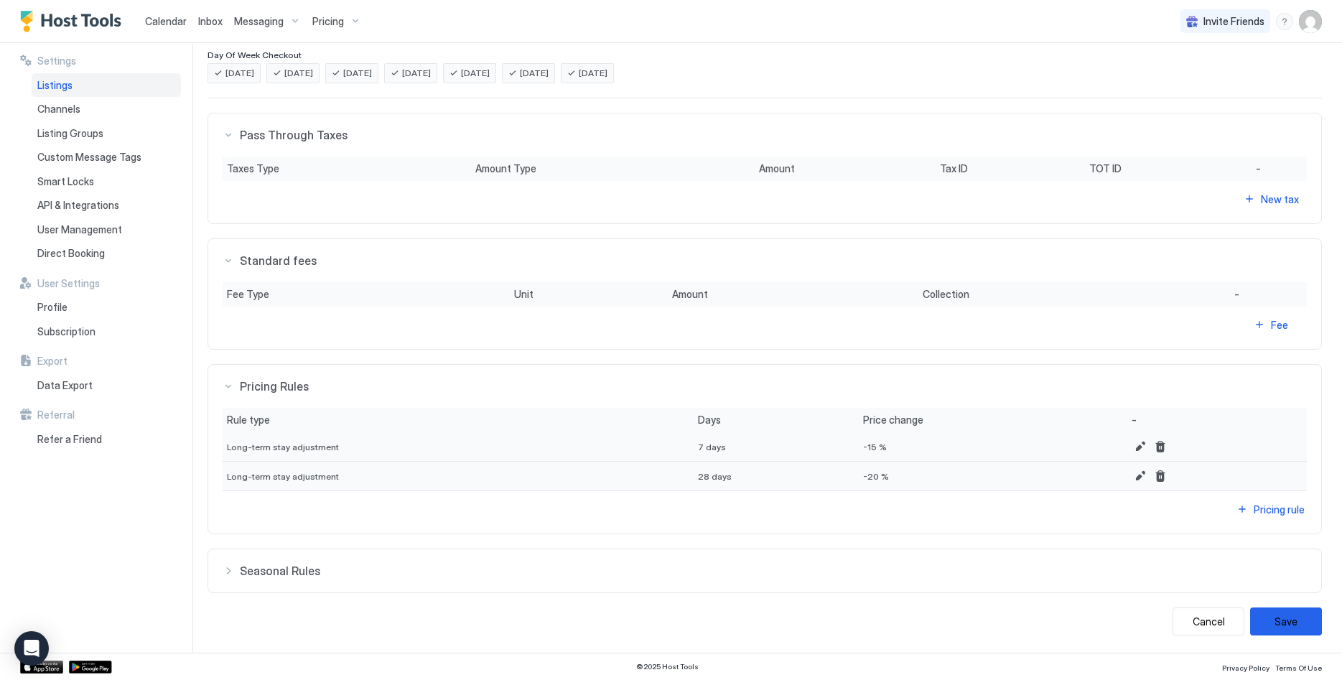
click at [404, 570] on span "Seasonal Rules" at bounding box center [773, 571] width 1067 height 14
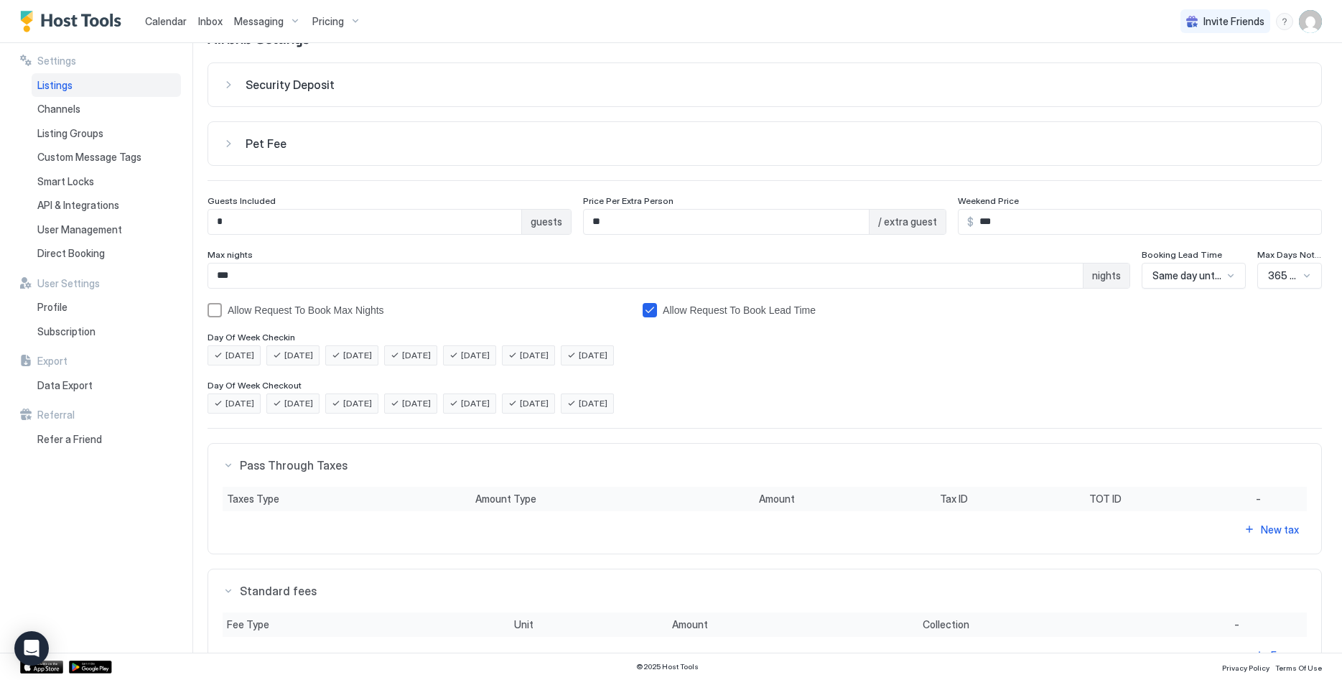
scroll to position [0, 0]
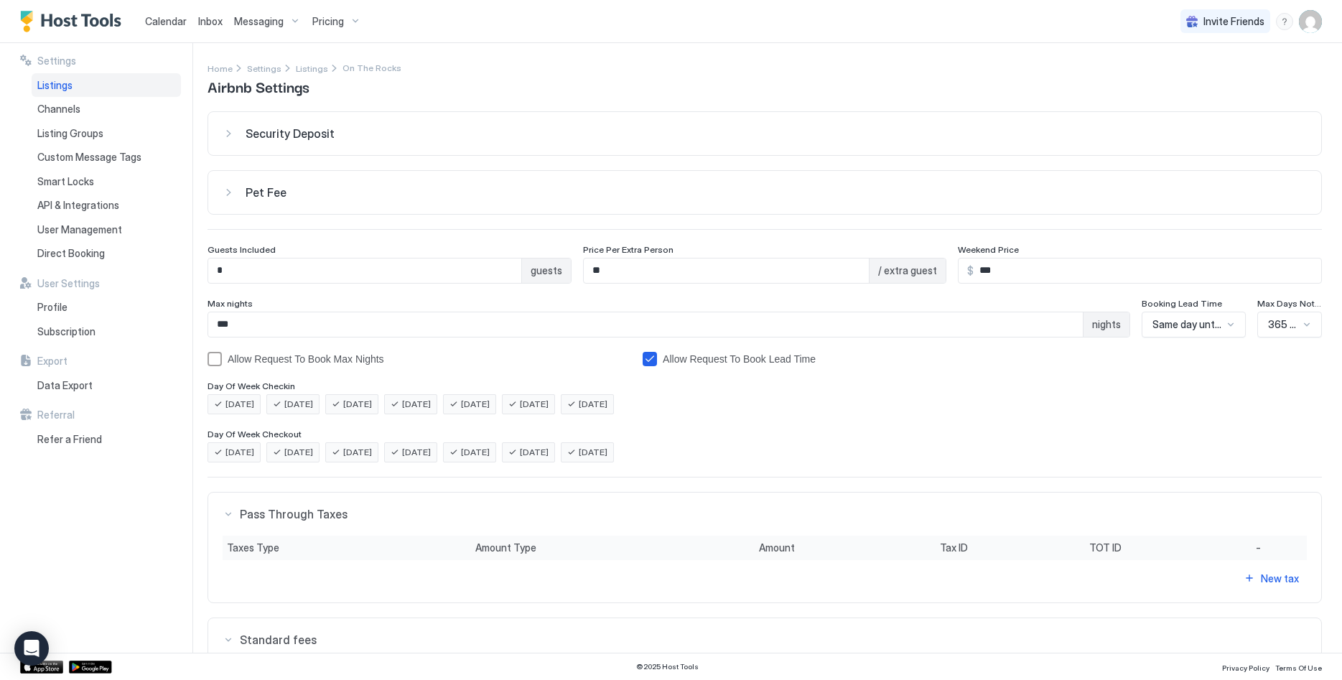
click at [336, 203] on button "Pet Fee" at bounding box center [764, 192] width 1113 height 43
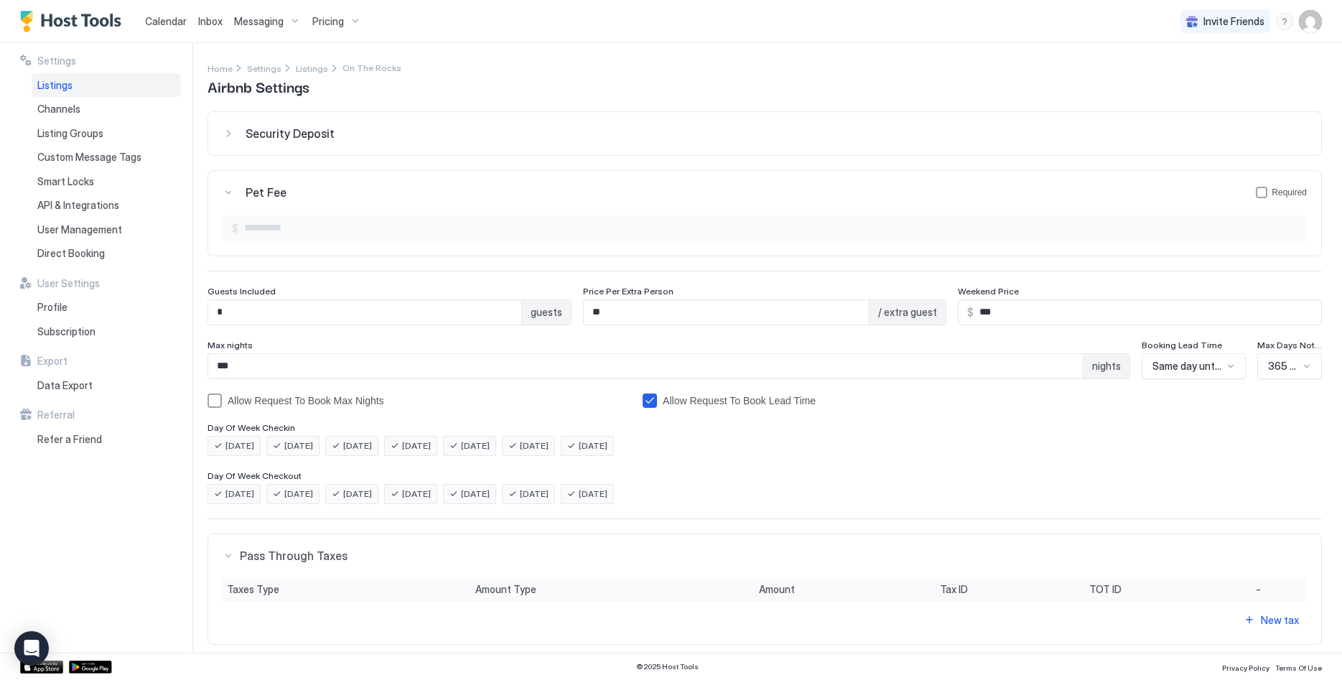
click at [373, 126] on div "Security Deposit" at bounding box center [777, 133] width 1062 height 14
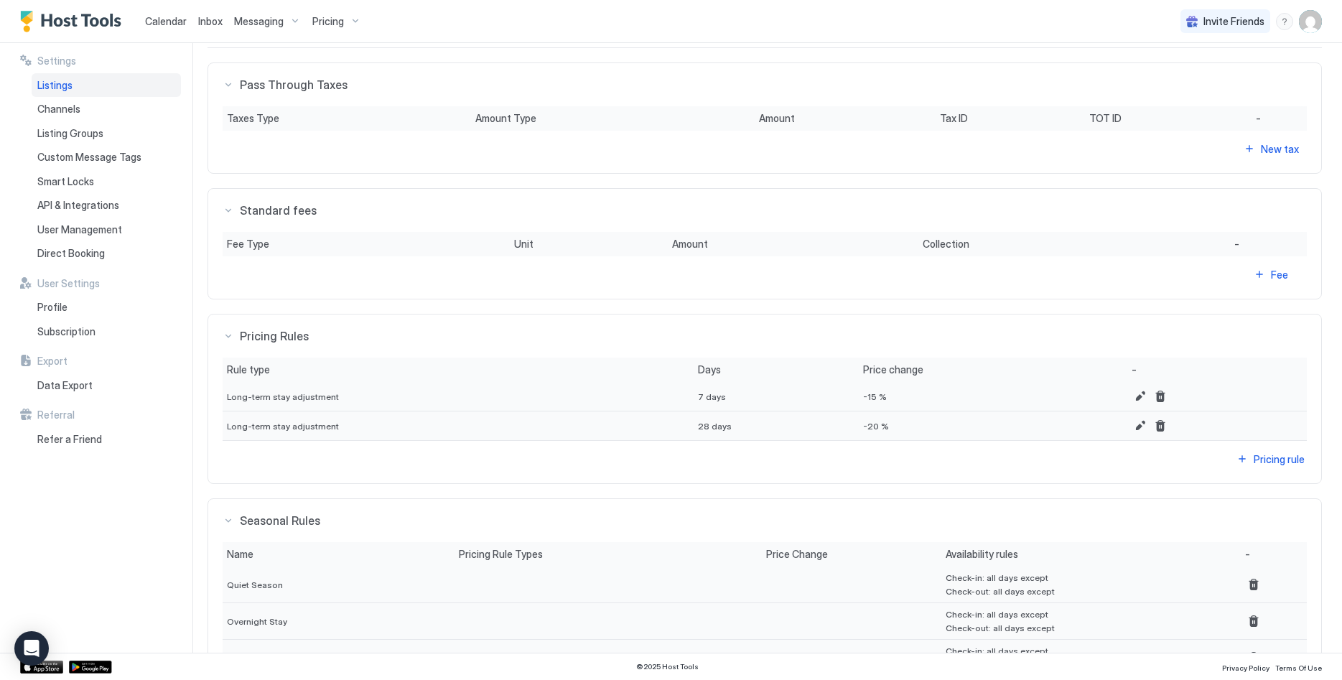
scroll to position [676, 0]
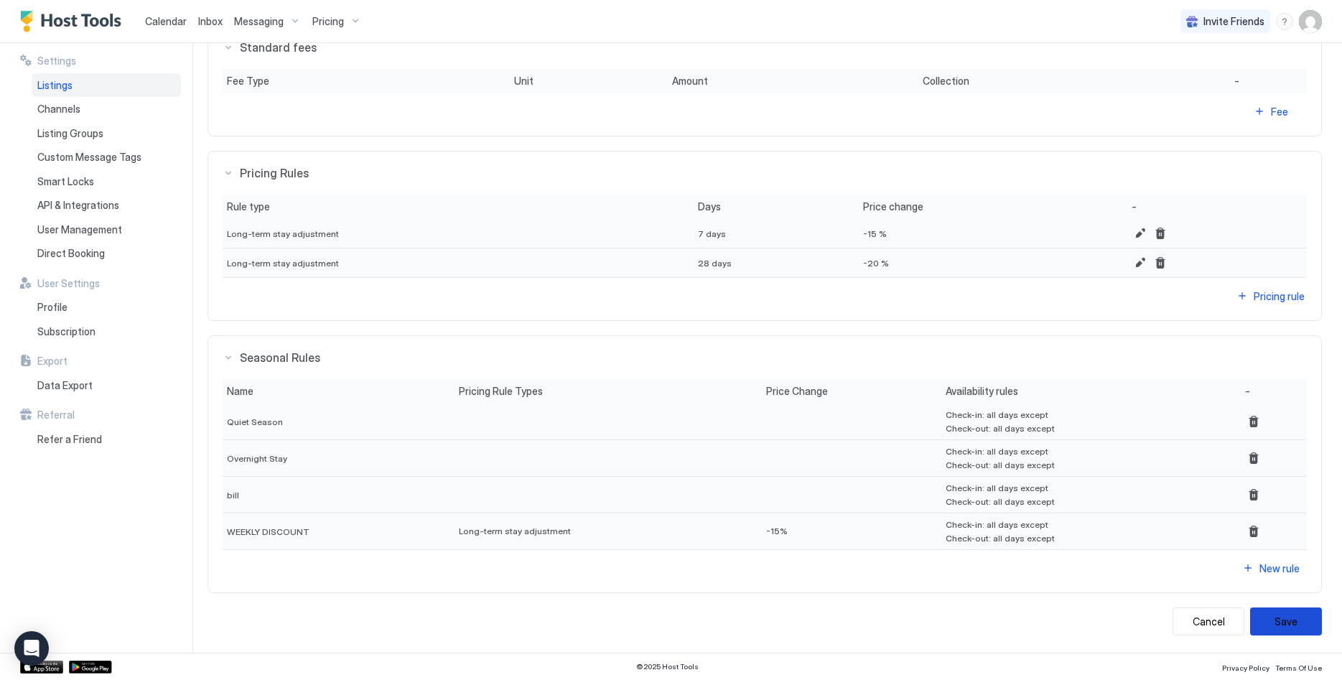
click at [1280, 623] on button "Save" at bounding box center [1286, 622] width 72 height 28
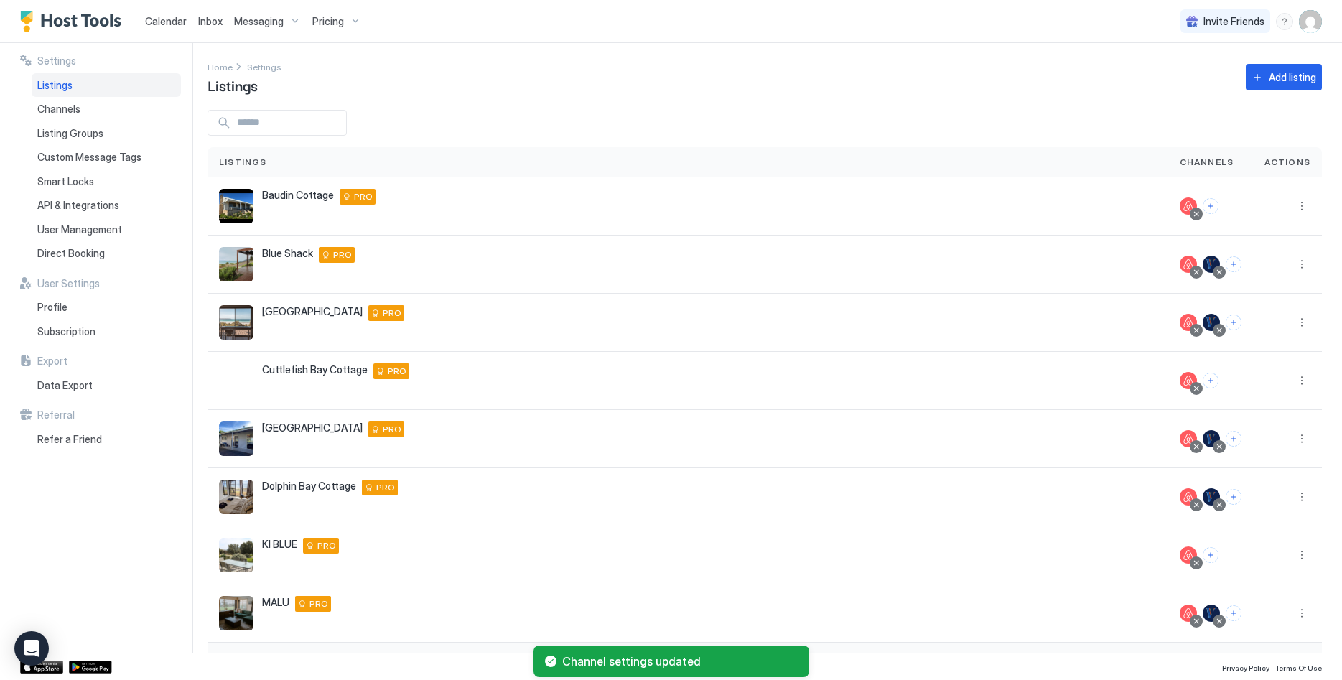
scroll to position [159, 0]
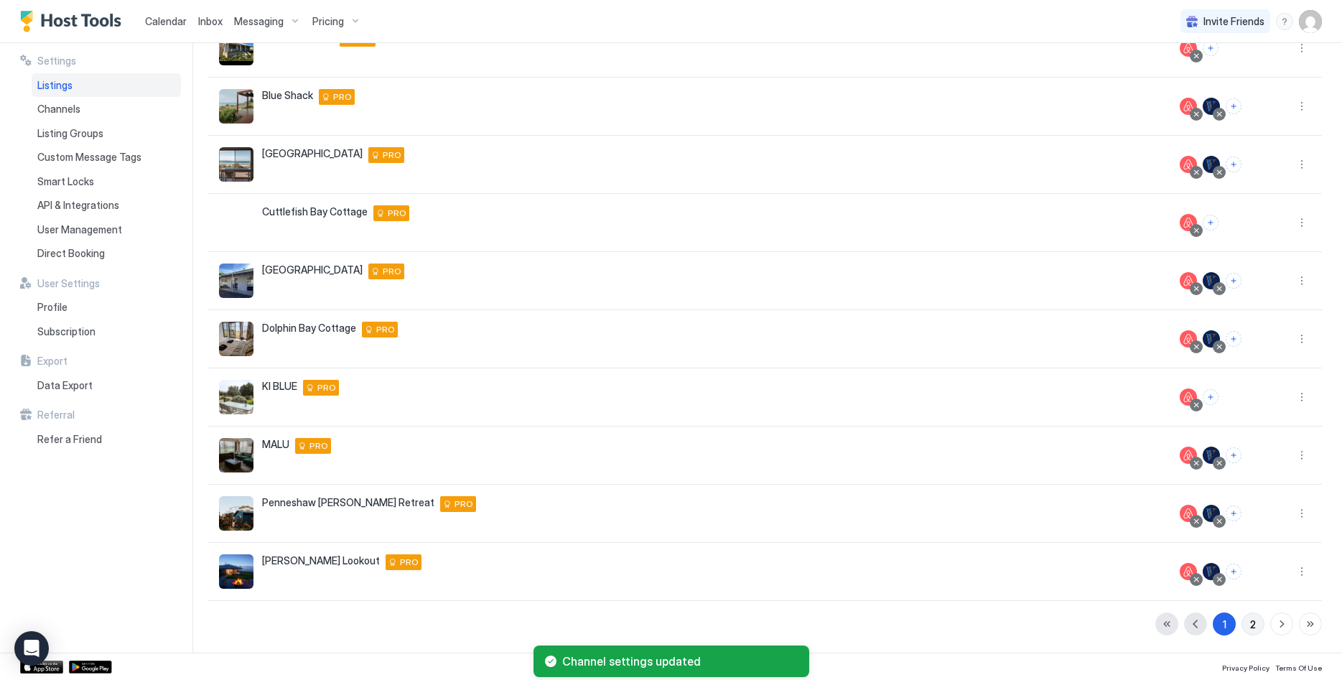
click at [1253, 625] on div "2" at bounding box center [1253, 624] width 6 height 15
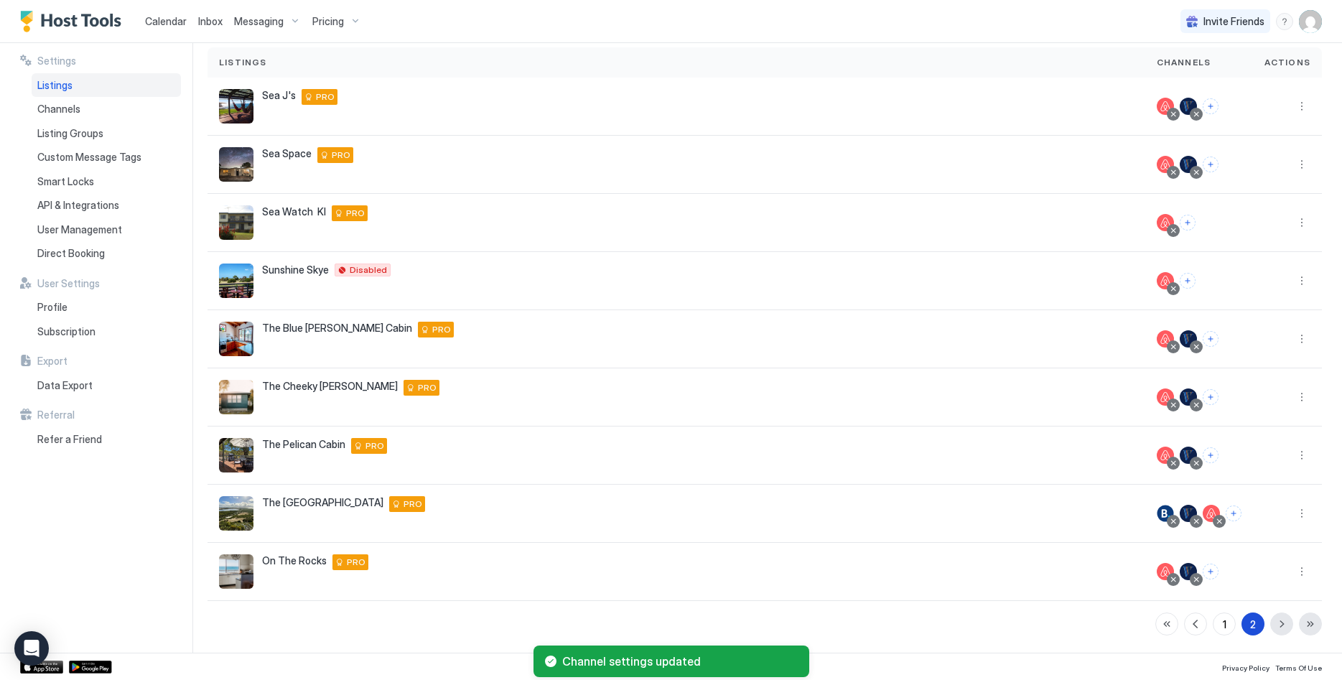
scroll to position [101, 0]
click at [1305, 276] on button "More options" at bounding box center [1302, 280] width 17 height 17
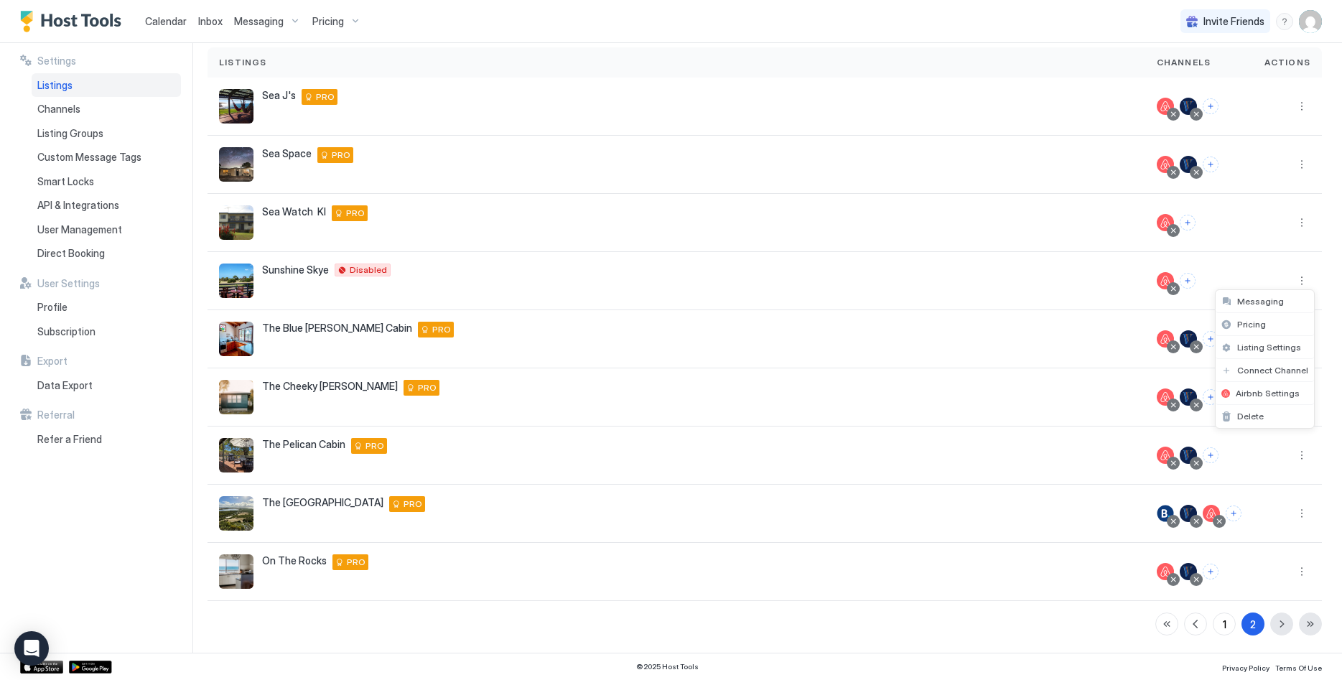
click at [256, 22] on div at bounding box center [671, 340] width 1342 height 680
click at [204, 21] on span "Inbox" at bounding box center [210, 21] width 24 height 12
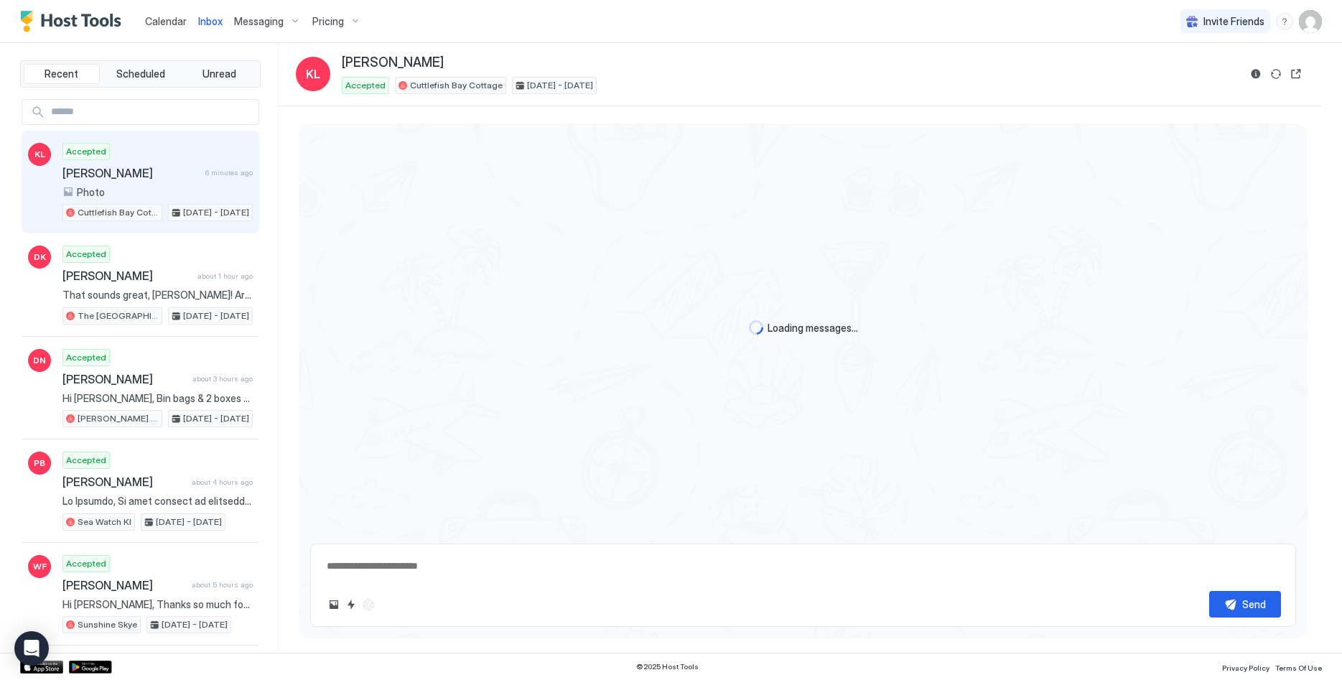
scroll to position [2570, 0]
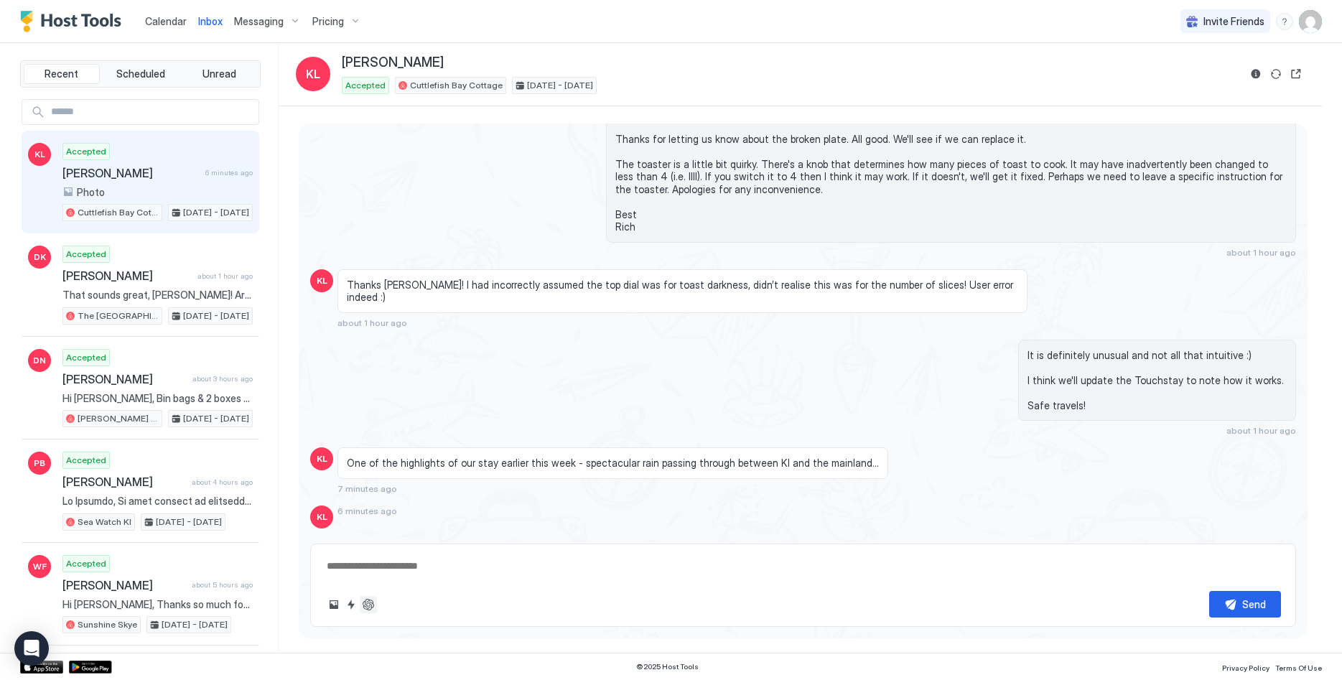
click at [366, 608] on button "ChatGPT Auto Reply" at bounding box center [368, 604] width 17 height 17
click at [367, 608] on button "ChatGPT Auto Reply" at bounding box center [368, 604] width 17 height 17
type textarea "*"
type textarea "**********"
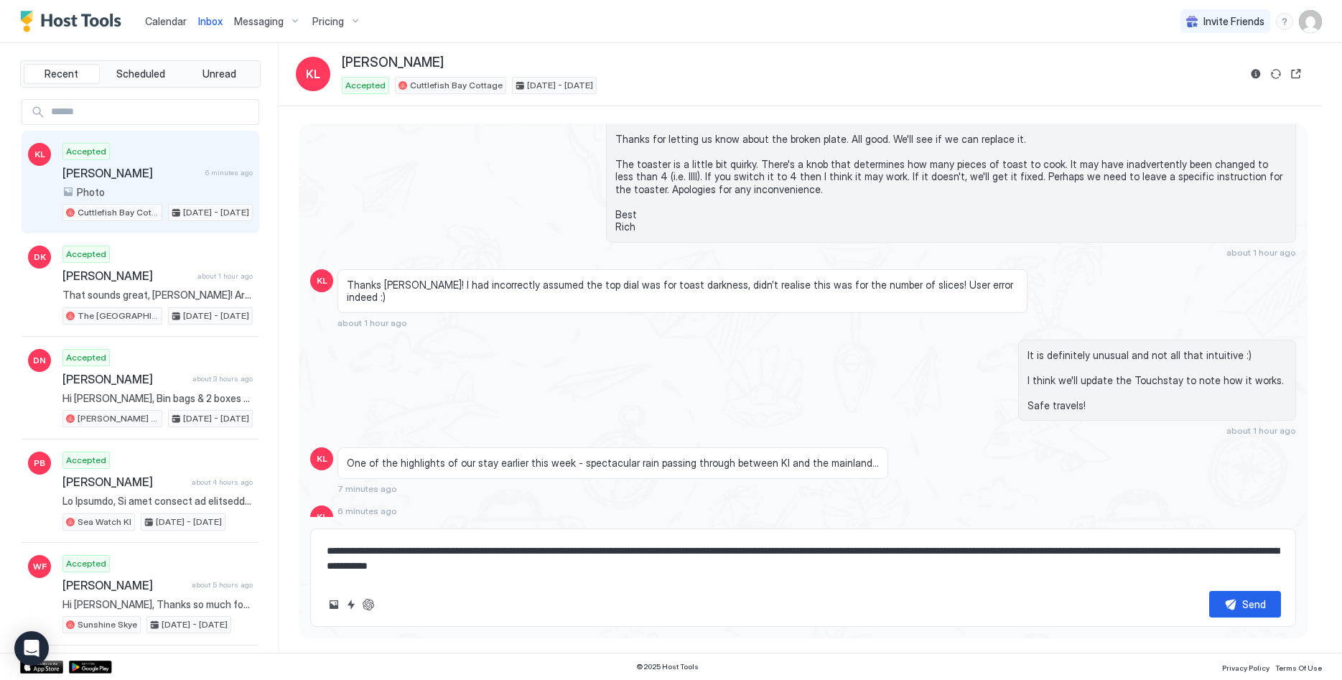
type textarea "*"
type textarea "**********"
click at [371, 605] on button "ChatGPT Auto Reply" at bounding box center [368, 604] width 17 height 17
type textarea "*"
type textarea "**********"
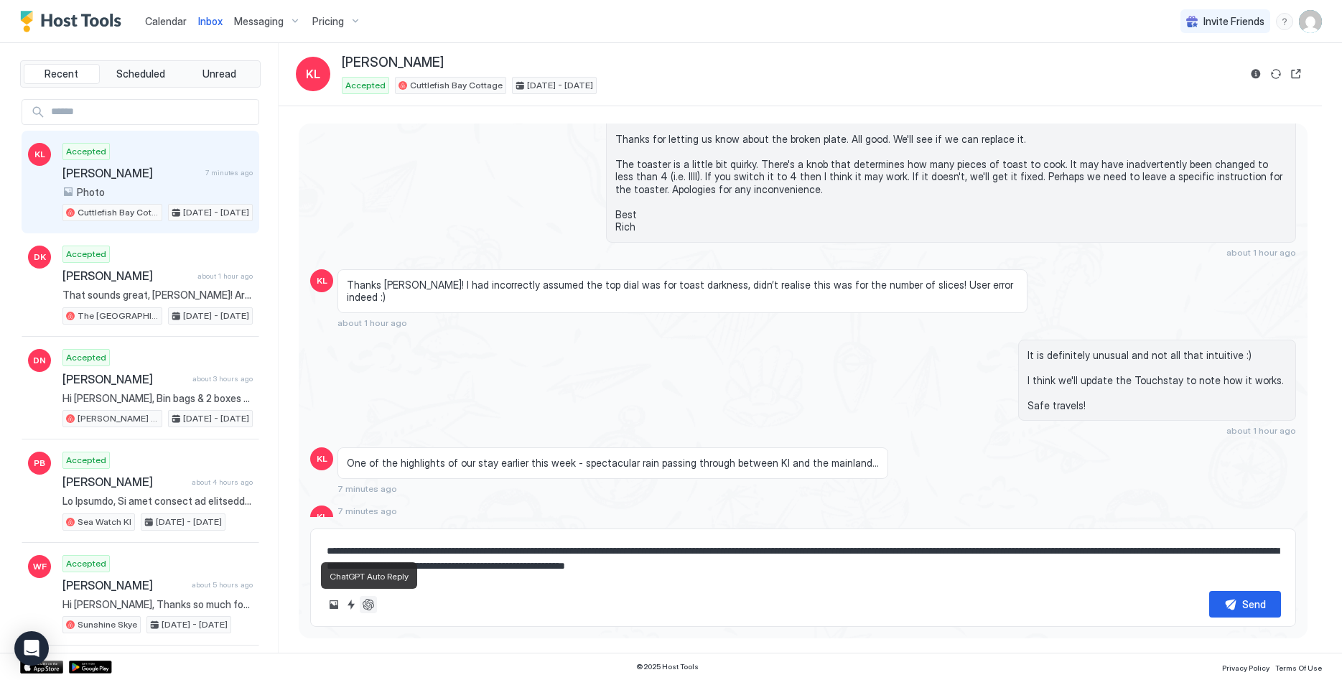
click at [371, 607] on button "ChatGPT Auto Reply" at bounding box center [368, 604] width 17 height 17
type textarea "*"
type textarea "**********"
click at [370, 613] on button "ChatGPT Auto Reply" at bounding box center [368, 604] width 17 height 17
type textarea "*"
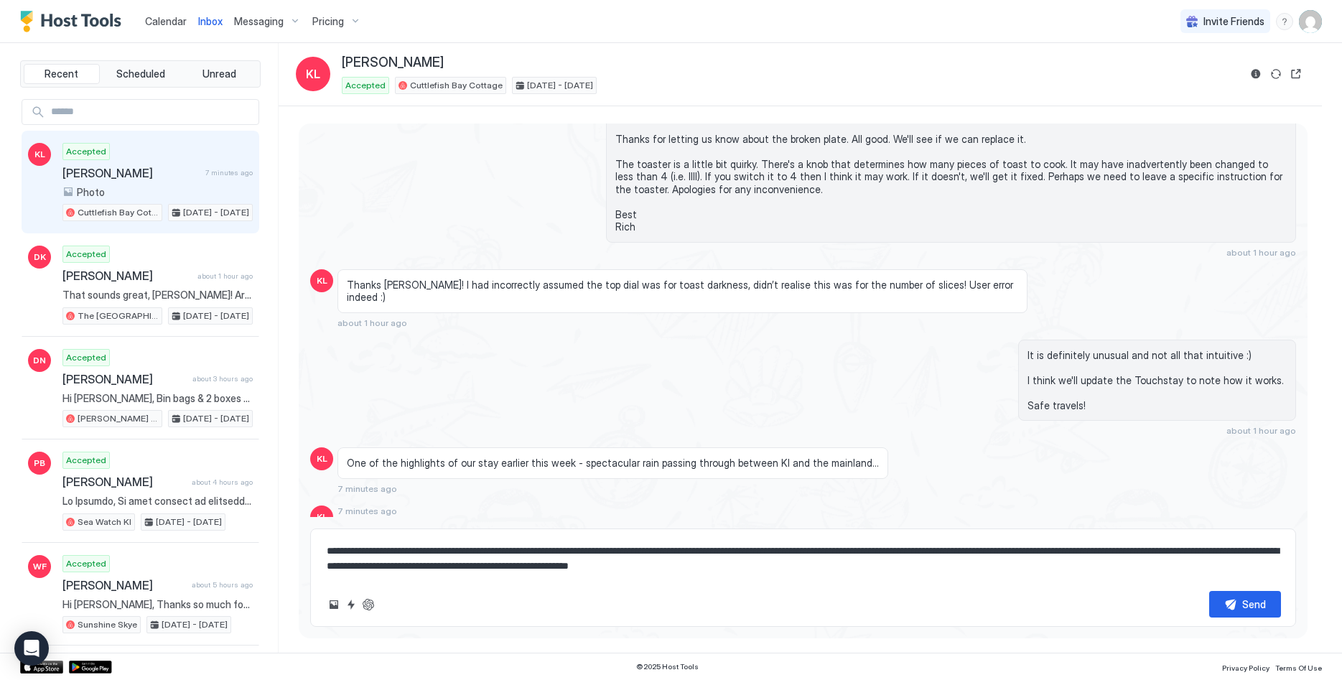
type textarea "**********"
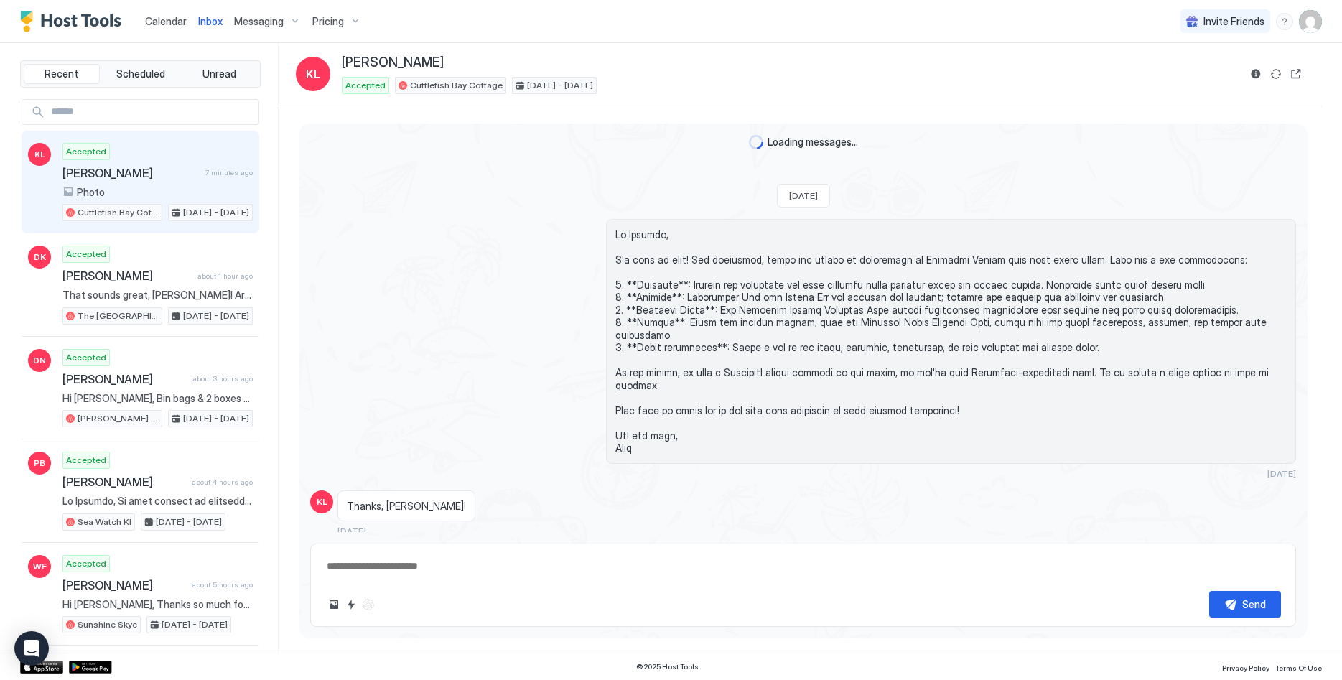
scroll to position [2555, 0]
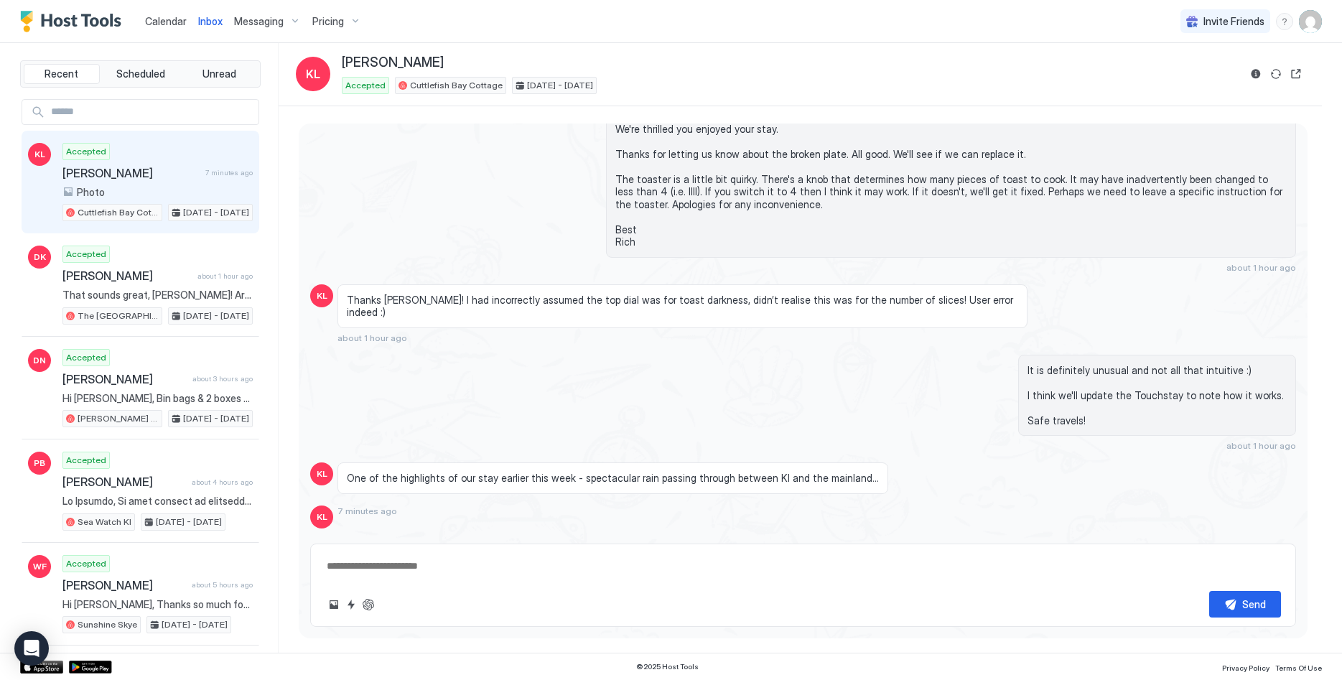
click at [374, 608] on button "ChatGPT Auto Reply" at bounding box center [368, 604] width 17 height 17
type textarea "*"
type textarea "**********"
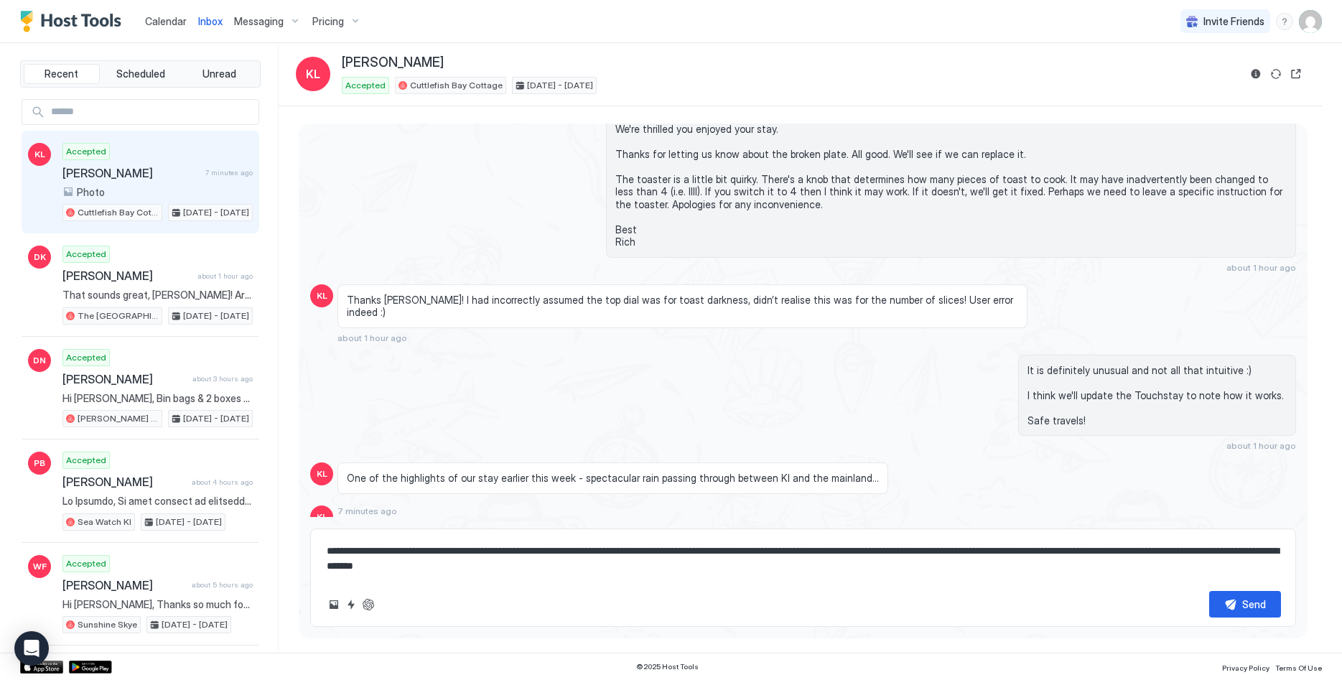
drag, startPoint x: 462, startPoint y: 570, endPoint x: 919, endPoint y: 552, distance: 457.9
click at [919, 552] on textarea "**********" at bounding box center [803, 559] width 956 height 42
type textarea "*"
type textarea "**********"
type textarea "*"
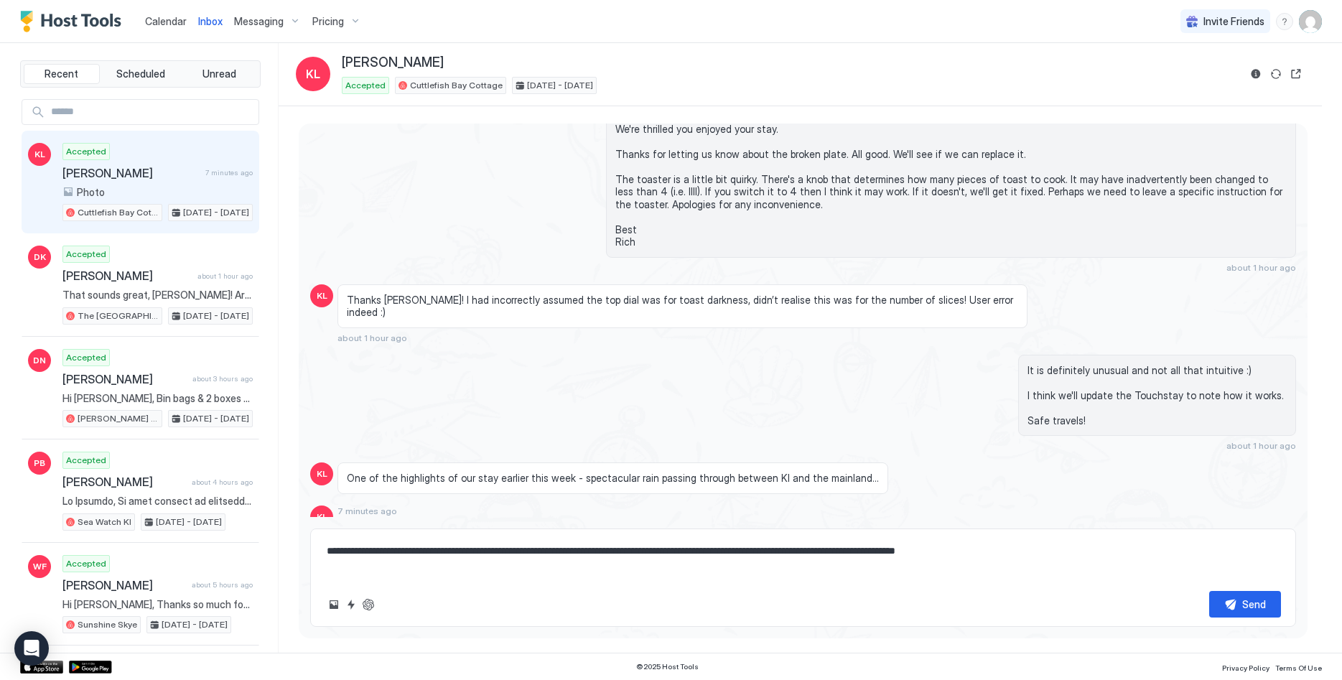
type textarea "**********"
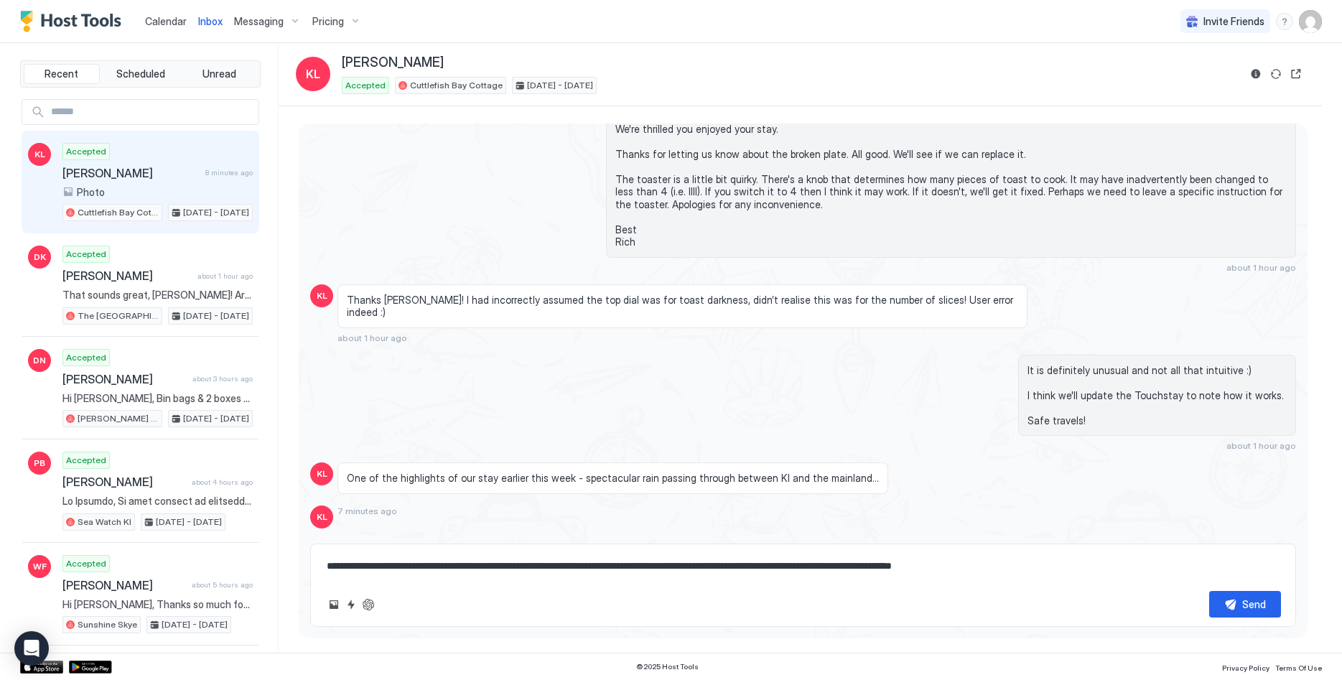
type textarea "*"
type textarea "**********"
click at [1235, 613] on button "Send" at bounding box center [1246, 604] width 72 height 27
type textarea "*"
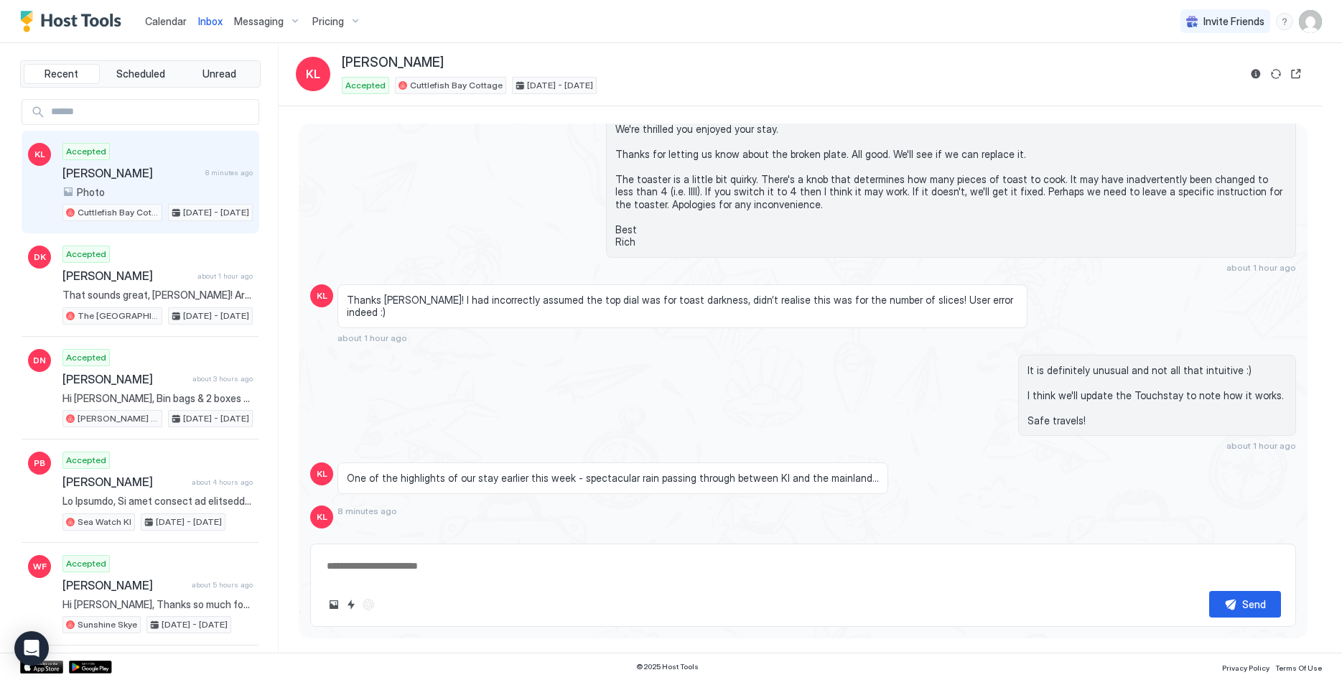
scroll to position [2625, 0]
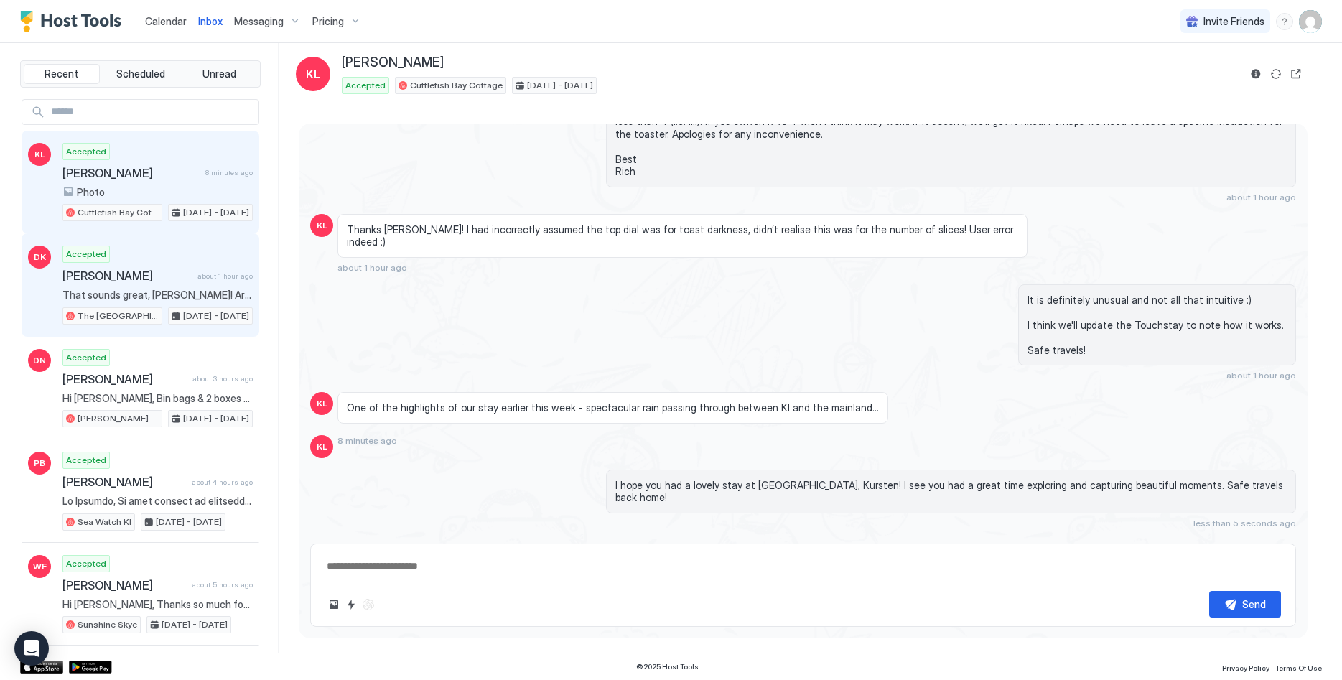
click at [149, 287] on div "Accepted David Khoury about 1 hour ago That sounds great, David! Arriving aroun…" at bounding box center [157, 285] width 190 height 79
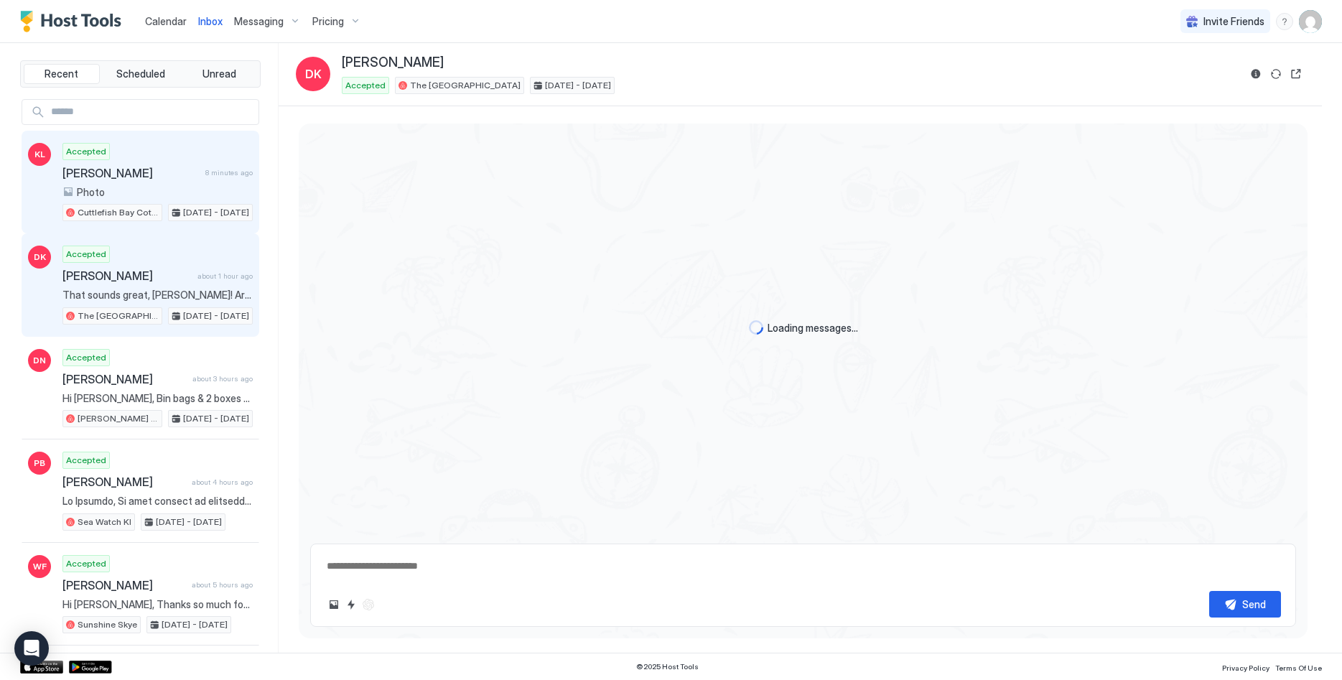
click at [144, 168] on span "[PERSON_NAME]" at bounding box center [130, 173] width 137 height 14
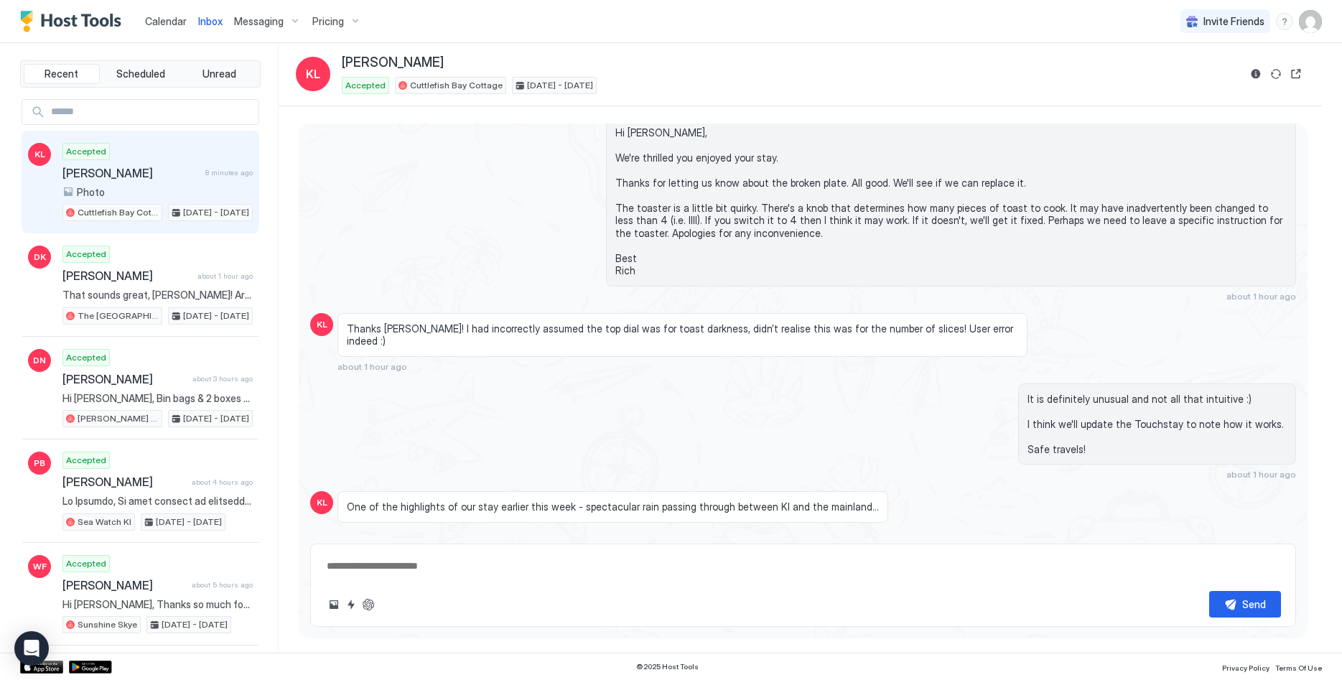
scroll to position [2366, 0]
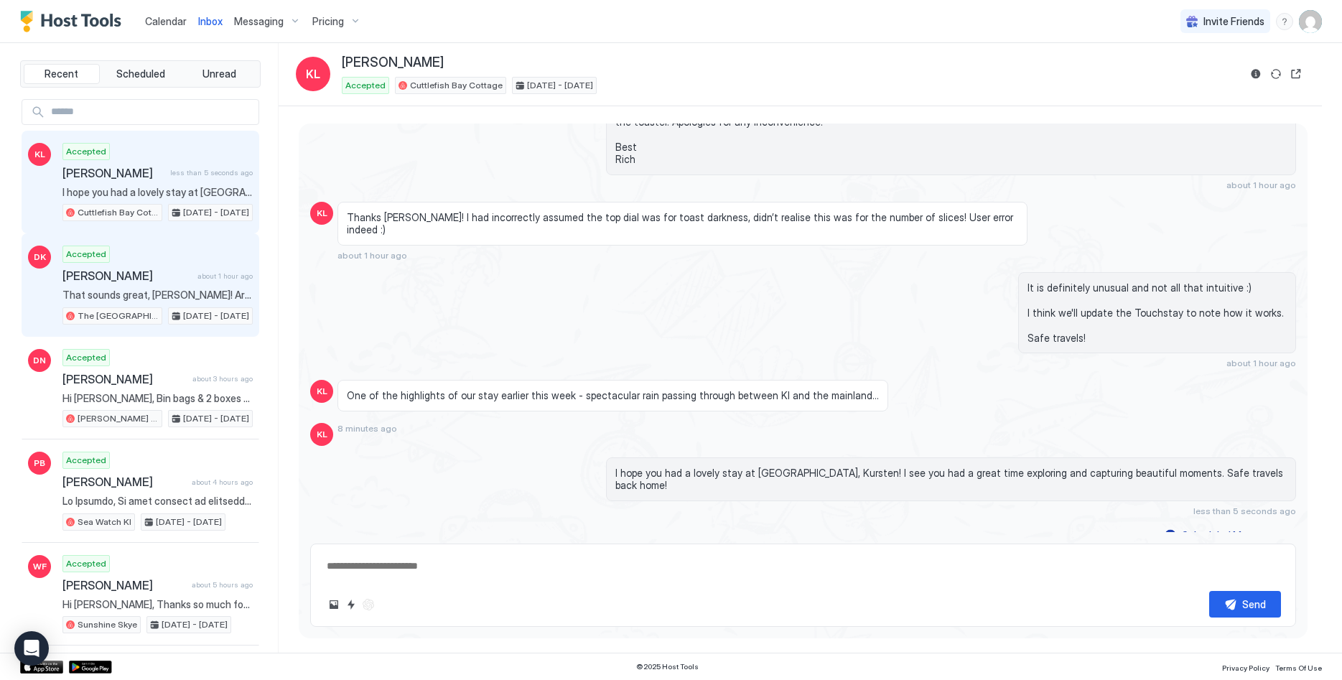
click at [144, 283] on div "Accepted David Khoury about 1 hour ago That sounds great, David! Arriving aroun…" at bounding box center [157, 285] width 190 height 79
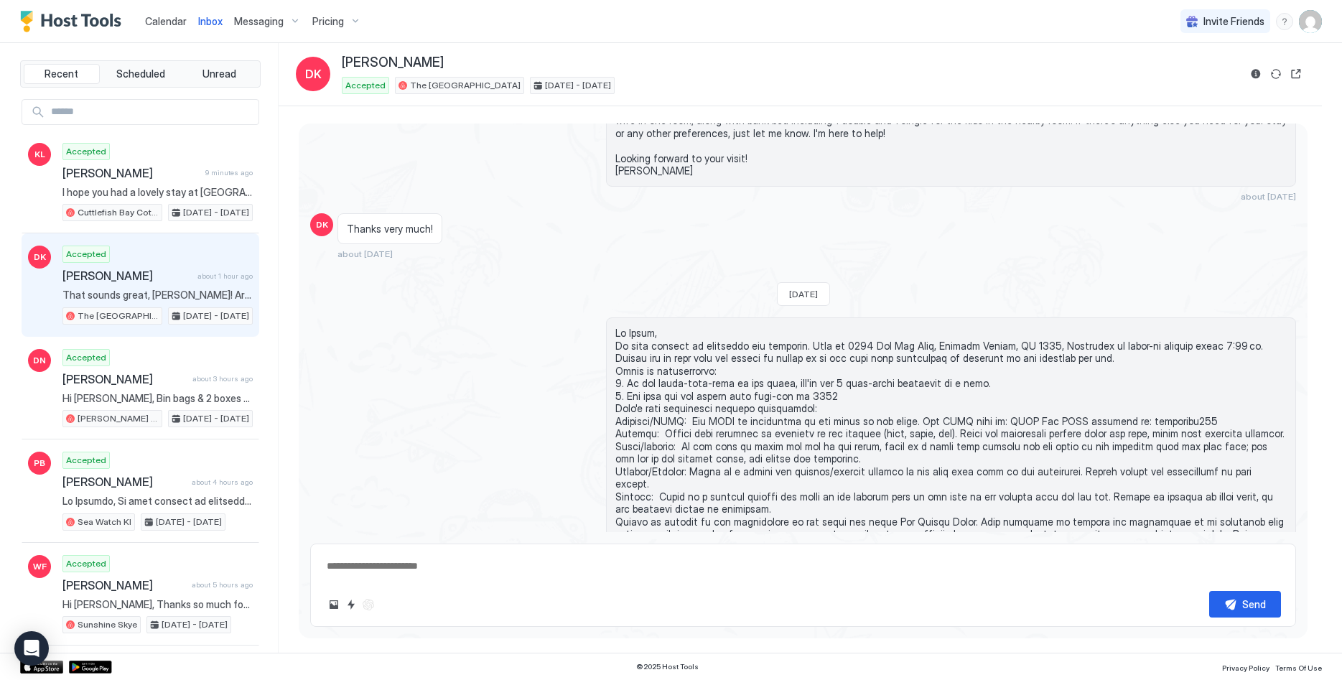
scroll to position [456, 0]
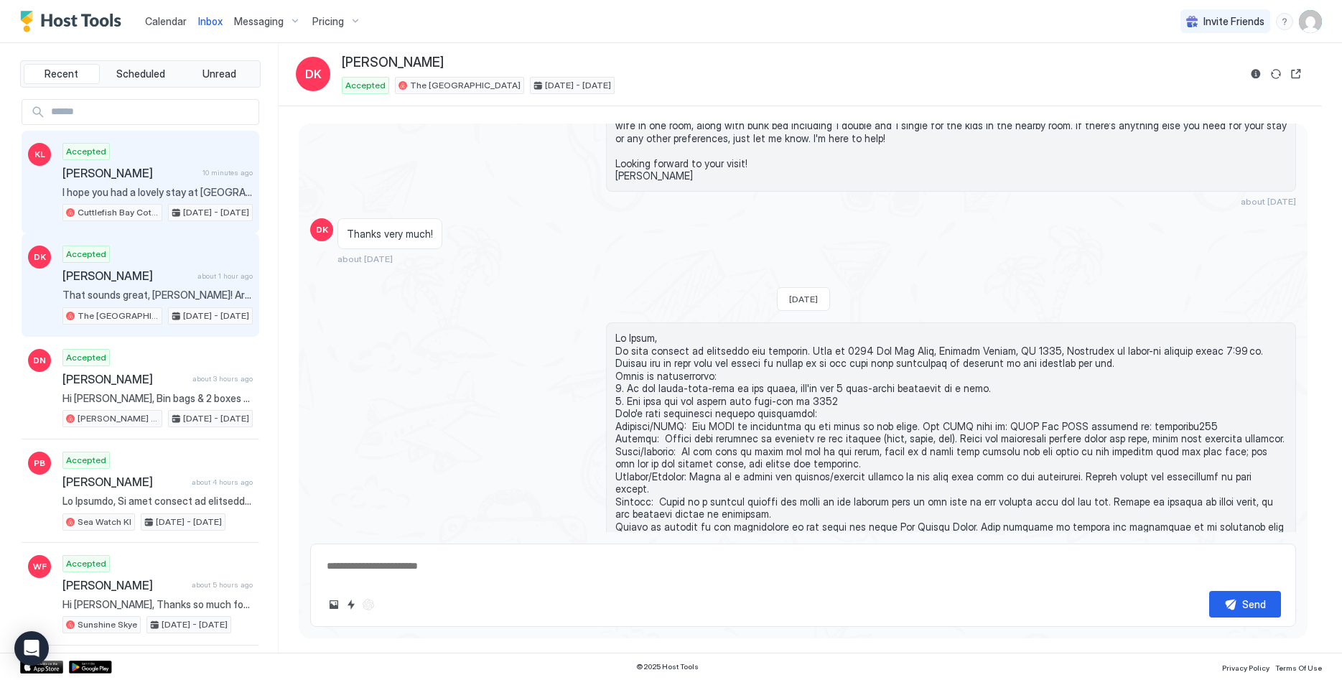
click at [155, 184] on div "Accepted Kursten Leins 10 minutes ago I hope you had a lovely stay at Cuttlefis…" at bounding box center [157, 182] width 190 height 79
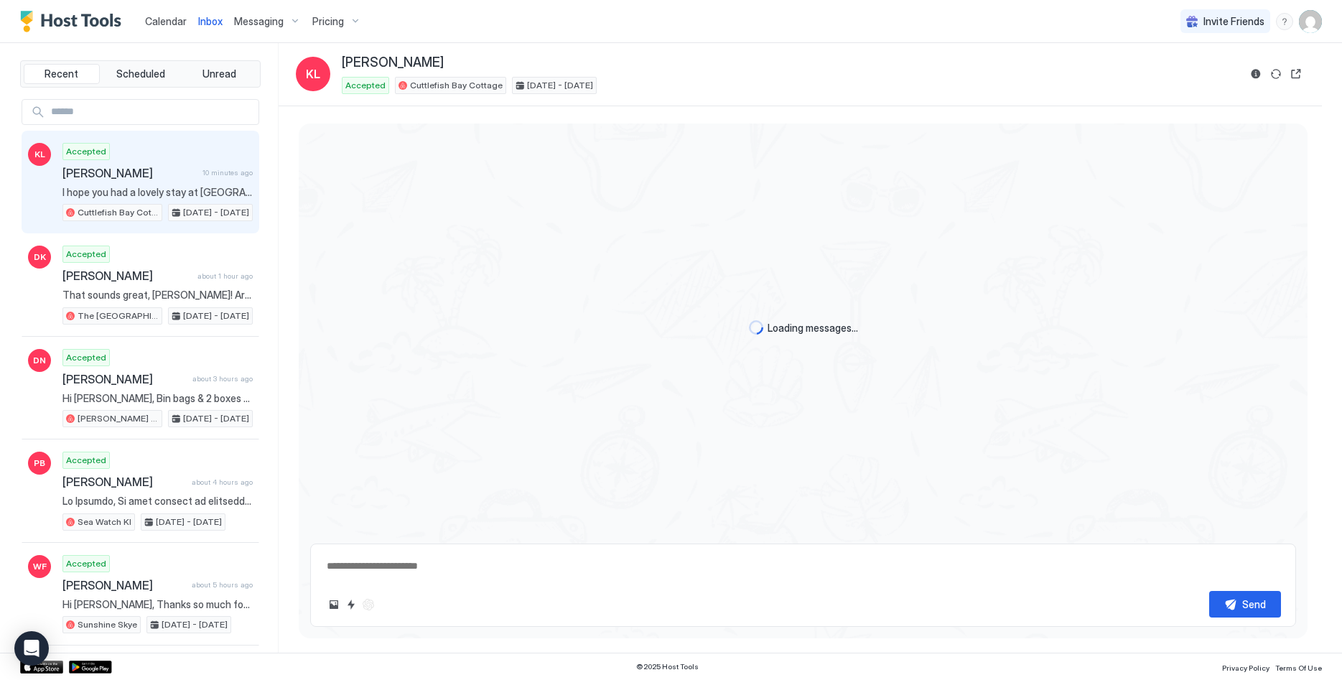
scroll to position [2366, 0]
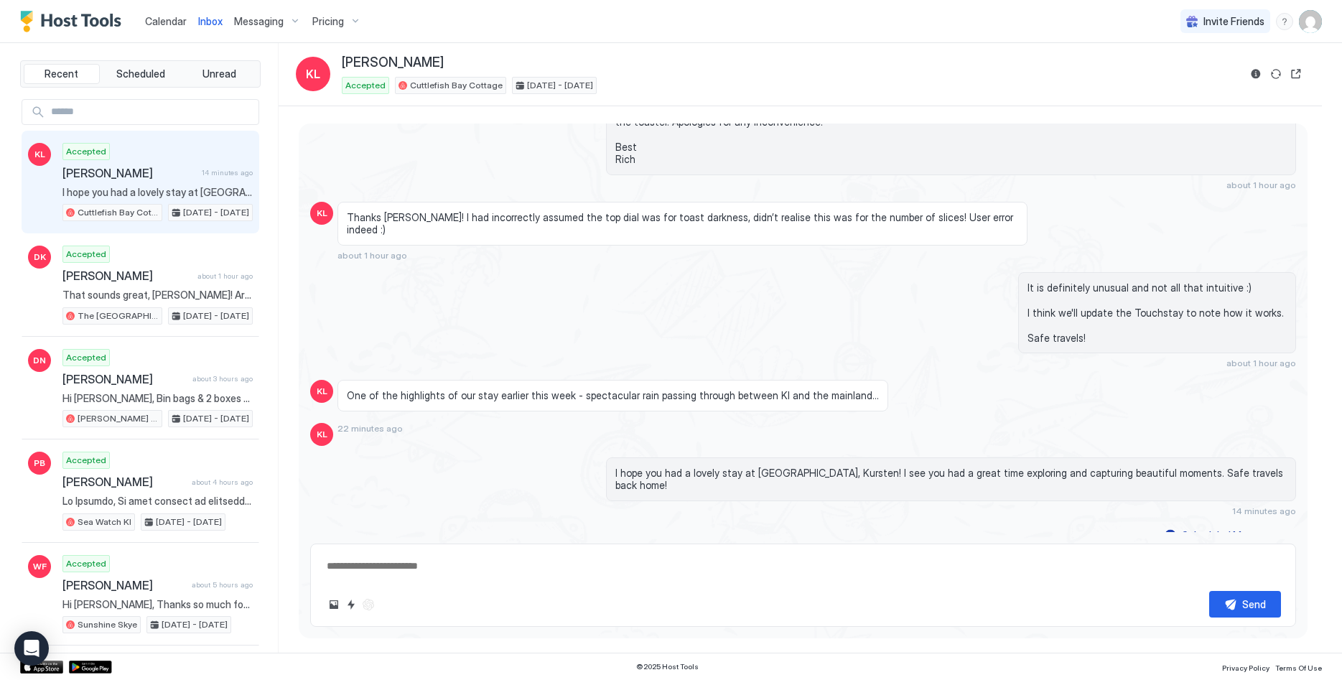
type textarea "*"
